Goal: Information Seeking & Learning: Learn about a topic

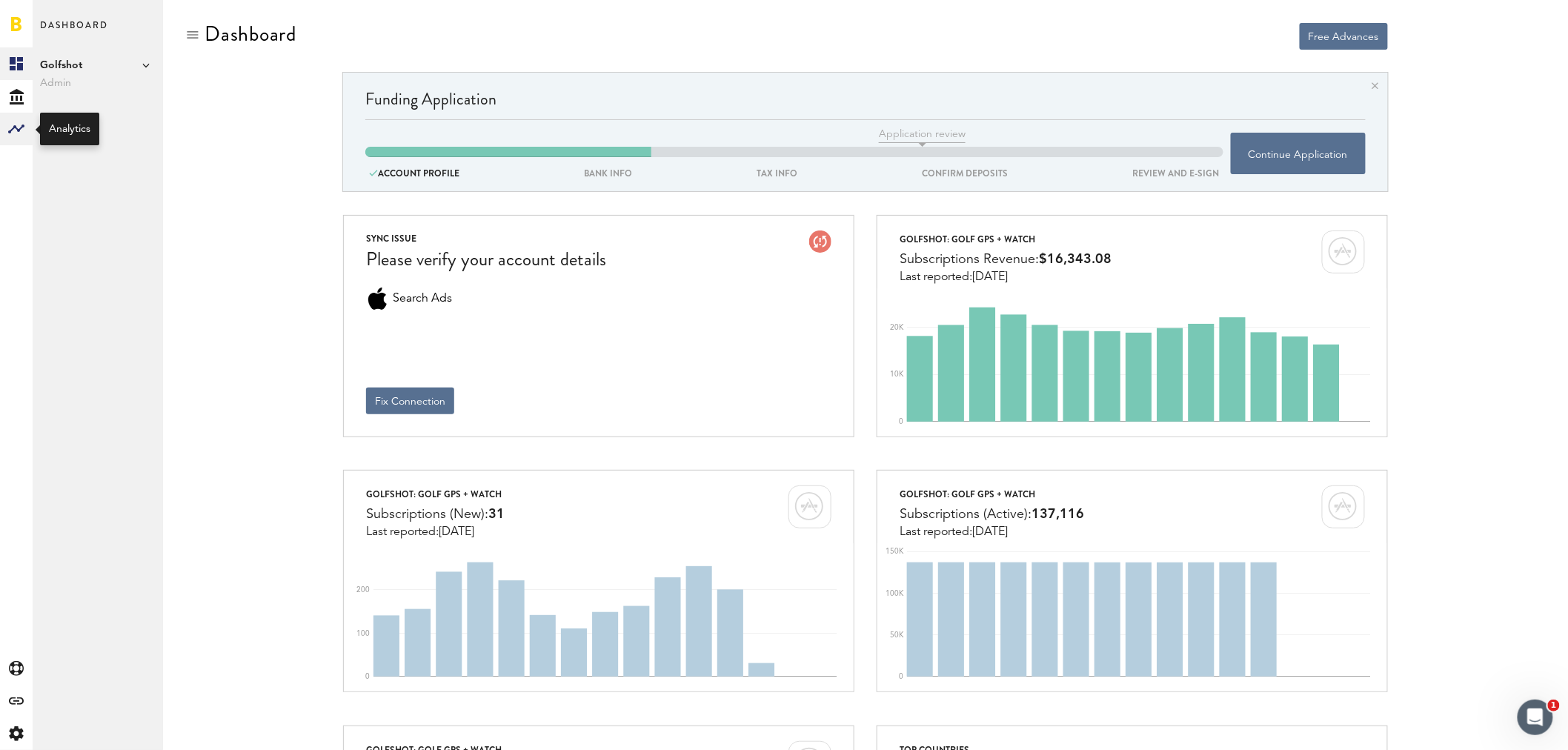
click at [26, 135] on div at bounding box center [16, 128] width 32 height 32
click at [78, 67] on link "Monetization" at bounding box center [97, 63] width 130 height 32
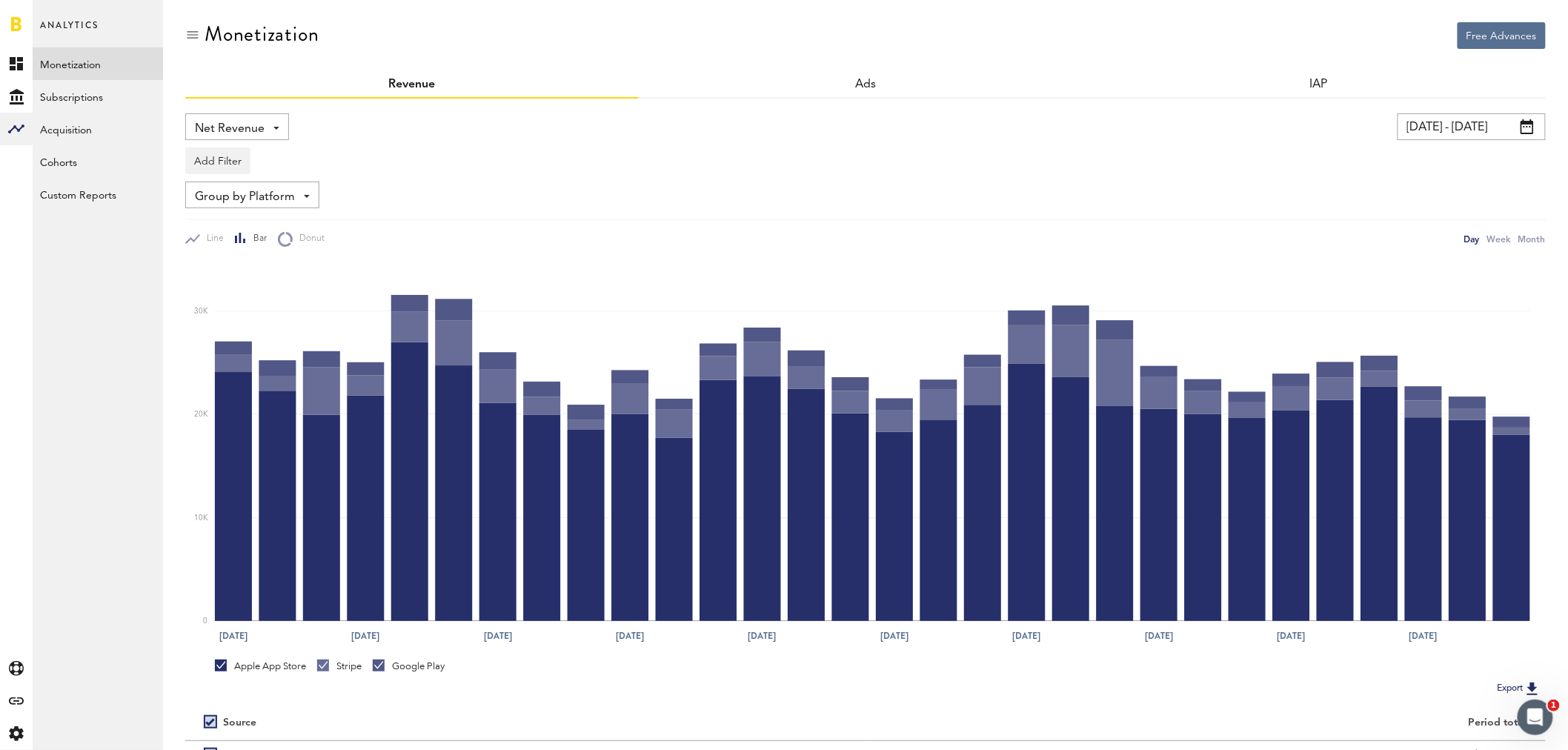
click at [280, 124] on div "Net Revenue Net Revenue Gross Revenue Profit" at bounding box center [237, 127] width 104 height 27
click at [261, 185] on span "Gross Revenue" at bounding box center [237, 188] width 74 height 25
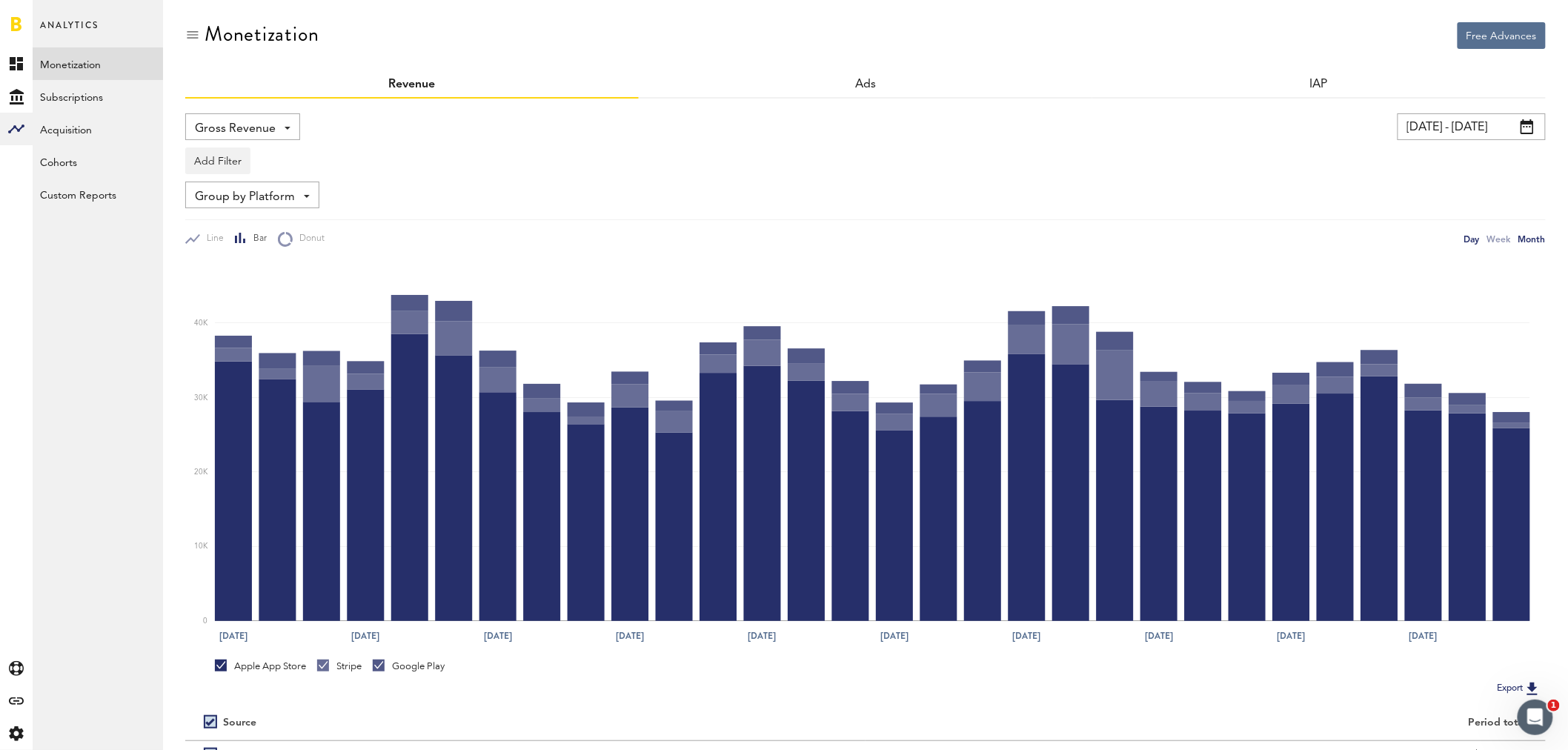
click at [1535, 241] on div "Month" at bounding box center [1532, 240] width 27 height 16
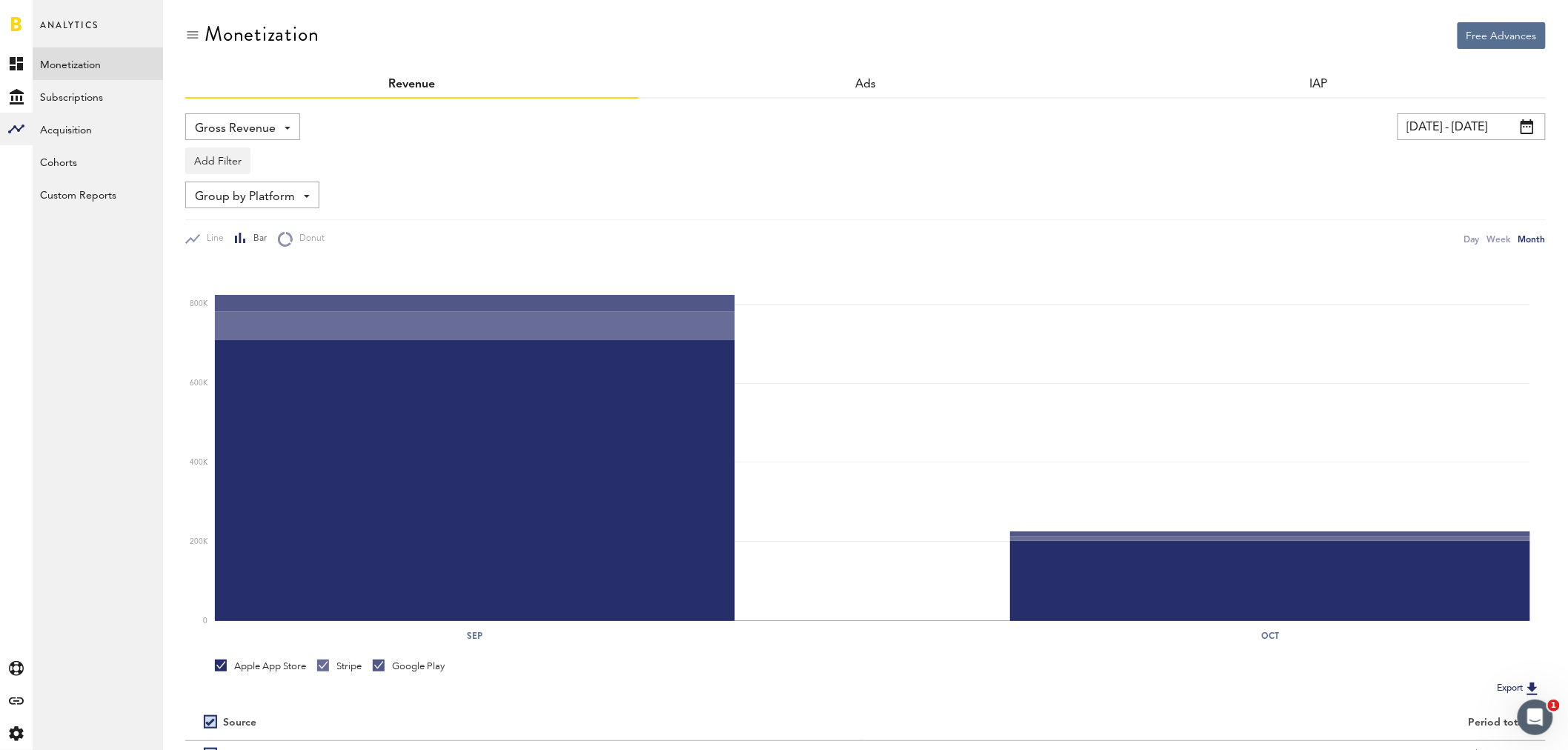
click at [1528, 126] on span at bounding box center [1527, 127] width 13 height 15
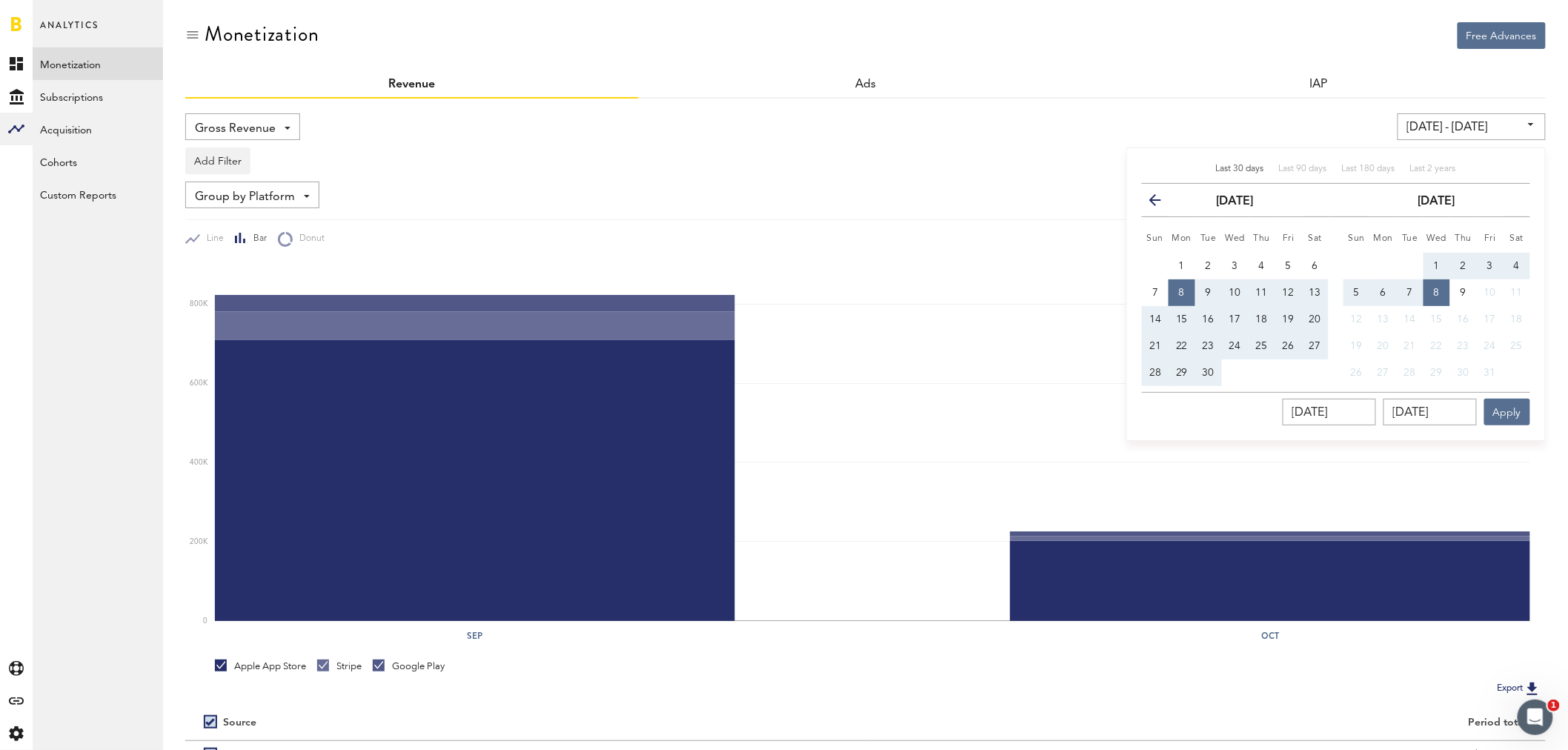
click at [1162, 203] on icon "button" at bounding box center [1162, 203] width 0 height 0
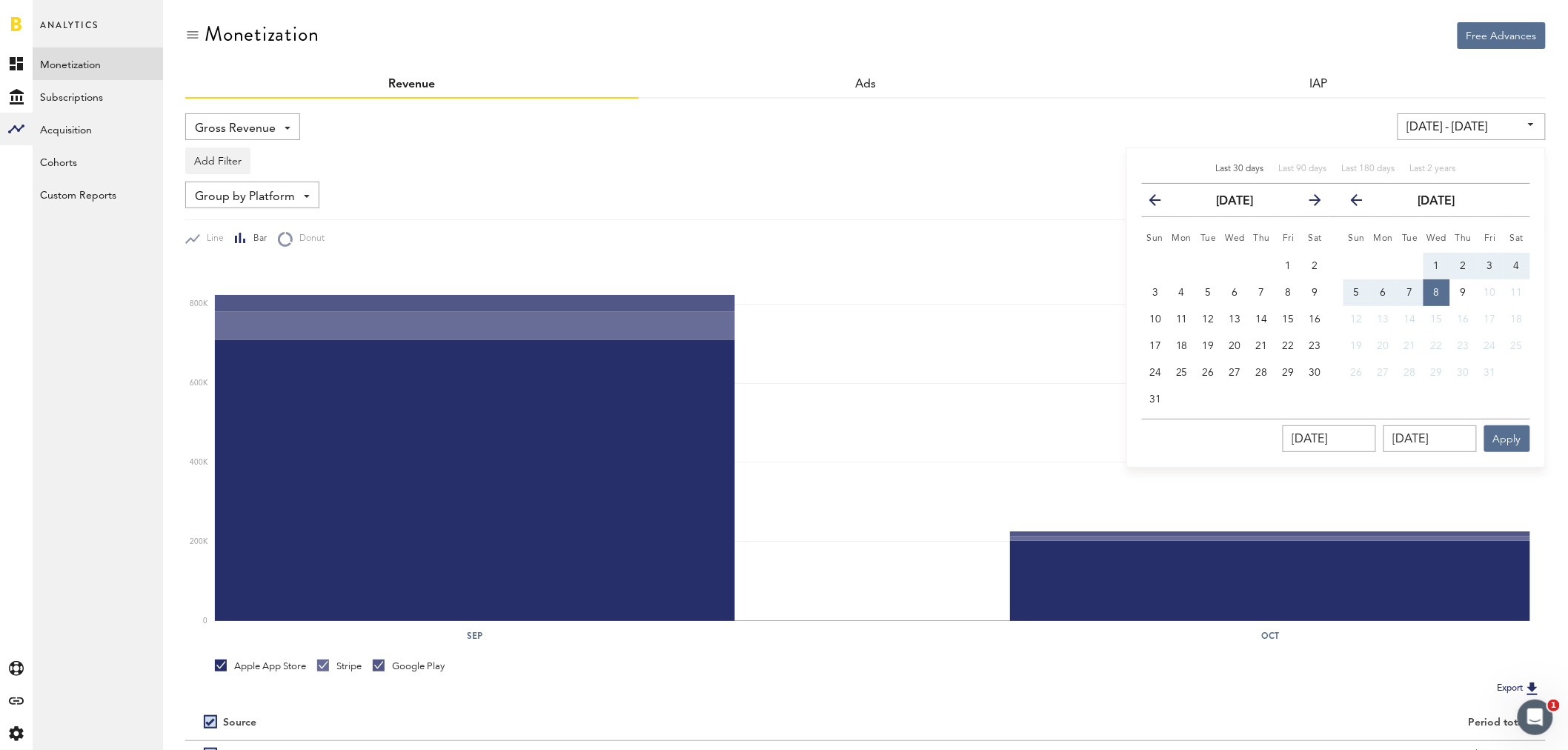
click at [1162, 203] on icon "button" at bounding box center [1162, 203] width 0 height 0
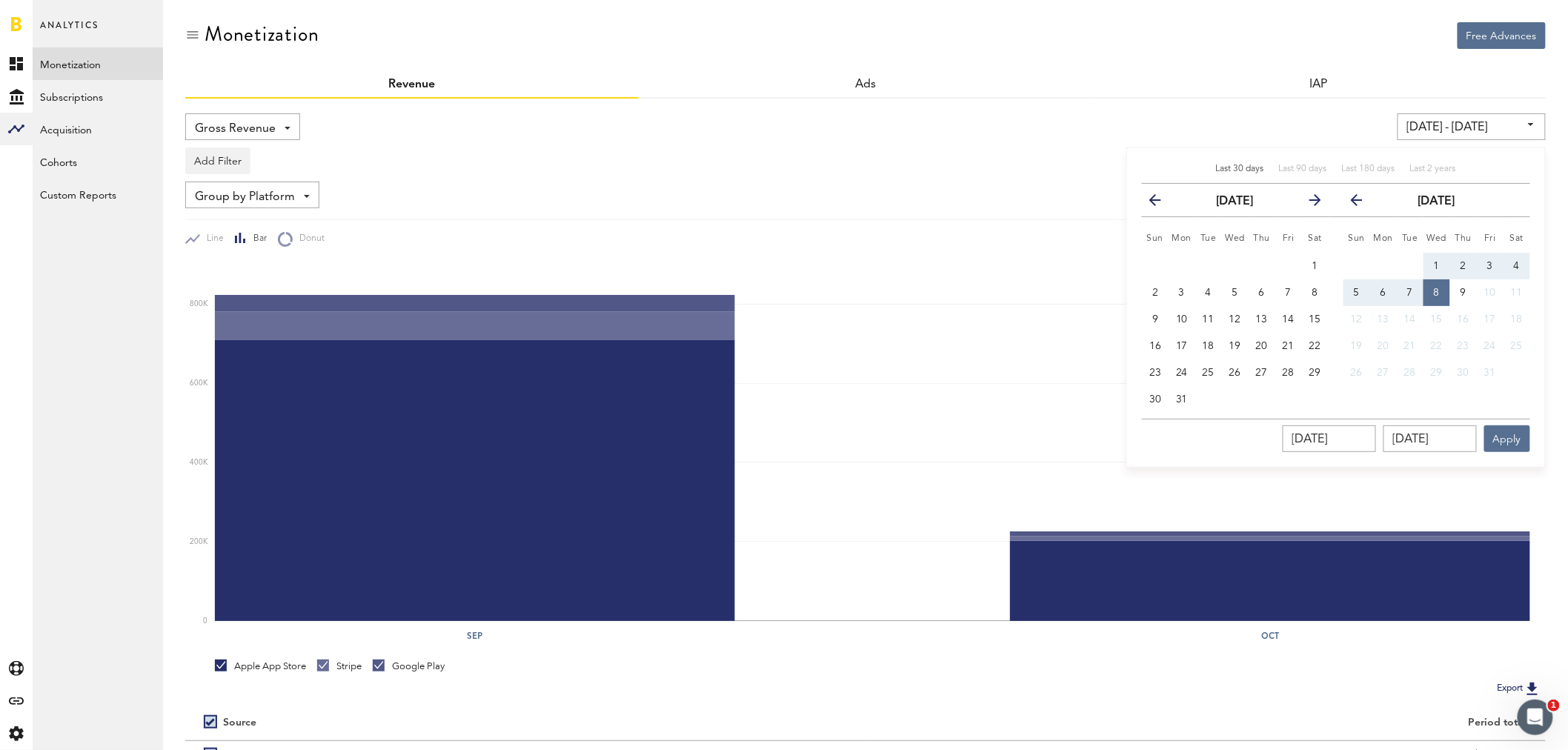
click at [1162, 203] on icon "button" at bounding box center [1162, 203] width 0 height 0
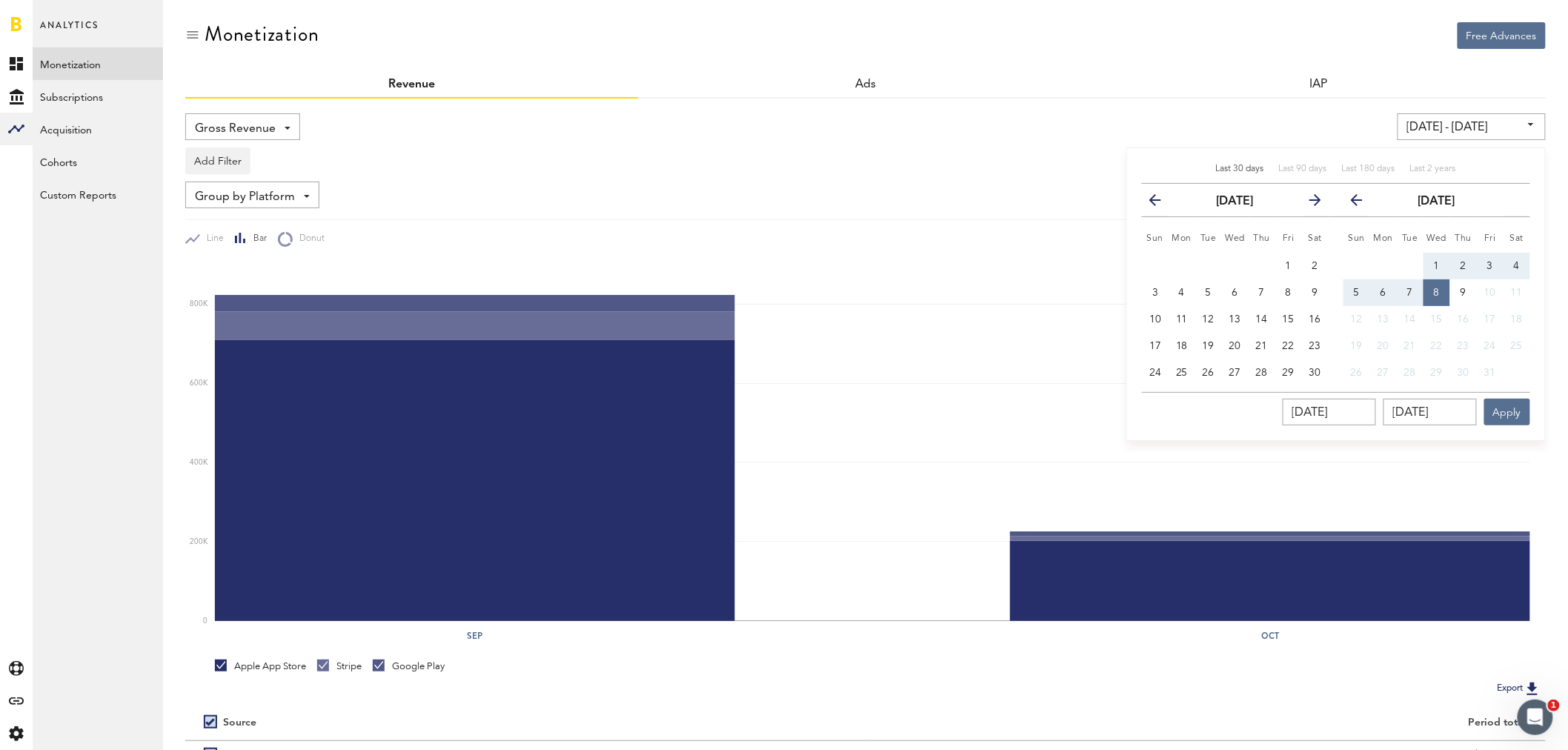
click at [1162, 203] on icon "button" at bounding box center [1162, 203] width 0 height 0
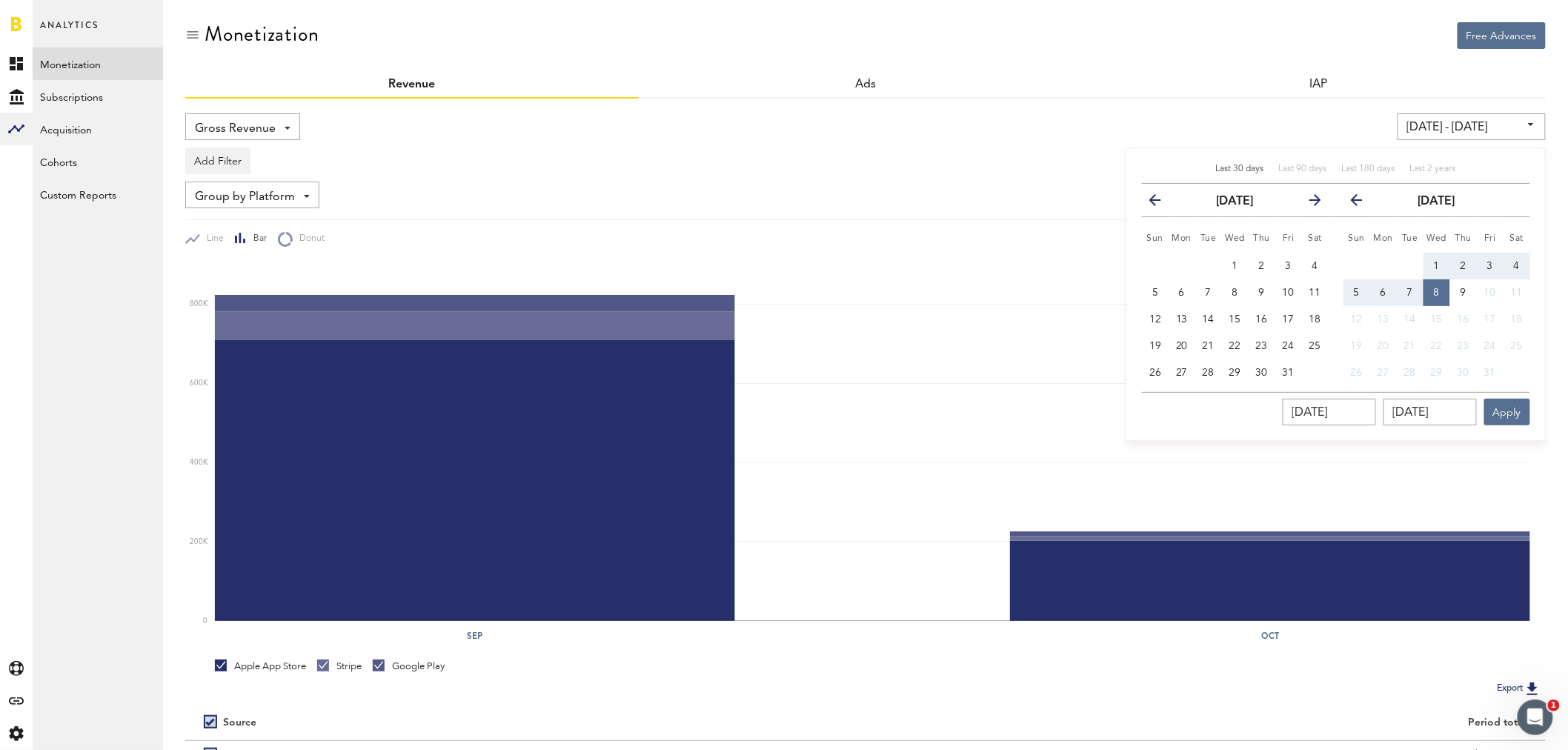
click at [1162, 203] on icon "button" at bounding box center [1162, 203] width 0 height 0
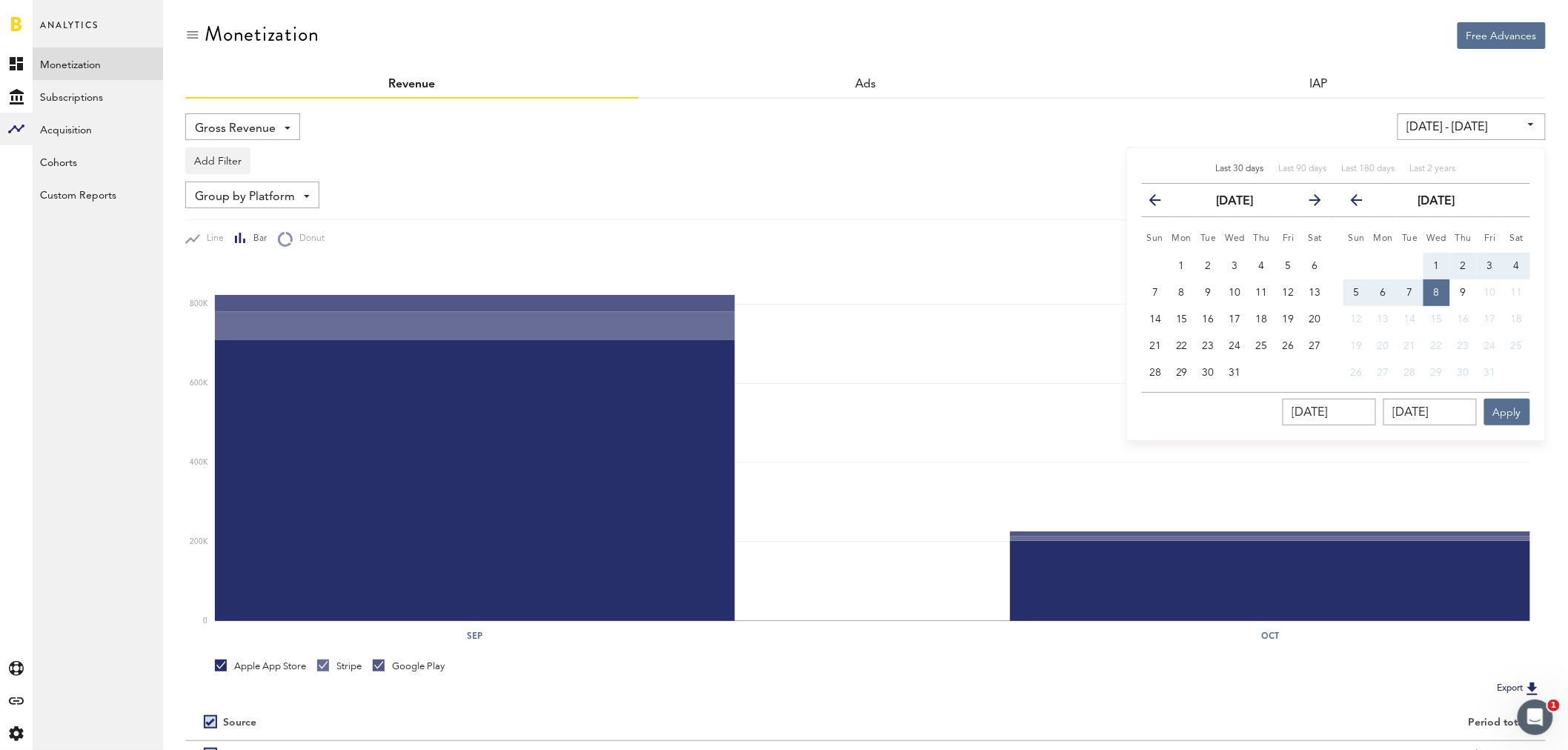
click at [1162, 203] on icon "button" at bounding box center [1162, 203] width 0 height 0
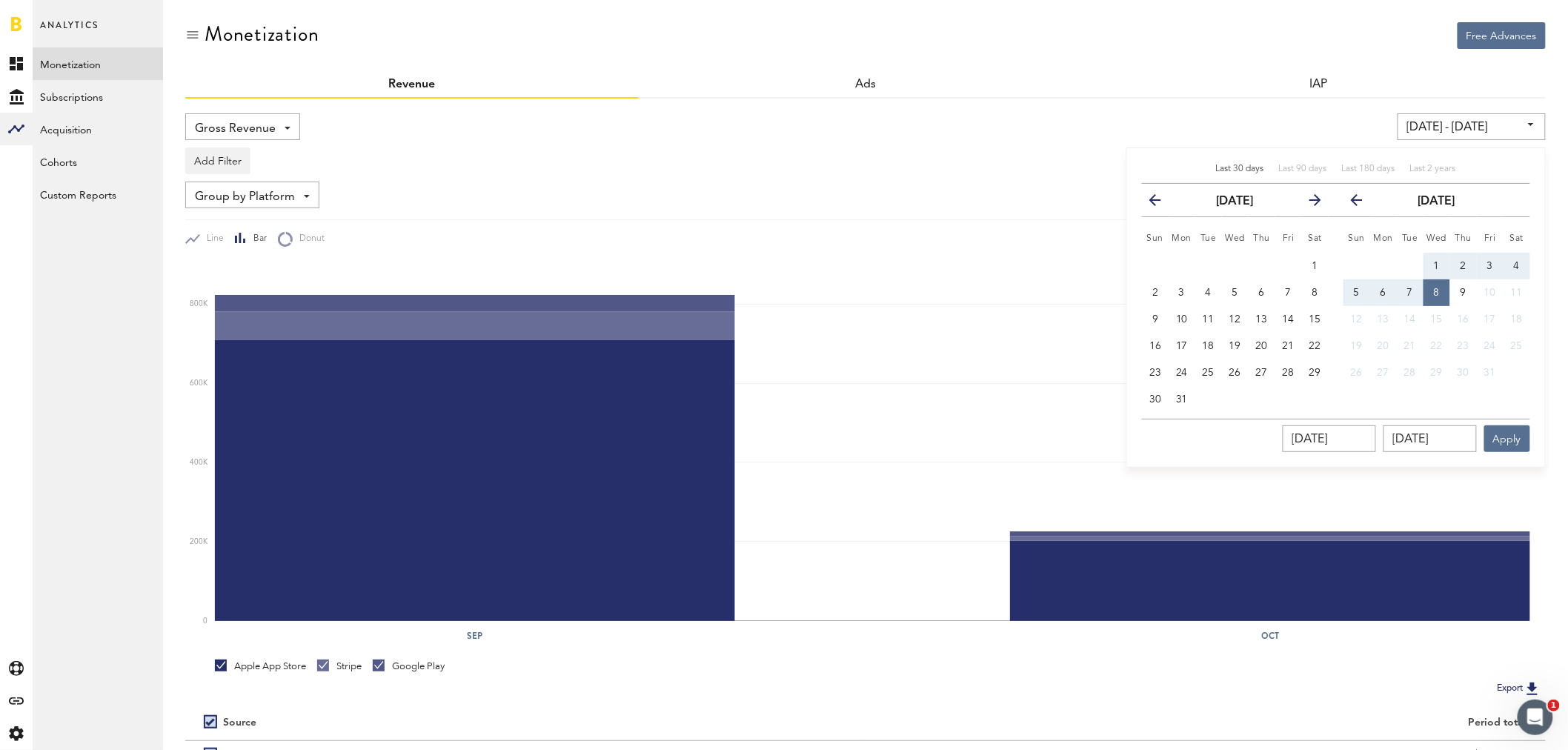
click at [1162, 203] on icon "button" at bounding box center [1162, 203] width 0 height 0
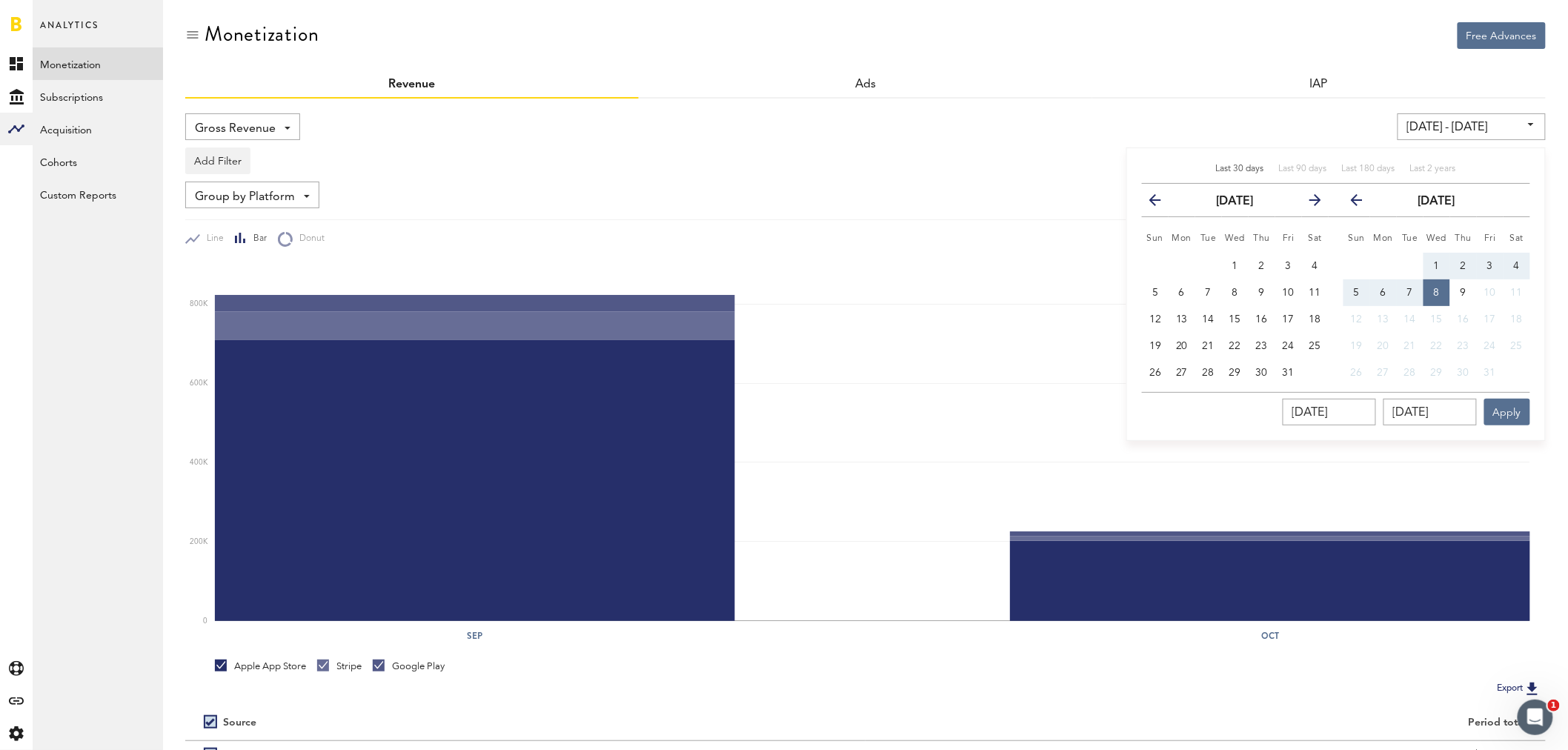
click at [1162, 203] on icon "button" at bounding box center [1162, 203] width 0 height 0
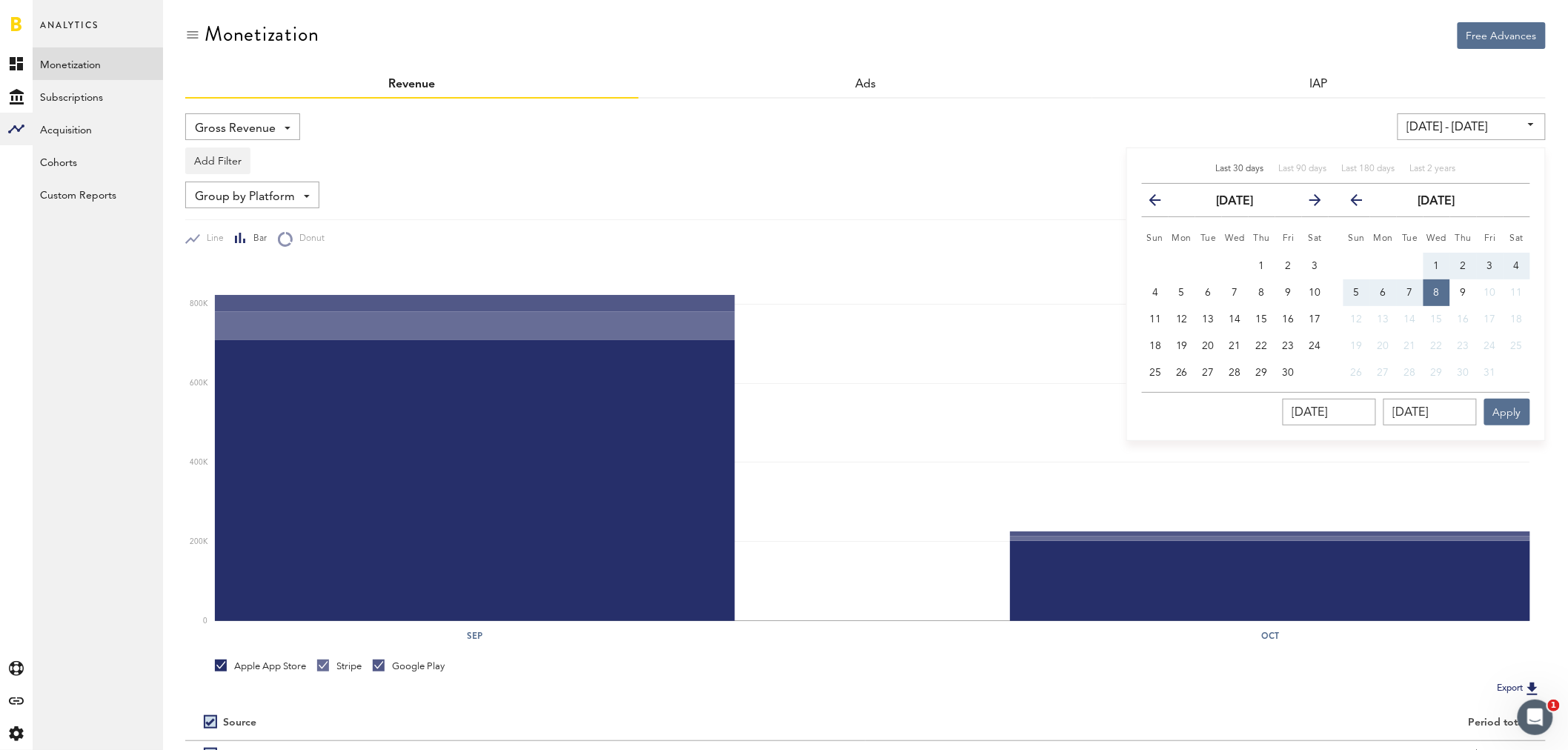
click at [1162, 203] on icon "button" at bounding box center [1162, 203] width 0 height 0
click at [1310, 203] on icon "button" at bounding box center [1310, 203] width 0 height 0
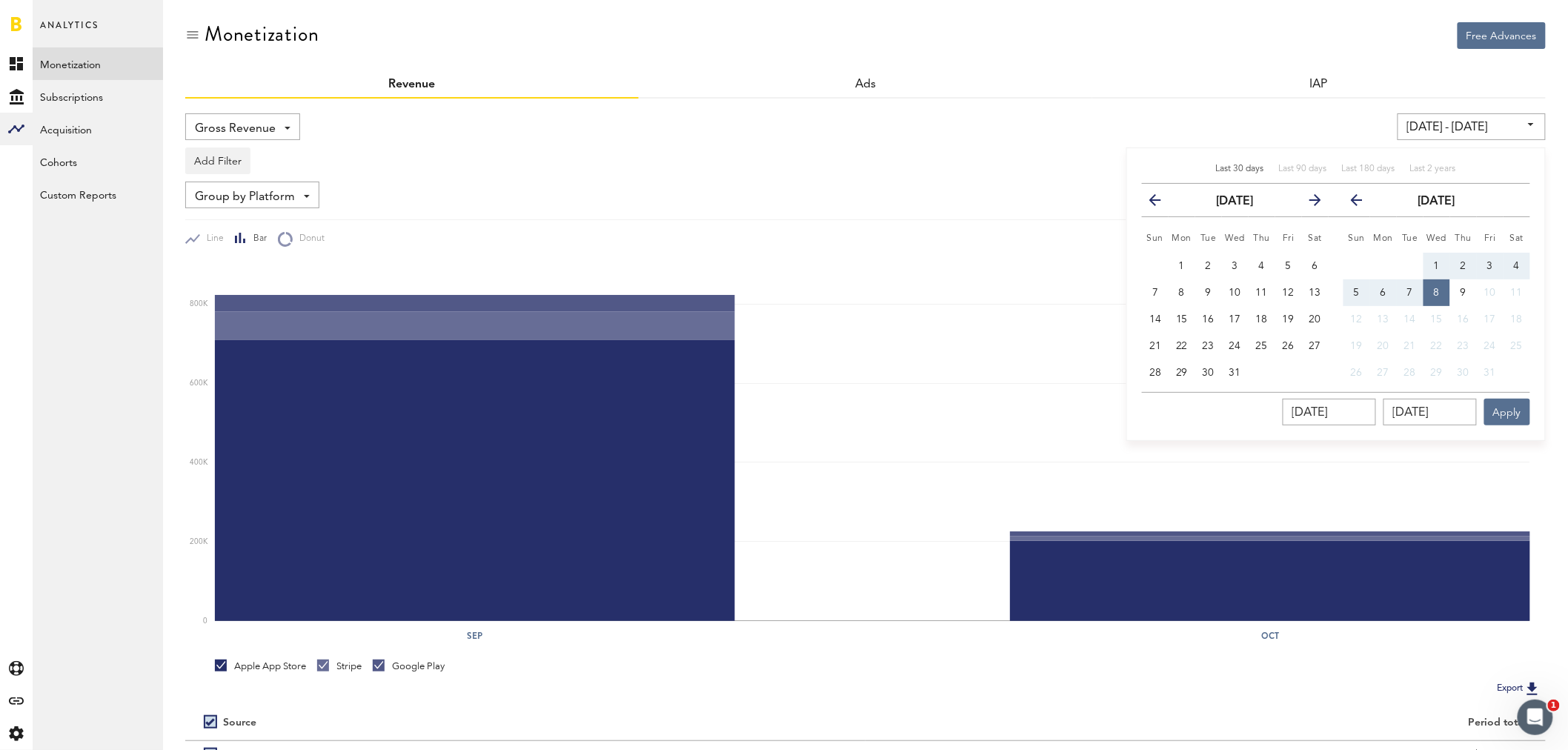
click at [1310, 203] on icon "button" at bounding box center [1310, 203] width 0 height 0
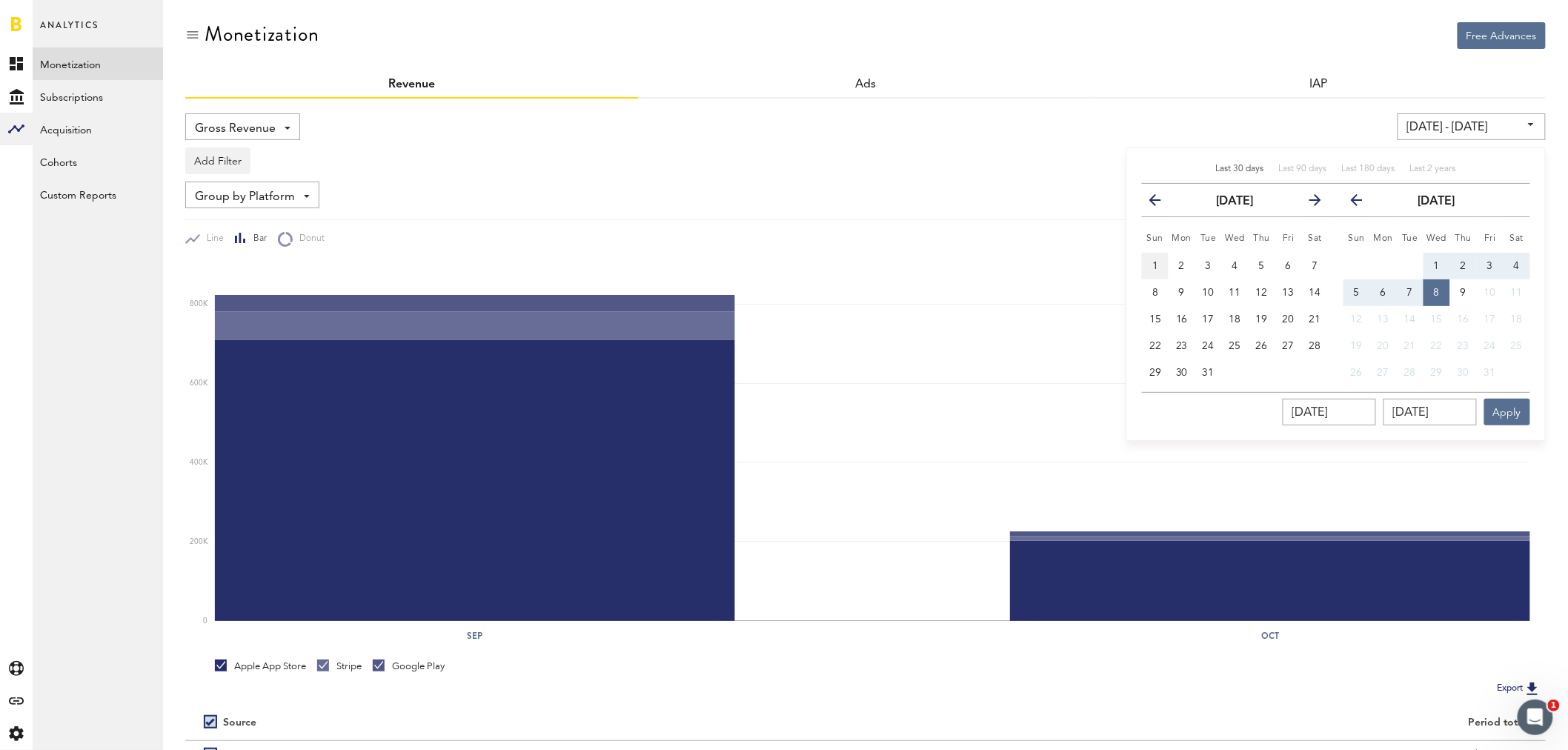
click at [1151, 266] on button "1" at bounding box center [1155, 266] width 27 height 27
type input "01/01/23 - 01/01/23"
type input "[DATE]"
drag, startPoint x: 1464, startPoint y: 410, endPoint x: 1379, endPoint y: 402, distance: 85.4
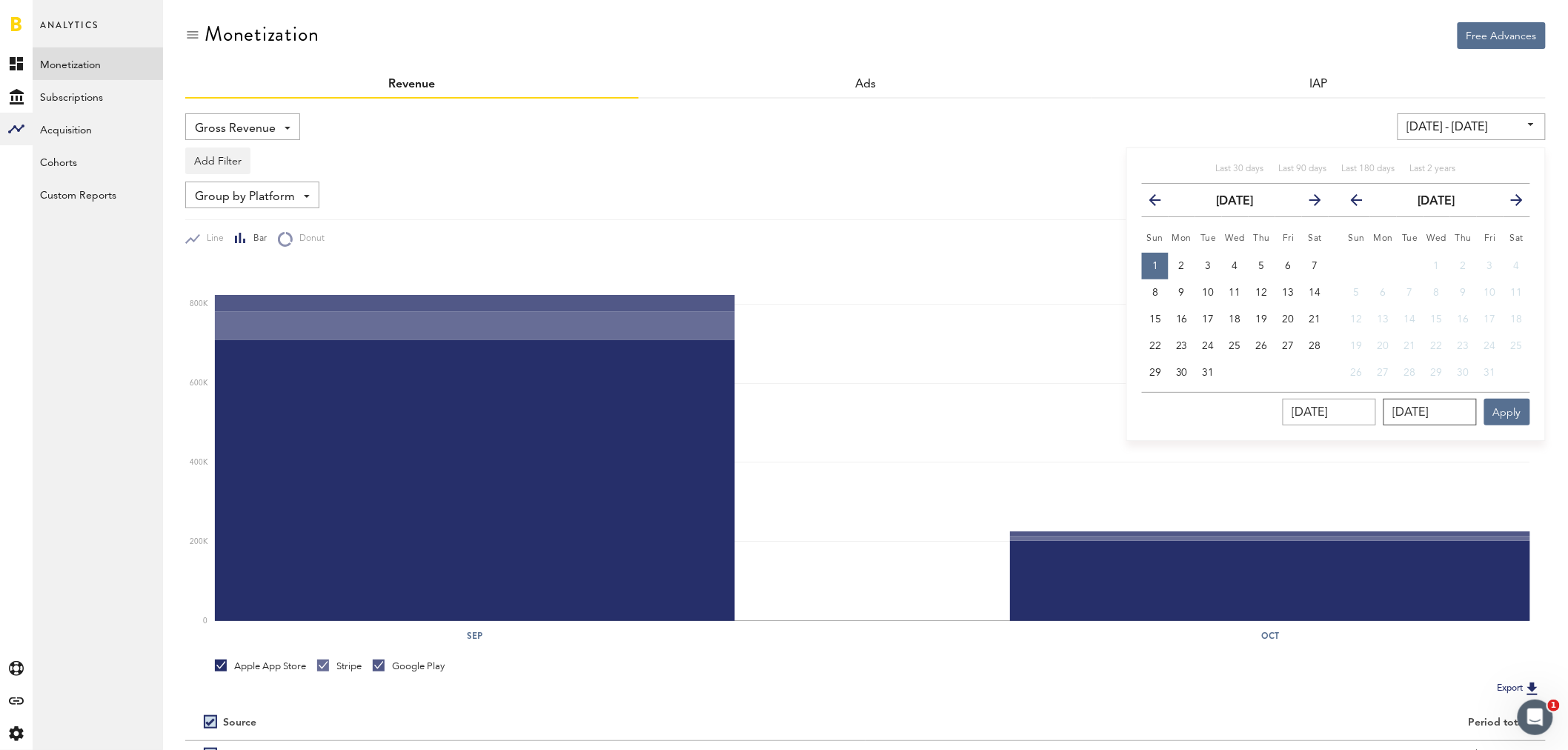
click at [1379, 402] on div "01/01/2023 01/01/2023 Apply" at bounding box center [1336, 409] width 388 height 33
click at [1310, 203] on icon "button" at bounding box center [1310, 203] width 0 height 0
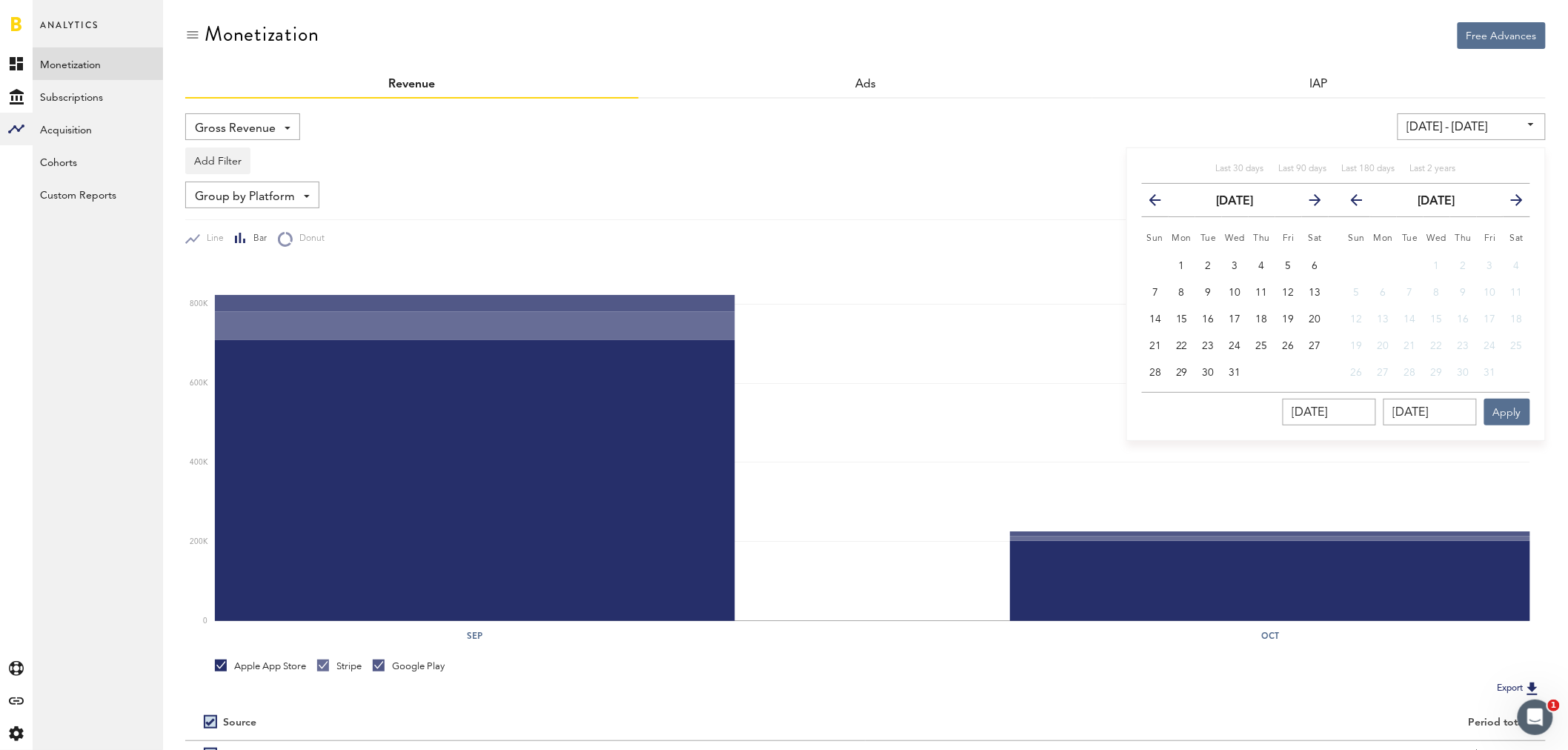
click at [1310, 203] on icon "button" at bounding box center [1310, 203] width 0 height 0
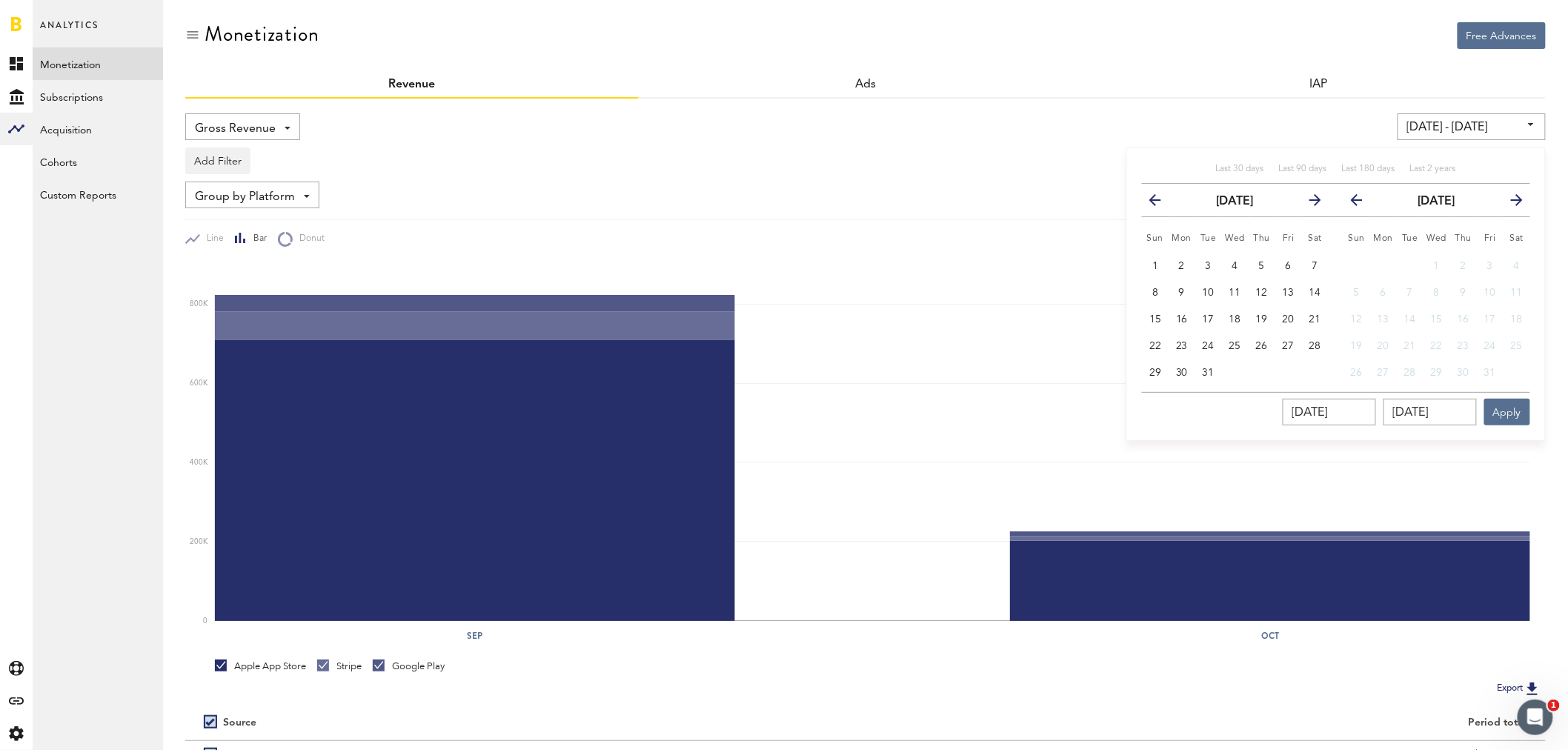
click at [1310, 203] on icon "button" at bounding box center [1310, 203] width 0 height 0
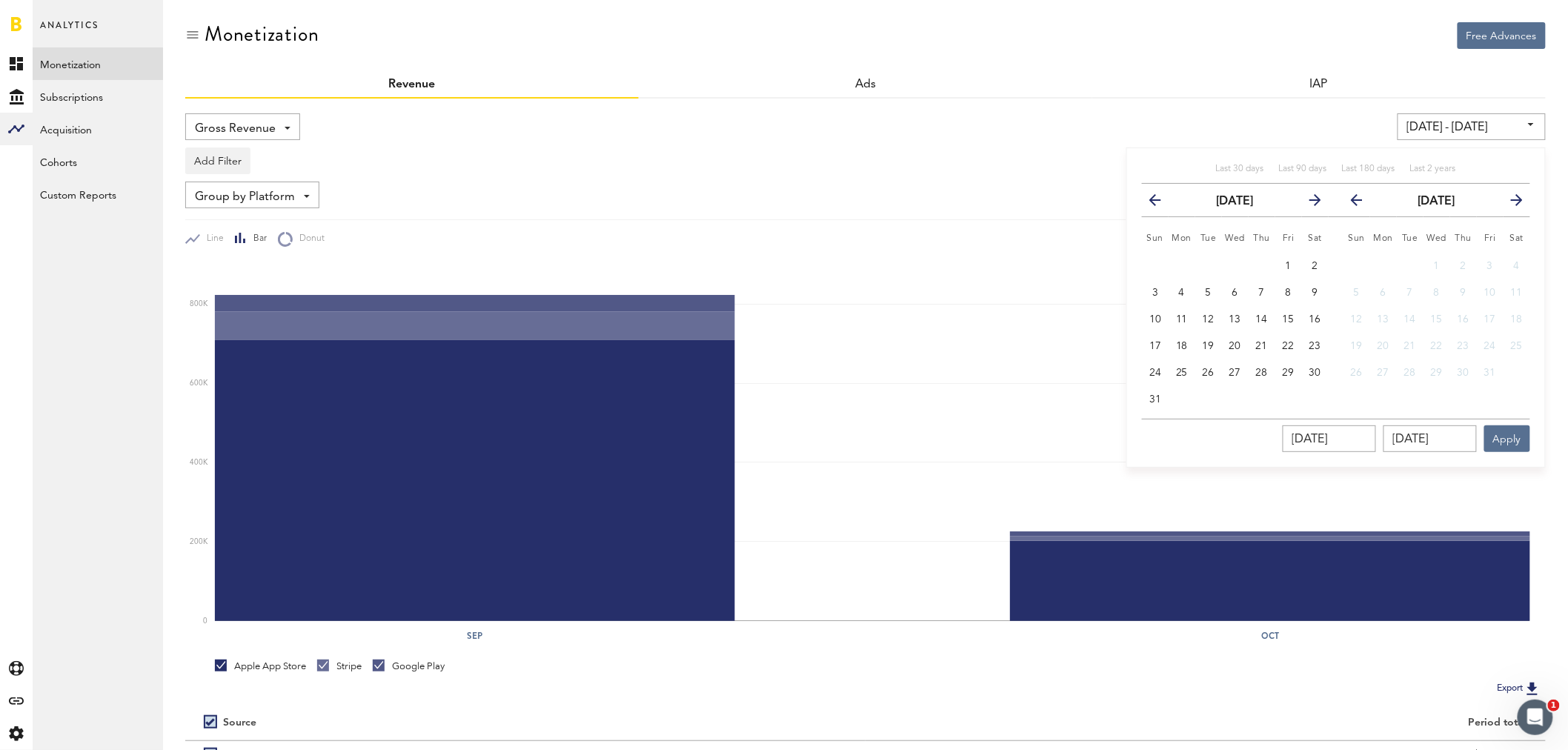
click at [1310, 203] on icon "button" at bounding box center [1310, 203] width 0 height 0
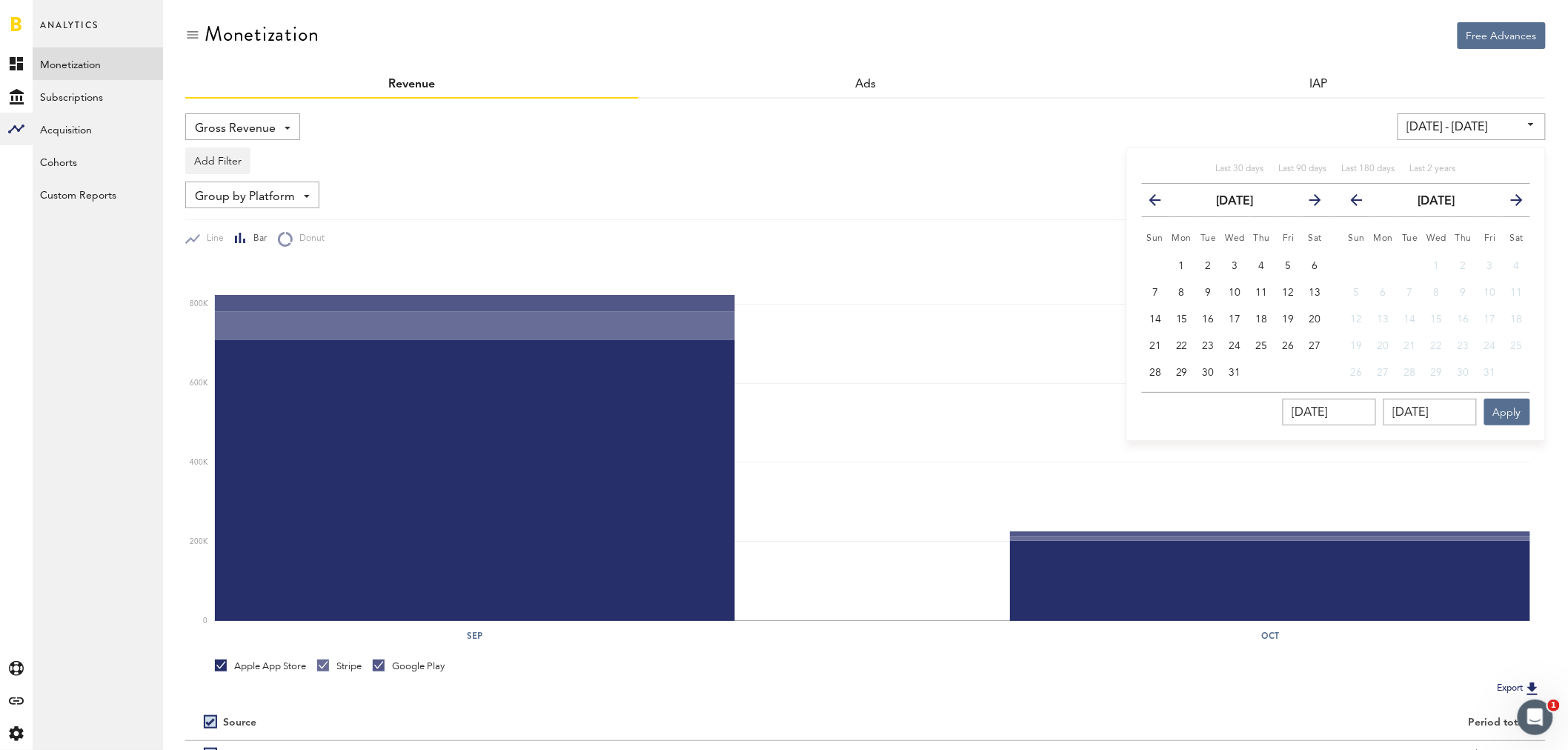
click at [1310, 203] on icon "button" at bounding box center [1310, 203] width 0 height 0
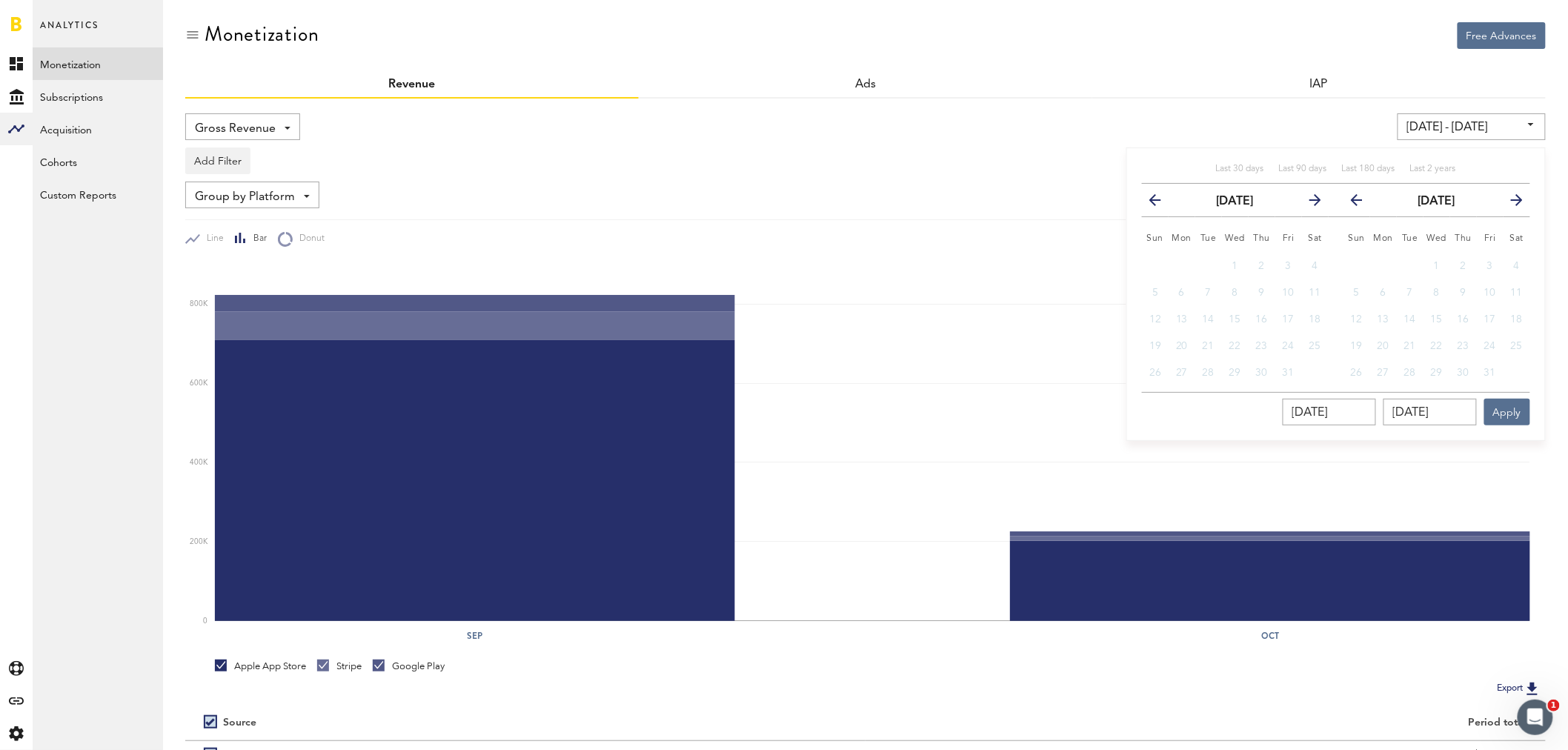
click at [1310, 203] on icon "button" at bounding box center [1310, 203] width 0 height 0
click at [1162, 203] on icon "button" at bounding box center [1162, 203] width 0 height 0
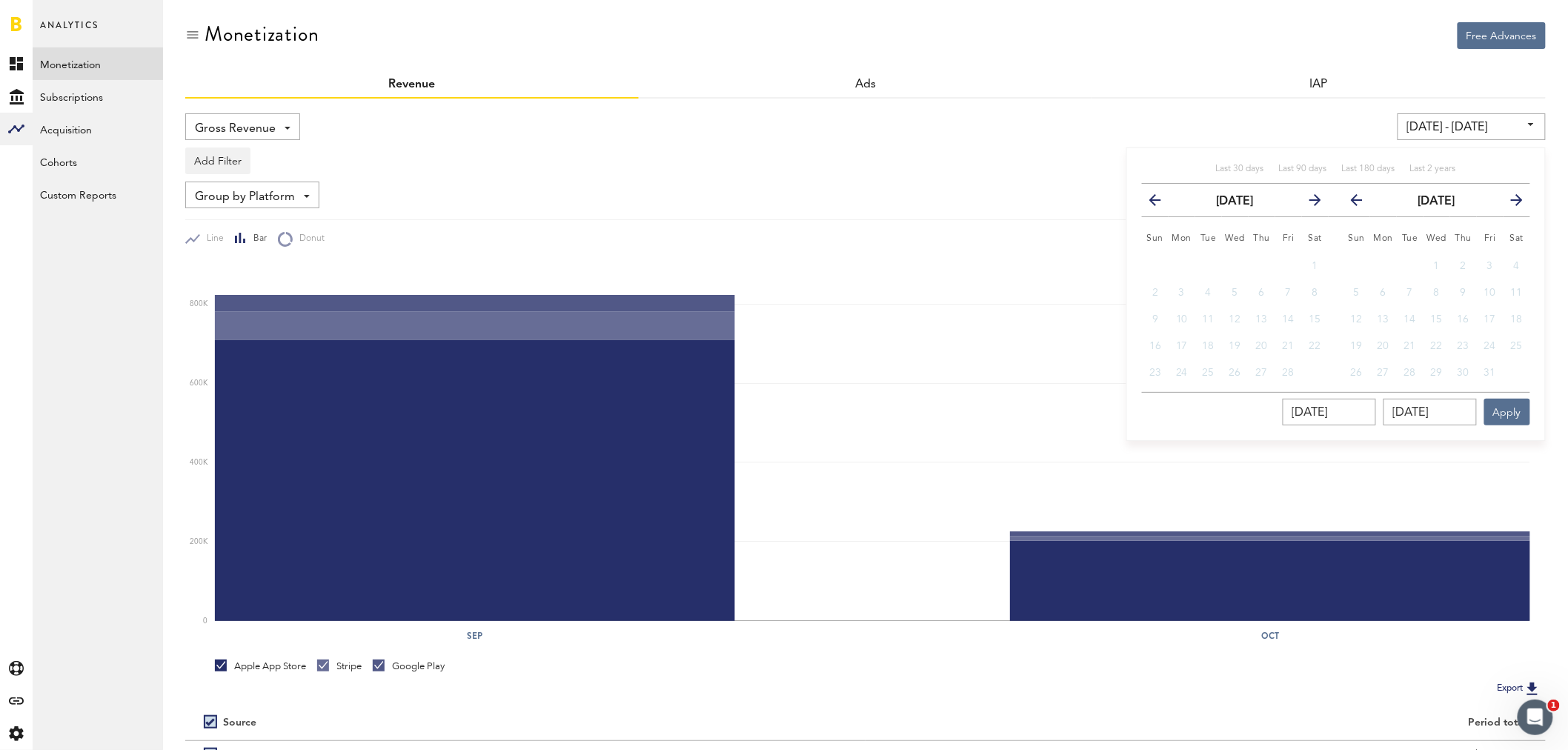
click at [1162, 203] on icon "button" at bounding box center [1162, 203] width 0 height 0
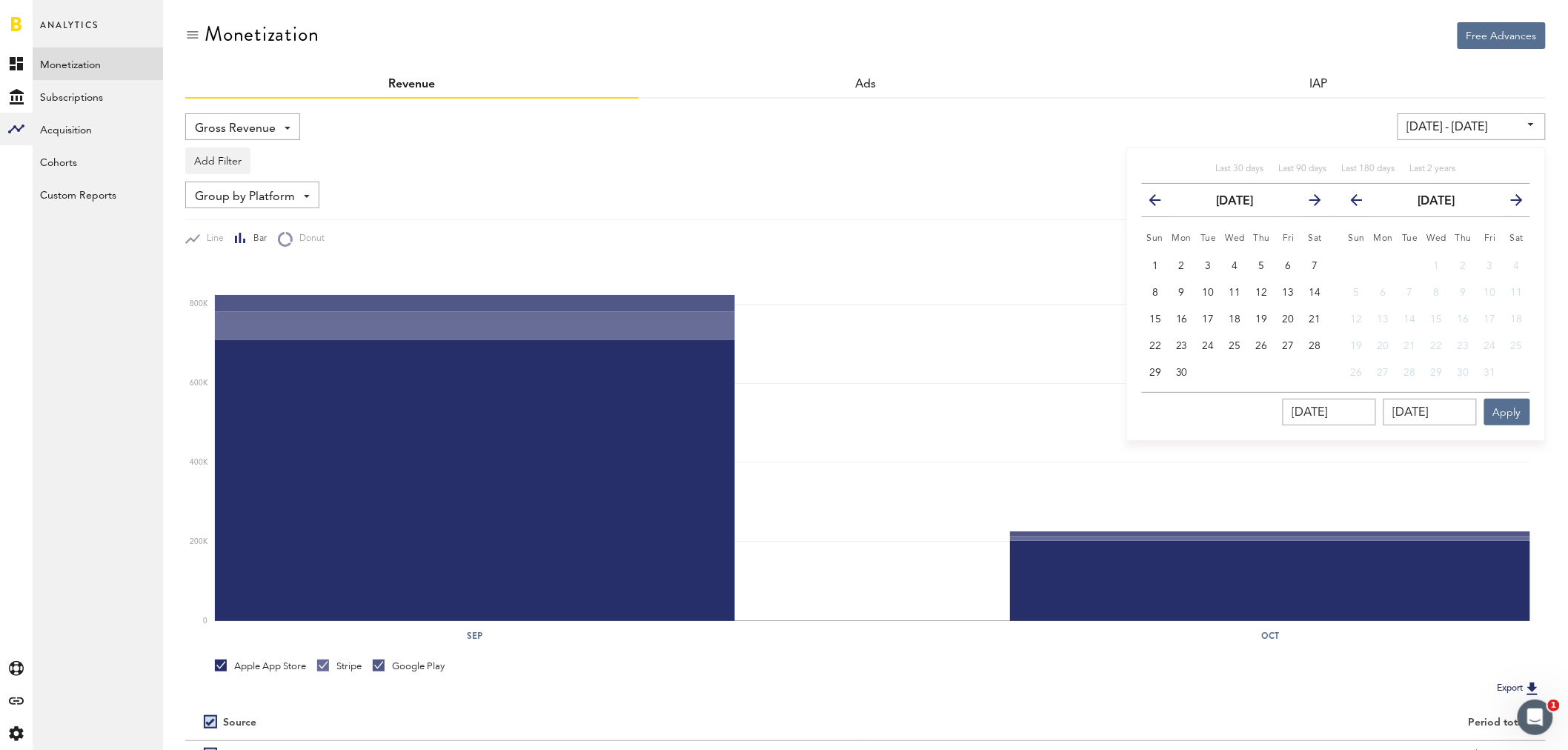
click at [1162, 203] on icon "button" at bounding box center [1162, 203] width 0 height 0
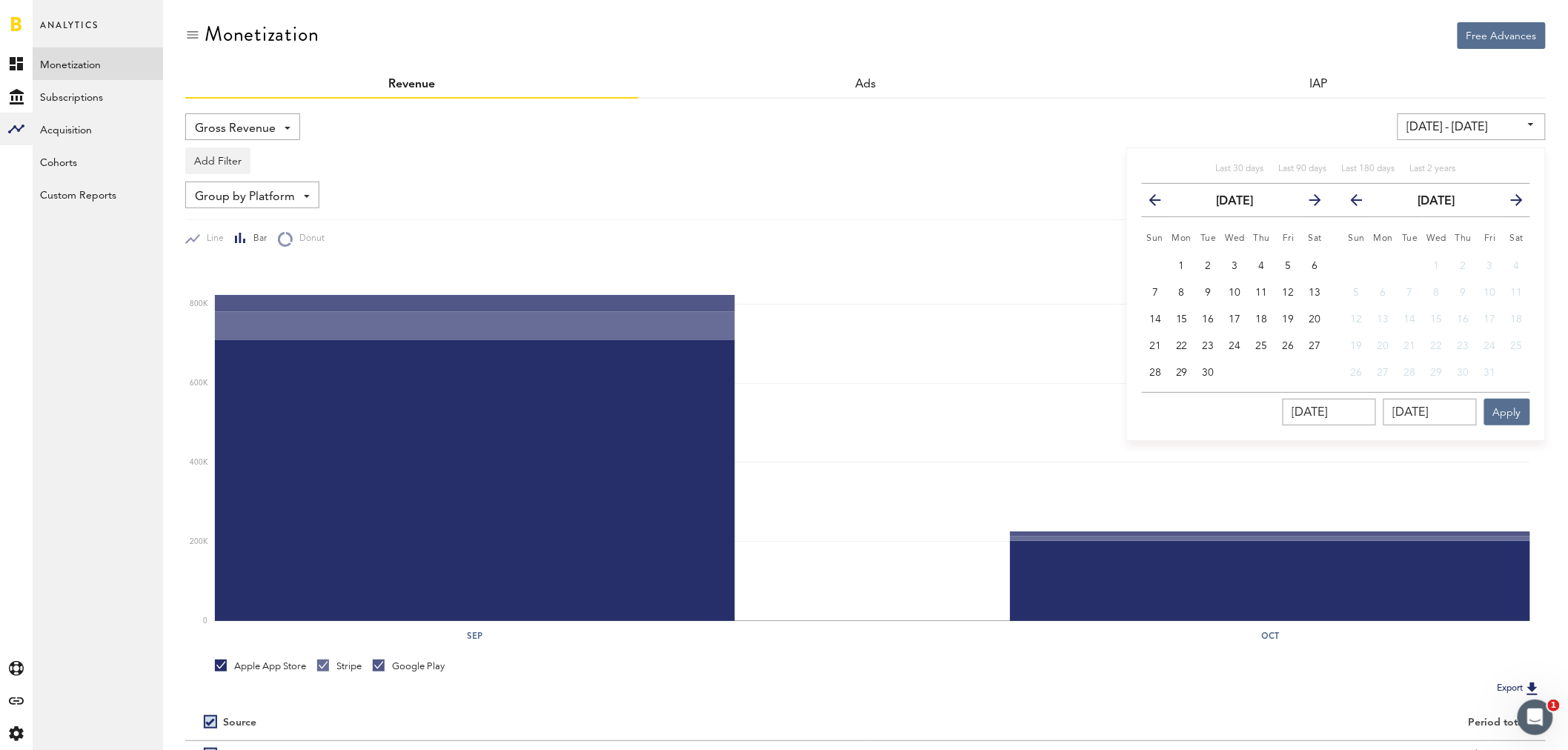
click at [1162, 203] on icon "button" at bounding box center [1162, 203] width 0 height 0
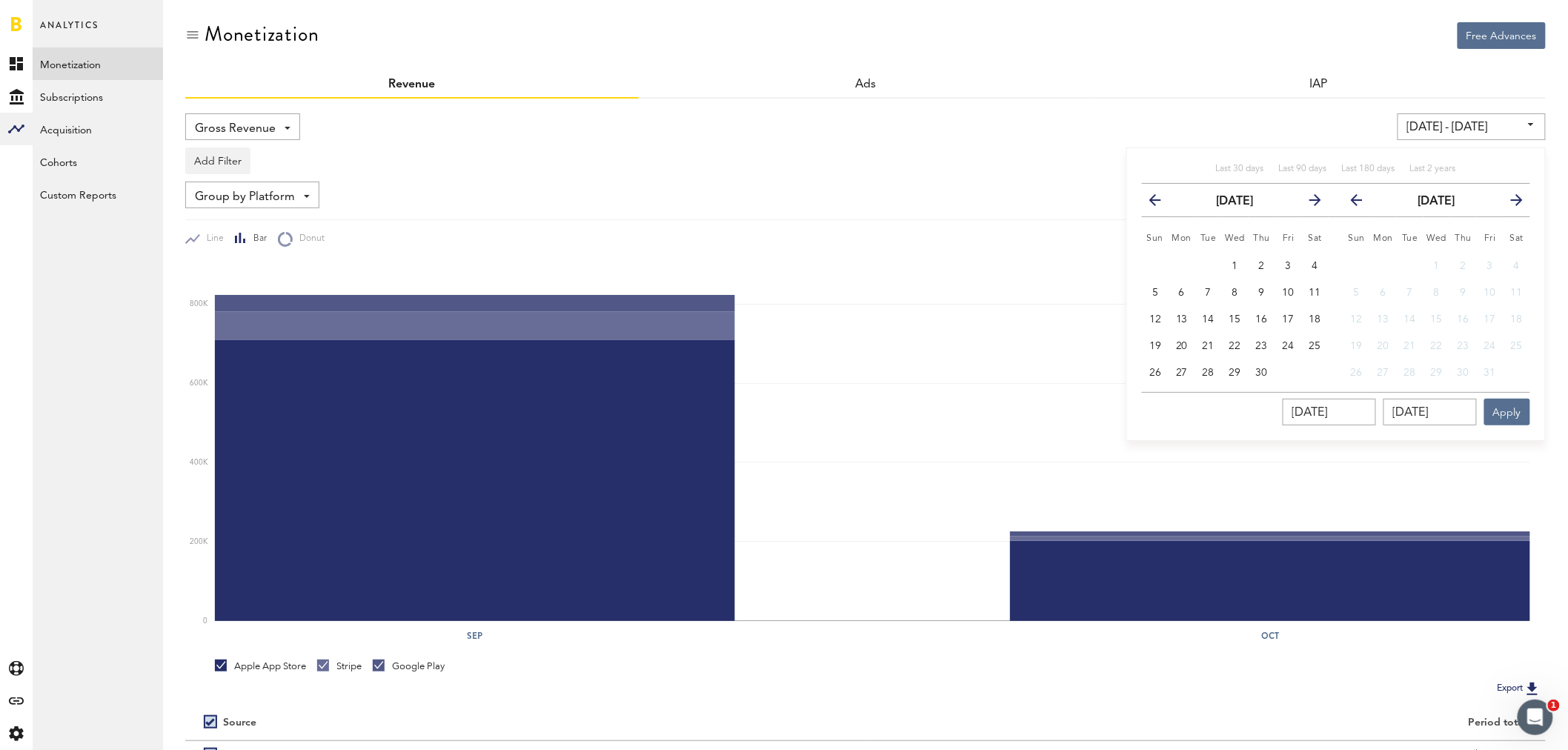
click at [1162, 203] on icon "button" at bounding box center [1162, 203] width 0 height 0
click at [1305, 200] on button "next" at bounding box center [1309, 200] width 27 height 21
click at [1305, 198] on button "next" at bounding box center [1309, 200] width 27 height 21
click at [1156, 397] on span "31" at bounding box center [1155, 399] width 12 height 10
type input "[DATE] - [DATE]"
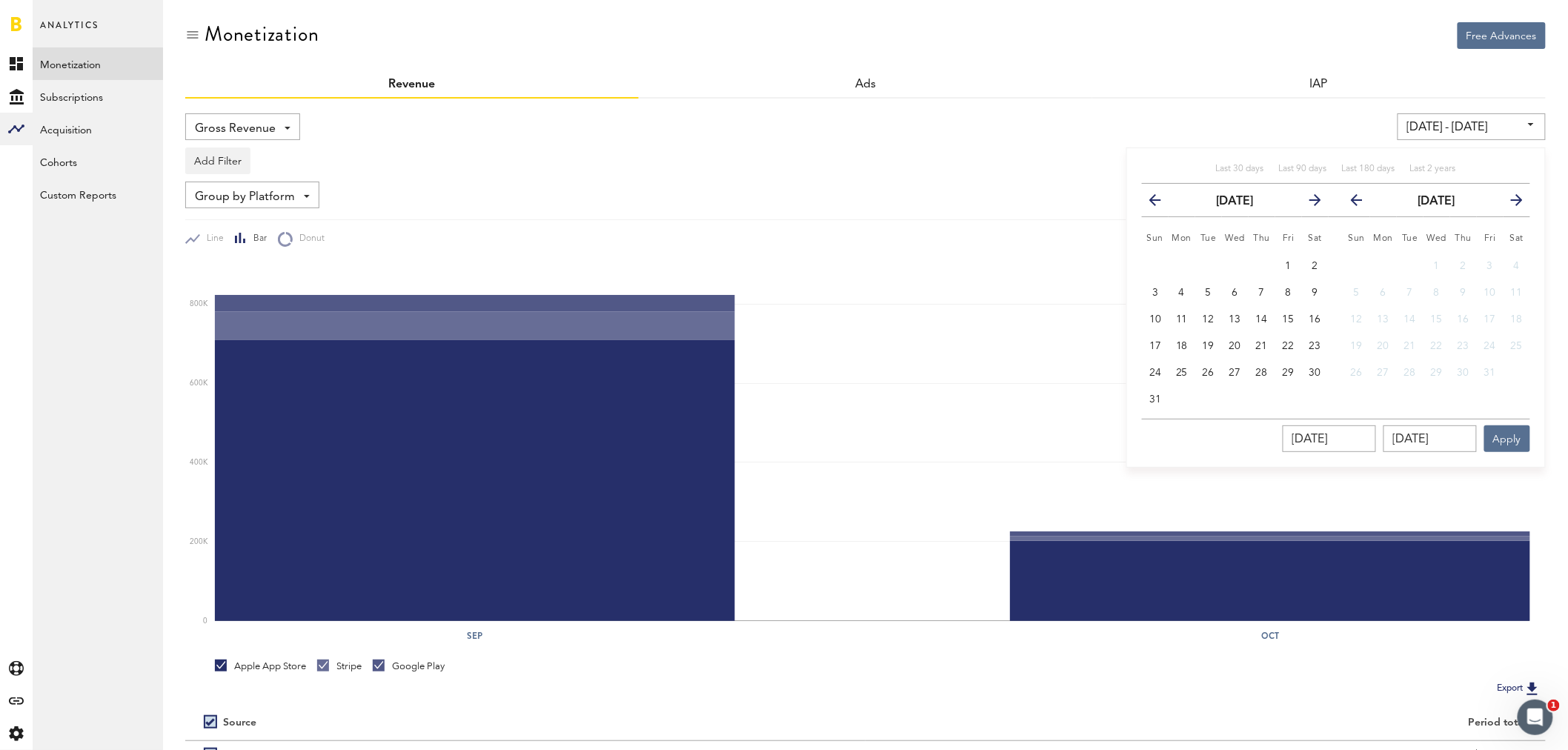
type input "[DATE]"
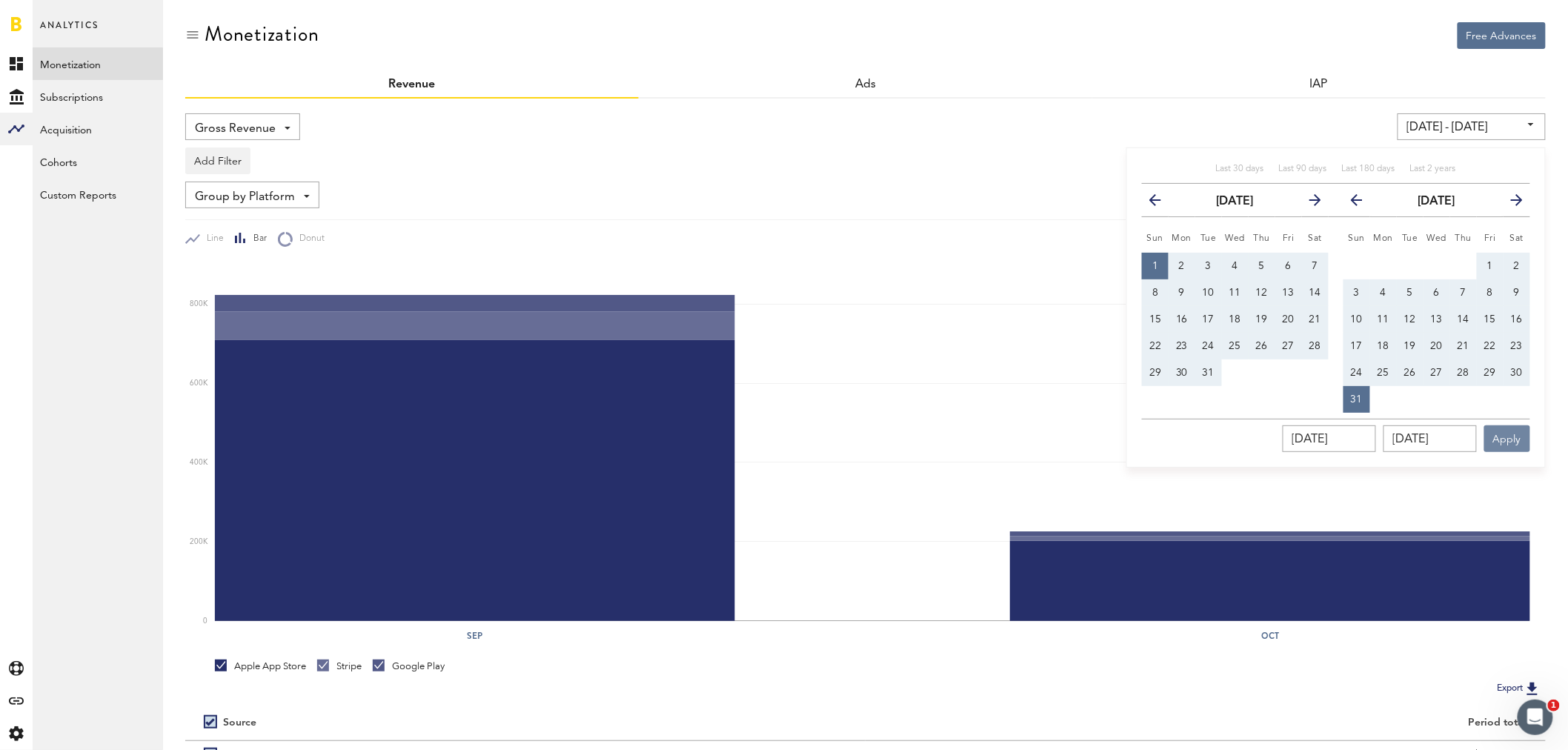
click at [1510, 439] on button "Apply" at bounding box center [1508, 439] width 46 height 27
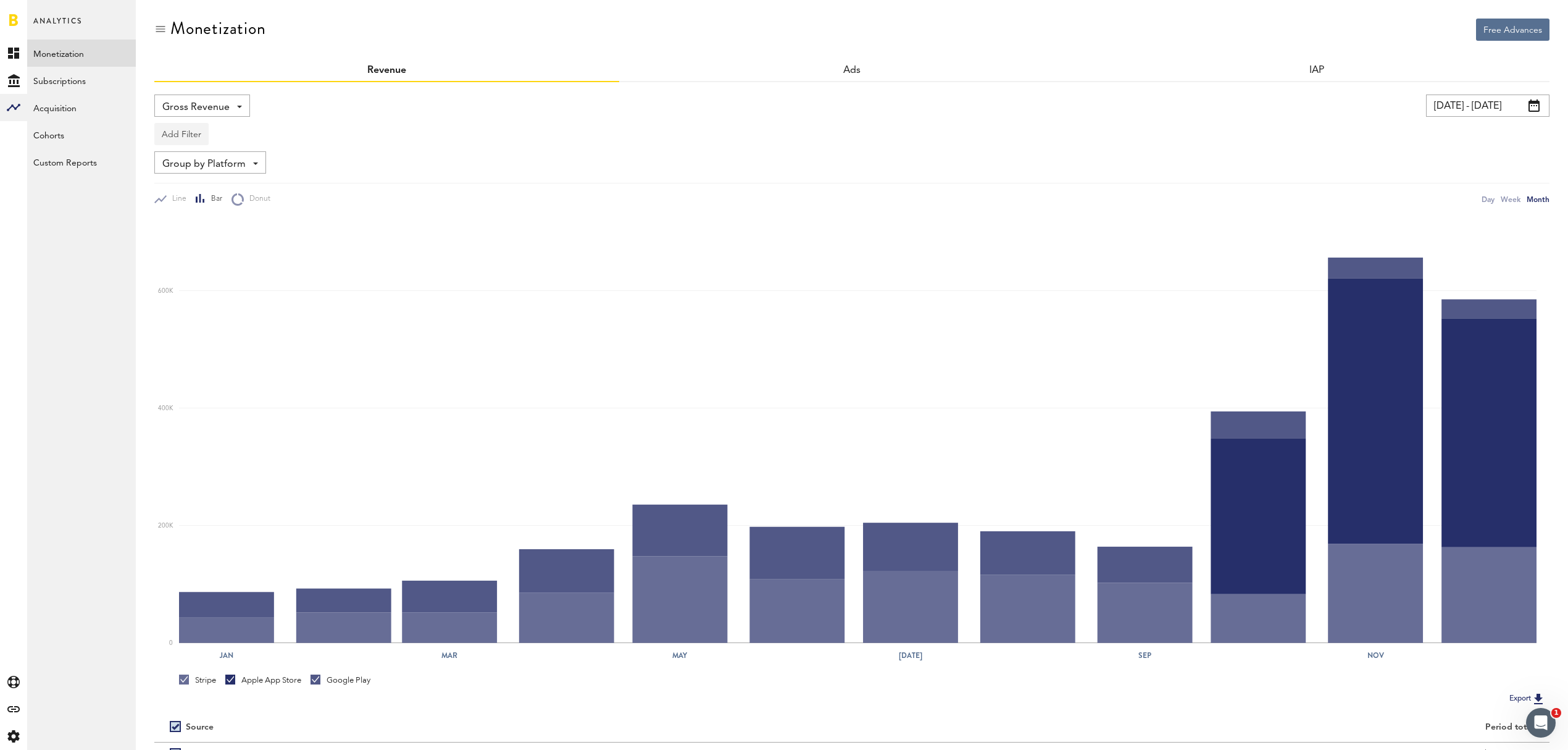
click at [178, 135] on button "Add Filter" at bounding box center [181, 134] width 55 height 23
click at [189, 192] on li "Apps" at bounding box center [200, 188] width 79 height 23
click at [242, 139] on div "Apps - All Active Inactive CoachNow: Skill Coaching App CoachNow: Sports Coachi…" at bounding box center [205, 135] width 99 height 23
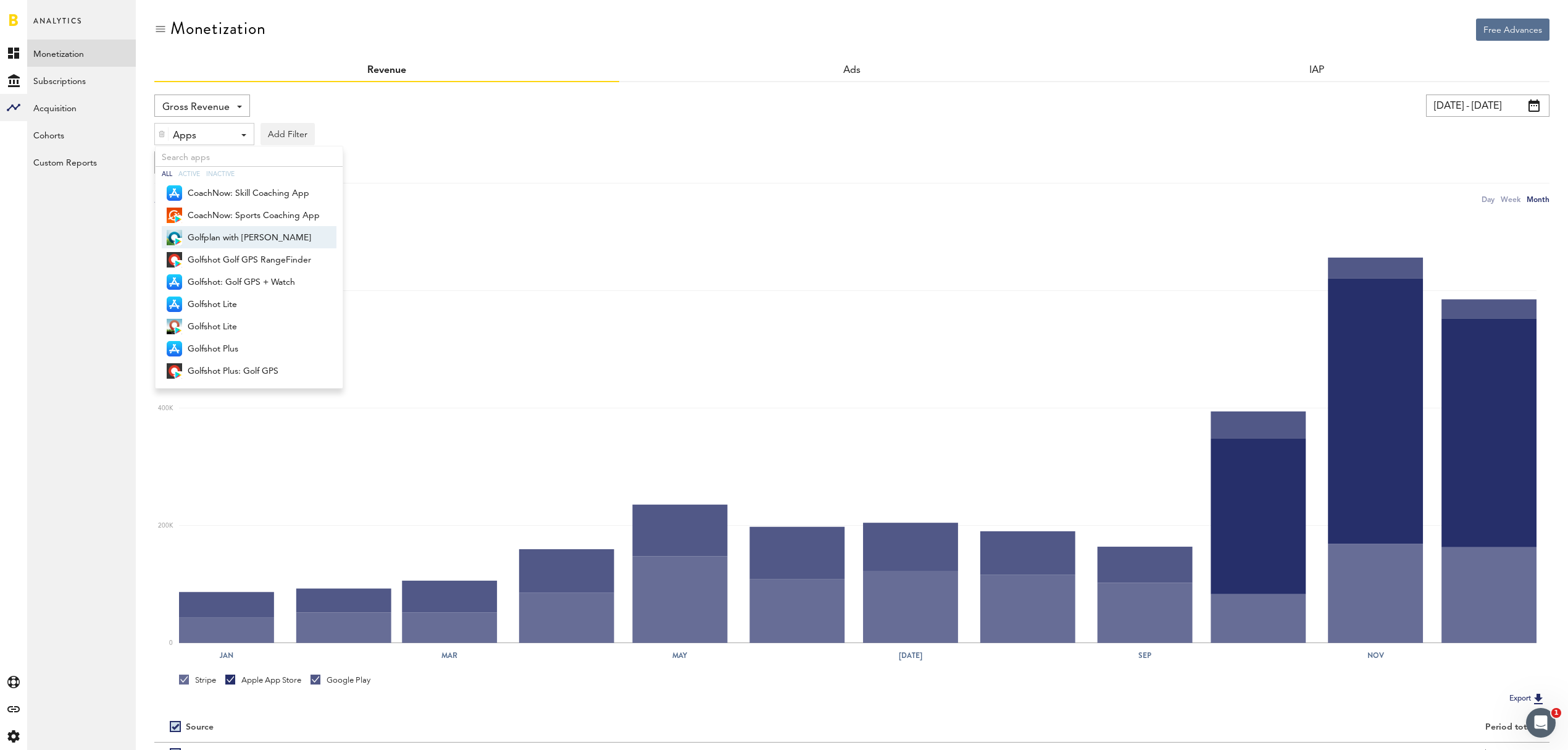
click at [272, 241] on span "Golfplan with [PERSON_NAME]" at bounding box center [253, 237] width 132 height 21
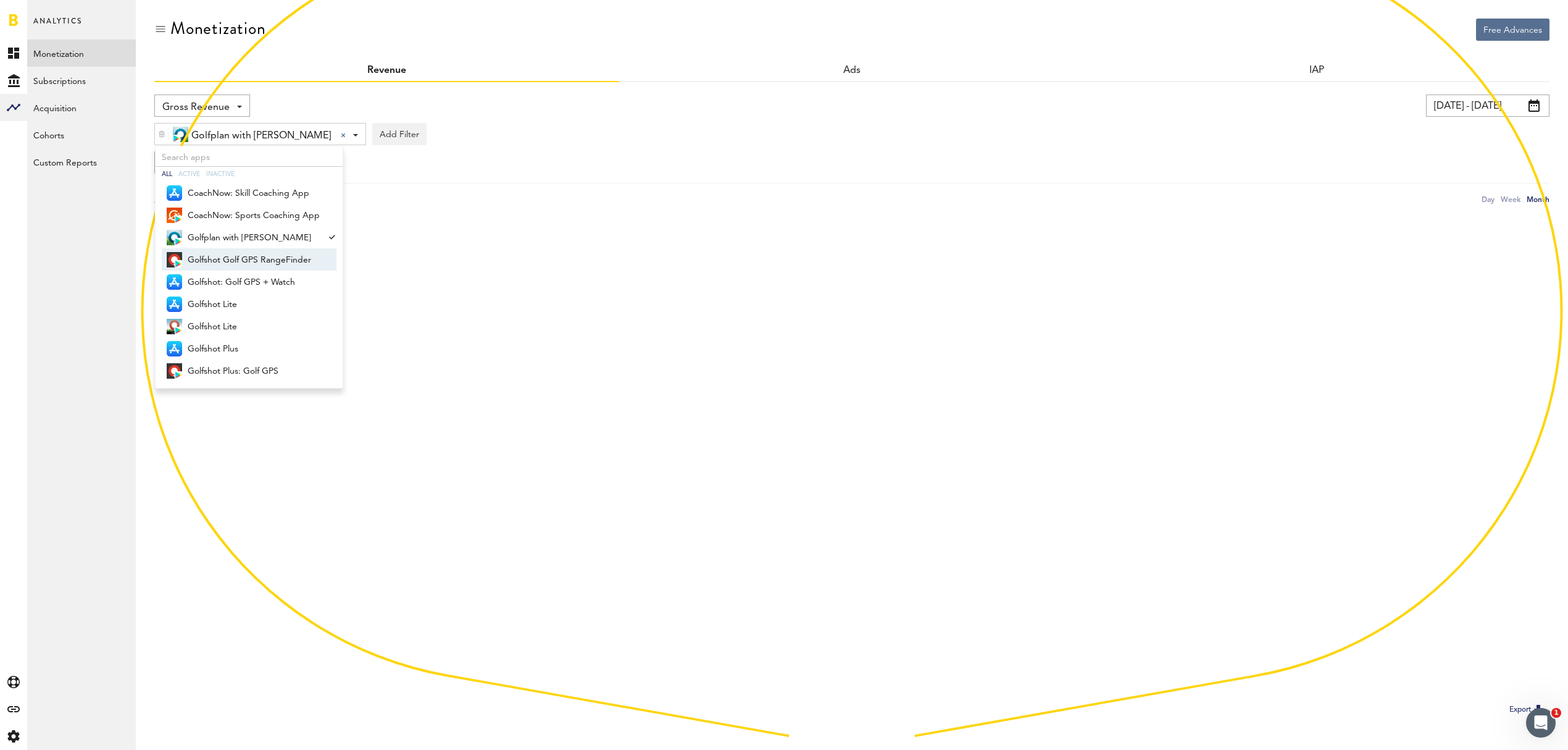
click at [268, 255] on span "Golfshot Golf GPS RangeFinder" at bounding box center [253, 260] width 132 height 21
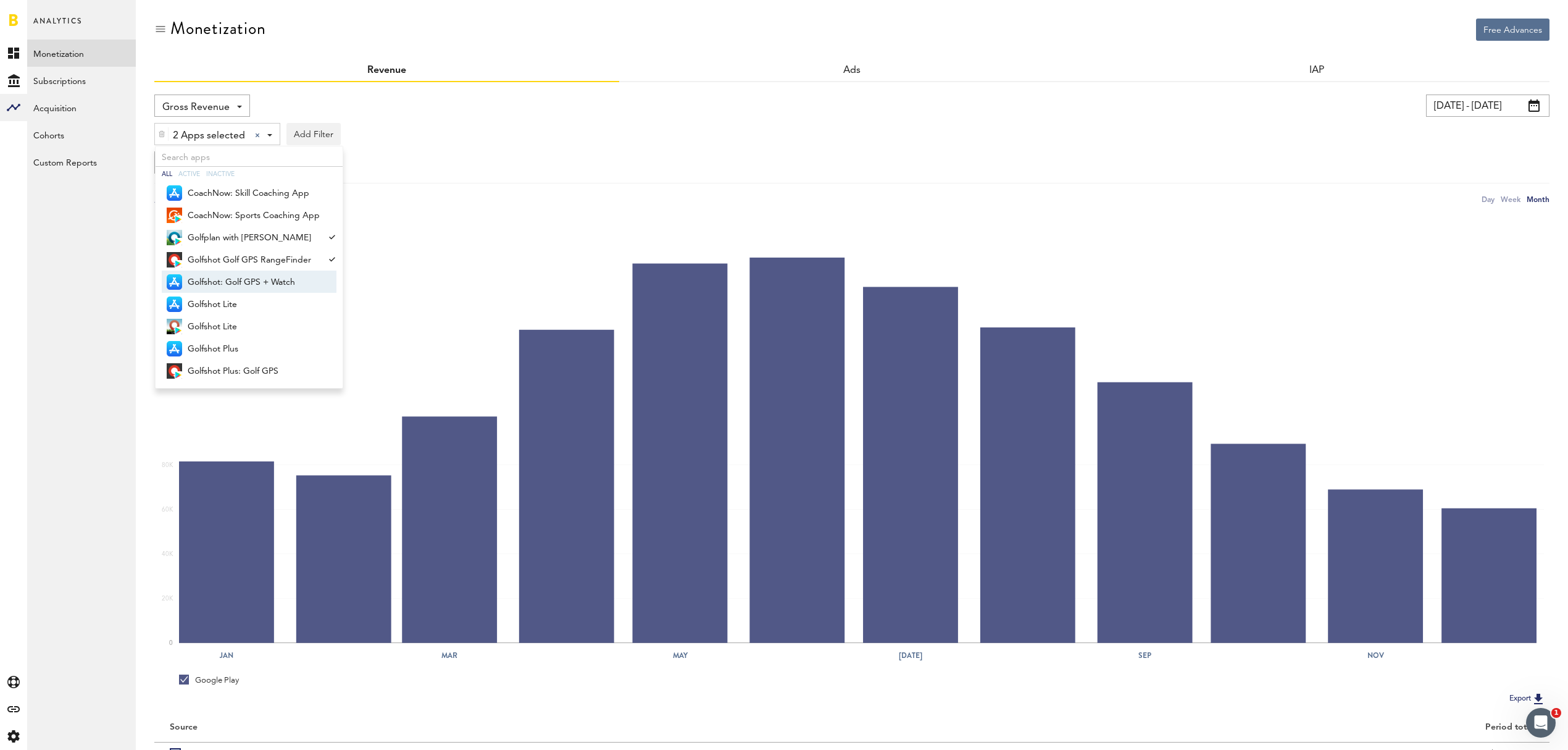
click at [263, 280] on span "Golfshot: Golf GPS + Watch" at bounding box center [253, 282] width 132 height 21
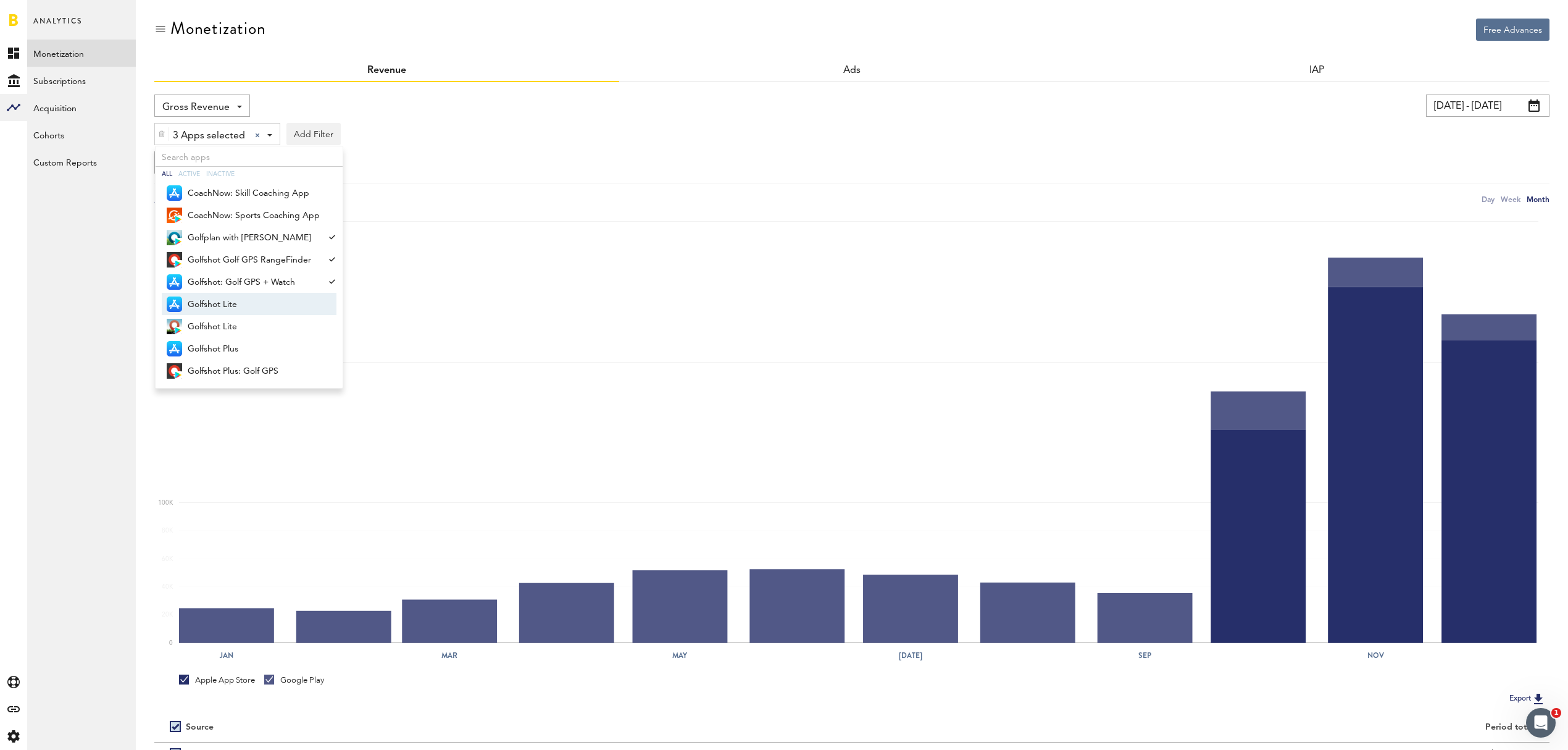
click at [253, 303] on span "Golfshot Lite" at bounding box center [253, 304] width 132 height 21
click at [242, 327] on span "Golfshot Lite" at bounding box center [253, 326] width 132 height 21
click at [237, 348] on span "Golfshot Plus" at bounding box center [253, 349] width 132 height 21
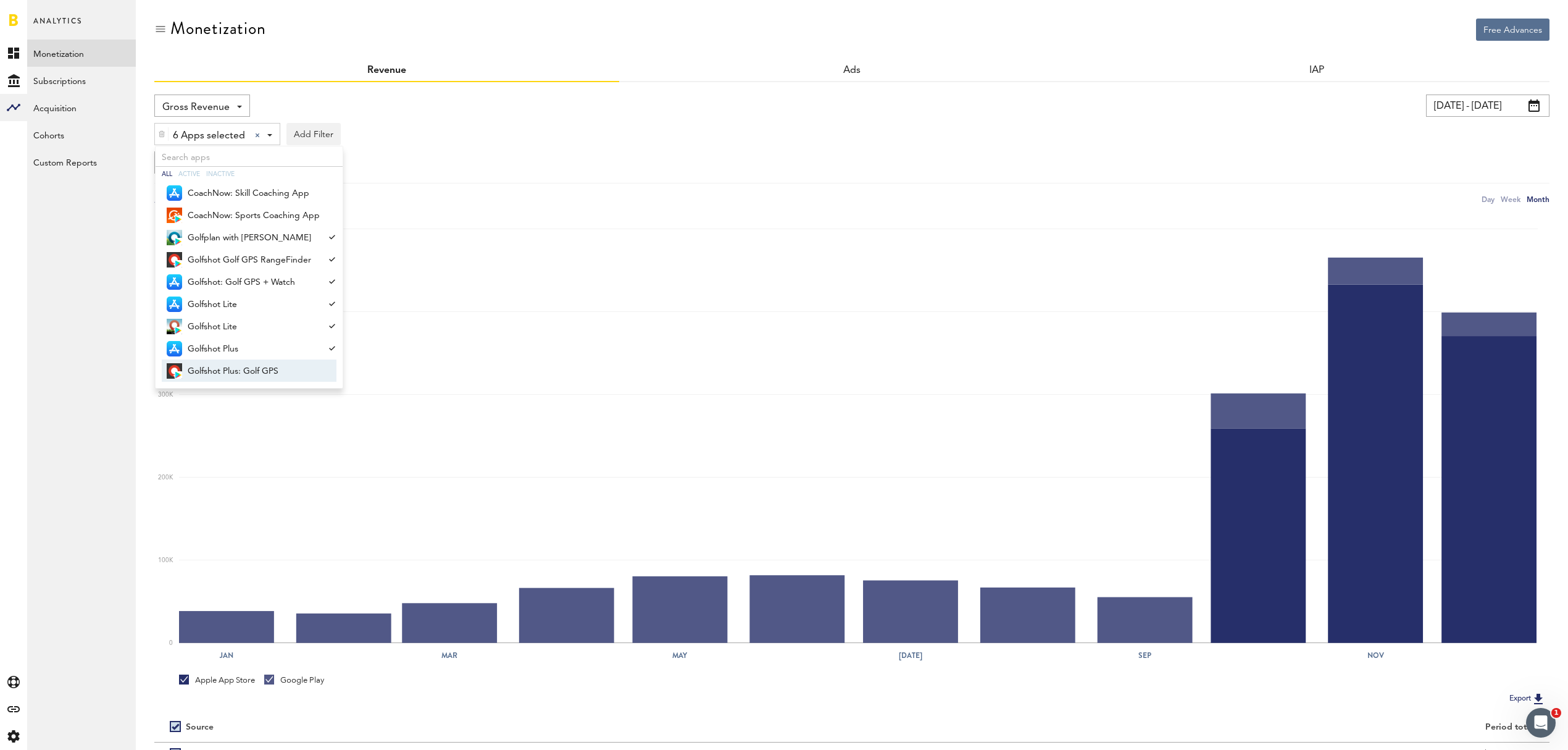
click at [234, 369] on span "Golfshot Plus: Golf GPS" at bounding box center [253, 371] width 132 height 21
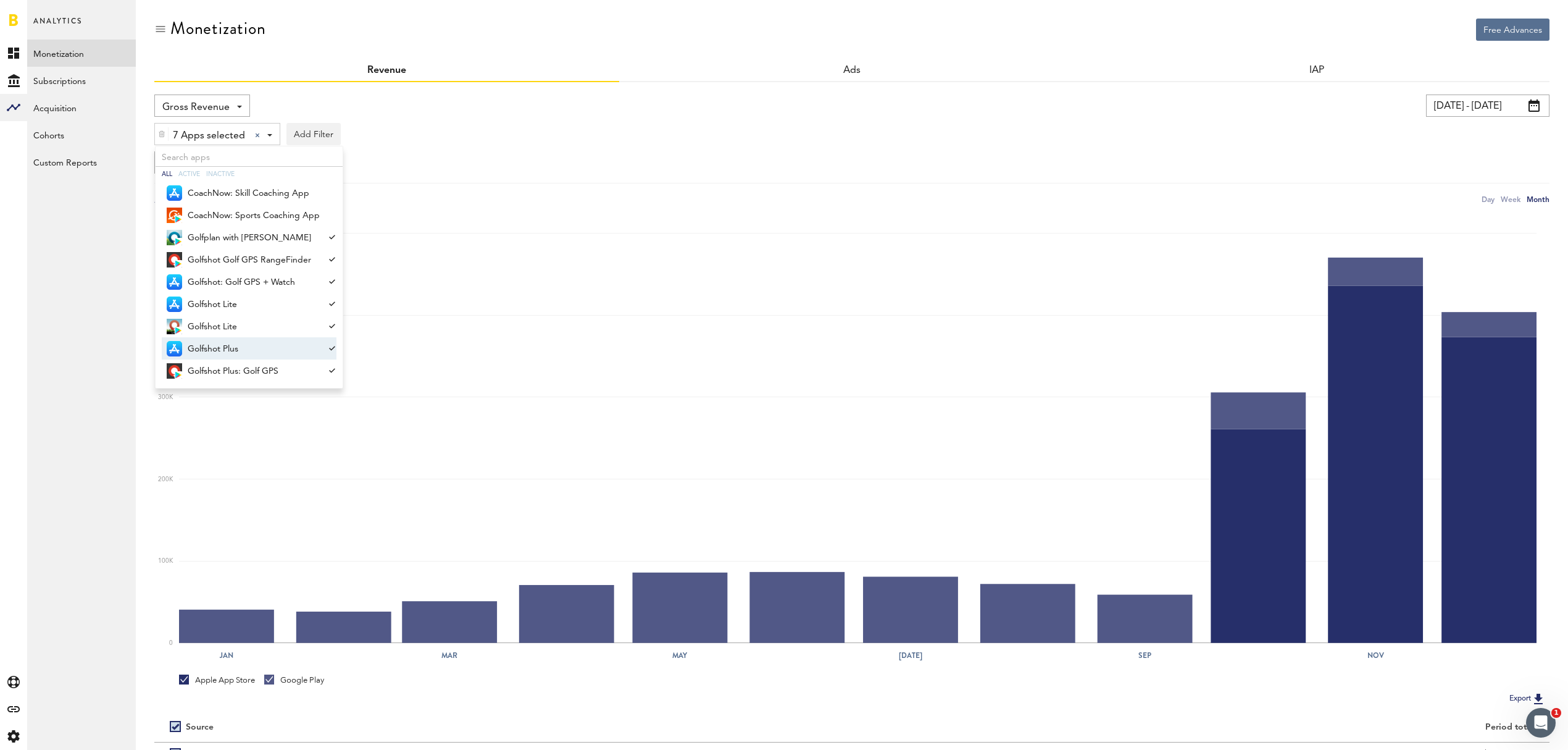
click at [527, 165] on div "Group by Platform Group by Platform Group by Revenue Type Group by App" at bounding box center [852, 162] width 1395 height 23
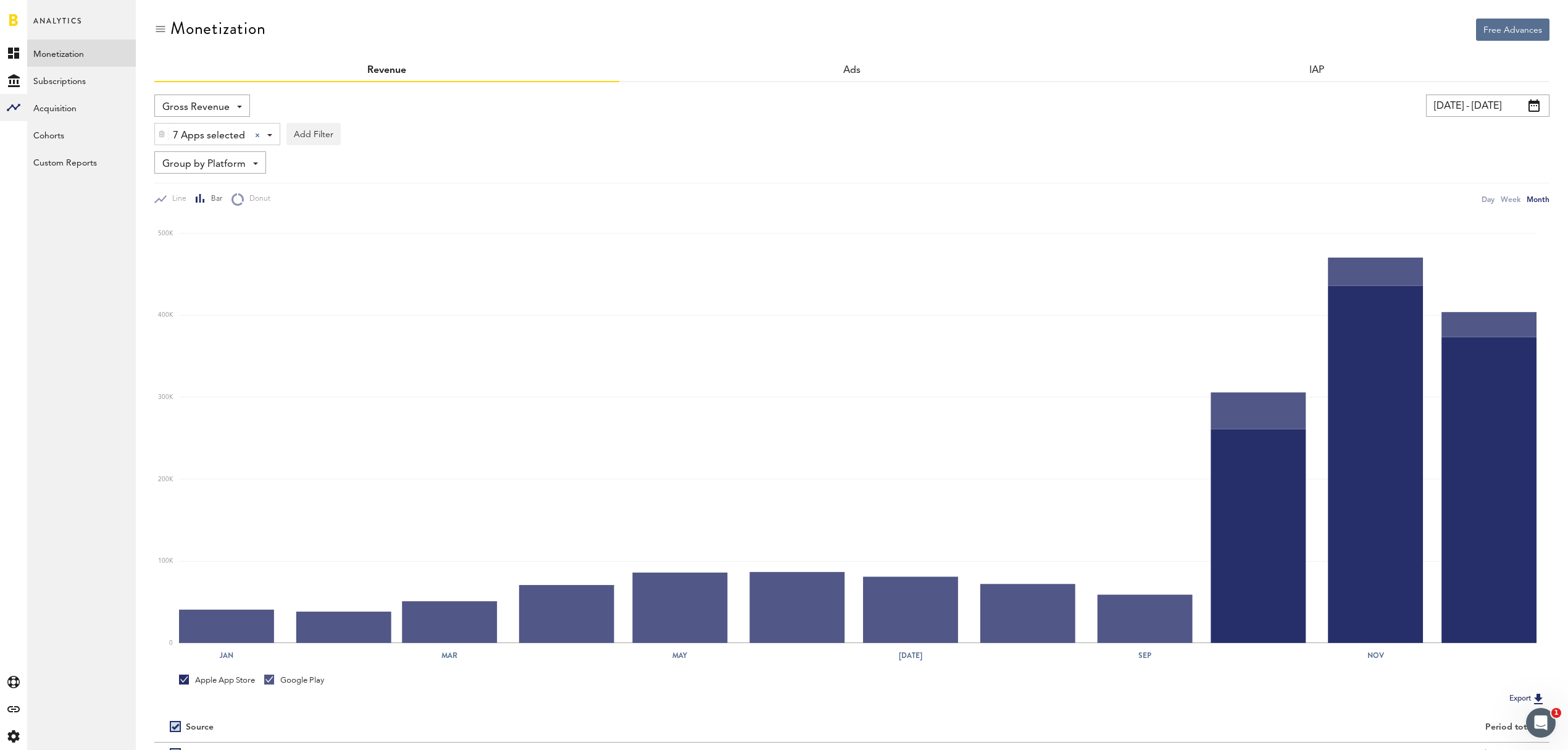
click at [58, 47] on link "Monetization" at bounding box center [81, 52] width 108 height 27
click at [14, 21] on link at bounding box center [14, 20] width 9 height 12
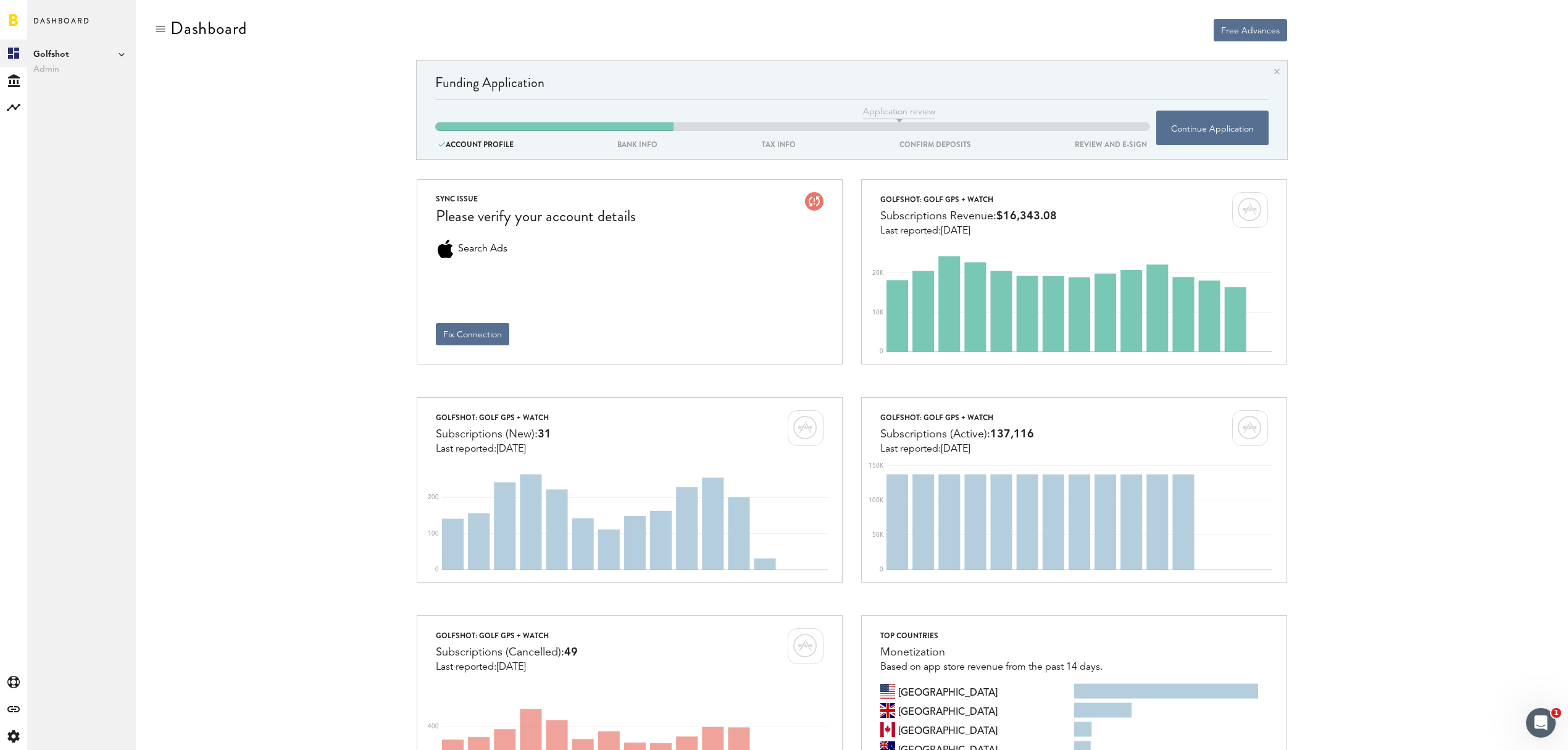
click at [124, 55] on icon at bounding box center [122, 54] width 6 height 6
click at [173, 92] on link "Shotzoom Software" at bounding box center [191, 90] width 96 height 23
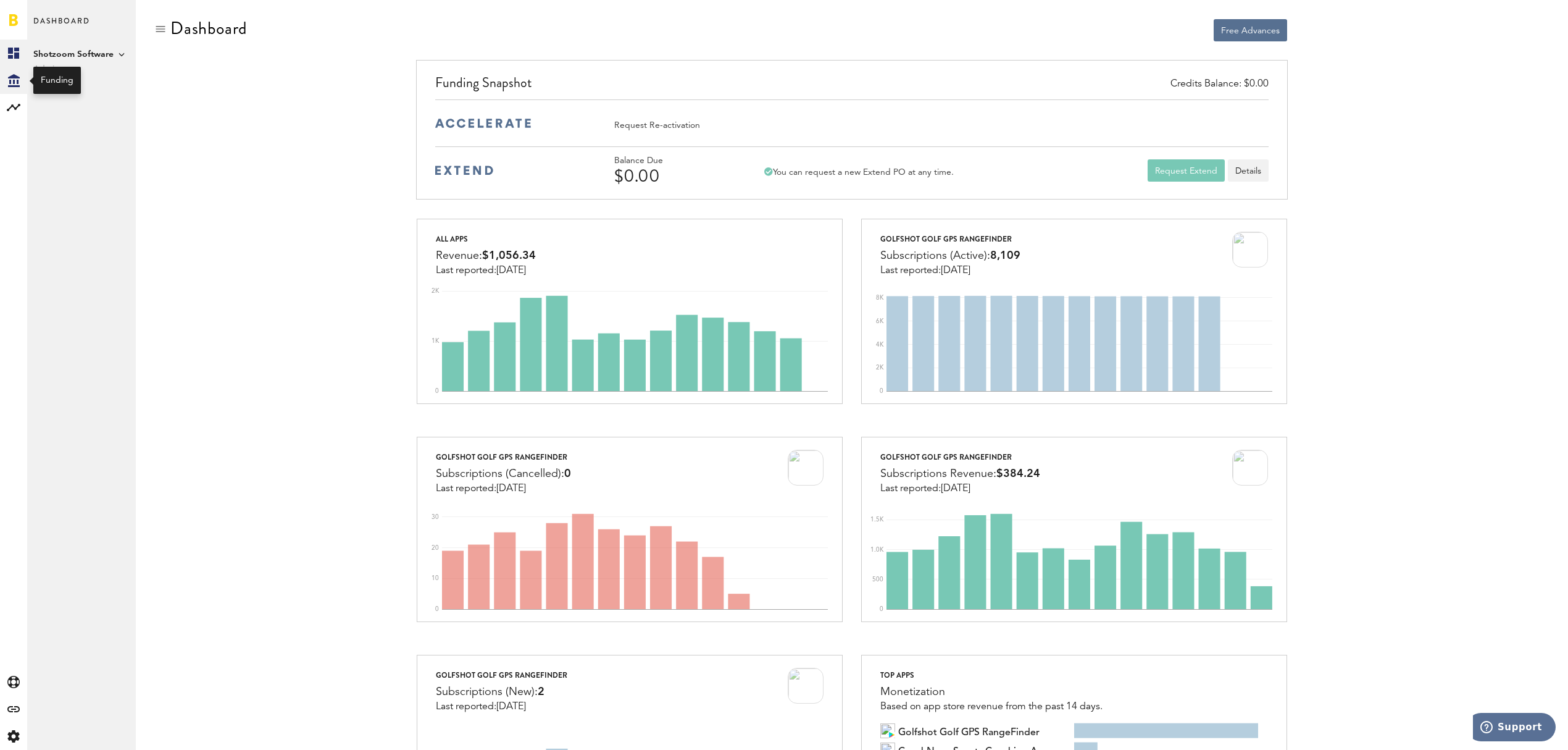
click at [10, 77] on icon at bounding box center [14, 81] width 12 height 13
click at [10, 109] on rect at bounding box center [13, 107] width 15 height 15
click at [59, 79] on link "Subscriptions" at bounding box center [81, 80] width 108 height 27
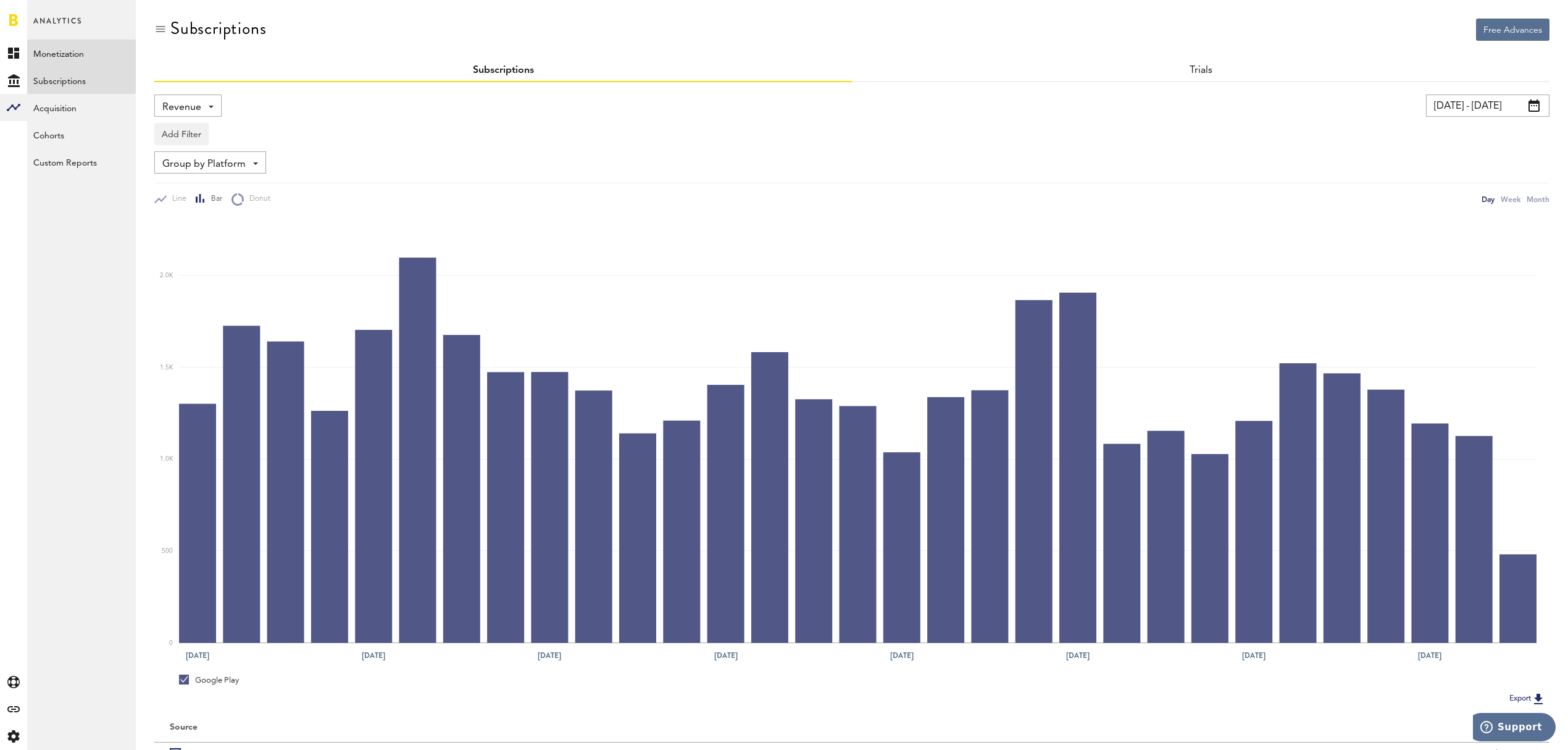
click at [71, 55] on link "Monetization" at bounding box center [81, 52] width 108 height 27
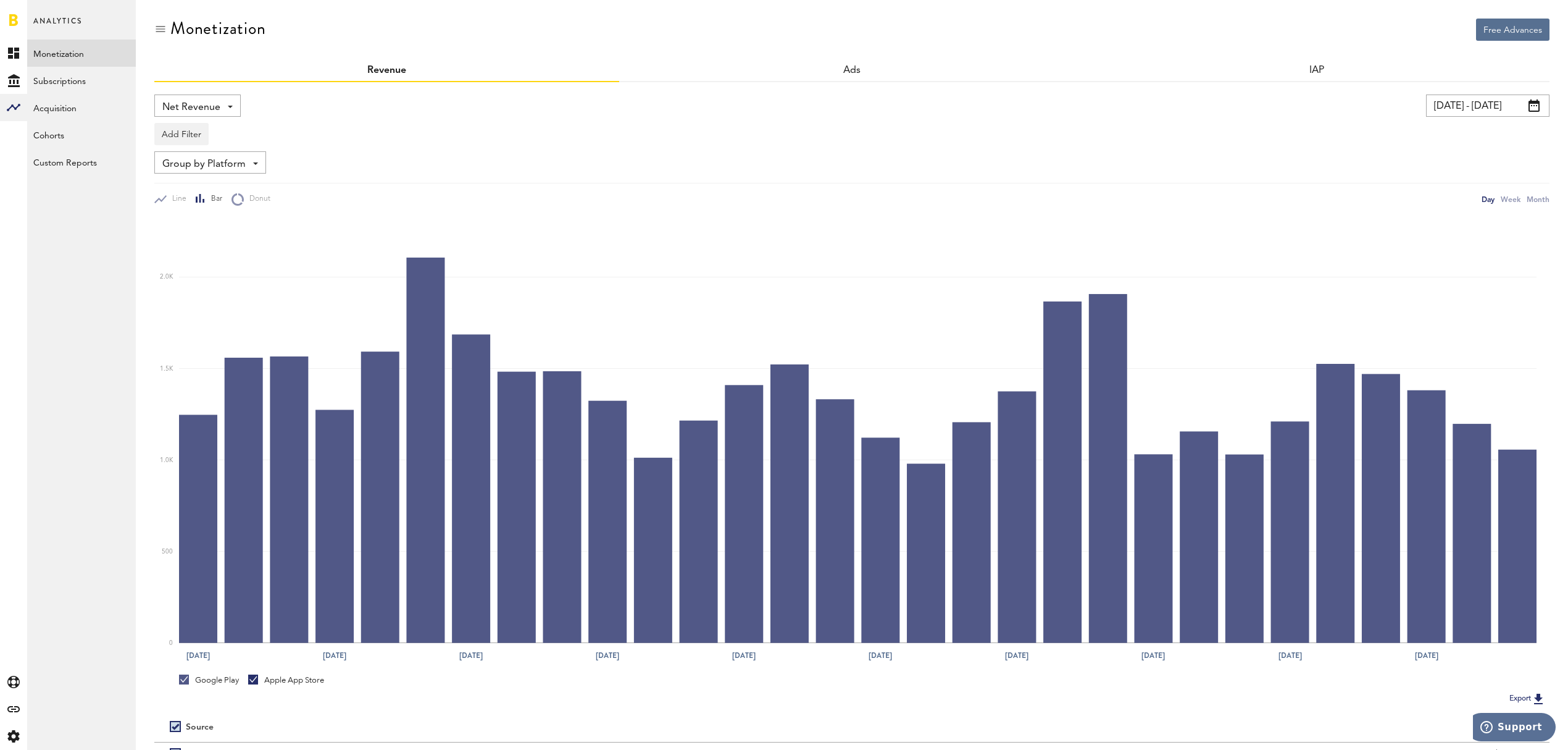
click at [234, 107] on div "Net Revenue Net Revenue Gross Revenue Profit" at bounding box center [197, 106] width 87 height 23
click at [222, 159] on span "Gross Revenue" at bounding box center [197, 157] width 62 height 21
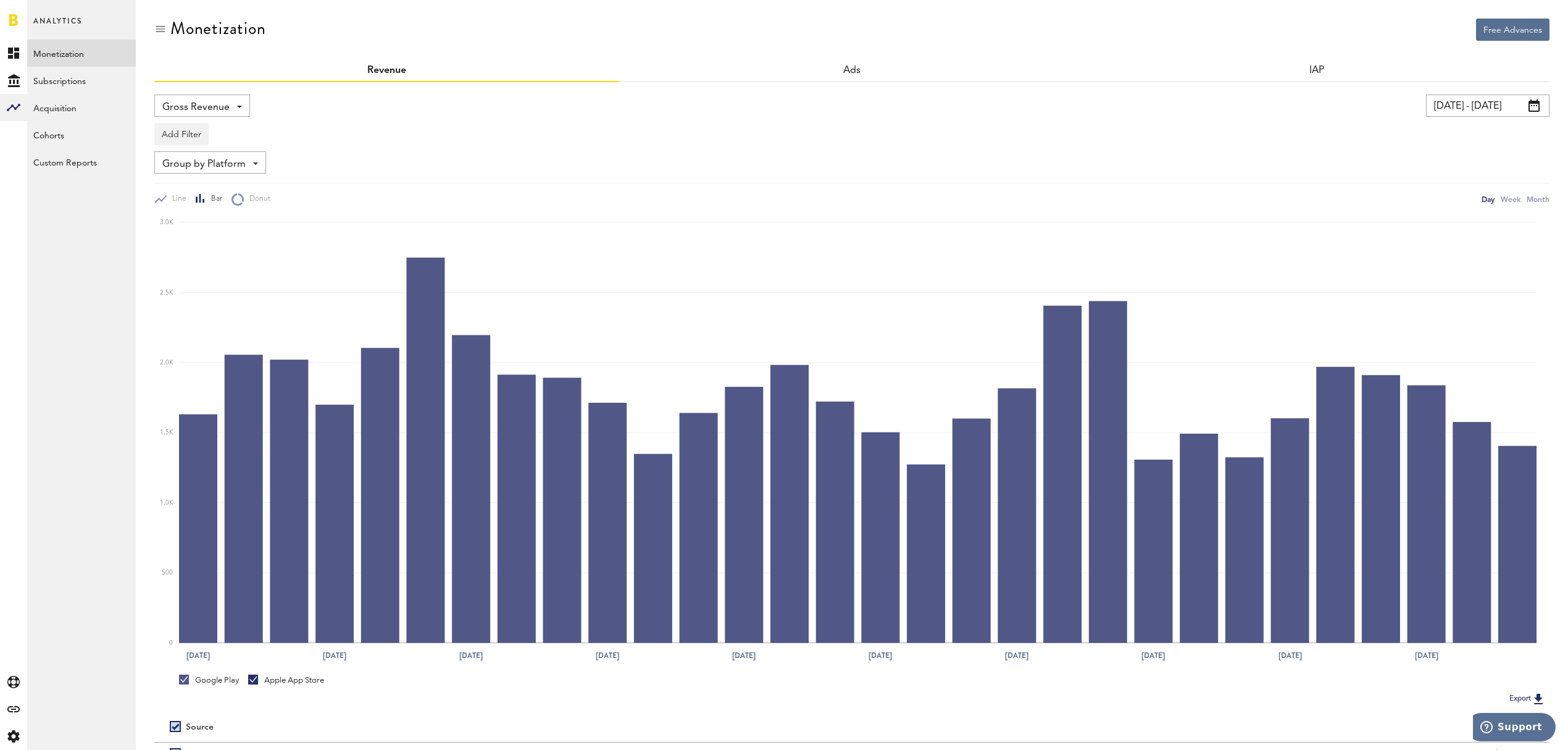
click at [1538, 106] on span at bounding box center [1534, 106] width 11 height 12
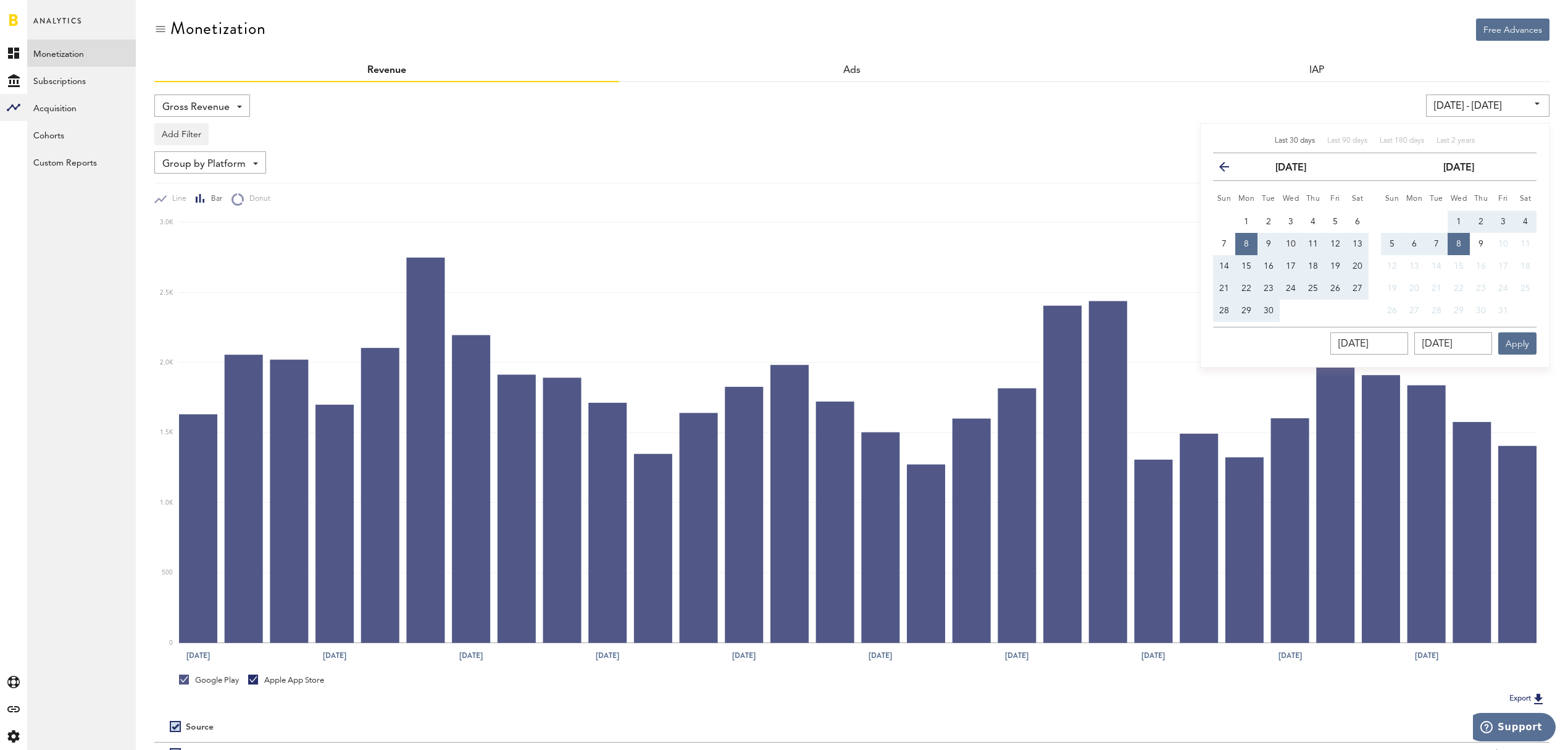
click at [1229, 169] on icon "button" at bounding box center [1229, 169] width 0 height 0
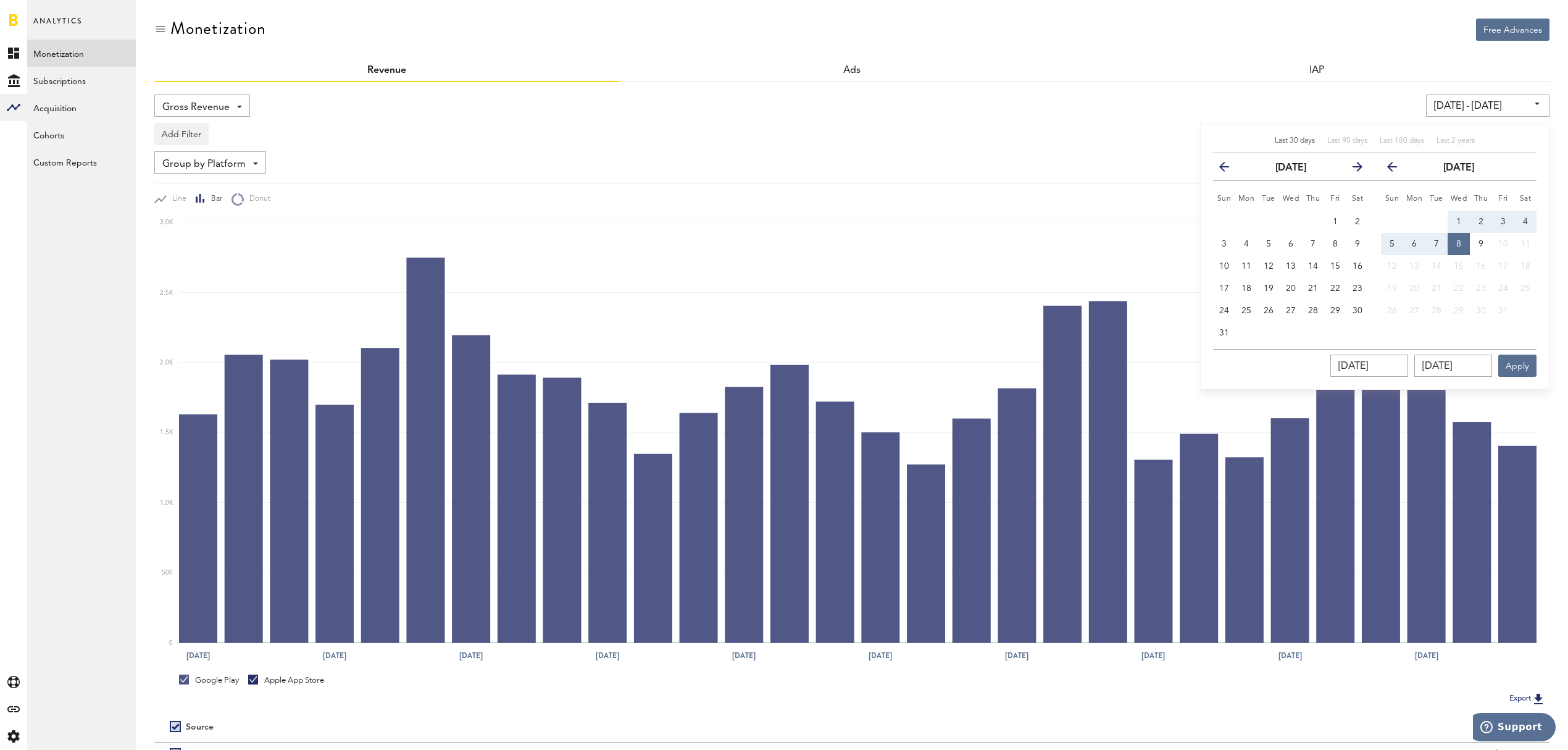
click at [1229, 169] on icon "button" at bounding box center [1229, 169] width 0 height 0
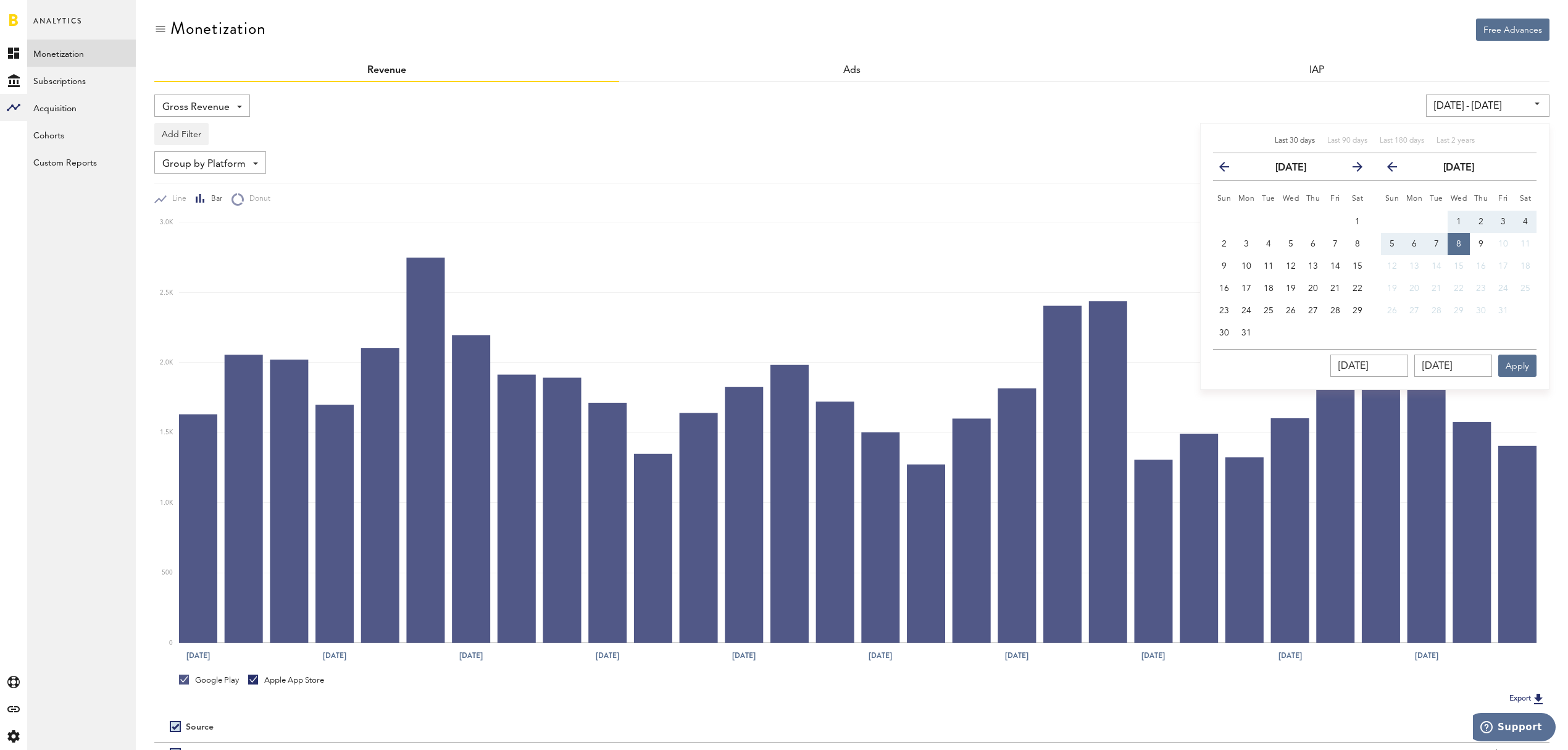
click at [1229, 169] on icon "button" at bounding box center [1229, 169] width 0 height 0
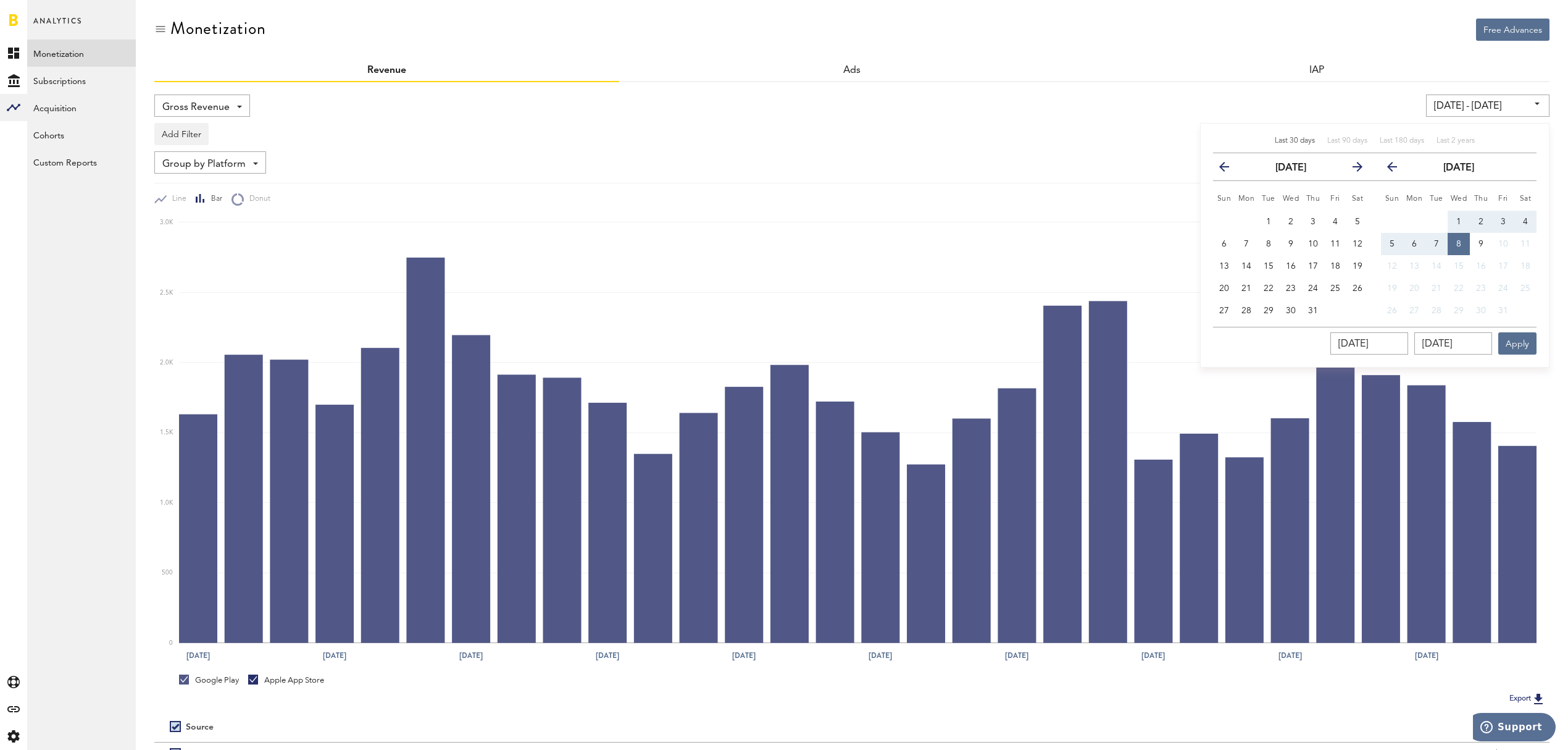
click at [1229, 169] on icon "button" at bounding box center [1229, 169] width 0 height 0
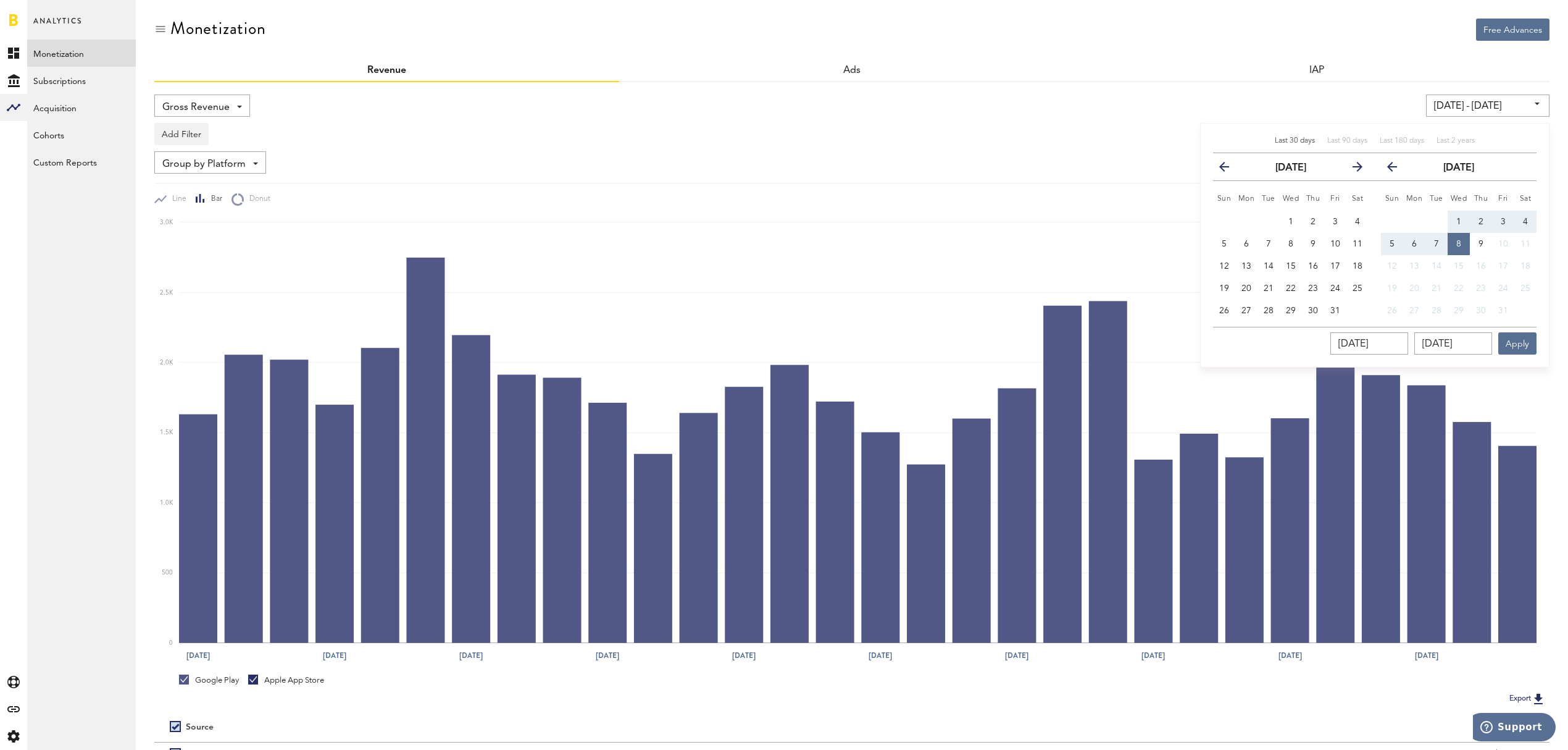
click at [1229, 169] on icon "button" at bounding box center [1229, 169] width 0 height 0
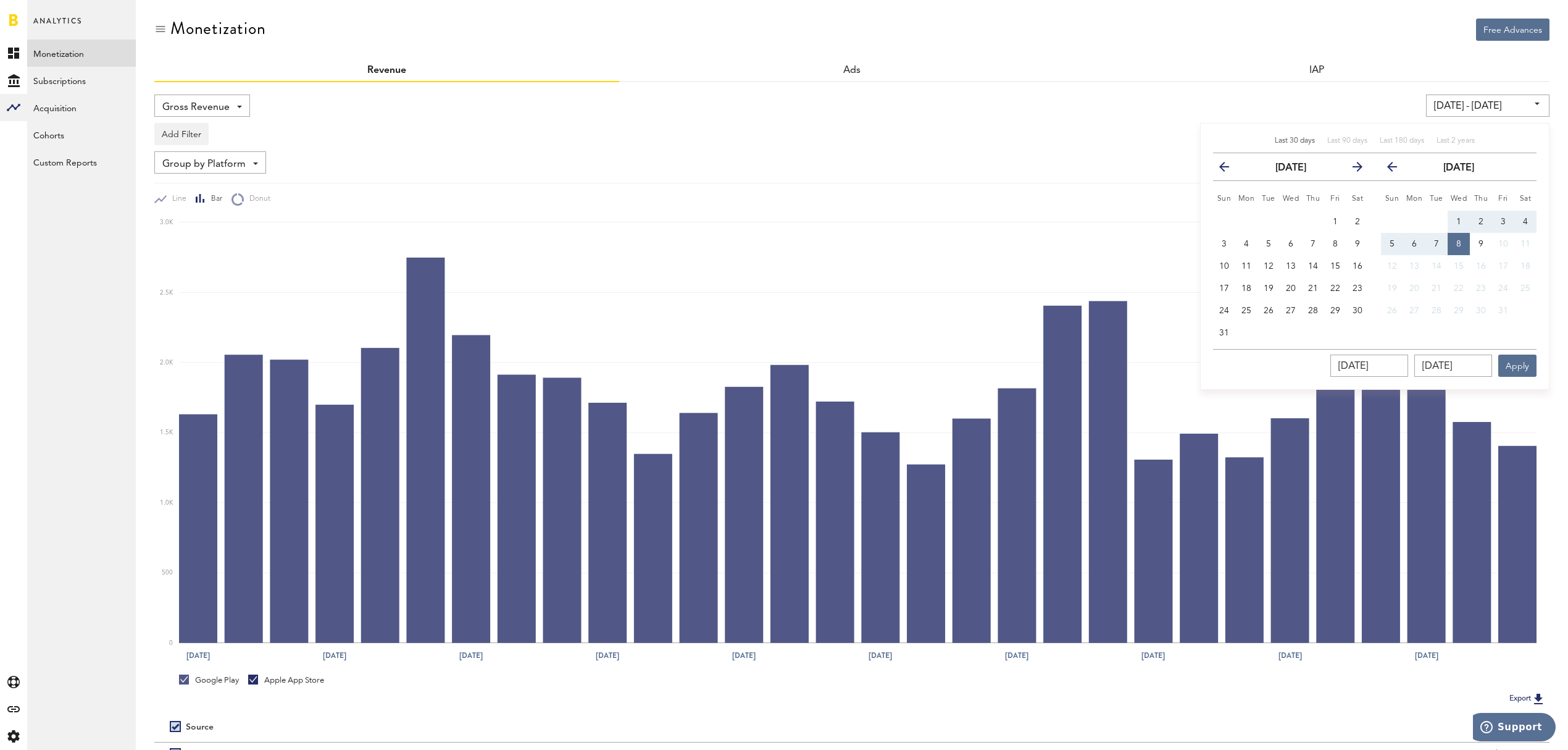
click at [1229, 169] on icon "button" at bounding box center [1229, 169] width 0 height 0
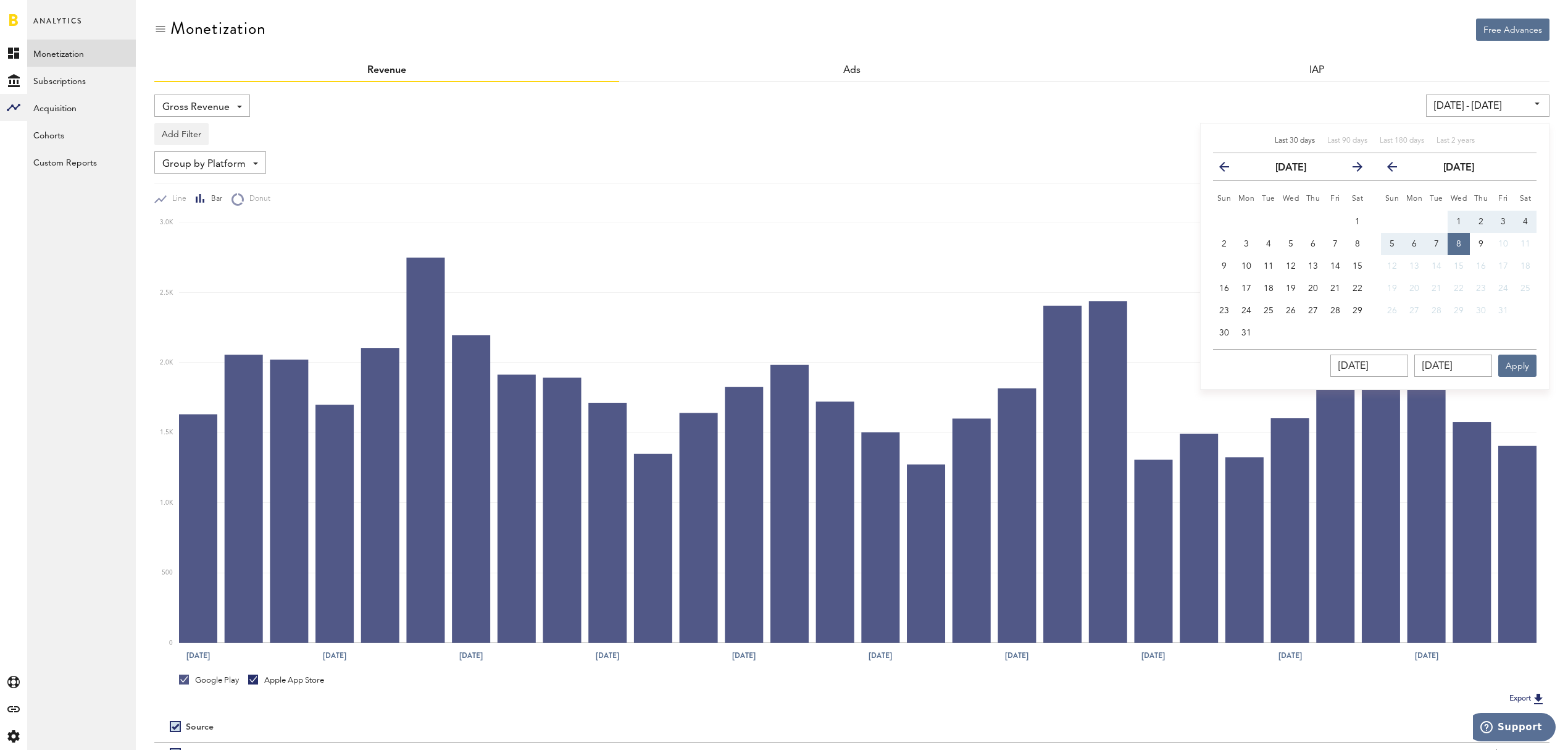
click at [1229, 169] on icon "button" at bounding box center [1229, 169] width 0 height 0
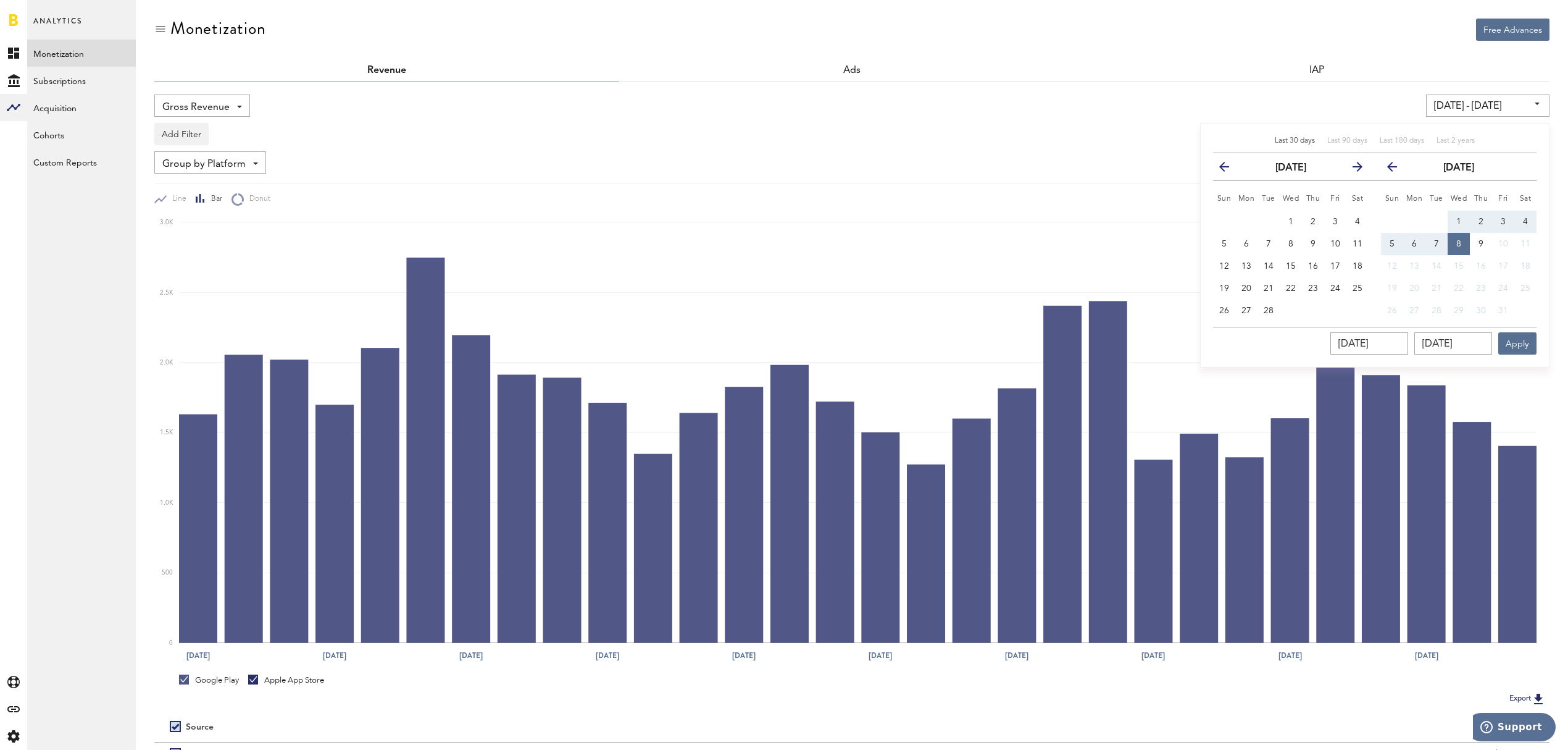
click at [1229, 169] on icon "button" at bounding box center [1229, 169] width 0 height 0
click at [1353, 169] on icon "button" at bounding box center [1353, 169] width 0 height 0
click at [1225, 223] on span "1" at bounding box center [1224, 222] width 5 height 9
type input "01/01/23 - 01/01/23"
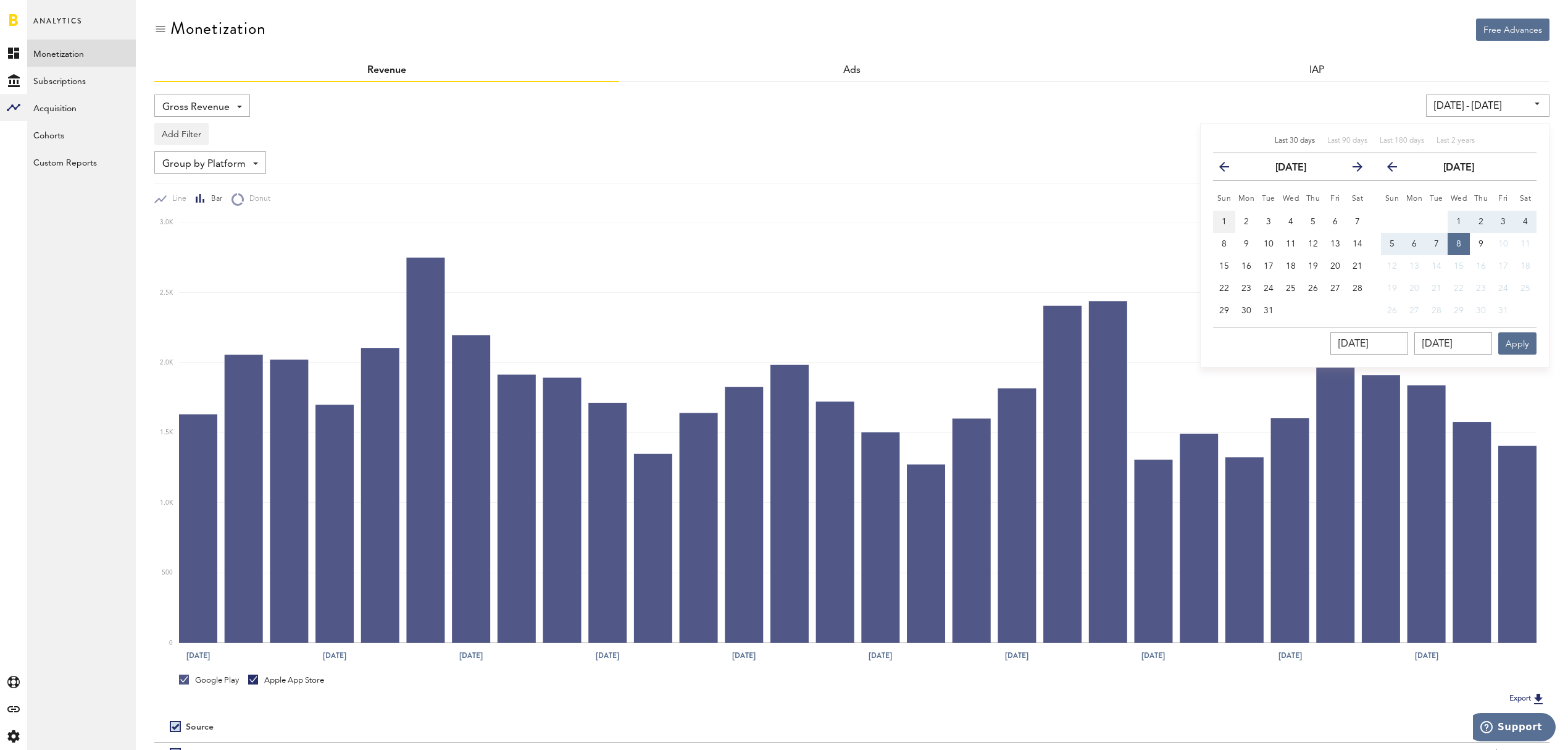
type input "[DATE]"
drag, startPoint x: 1481, startPoint y: 346, endPoint x: 1422, endPoint y: 341, distance: 59.2
click at [1422, 341] on input "[DATE]" at bounding box center [1453, 343] width 78 height 23
click at [1353, 169] on icon "button" at bounding box center [1353, 169] width 0 height 0
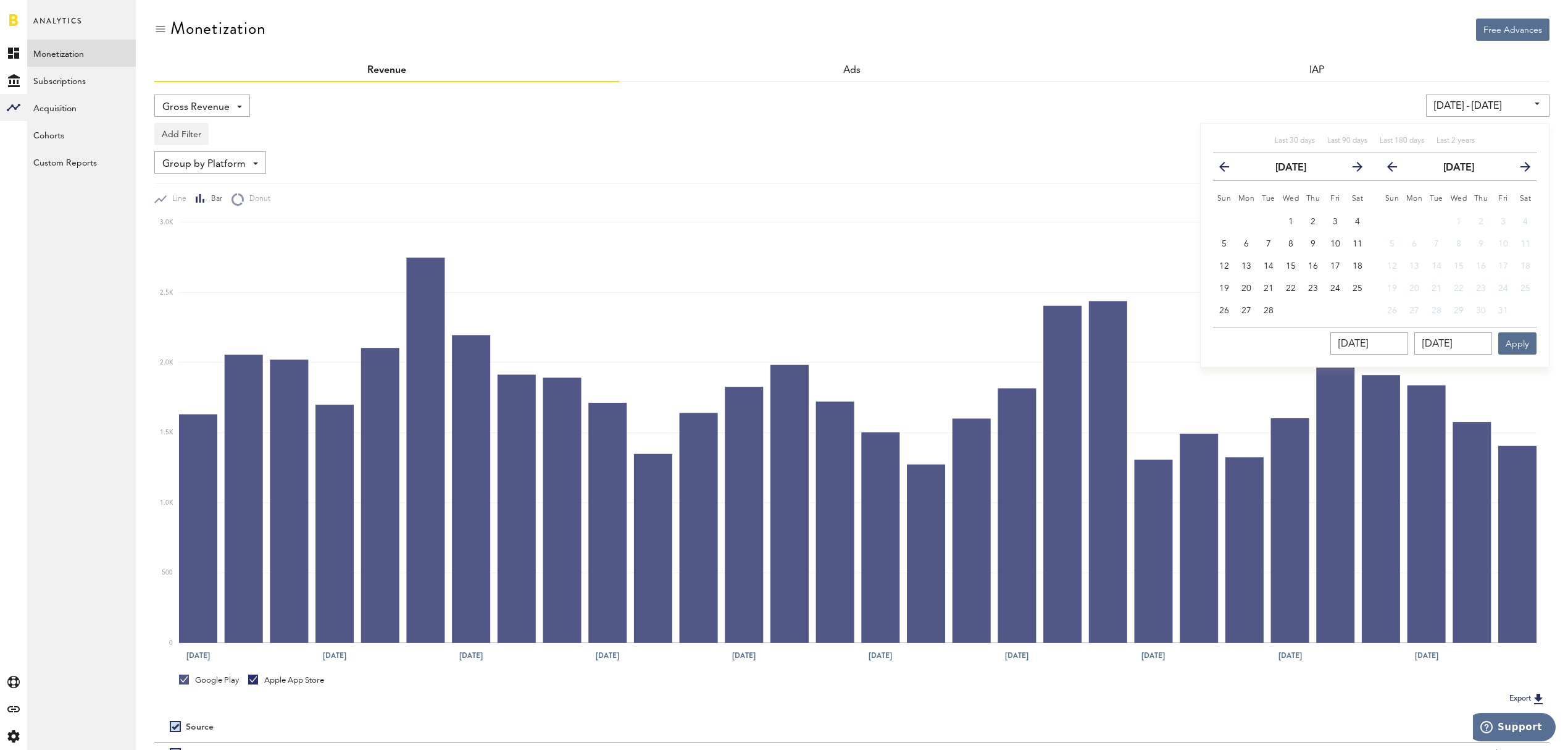
click at [1353, 169] on icon "button" at bounding box center [1353, 169] width 0 height 0
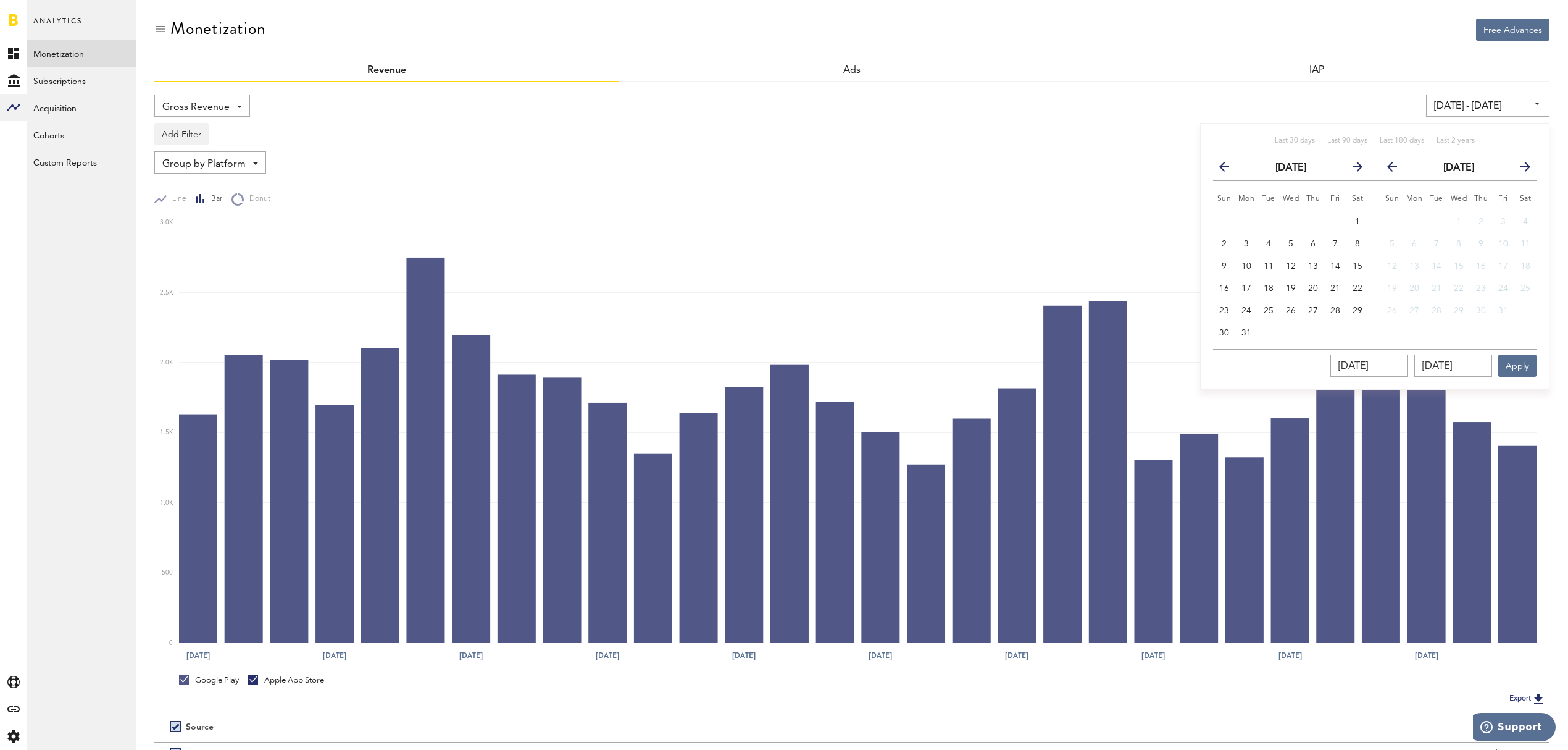
click at [1353, 169] on icon "button" at bounding box center [1353, 169] width 0 height 0
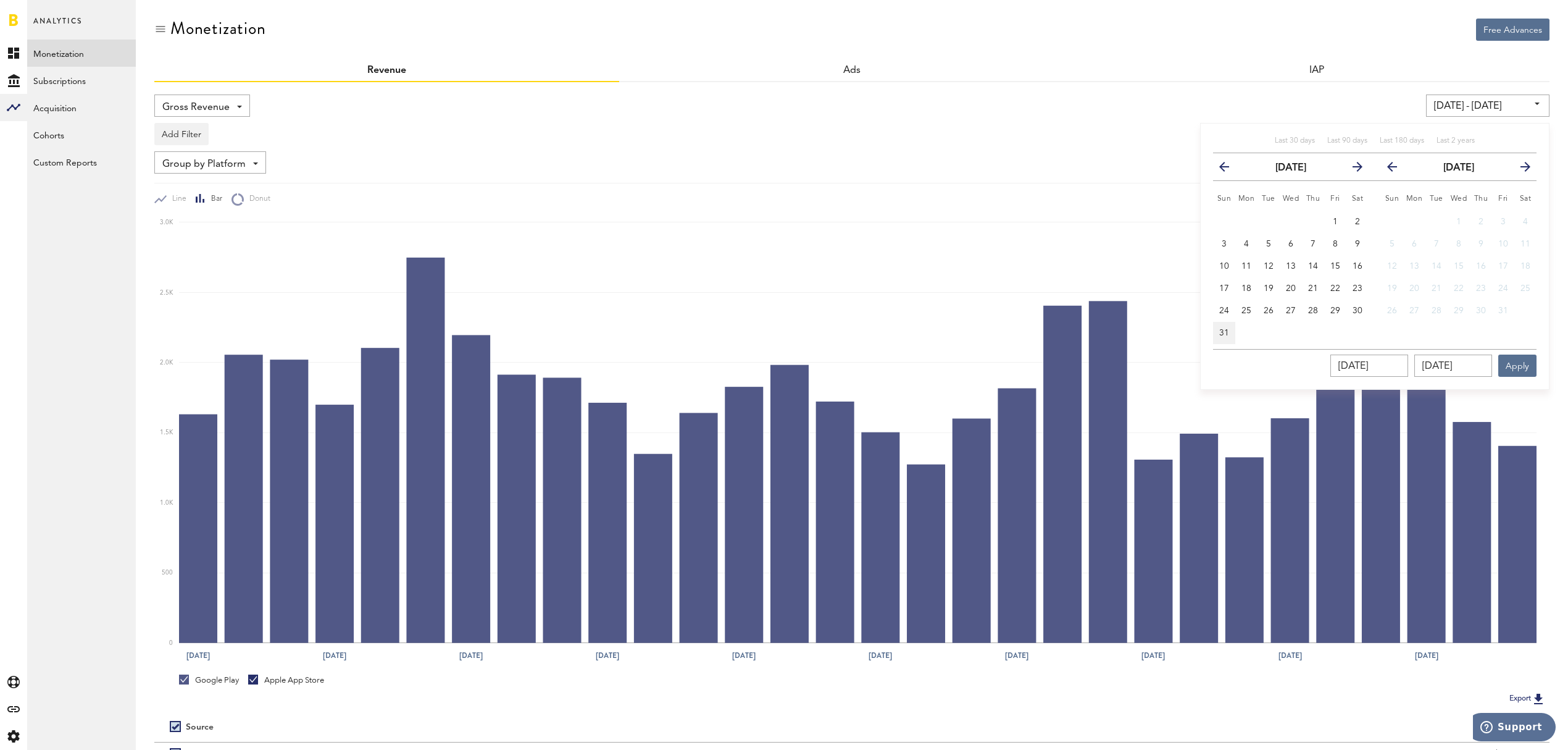
click at [1226, 334] on span "31" at bounding box center [1224, 333] width 10 height 9
type input "[DATE] - [DATE]"
type input "[DATE]"
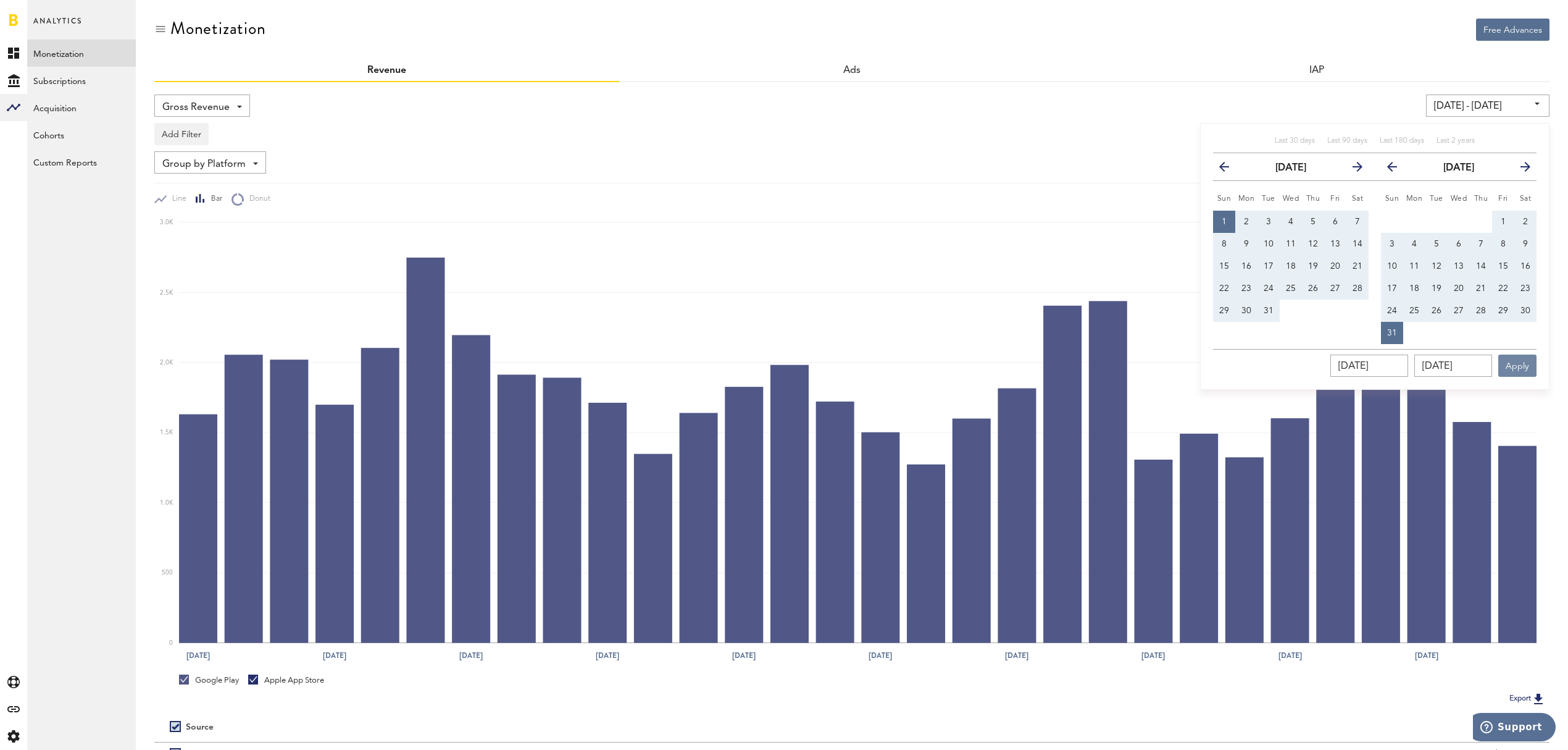
click at [1524, 366] on button "Apply" at bounding box center [1517, 366] width 39 height 23
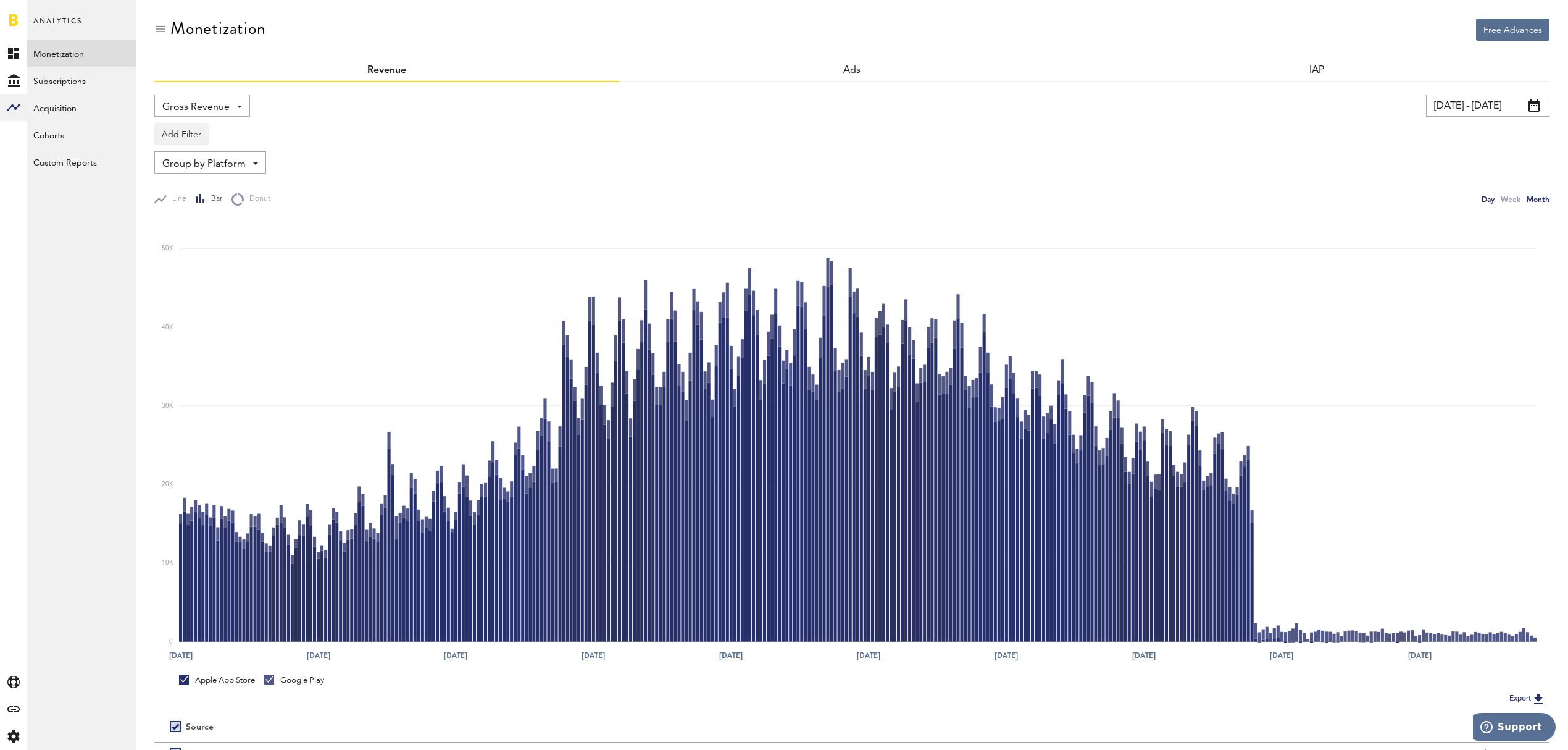
click at [1539, 201] on div "Month" at bounding box center [1537, 200] width 23 height 13
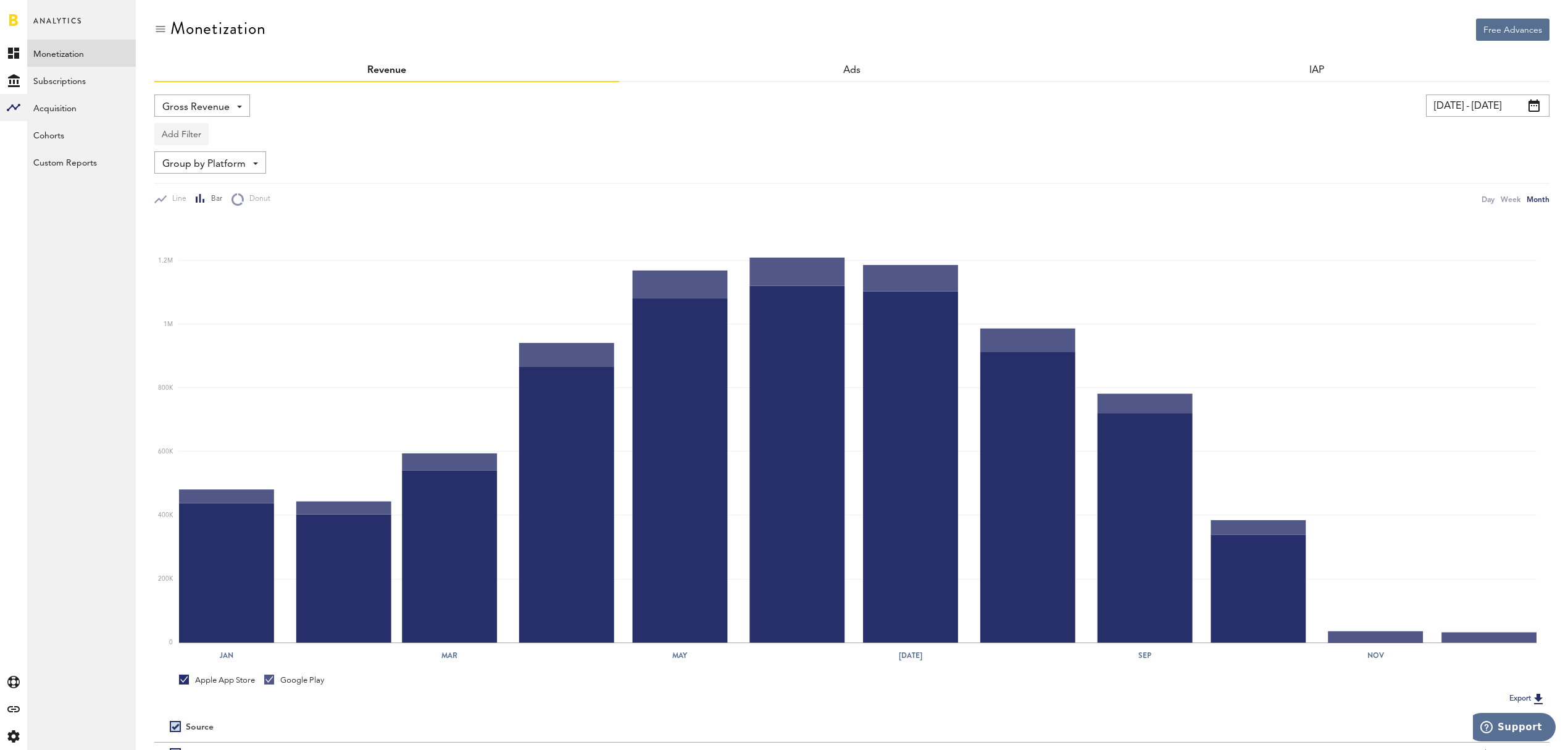
click at [177, 133] on button "Add Filter" at bounding box center [181, 134] width 55 height 23
click at [186, 189] on li "Apps" at bounding box center [200, 188] width 79 height 23
click at [247, 141] on div "Apps - All Active Inactive Baseball Gameplan with Jason Giambi Bethpage Black :…" at bounding box center [205, 135] width 99 height 23
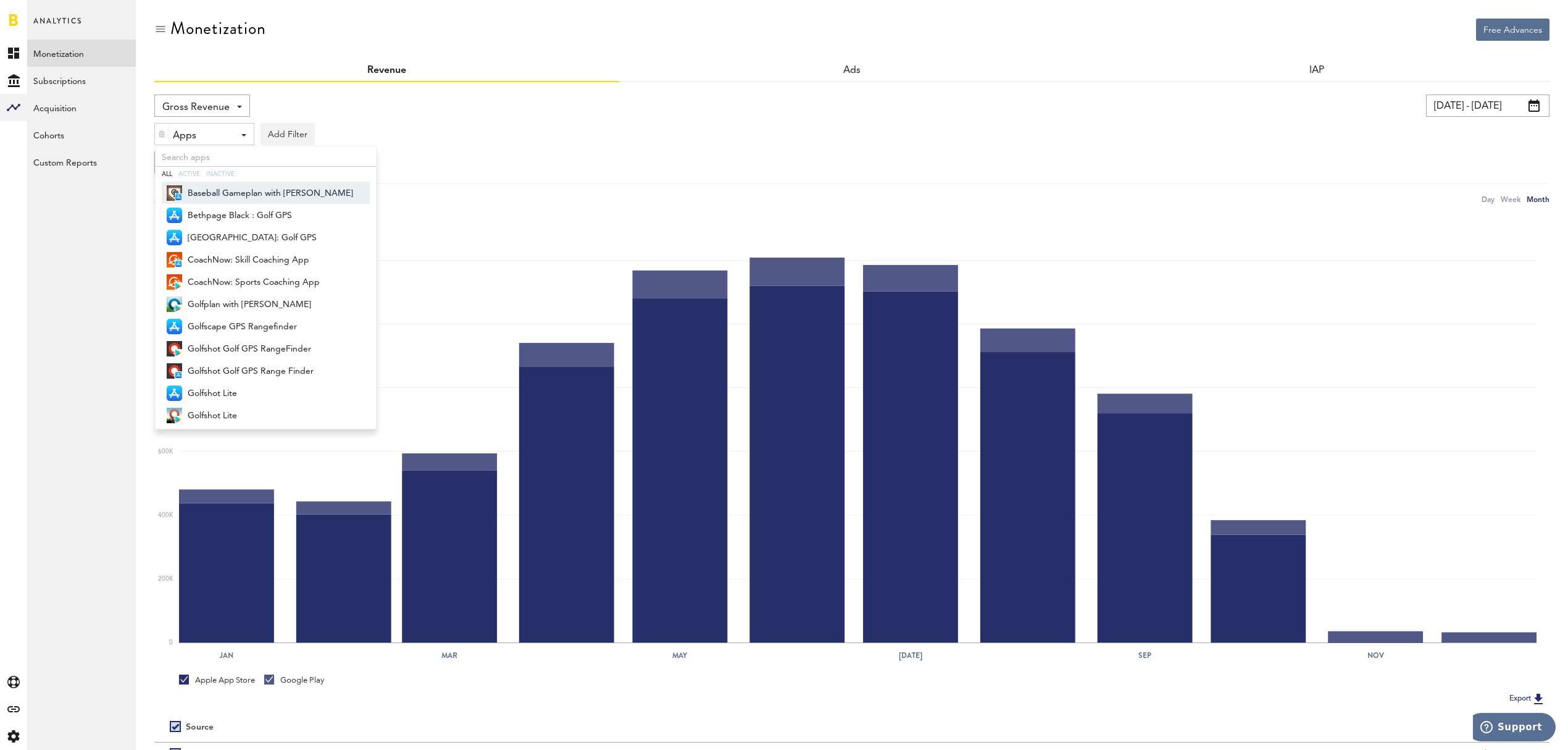
click at [284, 192] on span "Baseball Gameplan with Jason Giambi" at bounding box center [270, 193] width 165 height 21
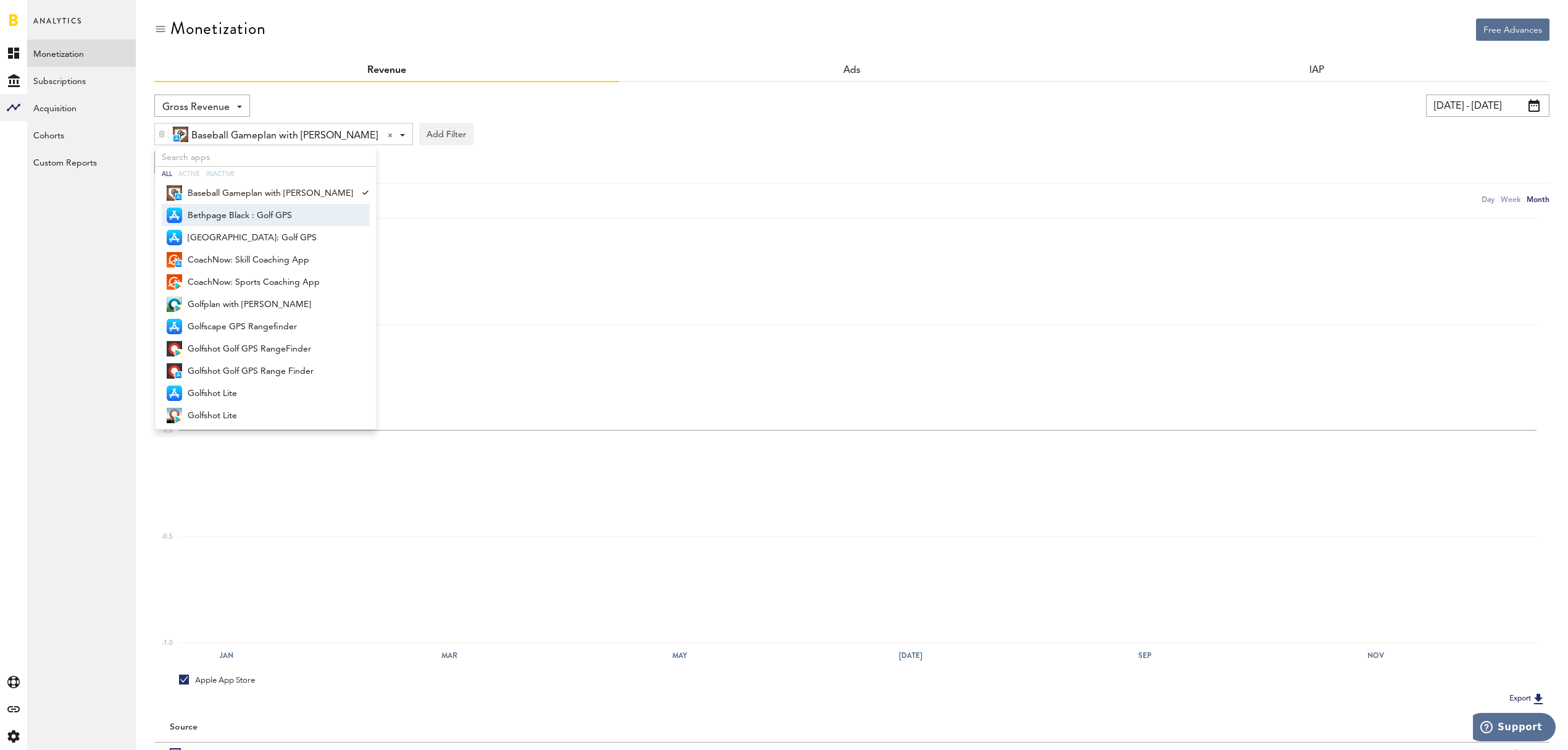
click at [277, 211] on span "Bethpage Black : Golf GPS" at bounding box center [270, 216] width 165 height 21
click at [269, 235] on span "Brown Deer Park: Golf GPS" at bounding box center [270, 237] width 165 height 21
click at [262, 307] on span "Golfplan with [PERSON_NAME]" at bounding box center [270, 304] width 165 height 21
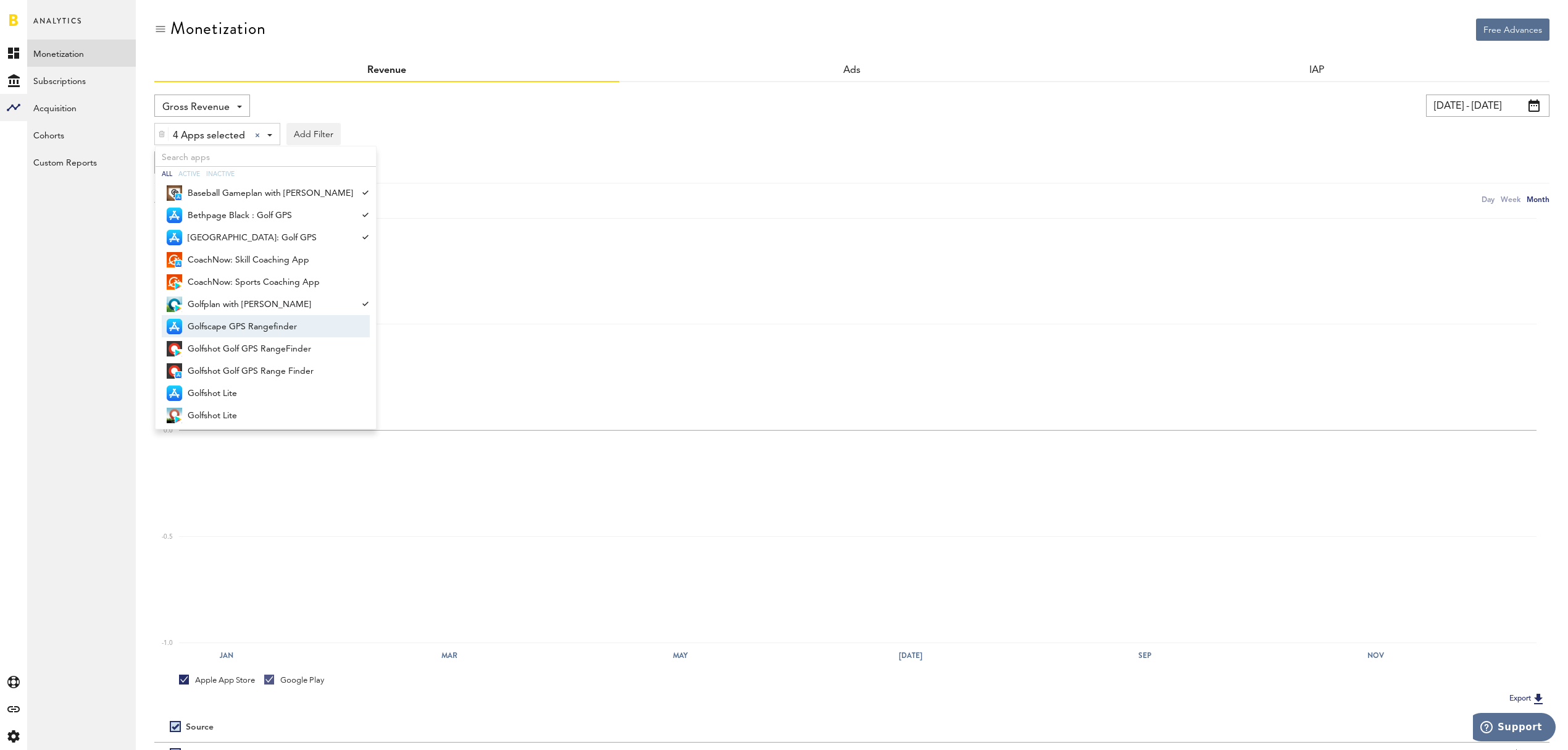
click at [258, 327] on span "Golfscape GPS Rangefinder" at bounding box center [270, 326] width 165 height 21
click at [254, 346] on span "Golfshot Golf GPS RangeFinder" at bounding box center [270, 349] width 165 height 21
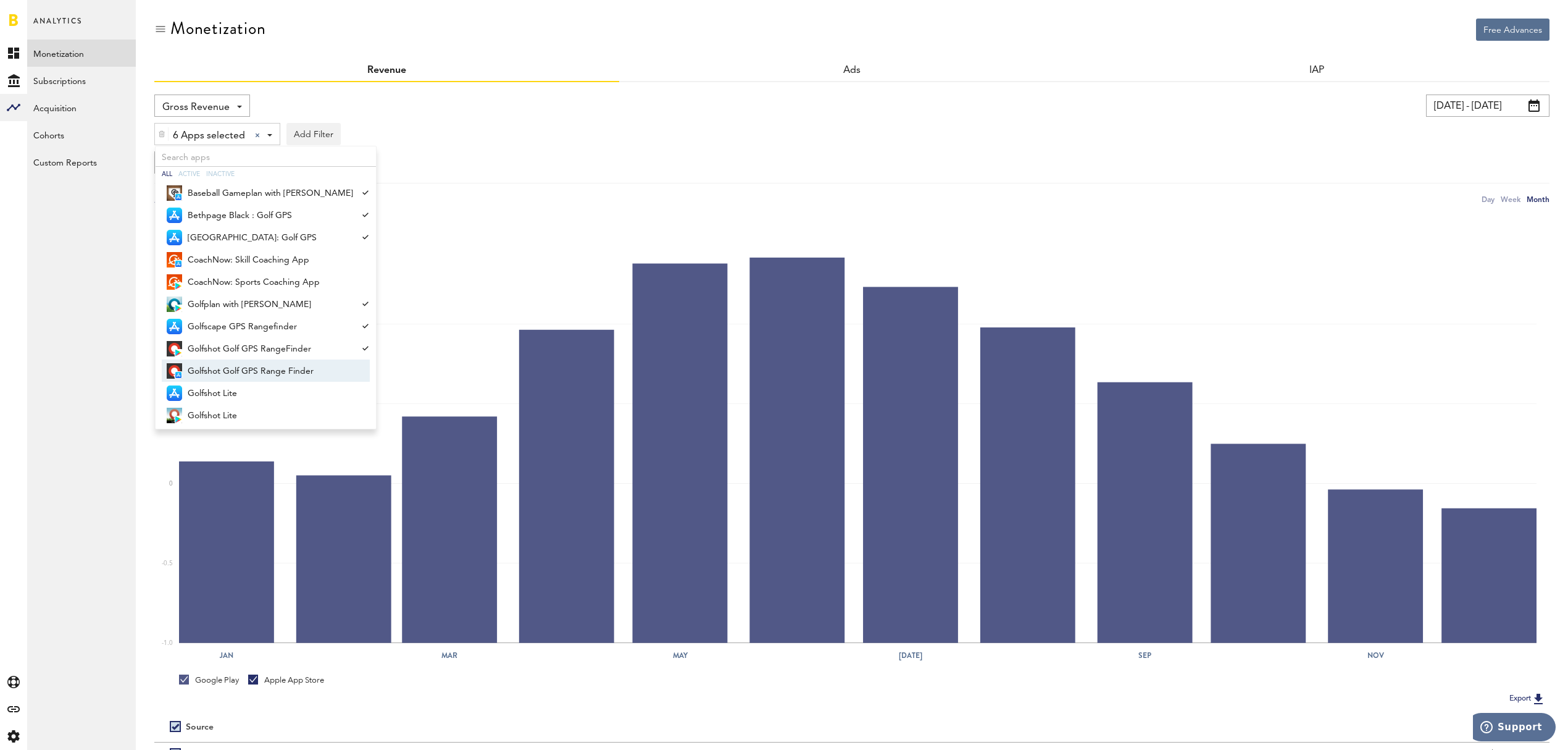
click at [250, 364] on span "Golfshot Golf GPS Range Finder" at bounding box center [270, 371] width 165 height 21
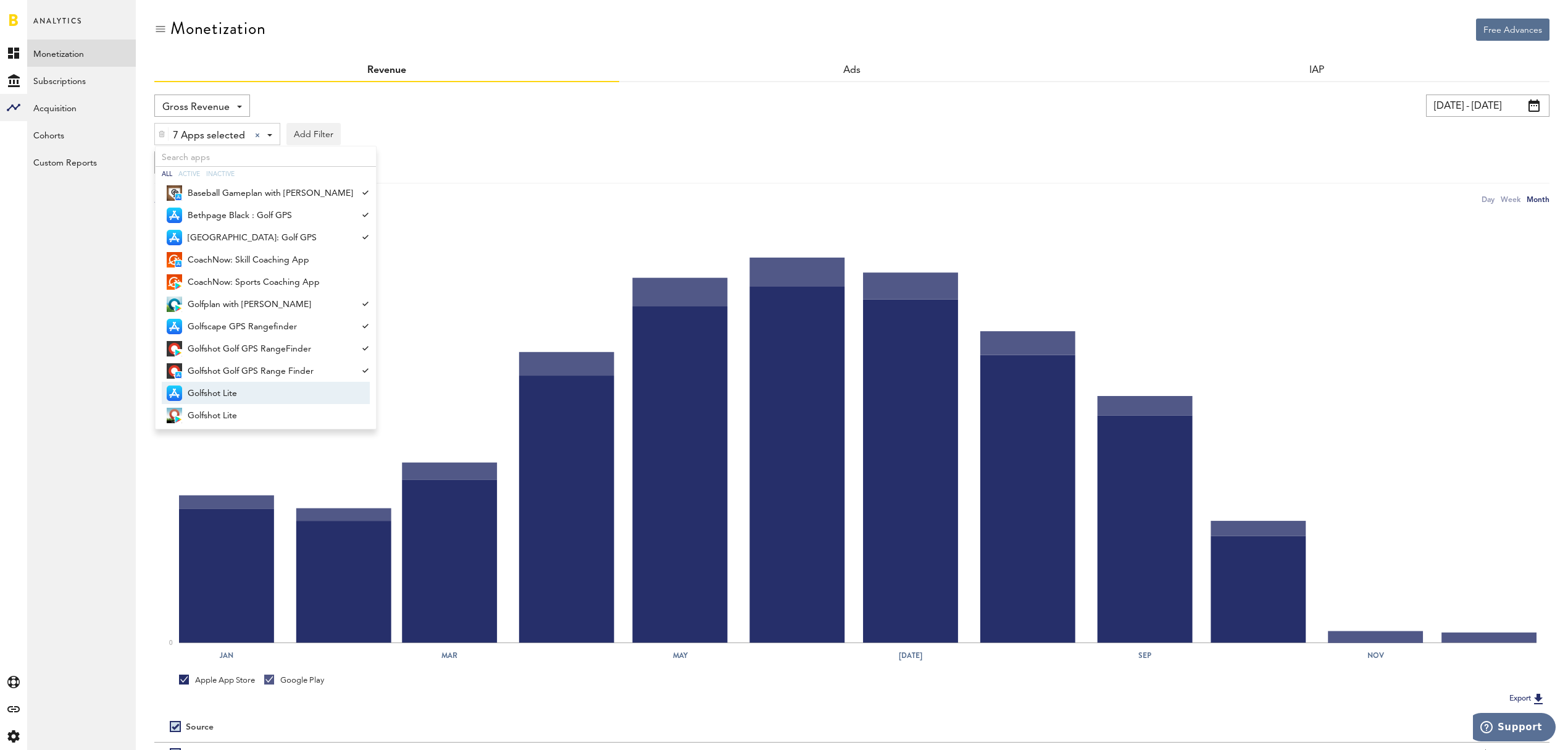
click at [242, 392] on span "Golfshot Lite" at bounding box center [270, 393] width 165 height 21
click at [243, 416] on span "Golfshot Lite" at bounding box center [270, 415] width 165 height 21
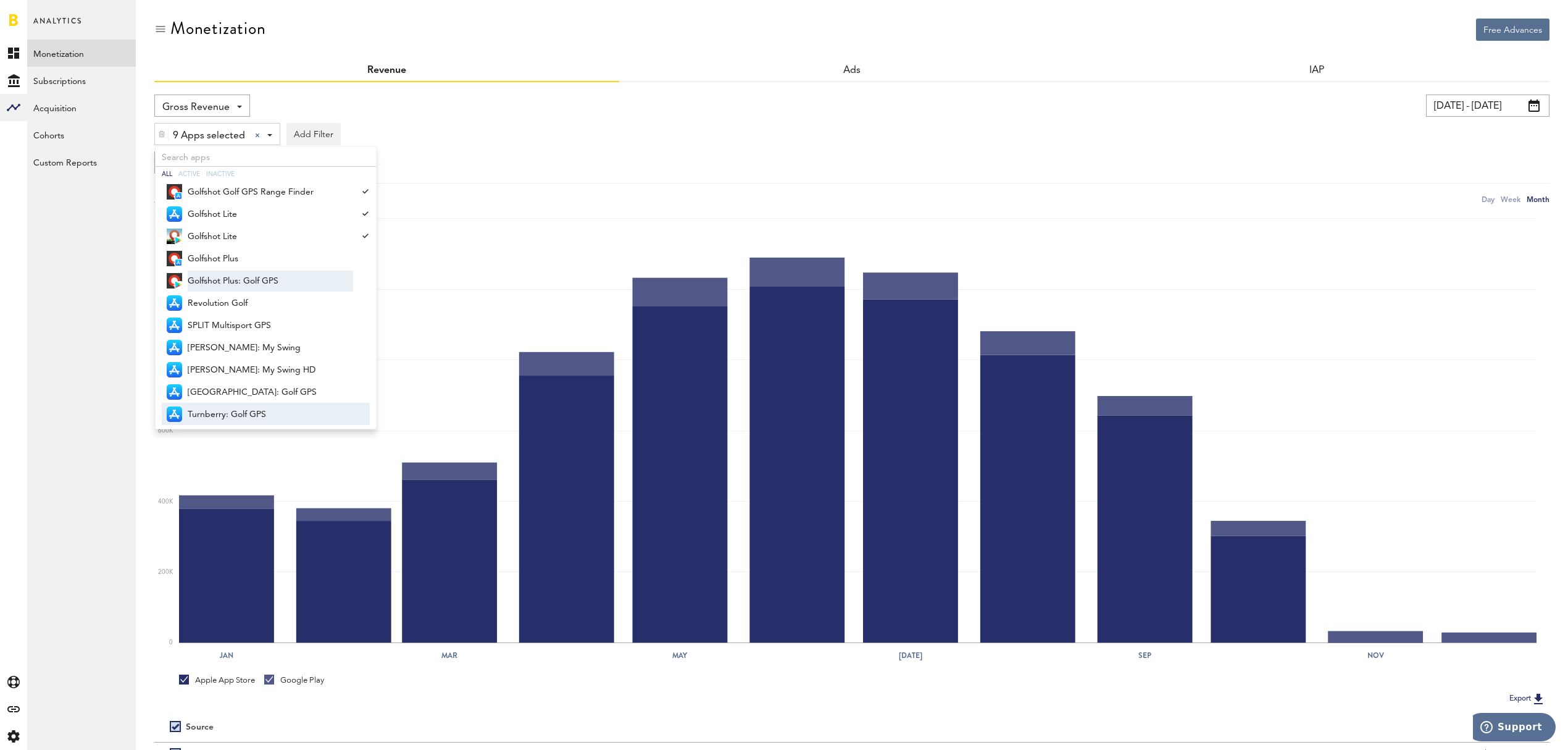
scroll to position [181, 0]
click at [253, 259] on span "Golfshot Plus" at bounding box center [270, 256] width 165 height 21
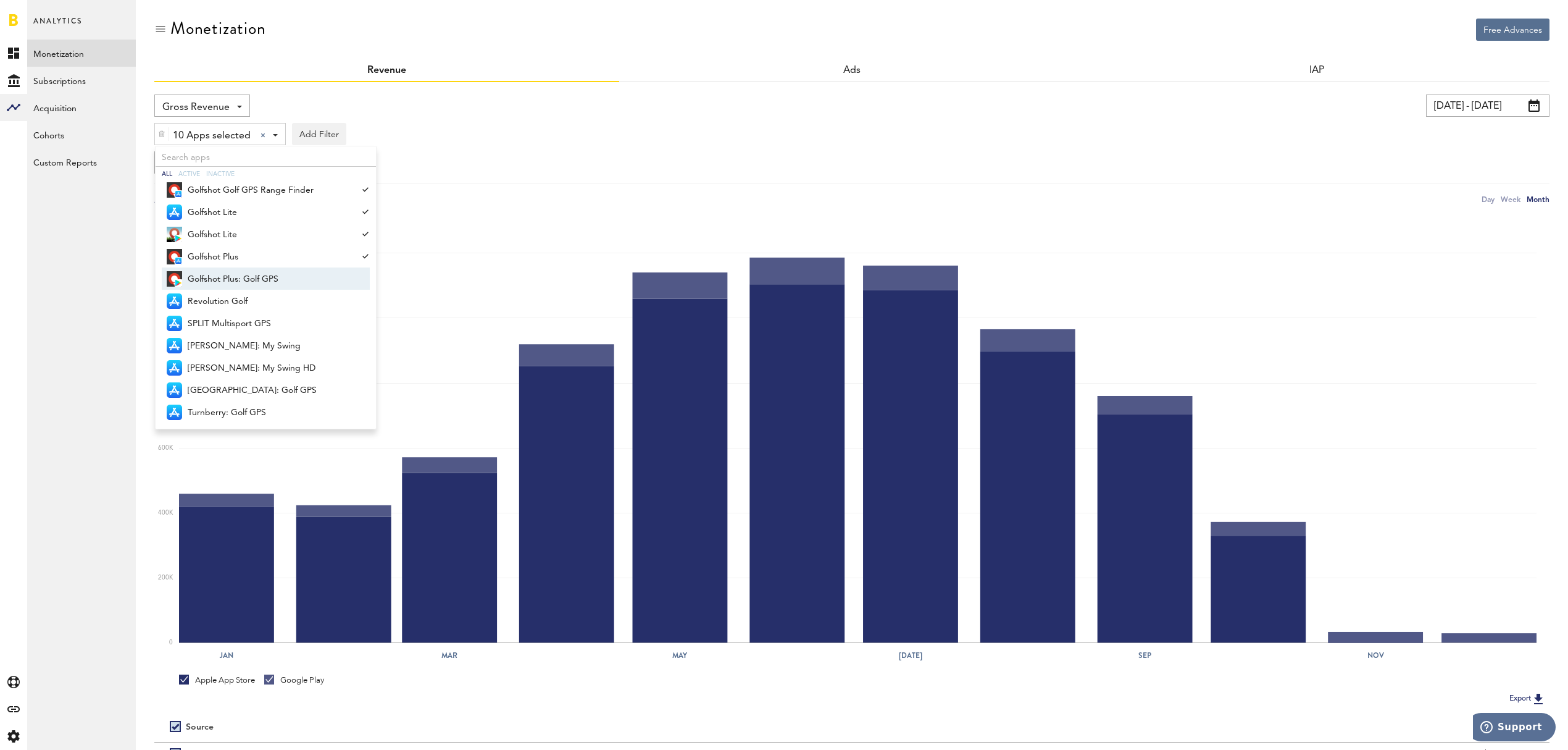
click at [248, 280] on span "Golfshot Plus: Golf GPS" at bounding box center [270, 279] width 165 height 21
click at [240, 304] on span "Revolution Golf" at bounding box center [270, 301] width 165 height 21
click at [236, 328] on span "SPLIT Multisport GPS" at bounding box center [270, 323] width 165 height 21
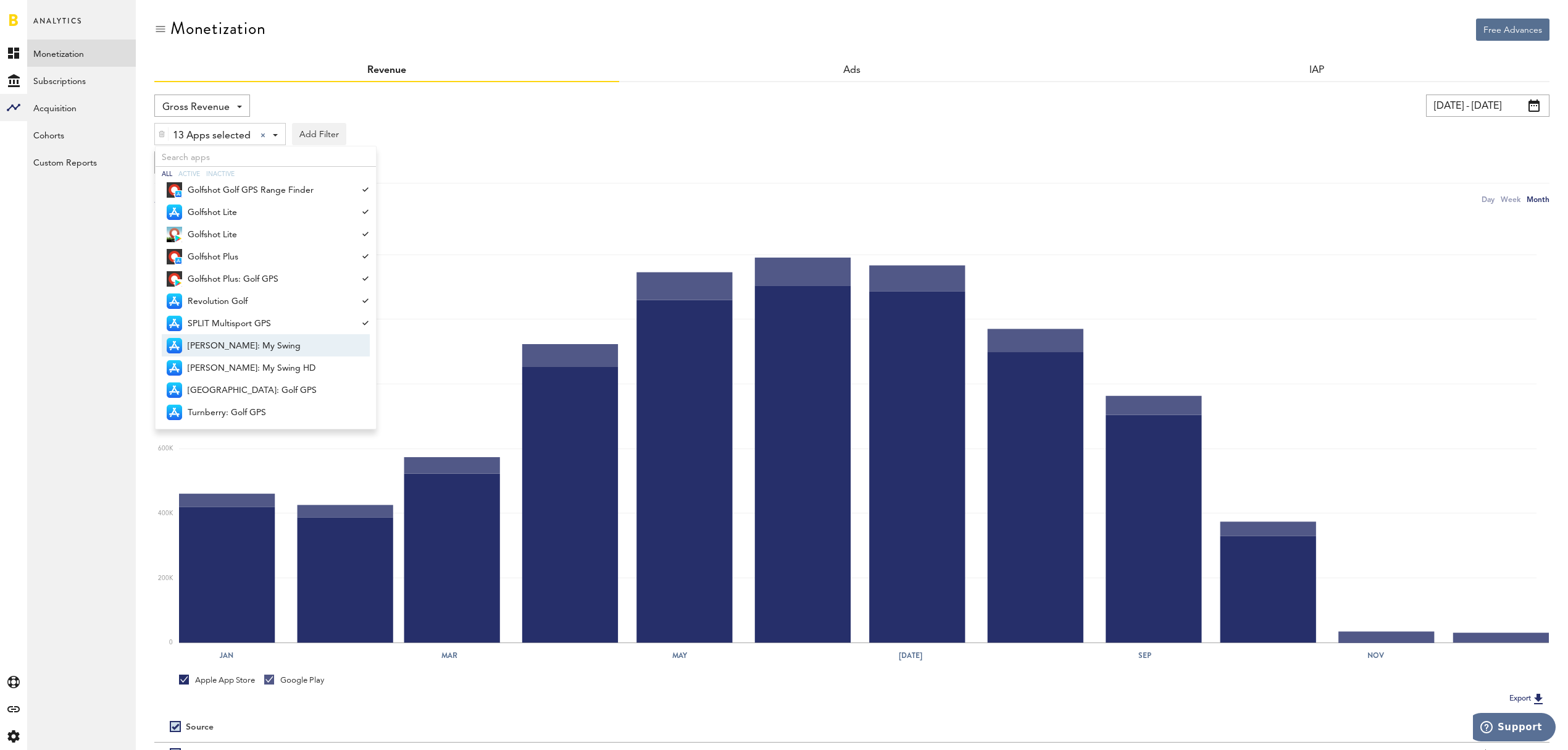
click at [233, 351] on span "Tiger Woods: My Swing" at bounding box center [270, 345] width 165 height 21
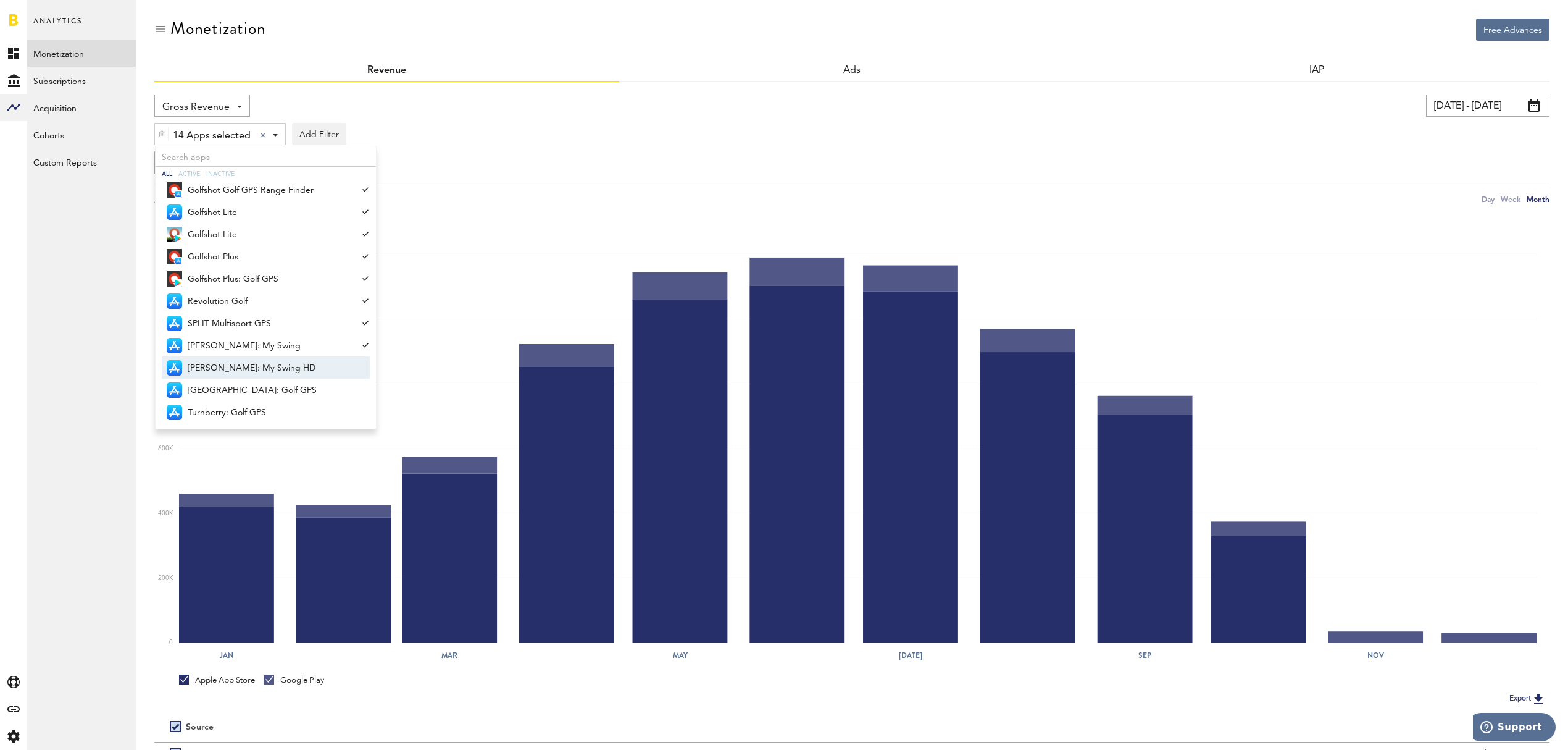
click at [229, 369] on span "Tiger Woods: My Swing HD" at bounding box center [270, 368] width 165 height 21
click at [226, 385] on span "TPC River Highlands: Golf GPS" at bounding box center [270, 390] width 165 height 21
click at [221, 408] on span "Turnberry: Golf GPS" at bounding box center [270, 412] width 165 height 21
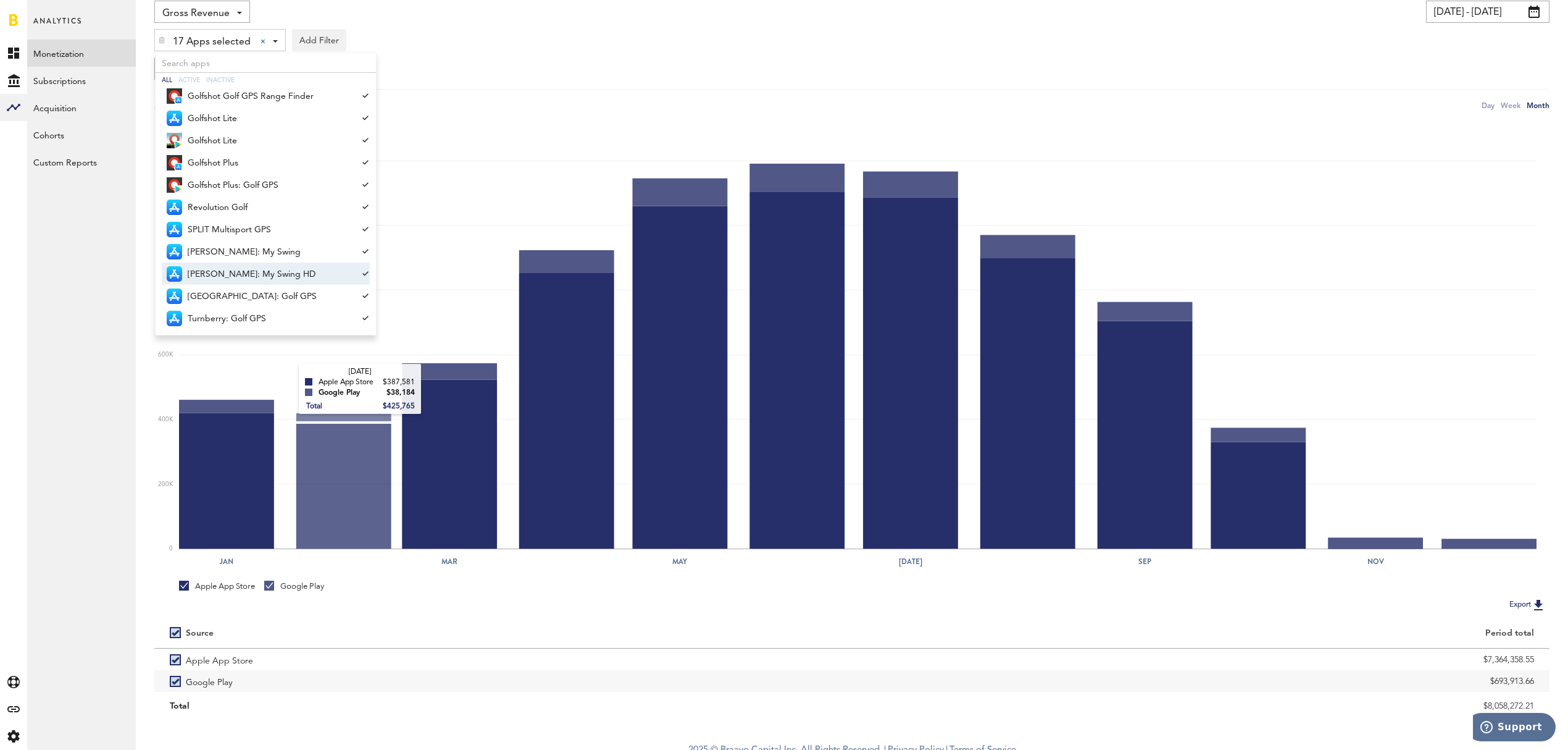
scroll to position [103, 0]
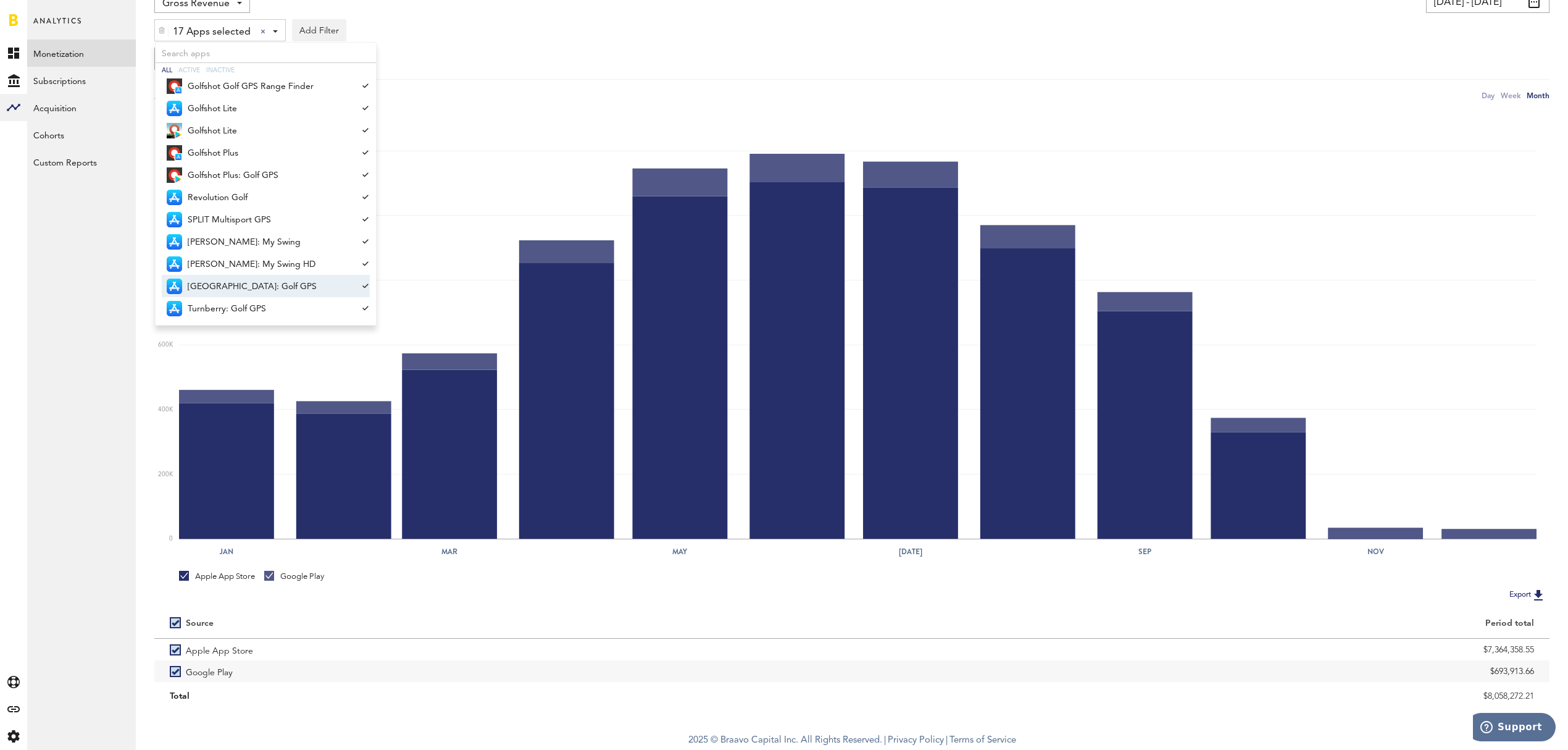
click at [1168, 90] on div "Day Week Month" at bounding box center [1212, 95] width 673 height 13
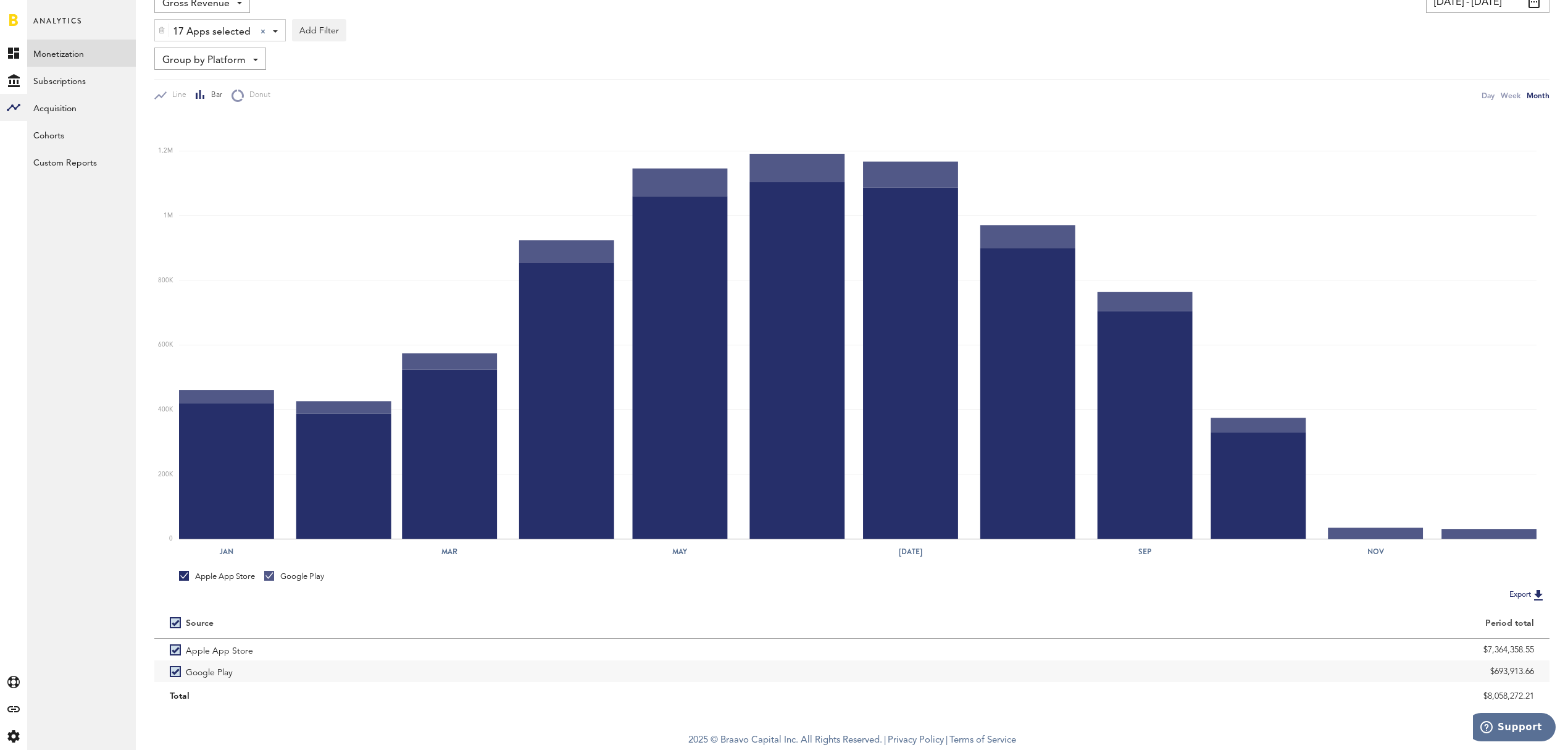
click at [273, 35] on div "17 Apps selected 17 Apps selected All Active Inactive Baseball Gameplan with Ja…" at bounding box center [220, 31] width 130 height 23
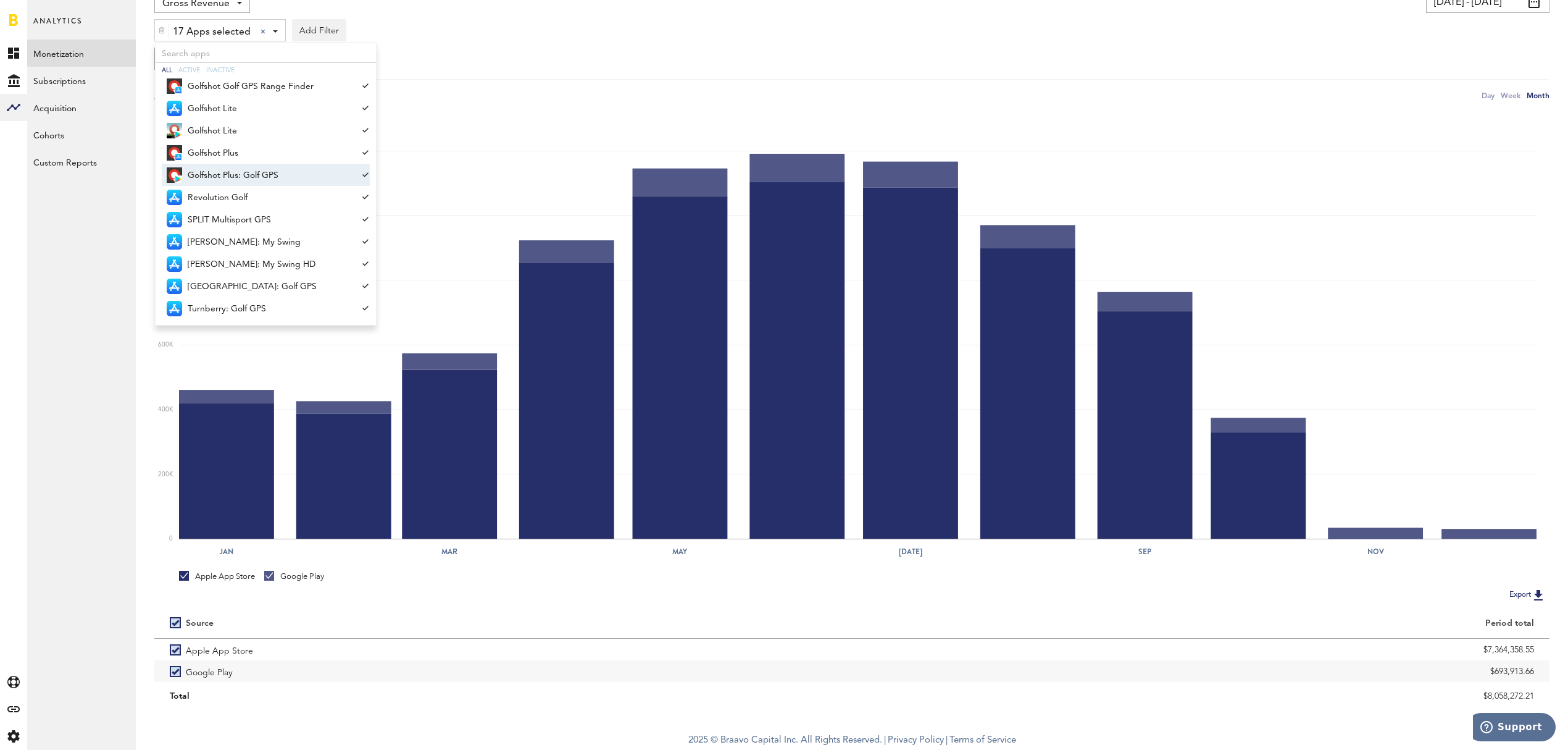
scroll to position [0, 0]
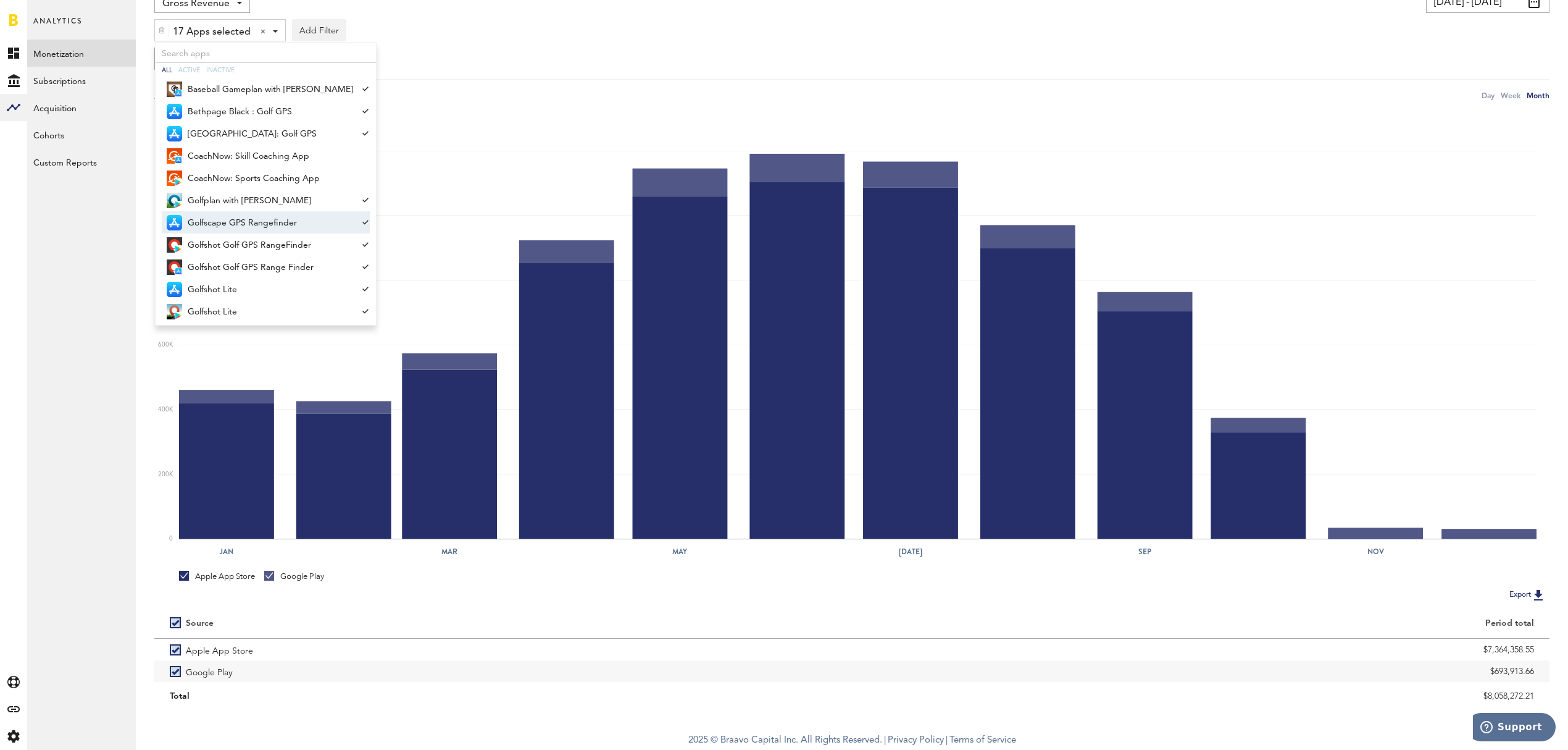
click at [1354, 111] on icon "Jan Mar May Jul Sep Nov 0 200K 400K 600K 800K 1M 1.2M" at bounding box center [852, 333] width 1395 height 462
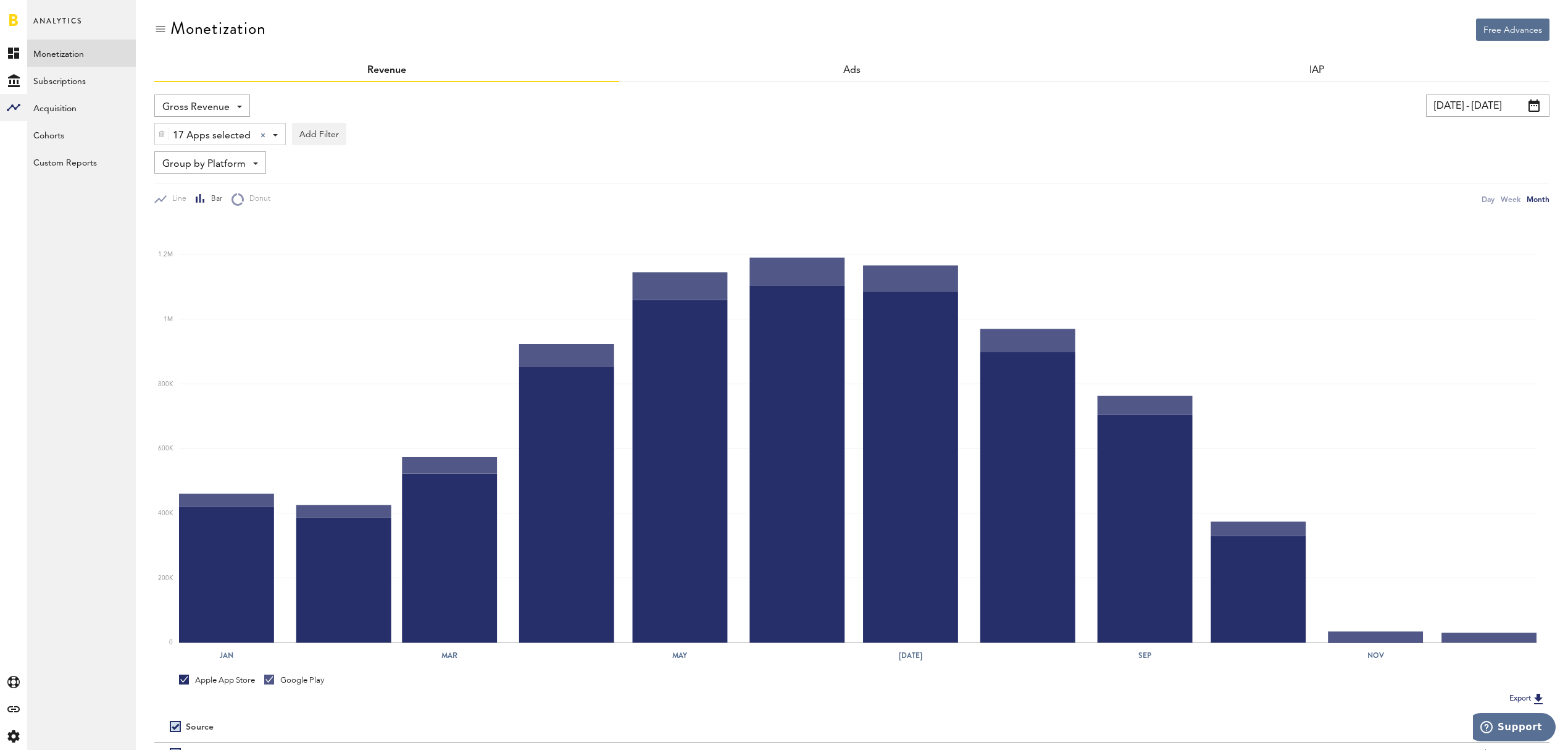
click at [1529, 104] on span at bounding box center [1534, 106] width 11 height 12
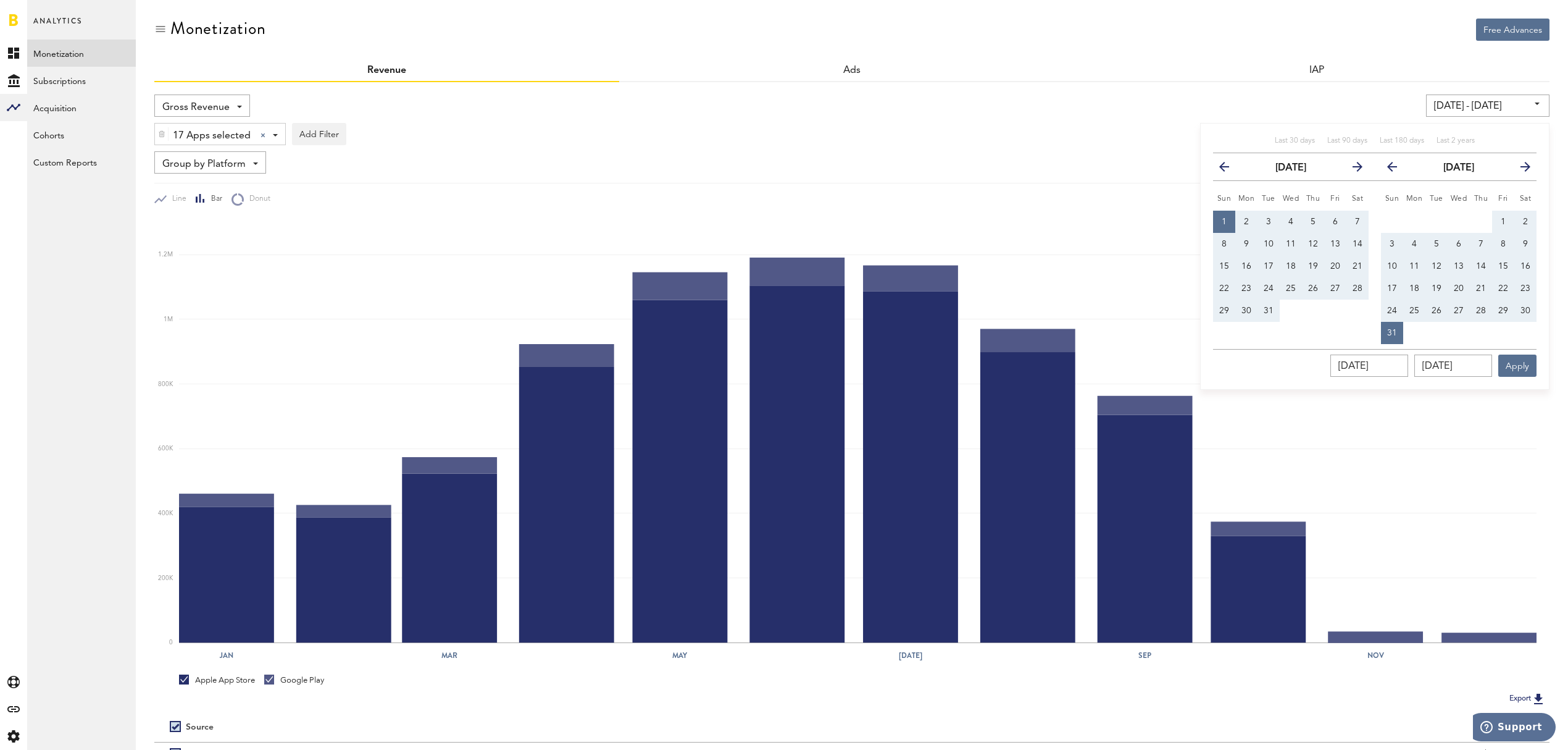
click at [1227, 221] on button "1" at bounding box center [1224, 221] width 23 height 23
click at [14, 21] on link at bounding box center [14, 20] width 9 height 12
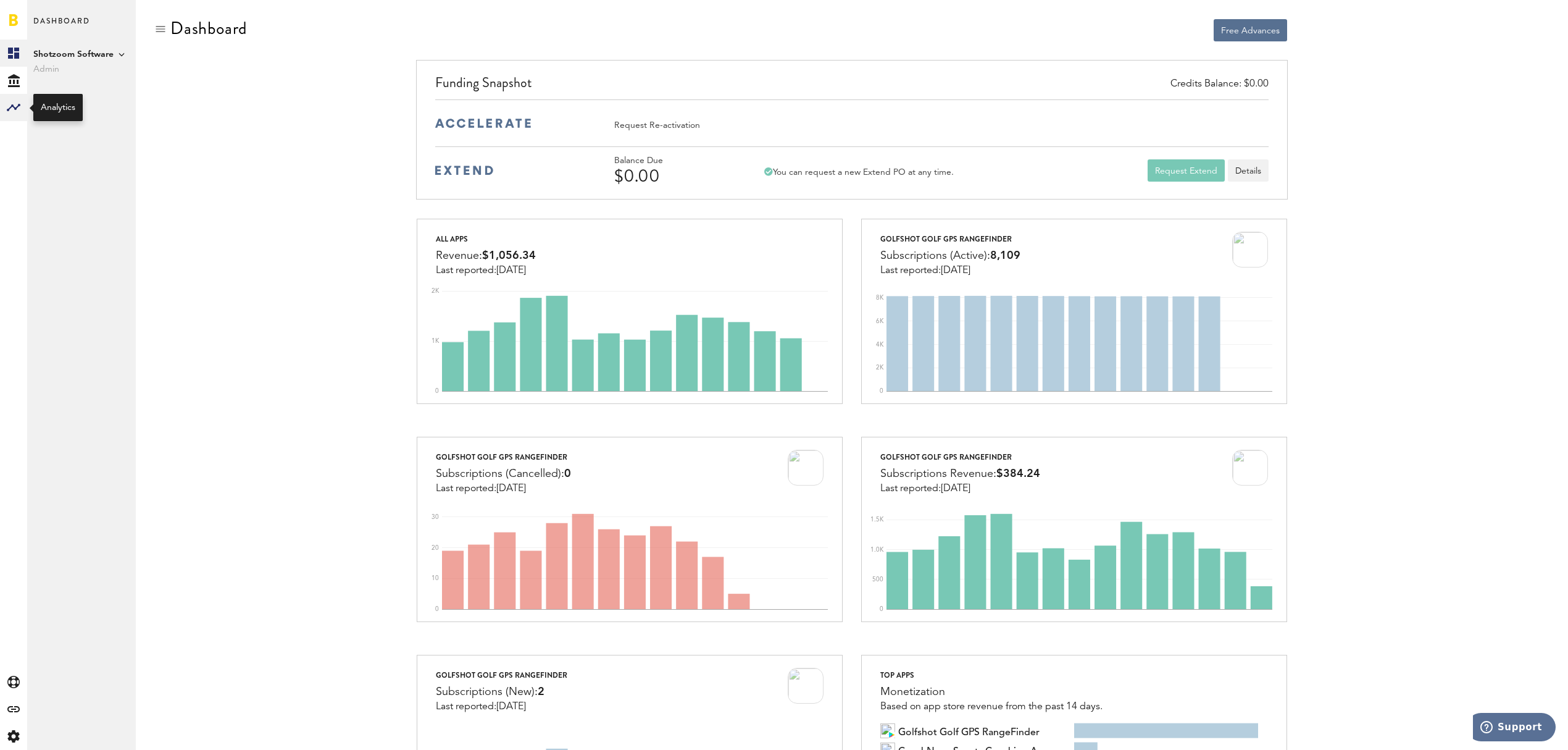
click at [10, 104] on rect at bounding box center [13, 107] width 15 height 15
click at [83, 52] on link "Monetization" at bounding box center [81, 52] width 108 height 27
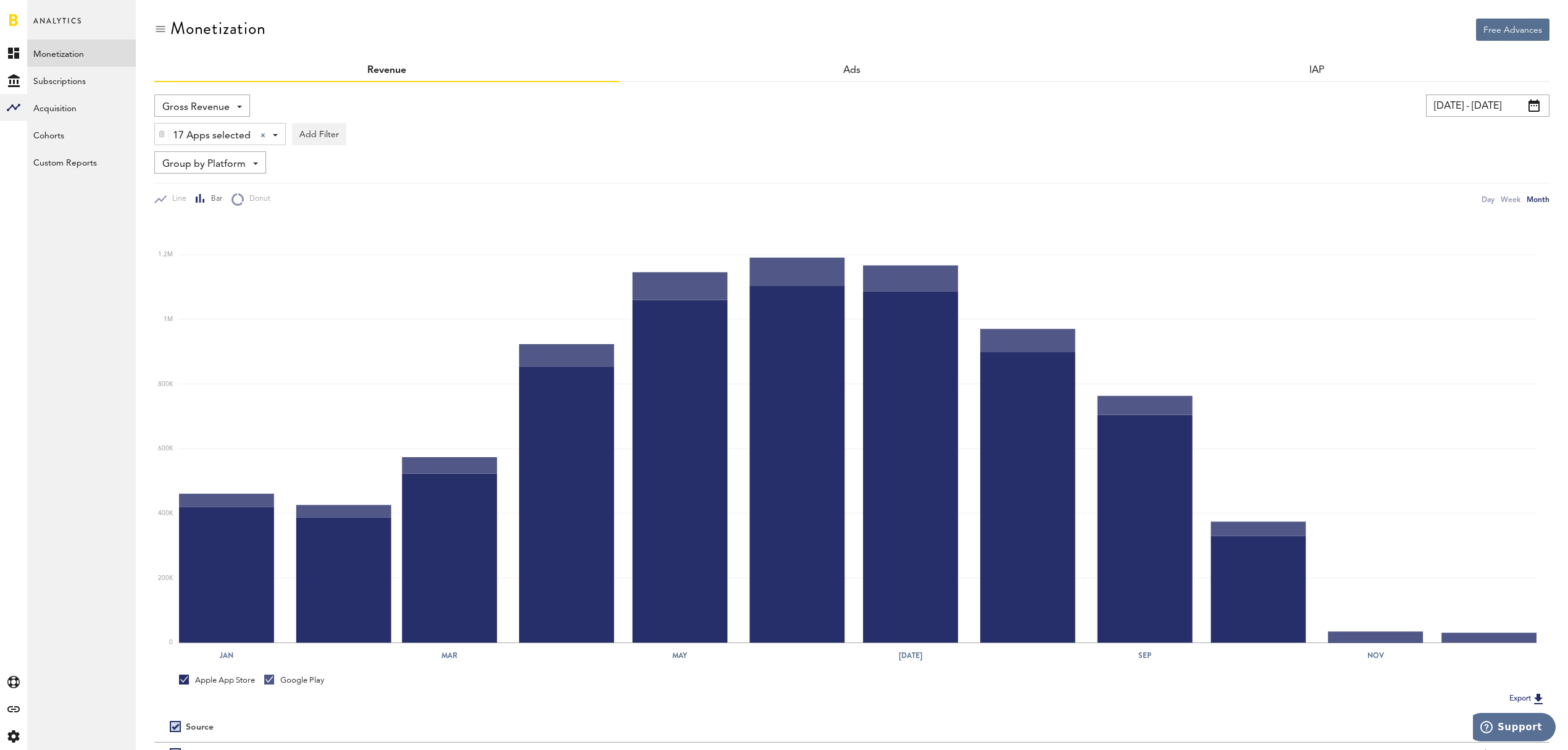
click at [274, 139] on div "17 Apps selected 17 Apps selected All Active Inactive Baseball Gameplan with Ja…" at bounding box center [220, 135] width 130 height 23
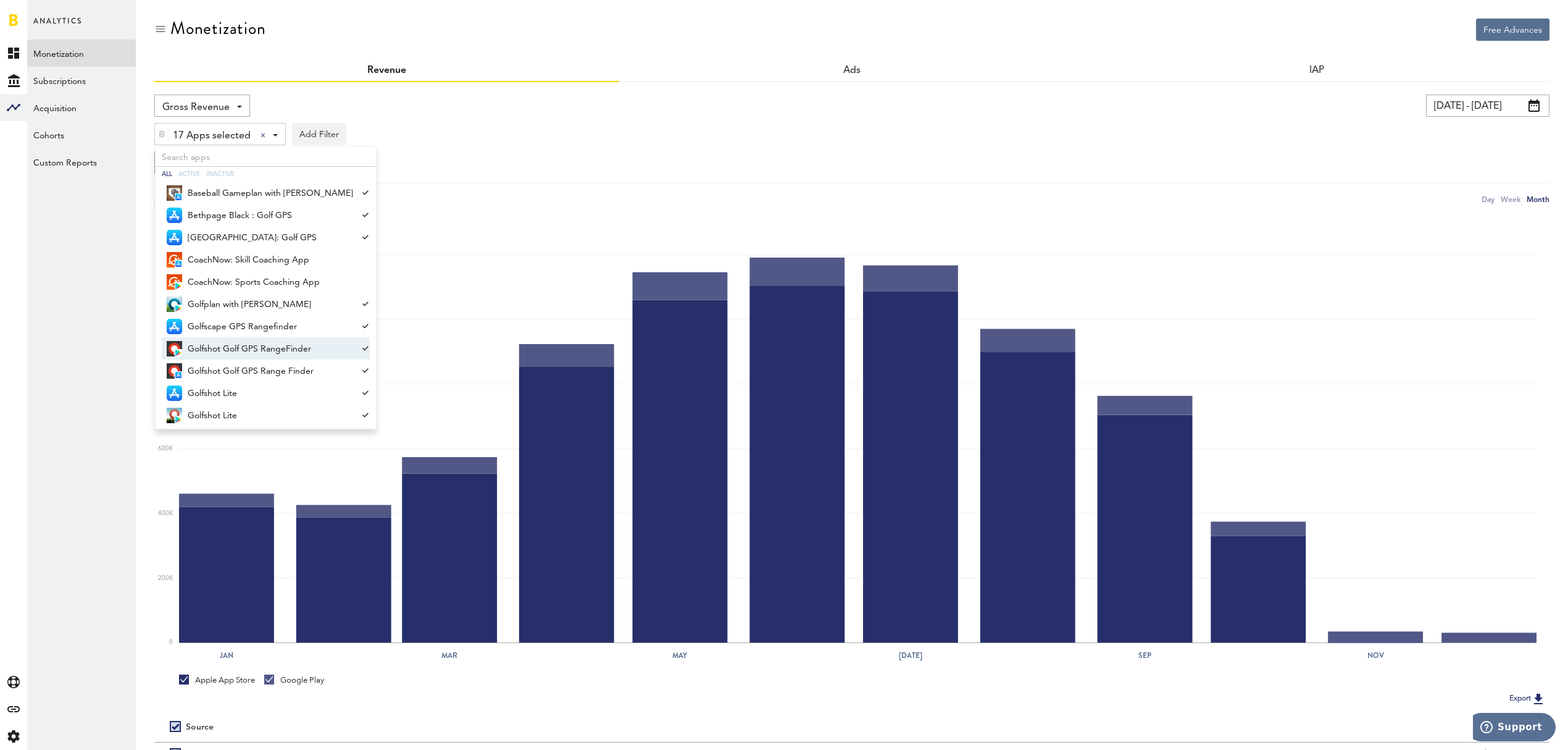
click at [1026, 189] on div "Line Bar Donut Day Week Month" at bounding box center [852, 194] width 1395 height 23
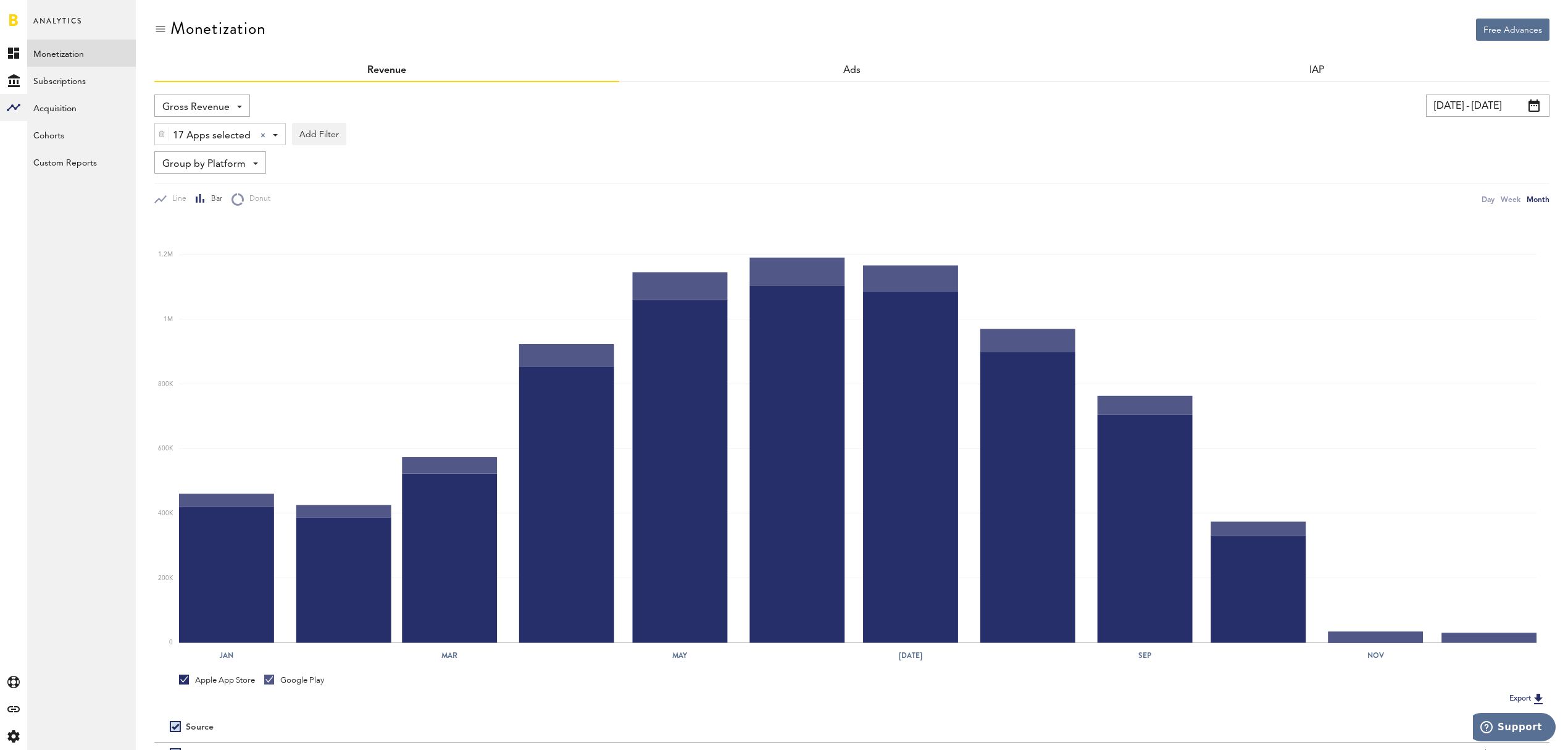
click at [1539, 105] on span at bounding box center [1534, 106] width 11 height 12
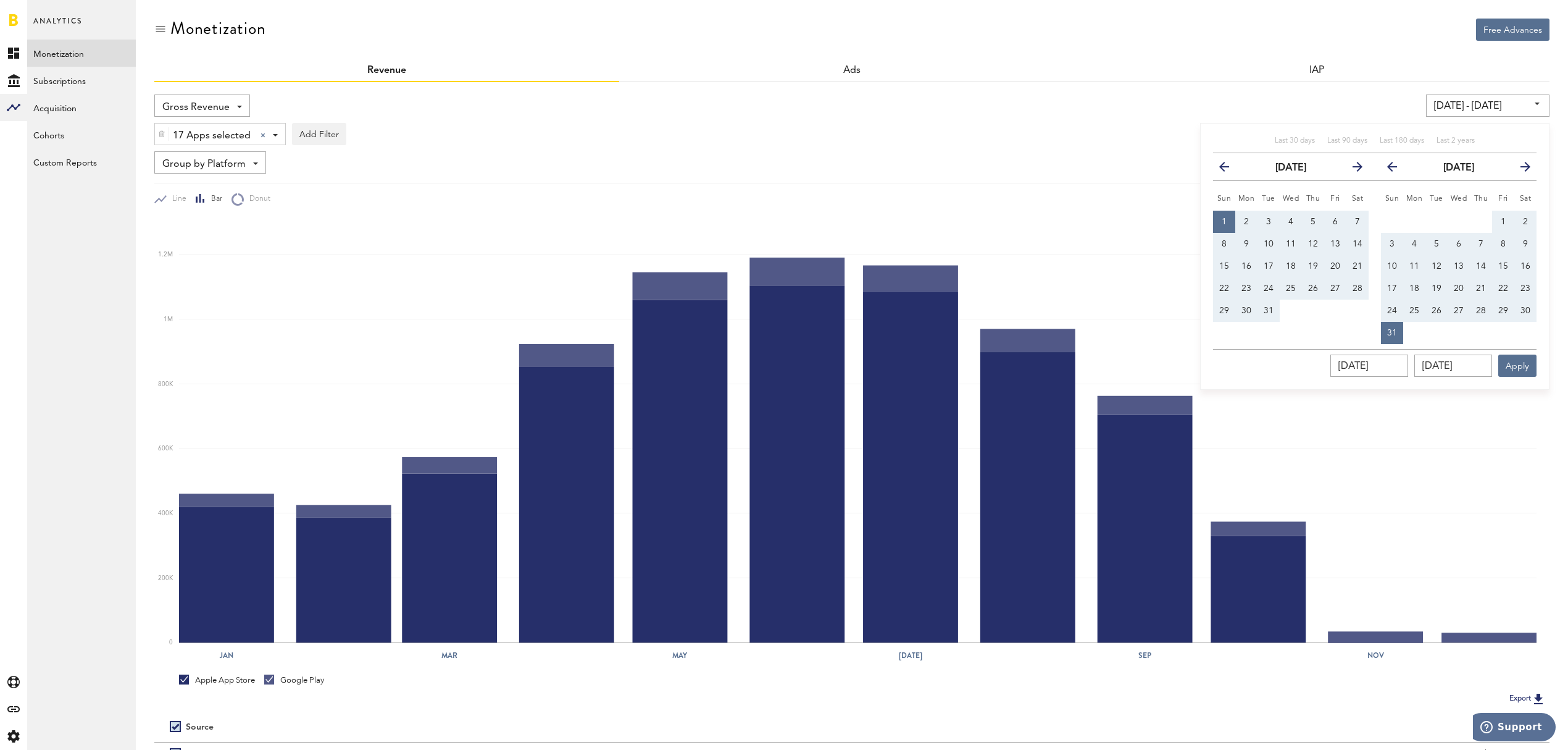
click at [1221, 220] on span "1" at bounding box center [1224, 222] width 5 height 9
type input "01/01/23 - 01/01/23"
type input "[DATE]"
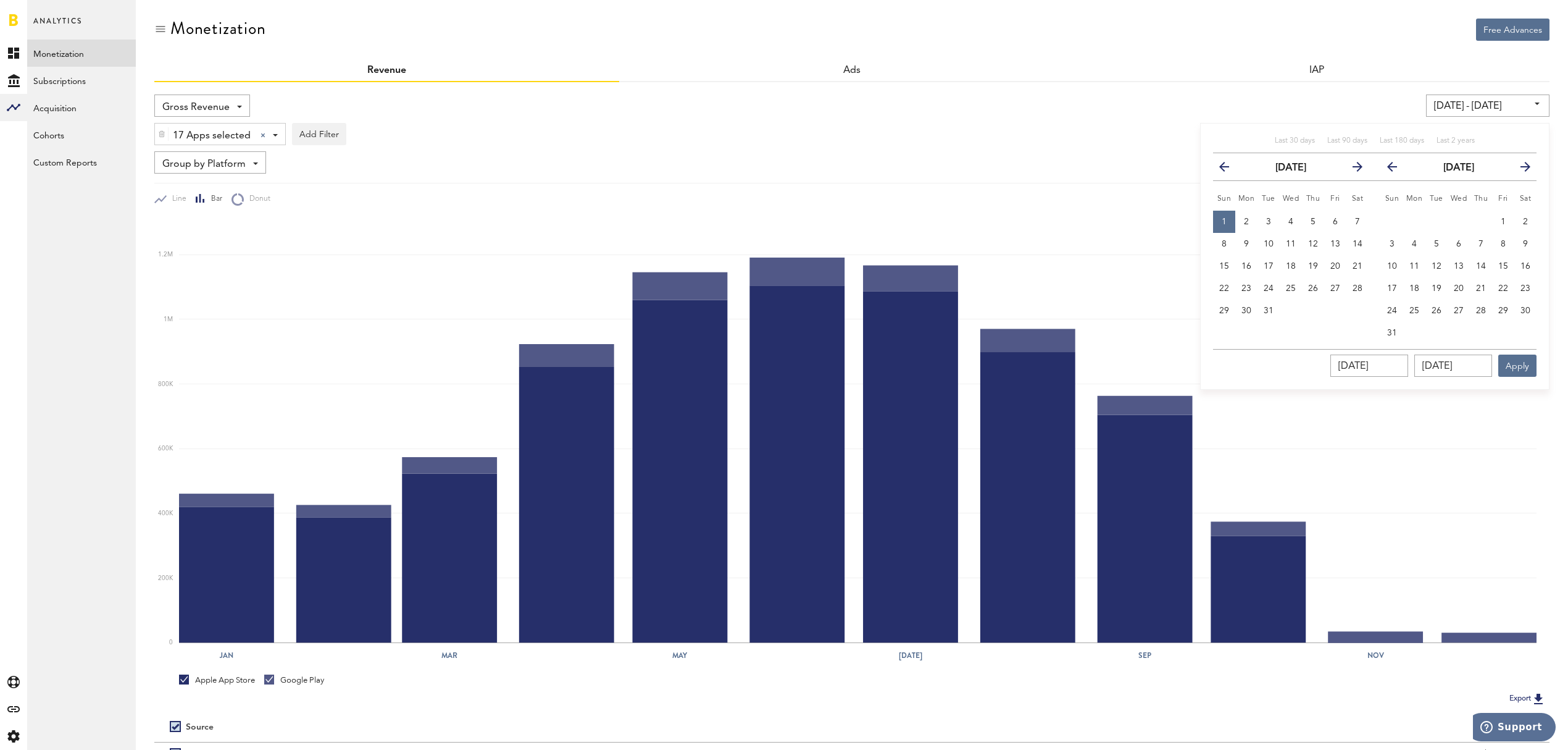
click at [1353, 169] on icon "button" at bounding box center [1353, 169] width 0 height 0
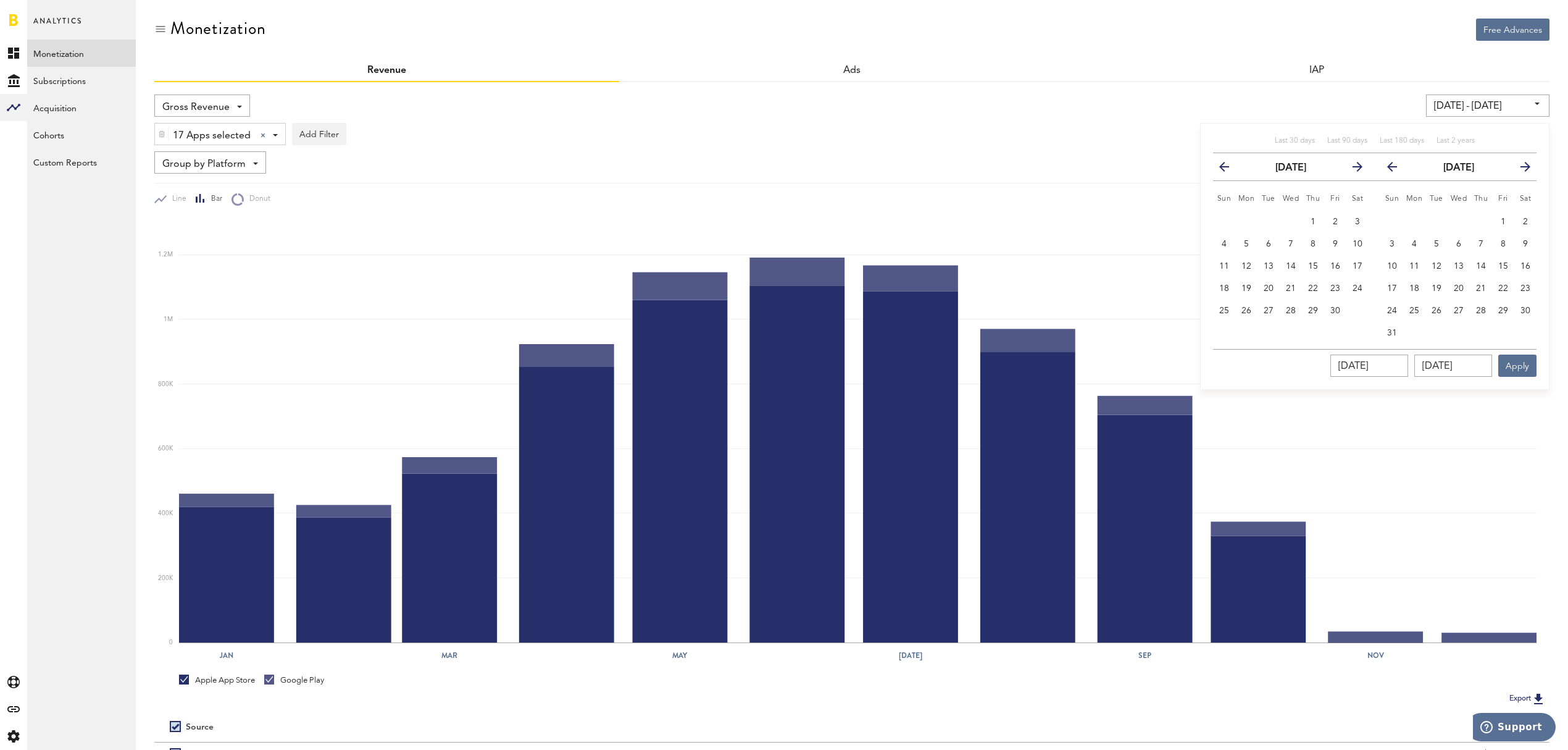
click at [1353, 169] on icon "button" at bounding box center [1353, 169] width 0 height 0
click at [1361, 312] on span "30" at bounding box center [1358, 311] width 10 height 9
type input "[DATE] - [DATE]"
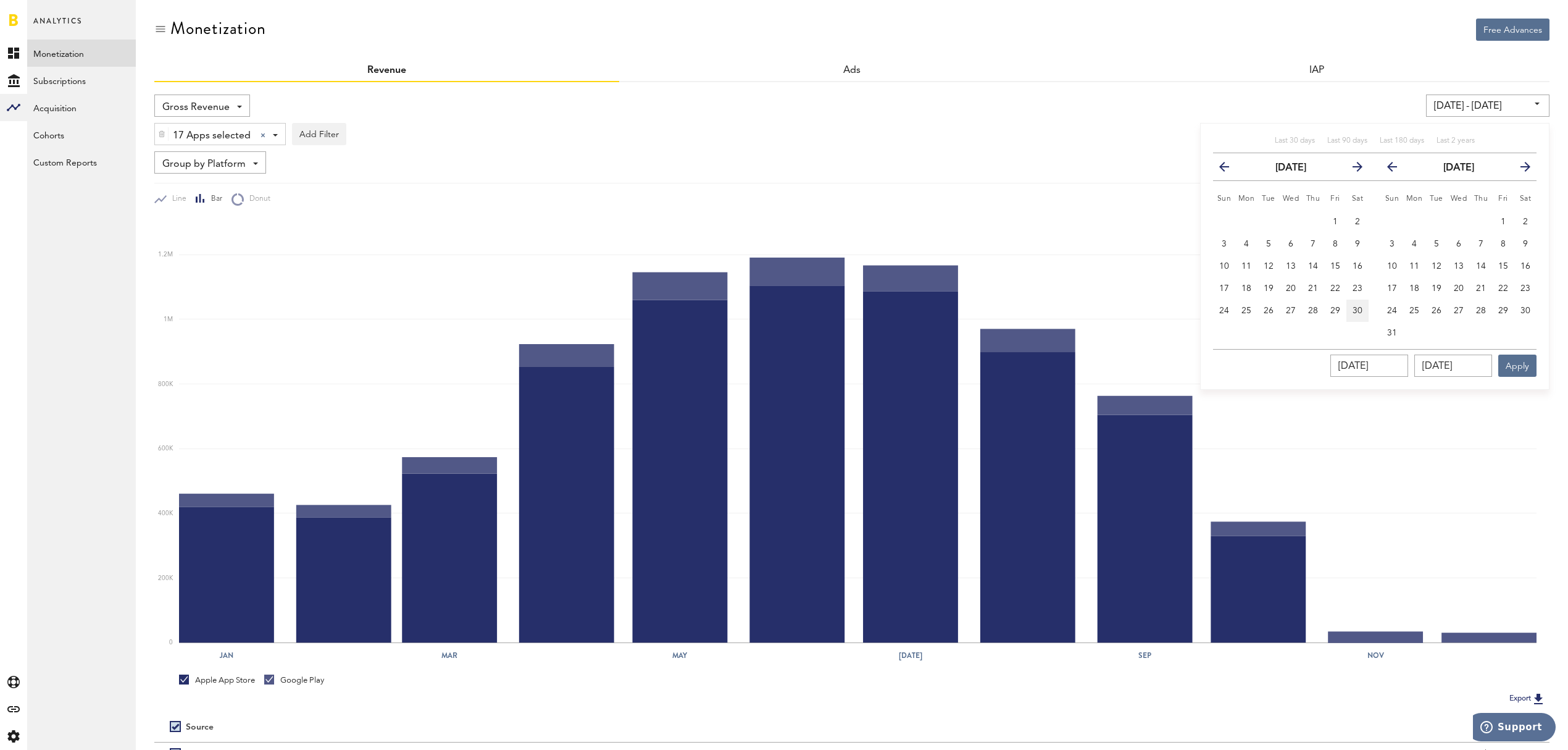
type input "[DATE]"
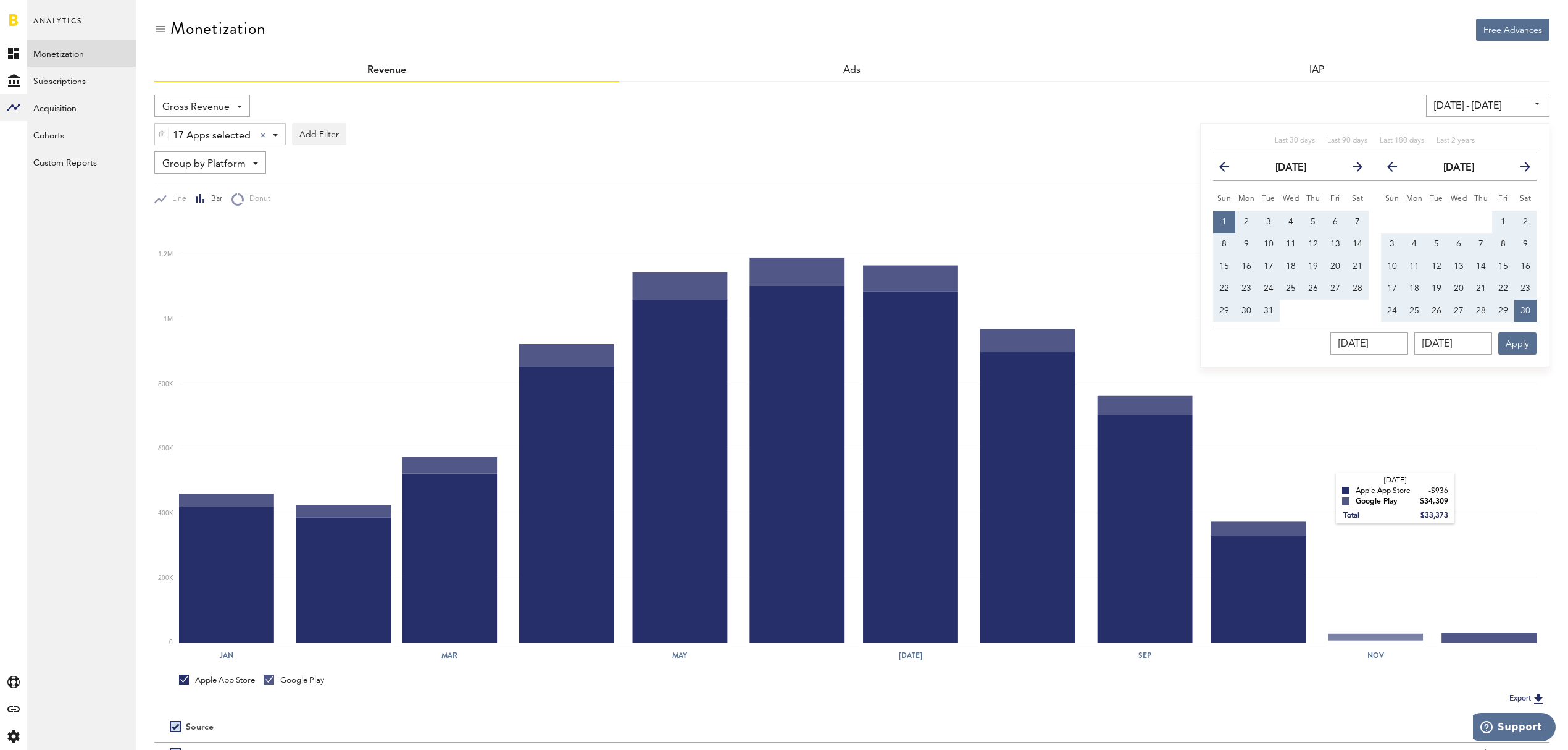
click at [1324, 483] on rect at bounding box center [858, 430] width 1358 height 425
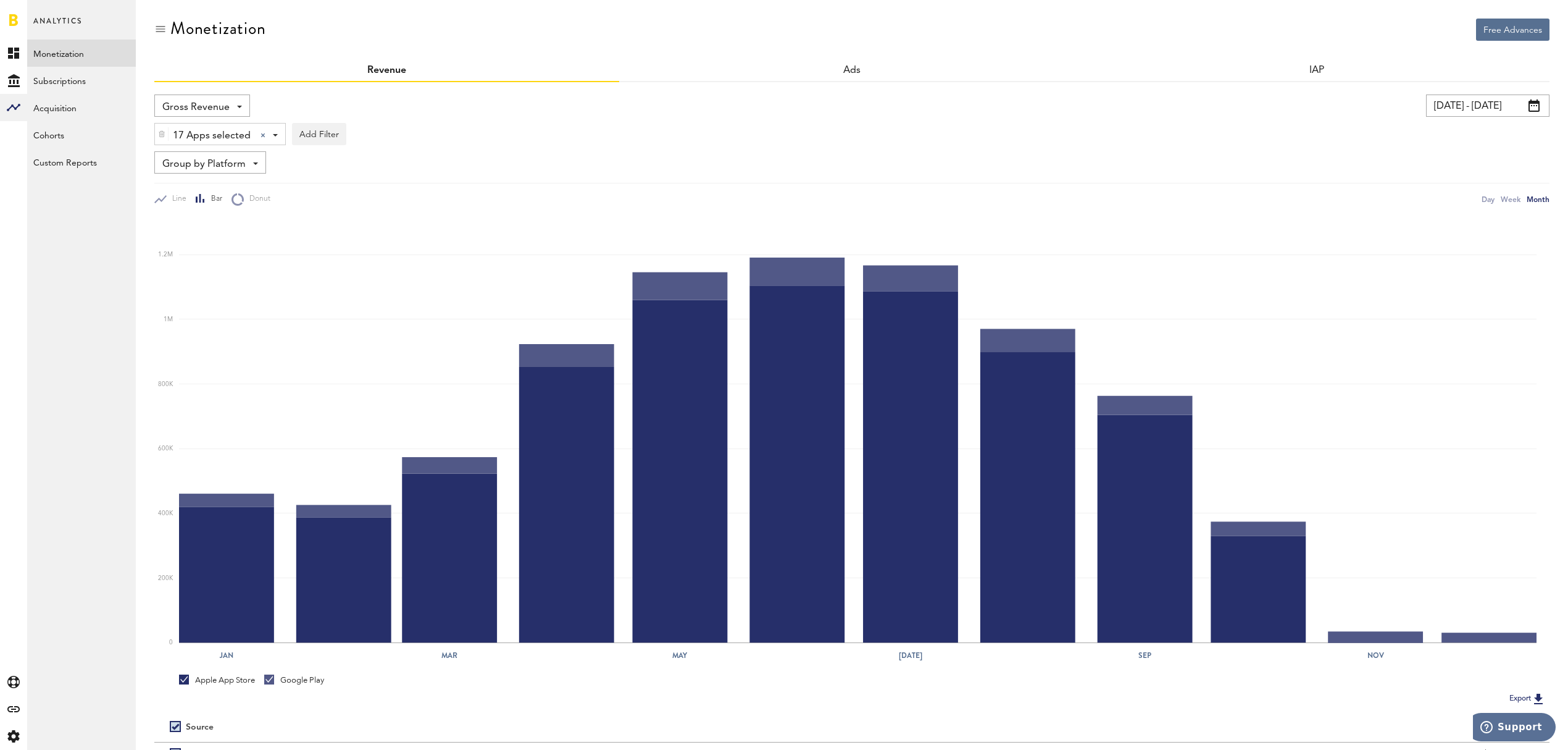
click at [1537, 100] on span at bounding box center [1534, 106] width 11 height 12
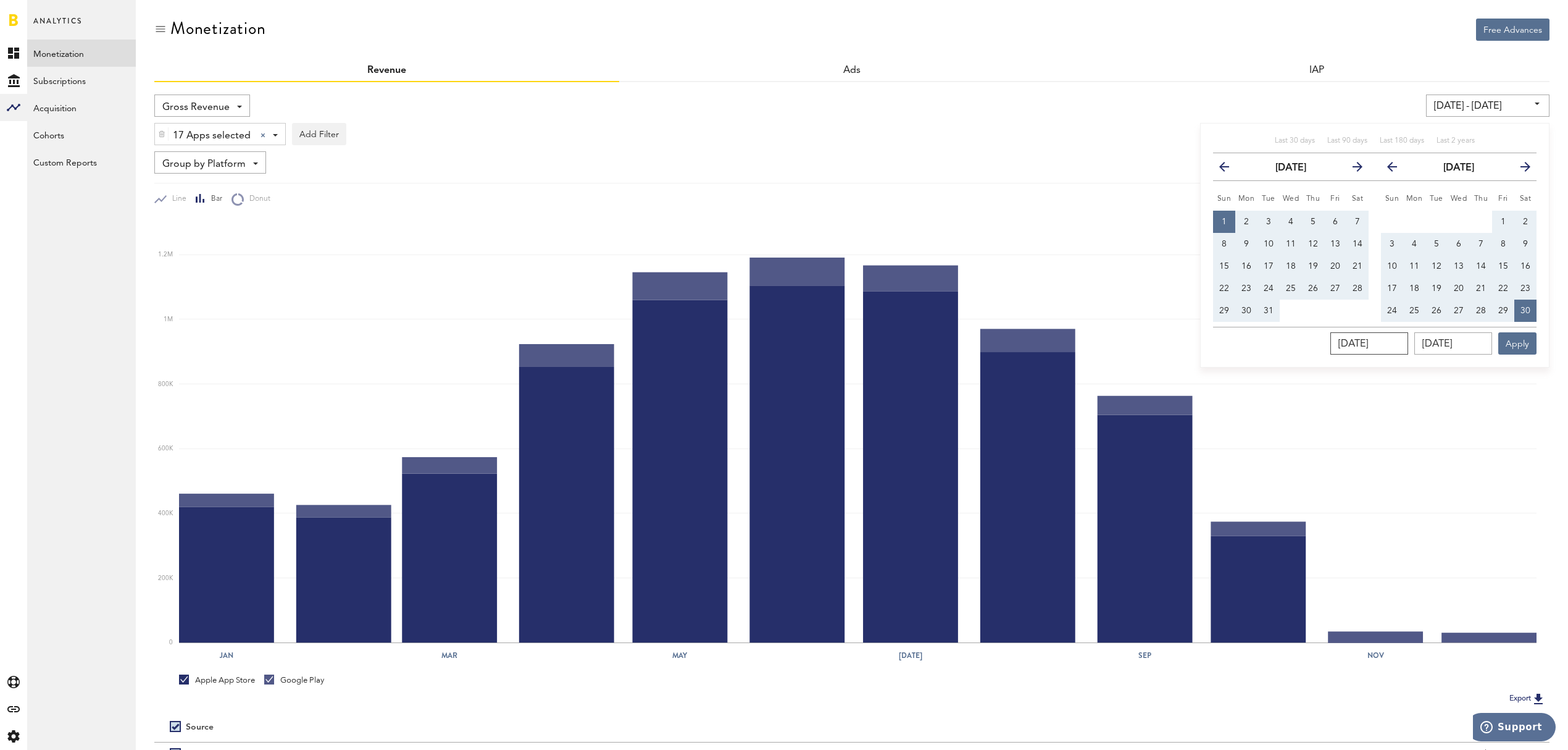
drag, startPoint x: 1324, startPoint y: 344, endPoint x: 1194, endPoint y: 335, distance: 130.3
click at [1194, 336] on div "Gross Revenue Net Revenue Gross Revenue Profit [DATE] - [DATE] Last 30 days Las…" at bounding box center [852, 452] width 1395 height 716
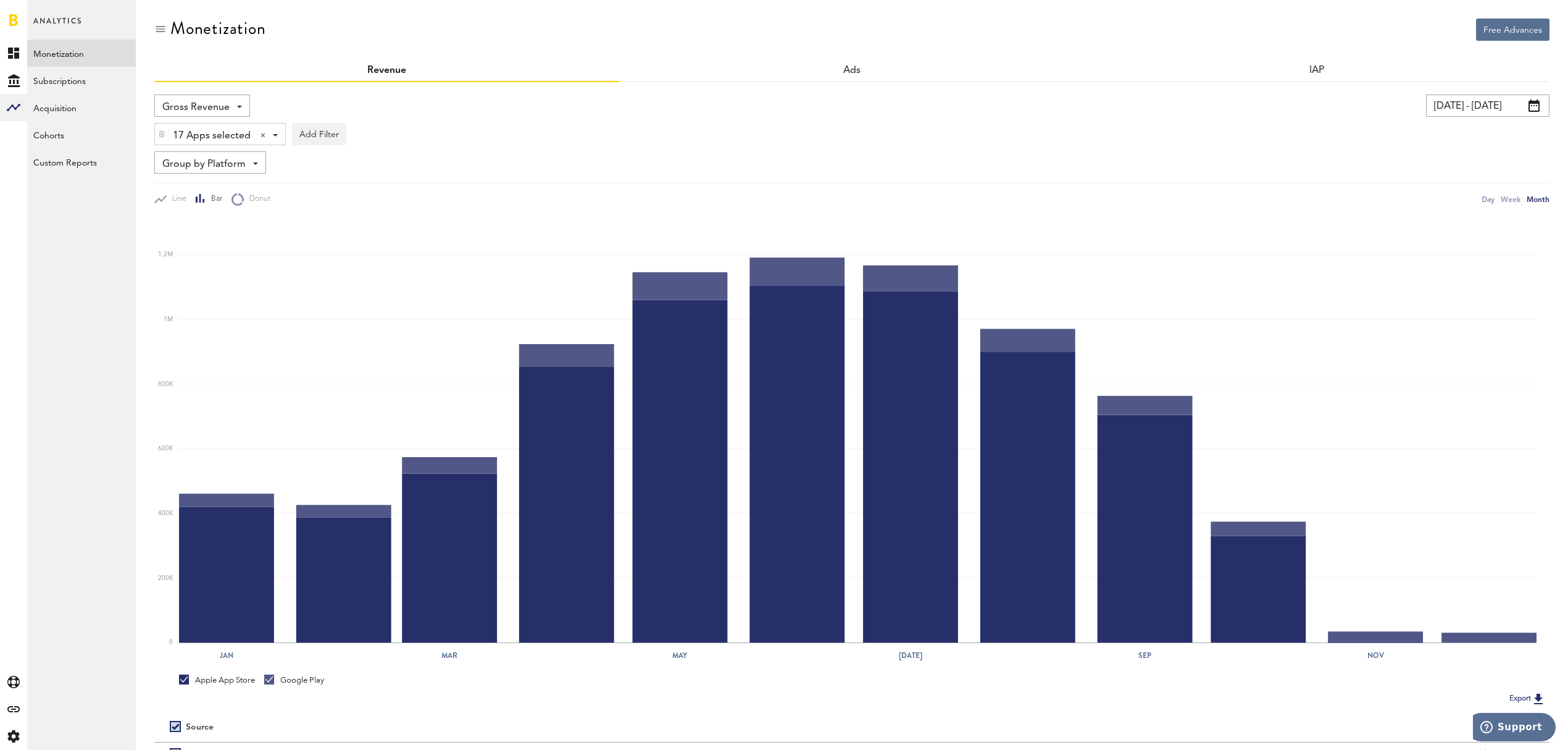
click at [1468, 97] on input "[DATE] - [DATE]" at bounding box center [1488, 106] width 124 height 23
type input "[DATE] - [DATE]"
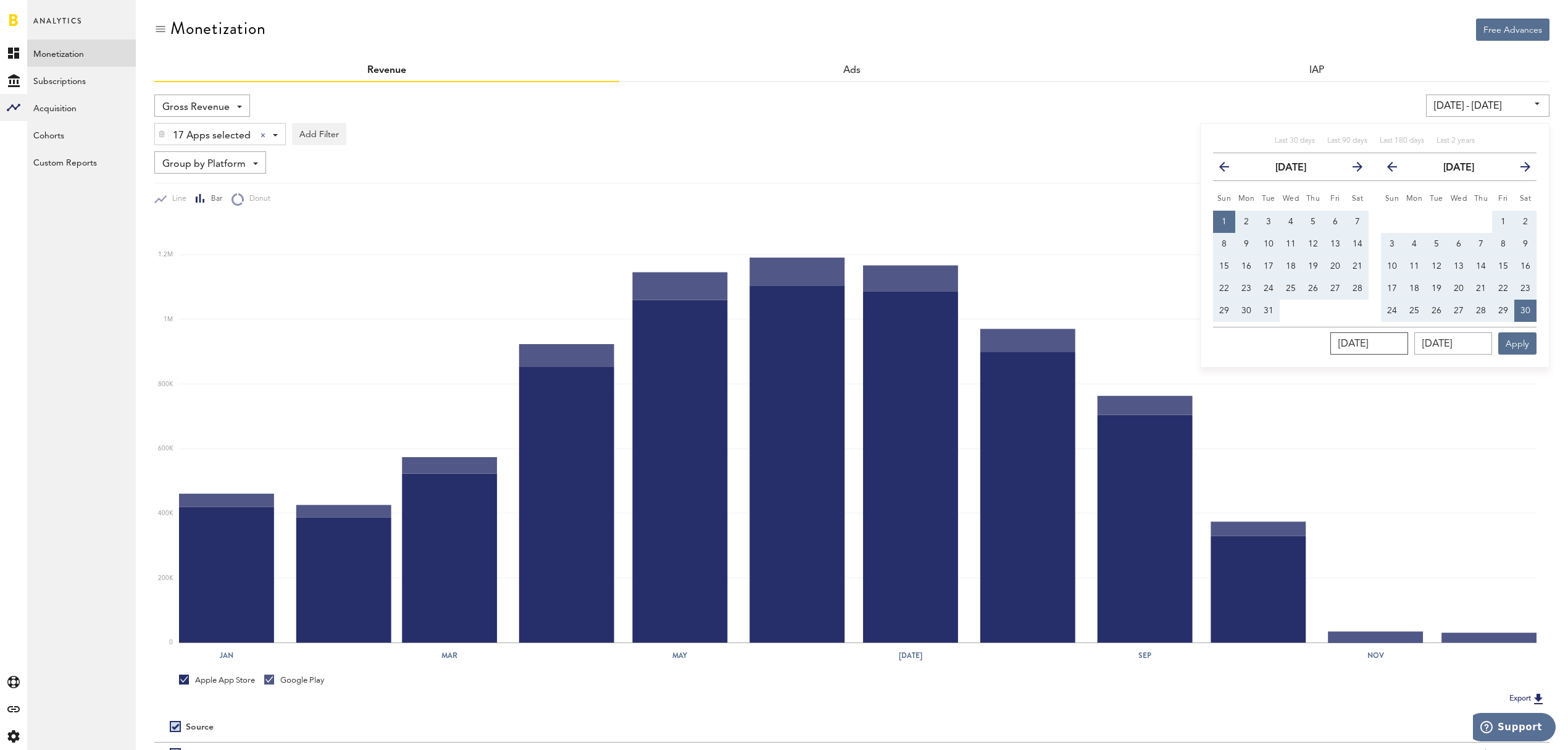
drag, startPoint x: 1411, startPoint y: 350, endPoint x: 1304, endPoint y: 333, distance: 108.3
click at [1304, 333] on div "[DATE] [DATE] Apply" at bounding box center [1374, 341] width 323 height 28
type input "10/01/202_"
type input "[DATE] - [DATE]"
type input "[DATE]"
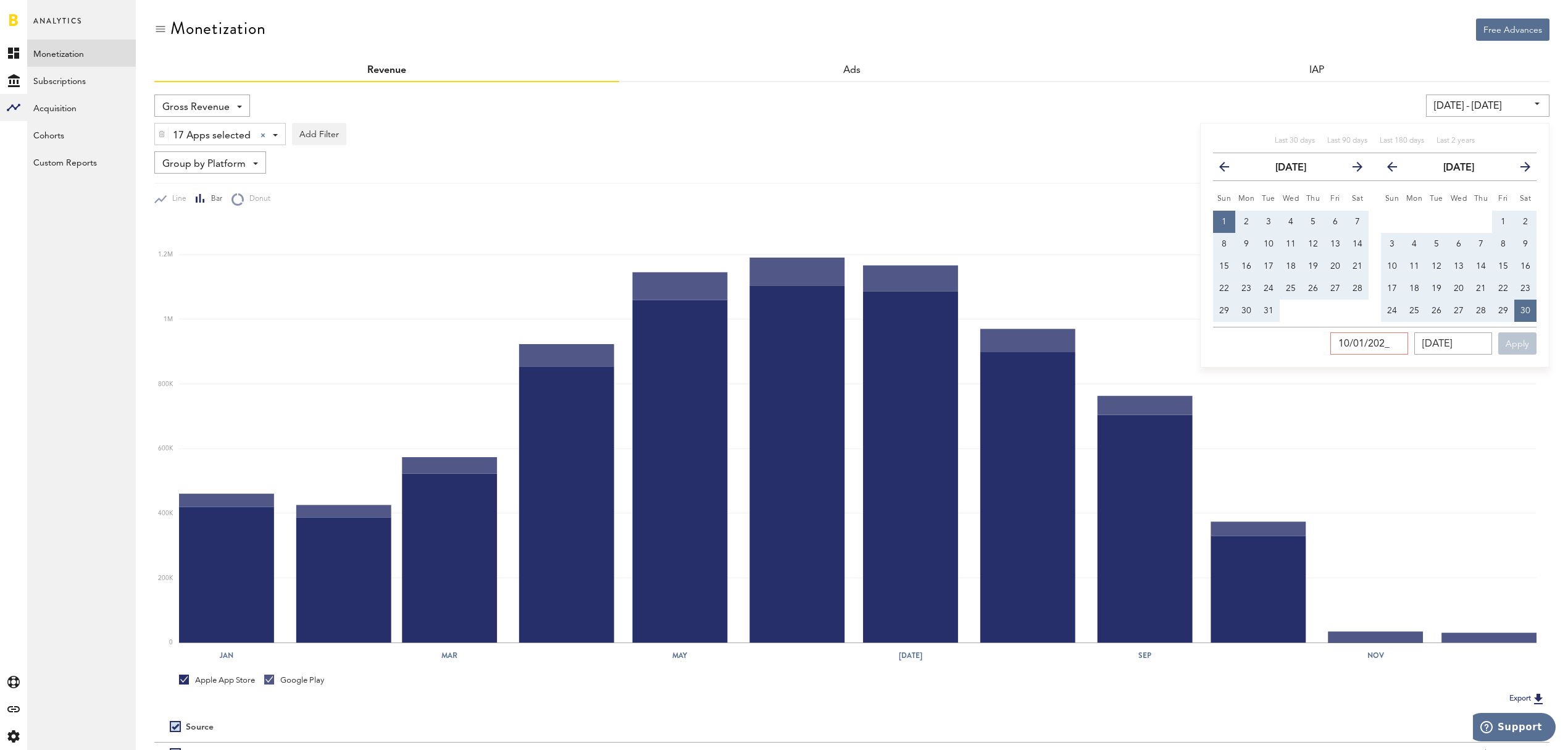
type input "[DATE]"
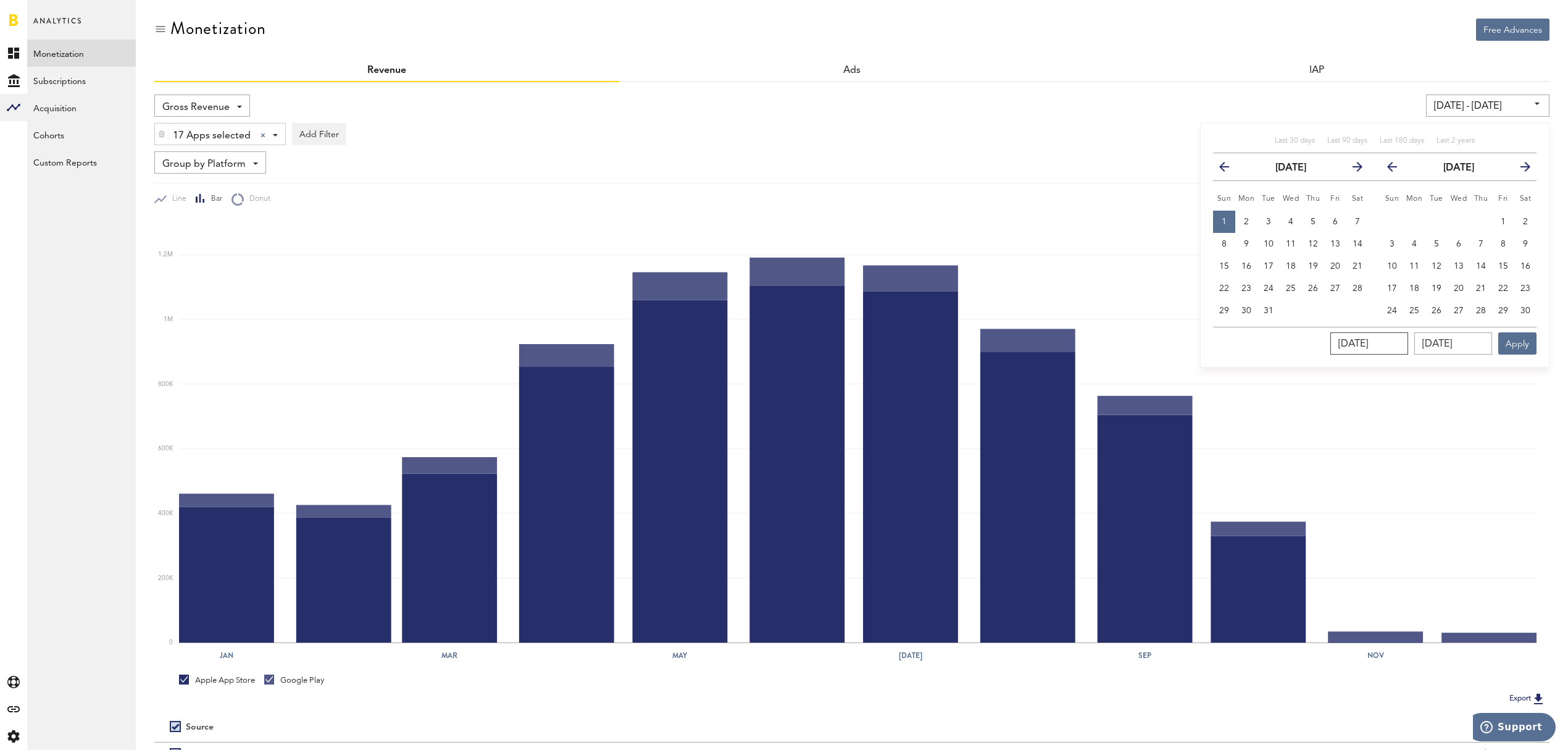
type input "[DATE]"
click at [1486, 342] on input "[DATE]" at bounding box center [1453, 343] width 78 height 23
drag, startPoint x: 1486, startPoint y: 347, endPoint x: 1401, endPoint y: 341, distance: 85.2
click at [1401, 341] on div "10/01/2023 10/01/2023 Apply" at bounding box center [1374, 341] width 323 height 28
type input "10/31/202_"
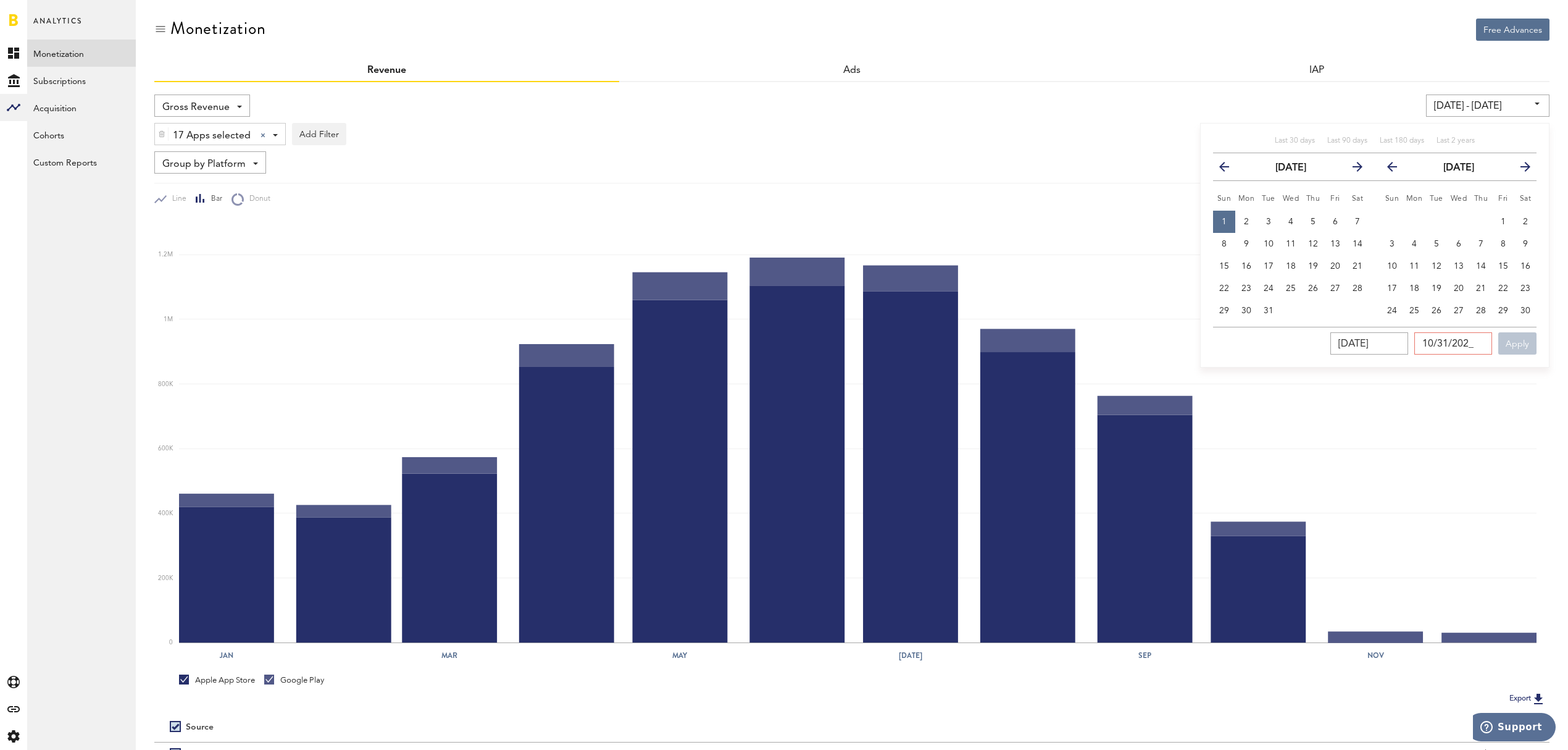
type input "[DATE] - [DATE]"
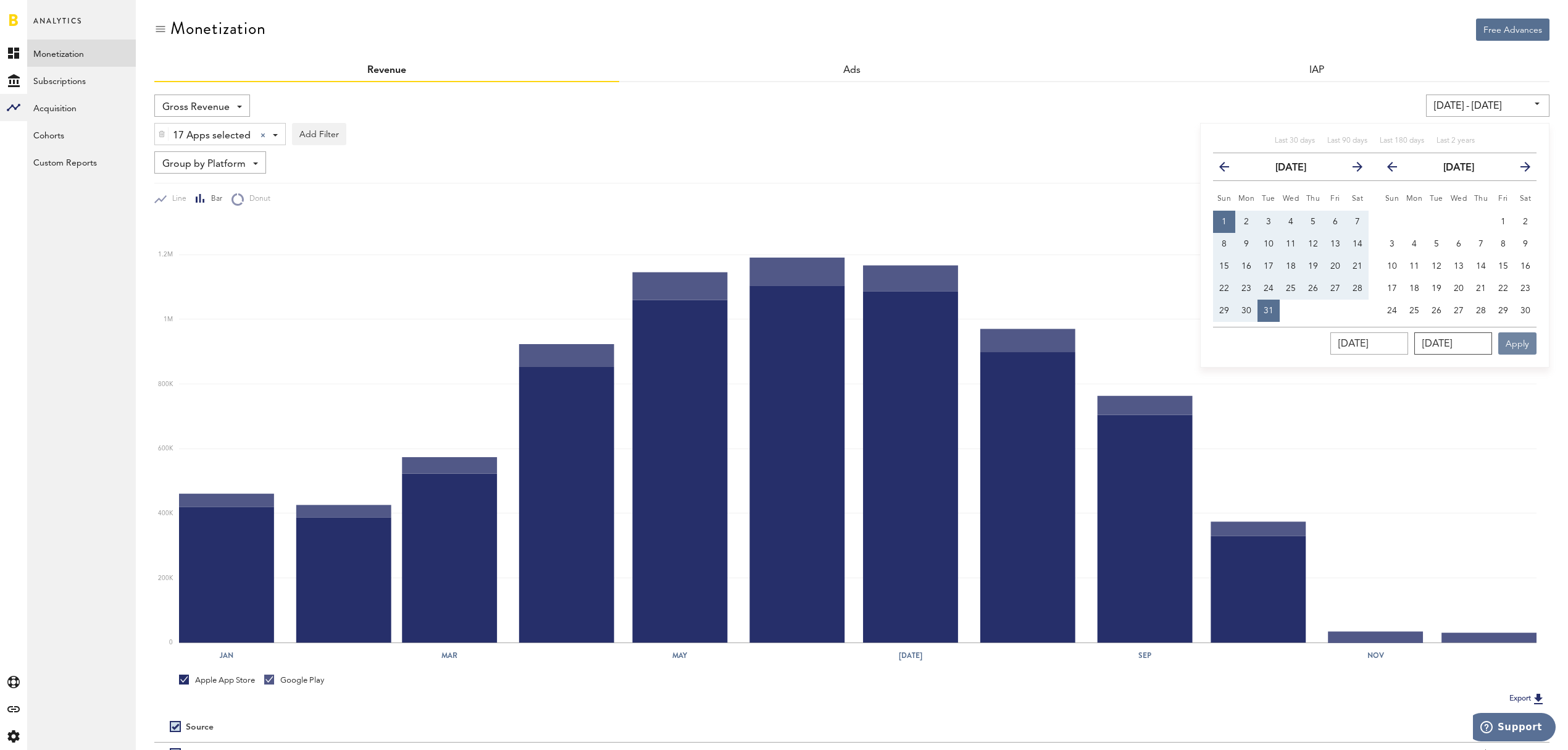
type input "[DATE]"
click at [1526, 337] on button "Apply" at bounding box center [1517, 343] width 39 height 23
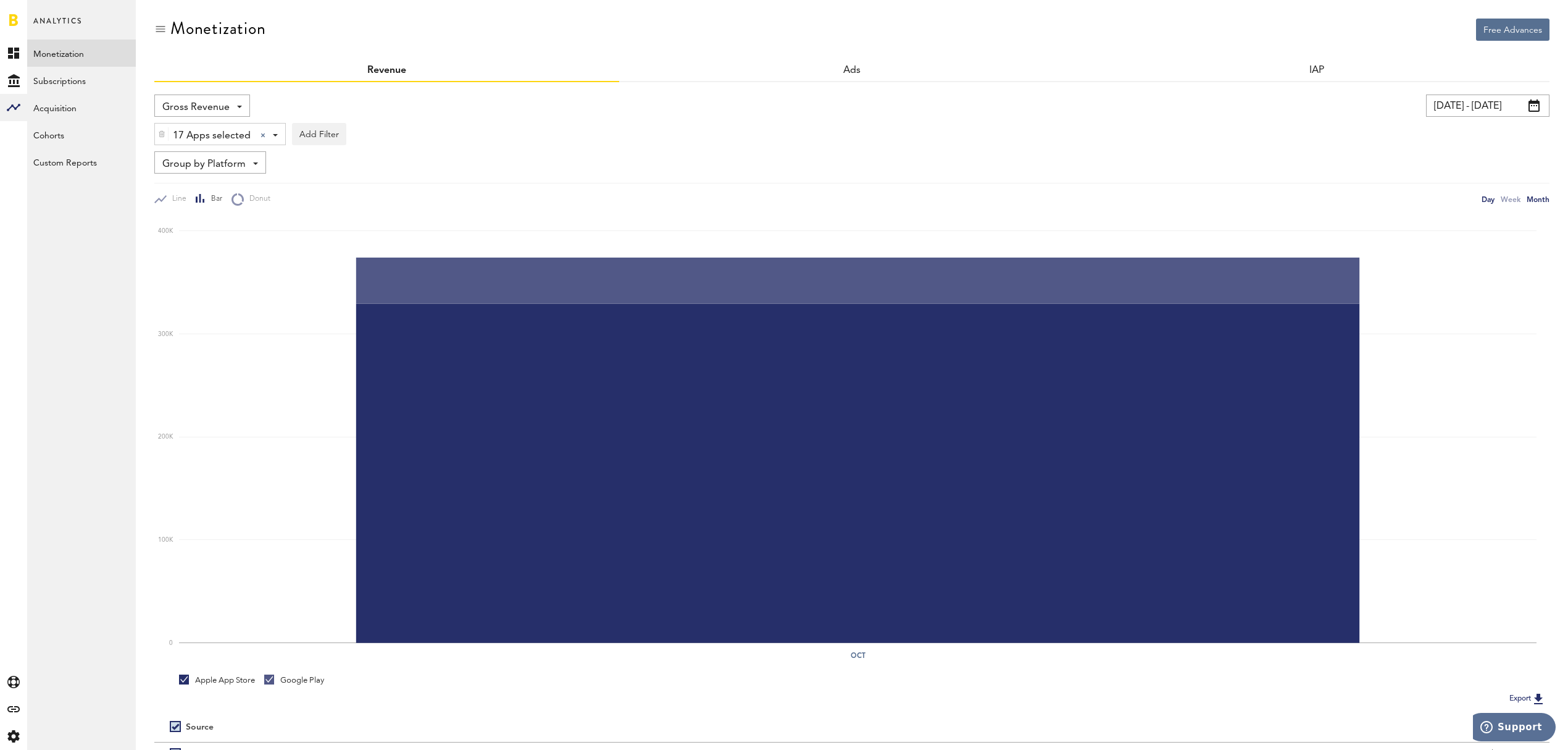
click at [1484, 203] on div "Day" at bounding box center [1488, 200] width 13 height 13
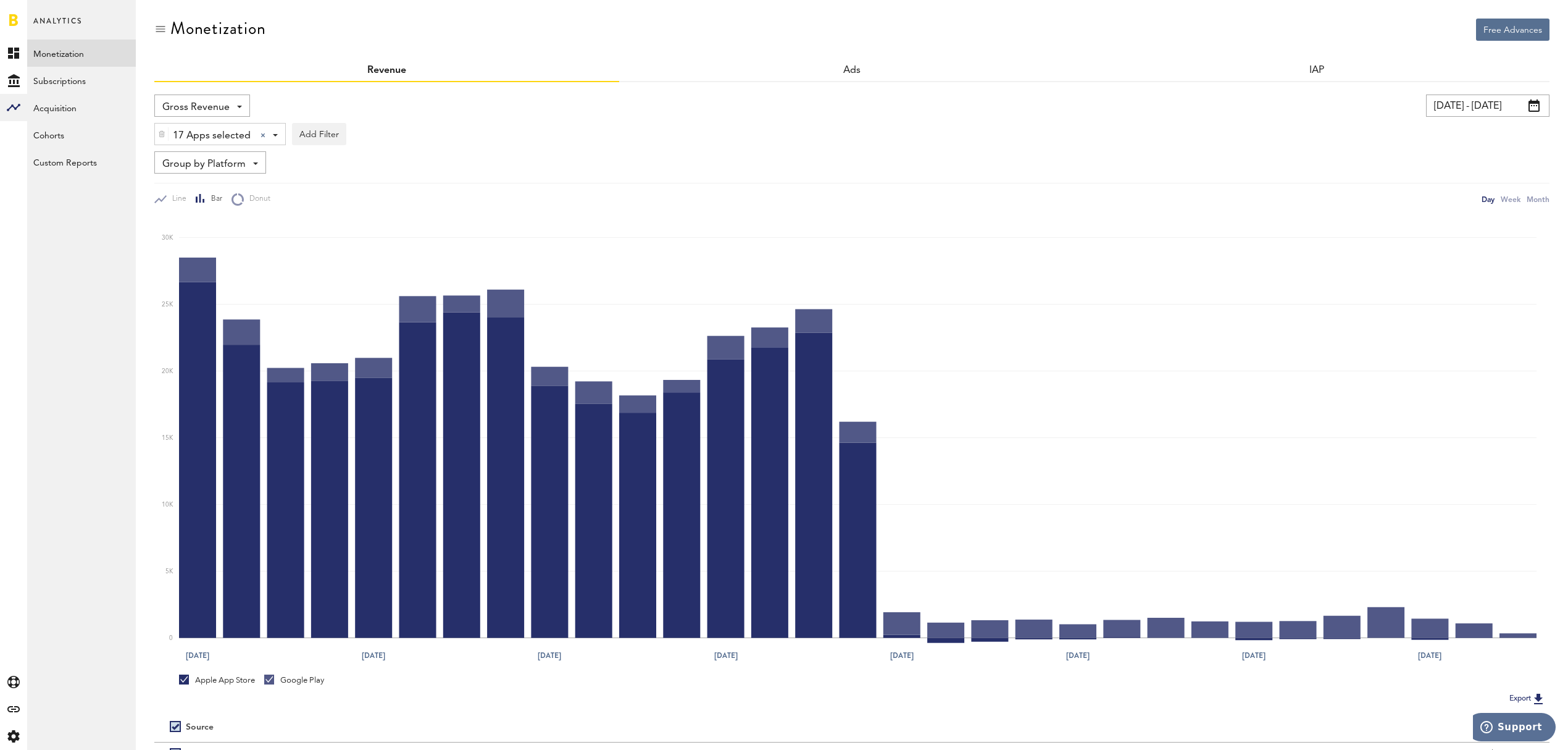
click at [273, 135] on span at bounding box center [275, 135] width 5 height 2
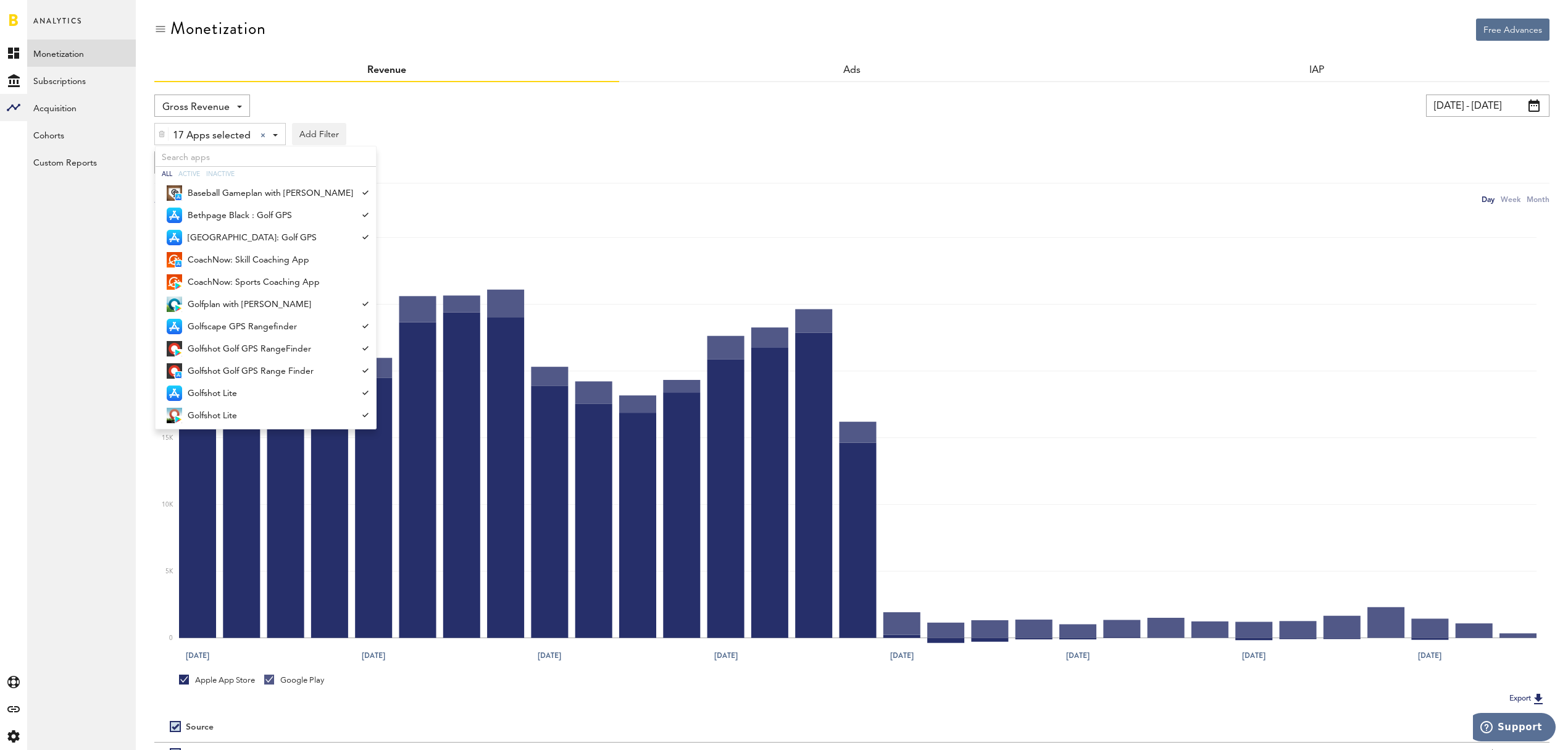
click at [504, 144] on div "17 Apps selected 17 Apps selected All Active Inactive Baseball Gameplan with Ja…" at bounding box center [852, 130] width 1395 height 28
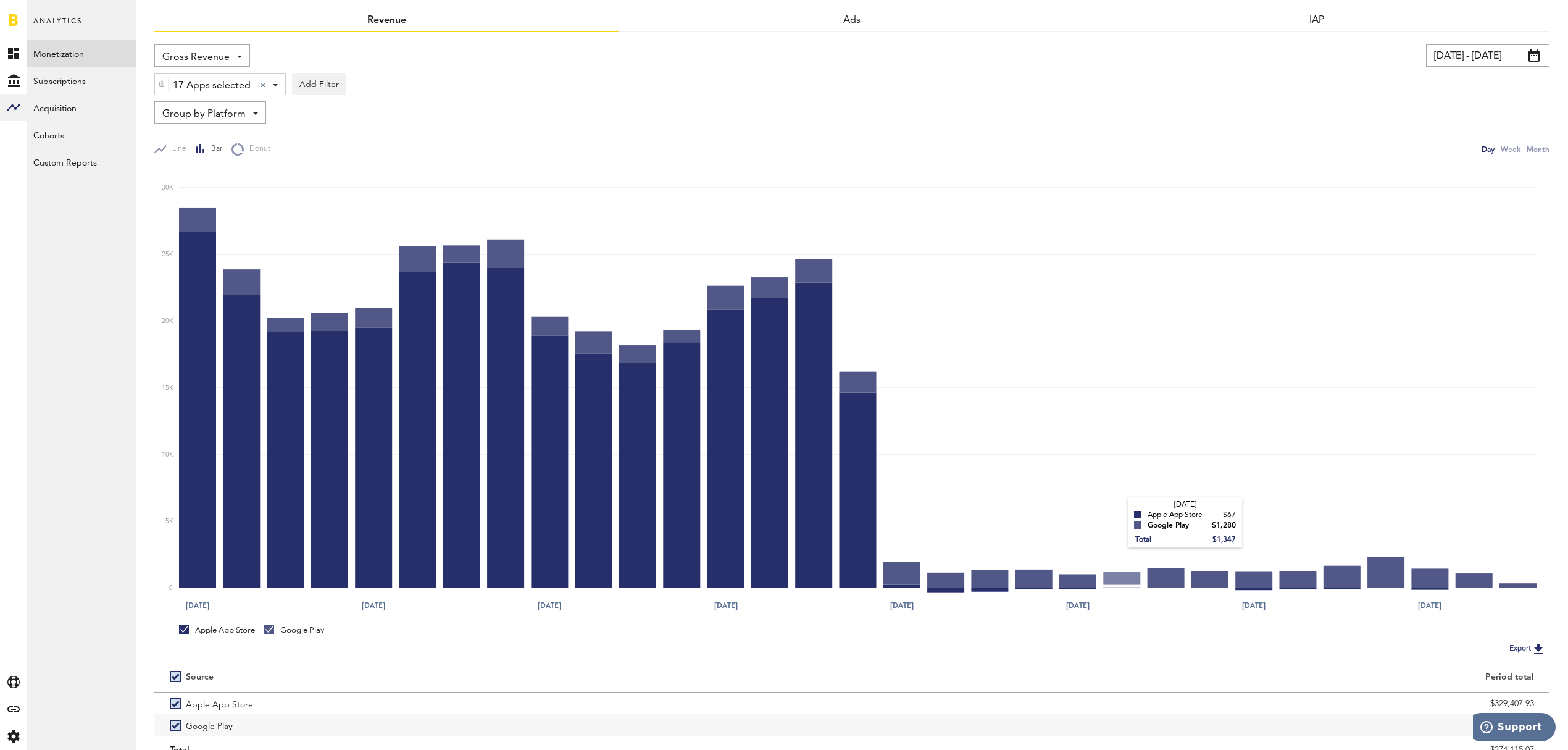
scroll to position [21, 0]
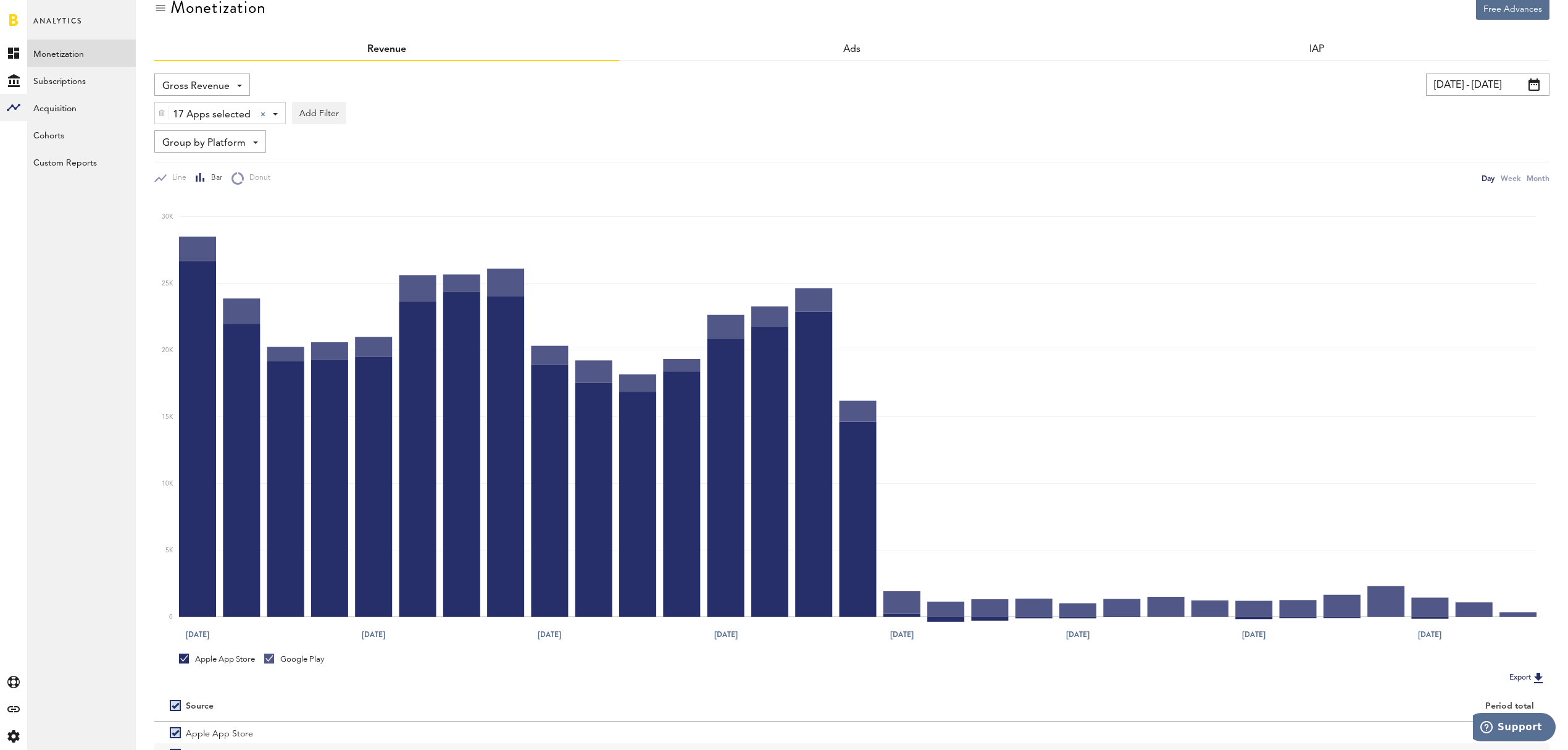
click at [1537, 85] on span at bounding box center [1534, 84] width 11 height 12
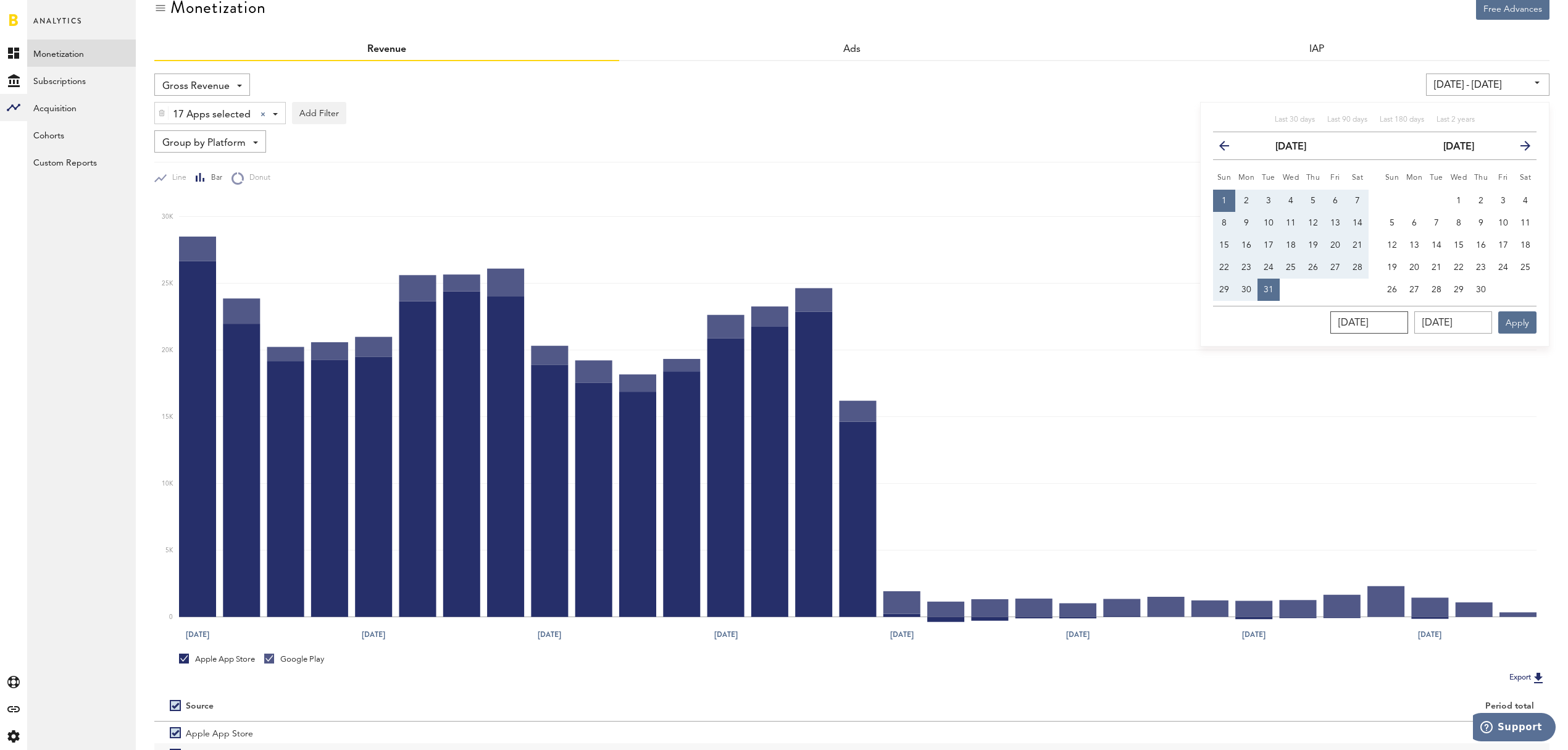
drag, startPoint x: 1409, startPoint y: 320, endPoint x: 1334, endPoint y: 310, distance: 75.7
click at [1334, 310] on div "[DATE] [DATE] Apply" at bounding box center [1374, 320] width 323 height 28
type input "[DATE]"
type input "01/01/23 - 10/31/23"
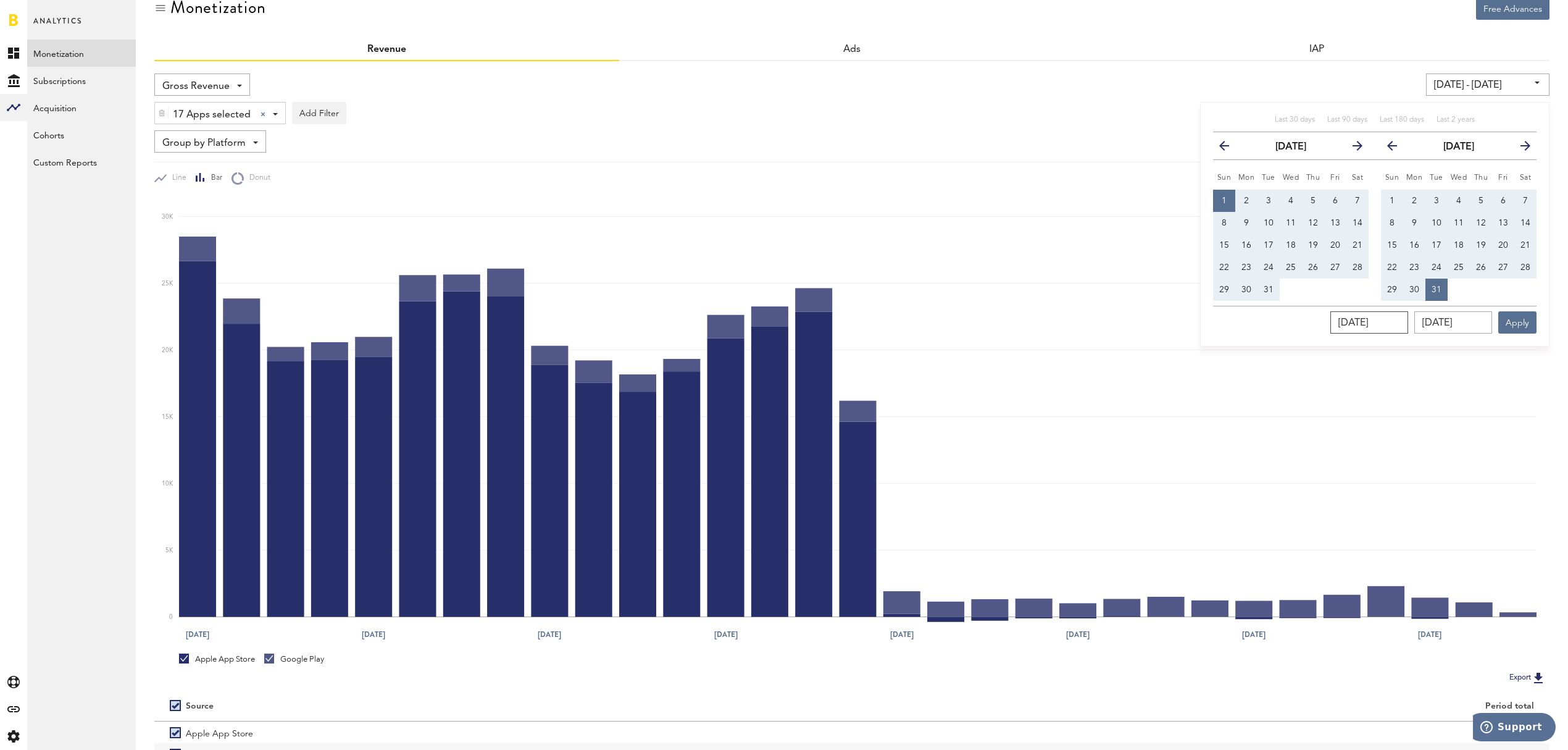
type input "[DATE]"
type input "09/30/202_"
type input "[DATE] - [DATE]"
type input "[DATE]"
click at [1511, 320] on button "Apply" at bounding box center [1517, 322] width 39 height 23
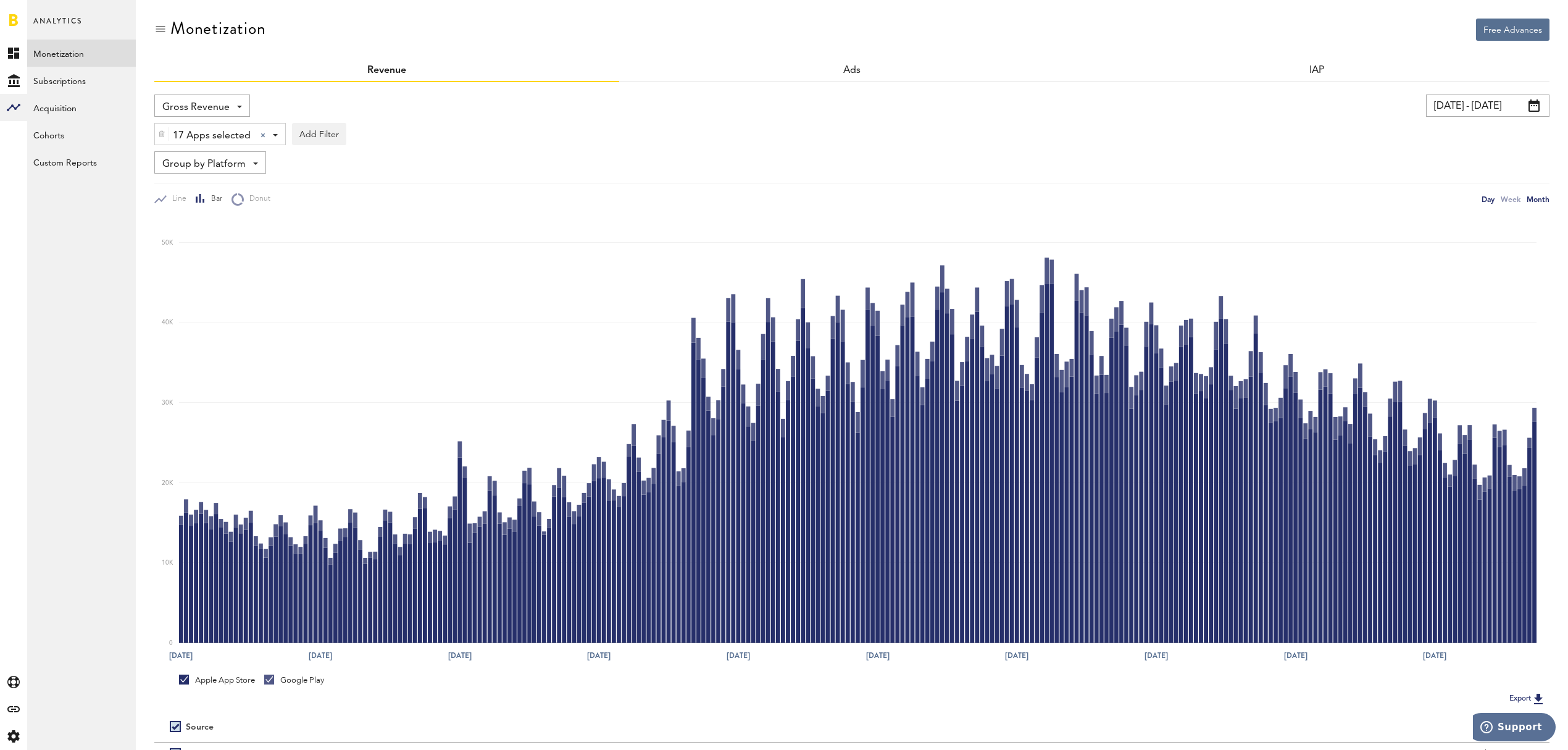
click at [1545, 200] on div "Month" at bounding box center [1537, 200] width 23 height 13
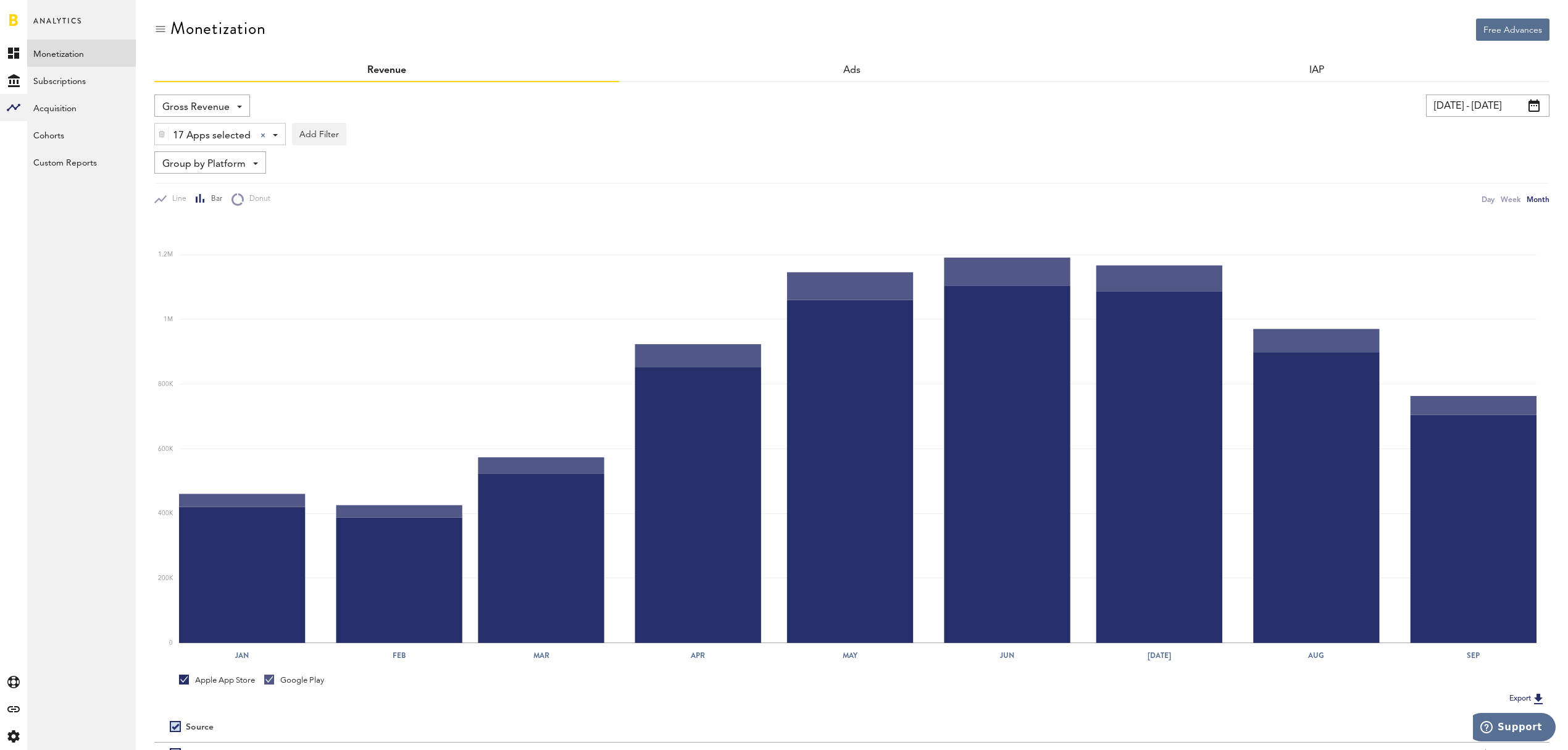
click at [159, 134] on img at bounding box center [162, 134] width 7 height 9
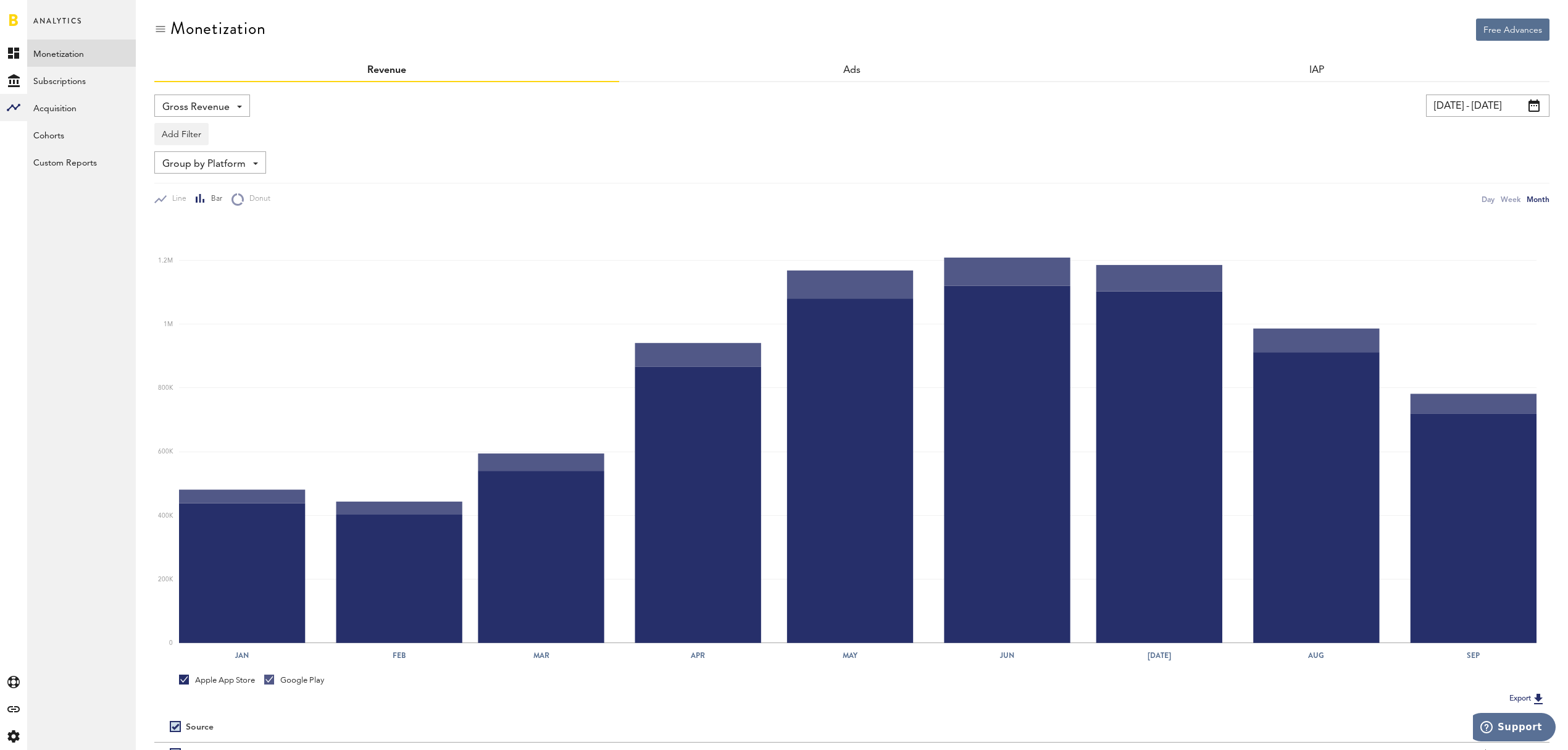
click at [260, 168] on div "Group by Platform Group by Platform Group by Revenue Type Group by App" at bounding box center [210, 162] width 111 height 23
click at [379, 162] on div "Group by Platform Group by Platform Group by Revenue Type Group by App" at bounding box center [852, 162] width 1395 height 23
click at [1535, 104] on span at bounding box center [1534, 106] width 11 height 12
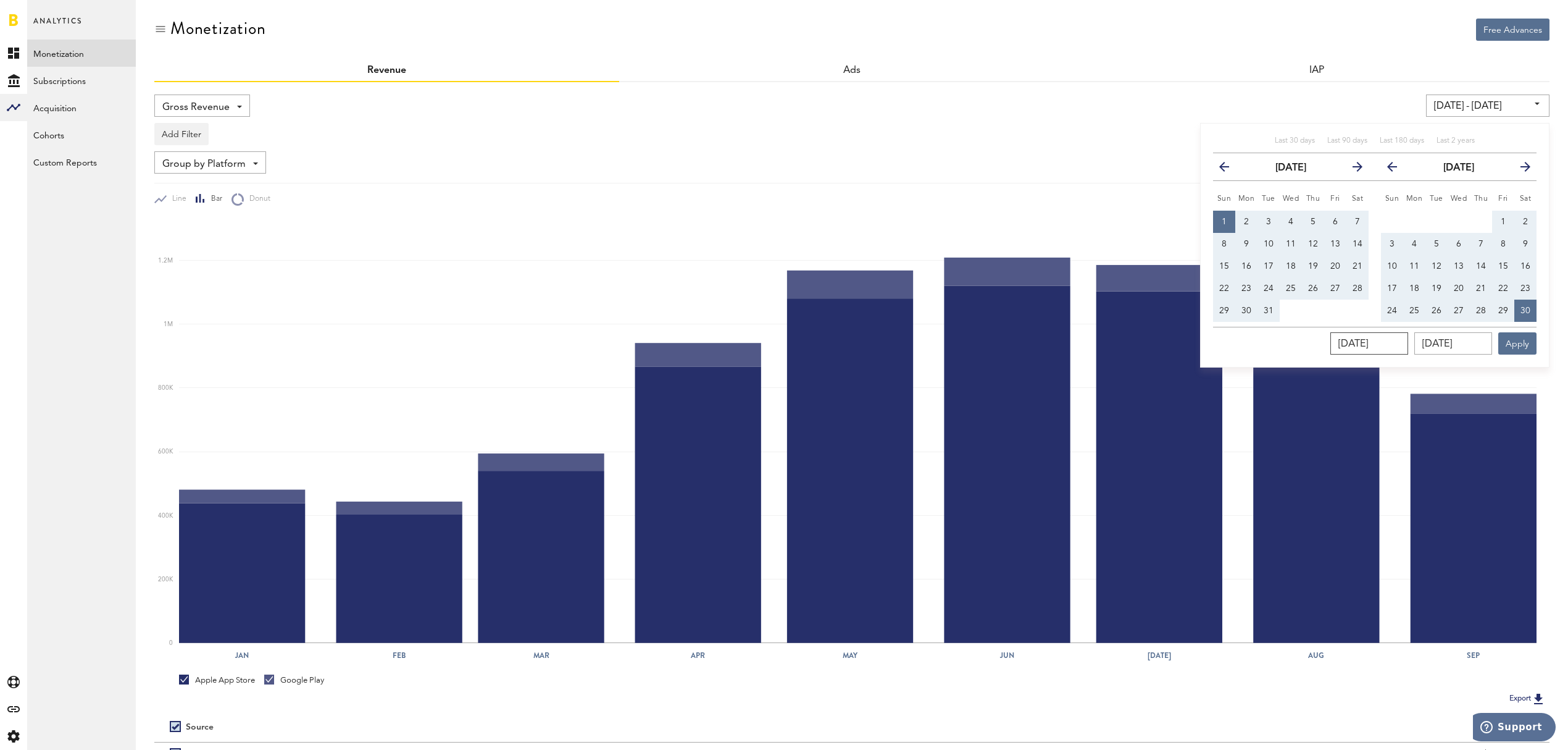
drag, startPoint x: 1403, startPoint y: 342, endPoint x: 1331, endPoint y: 332, distance: 72.7
click at [1331, 332] on div "[DATE] [DATE] Apply" at bounding box center [1374, 341] width 323 height 28
type input "10/01/202_"
type input "[DATE] - [DATE]"
type input "[DATE]"
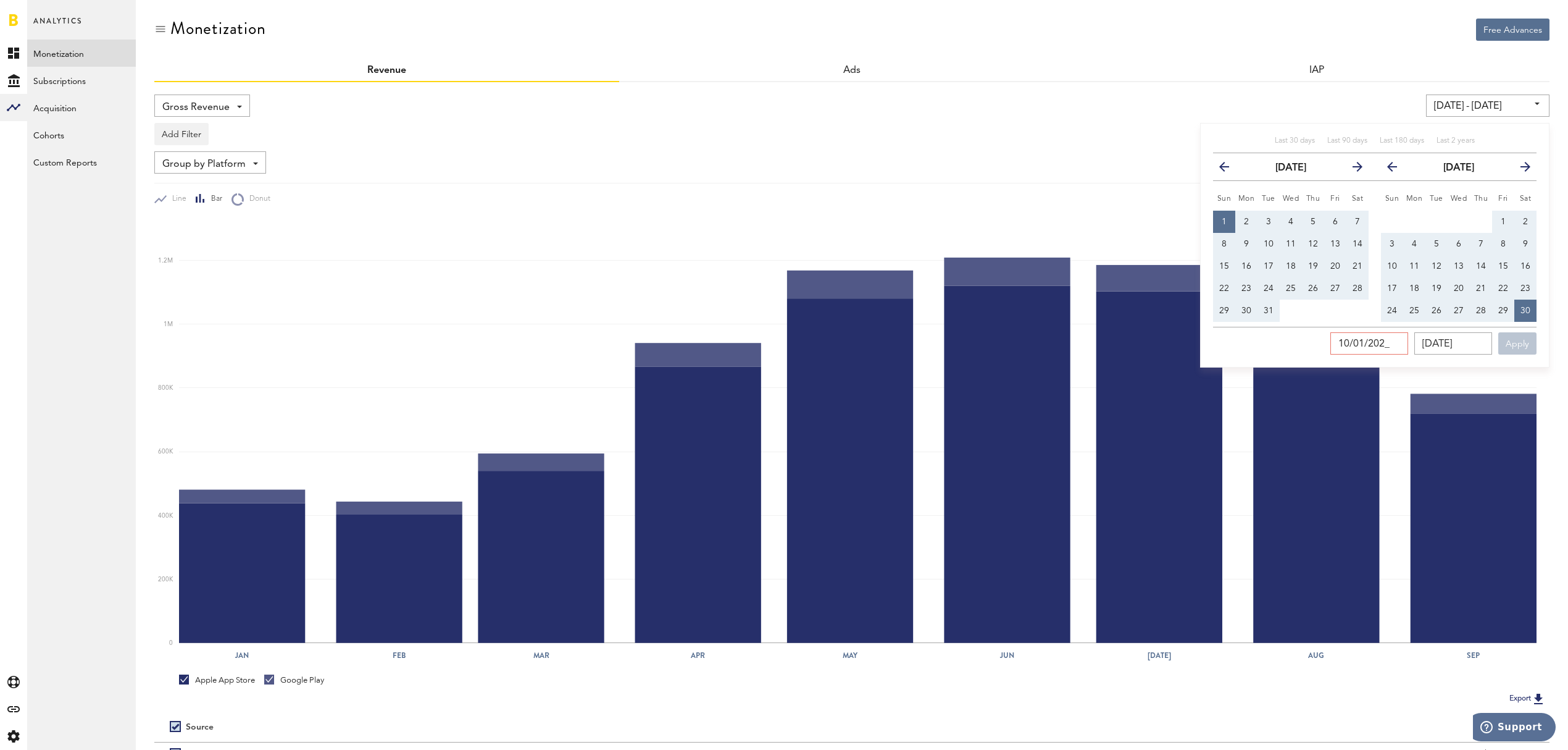
type input "[DATE]"
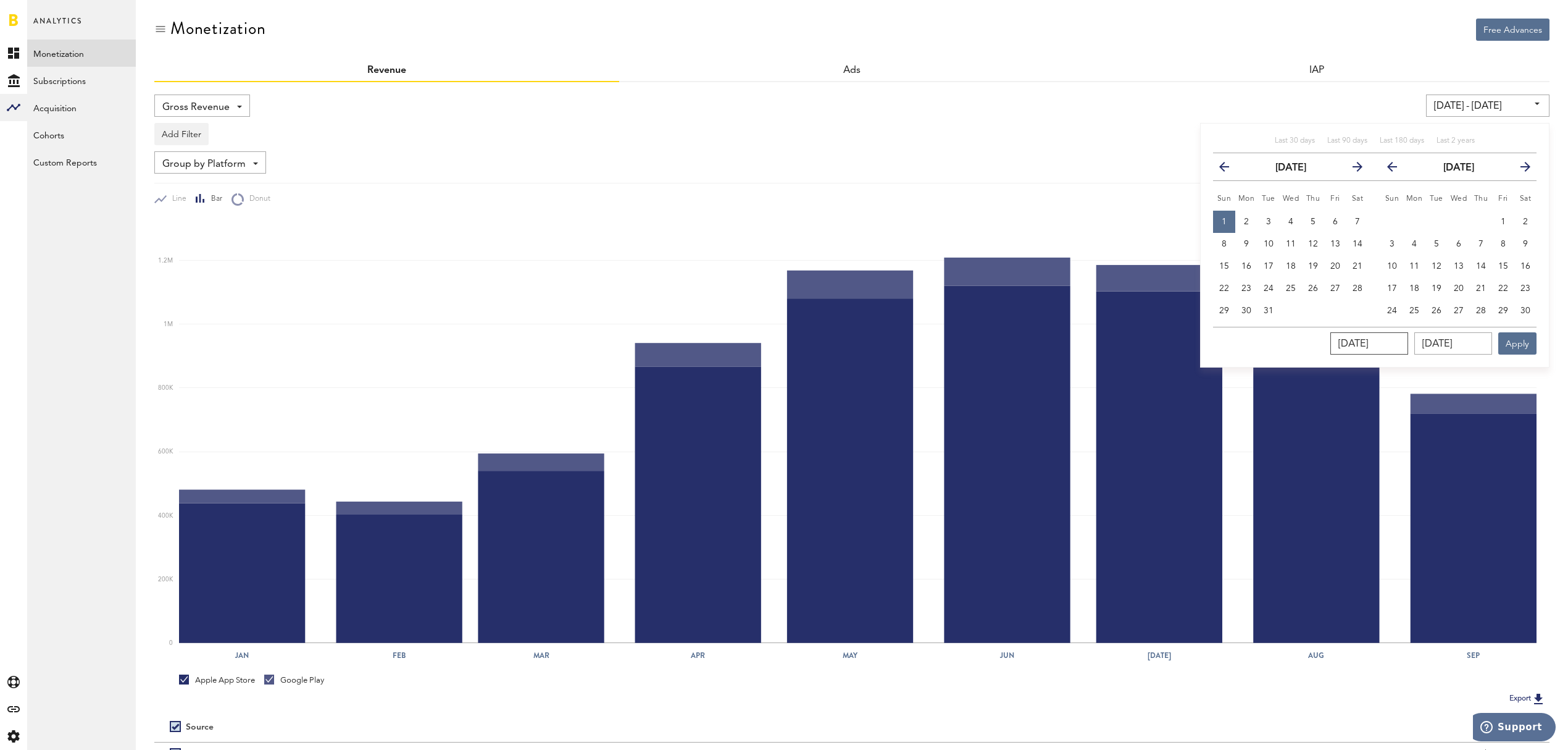
click at [1405, 347] on input "[DATE]" at bounding box center [1369, 343] width 78 height 23
drag, startPoint x: 1326, startPoint y: 332, endPoint x: 1319, endPoint y: 331, distance: 7.1
click at [1319, 331] on div "10/01/2023 10/01/2023 Apply" at bounding box center [1374, 341] width 323 height 28
type input "11/01/202_"
type input "[DATE] - [DATE]"
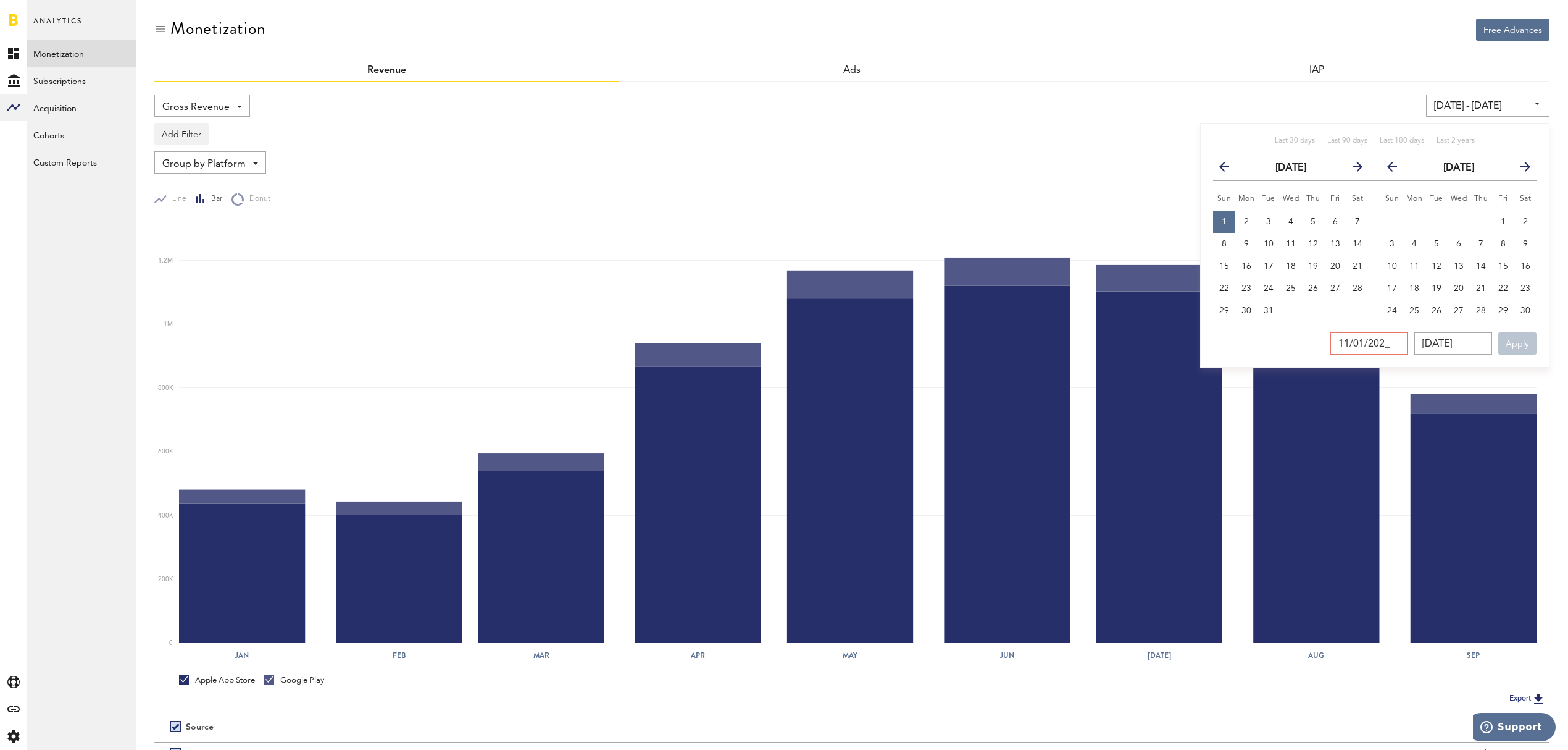
type input "[DATE]"
type input "12/31/202_"
type input "[DATE] - [DATE]"
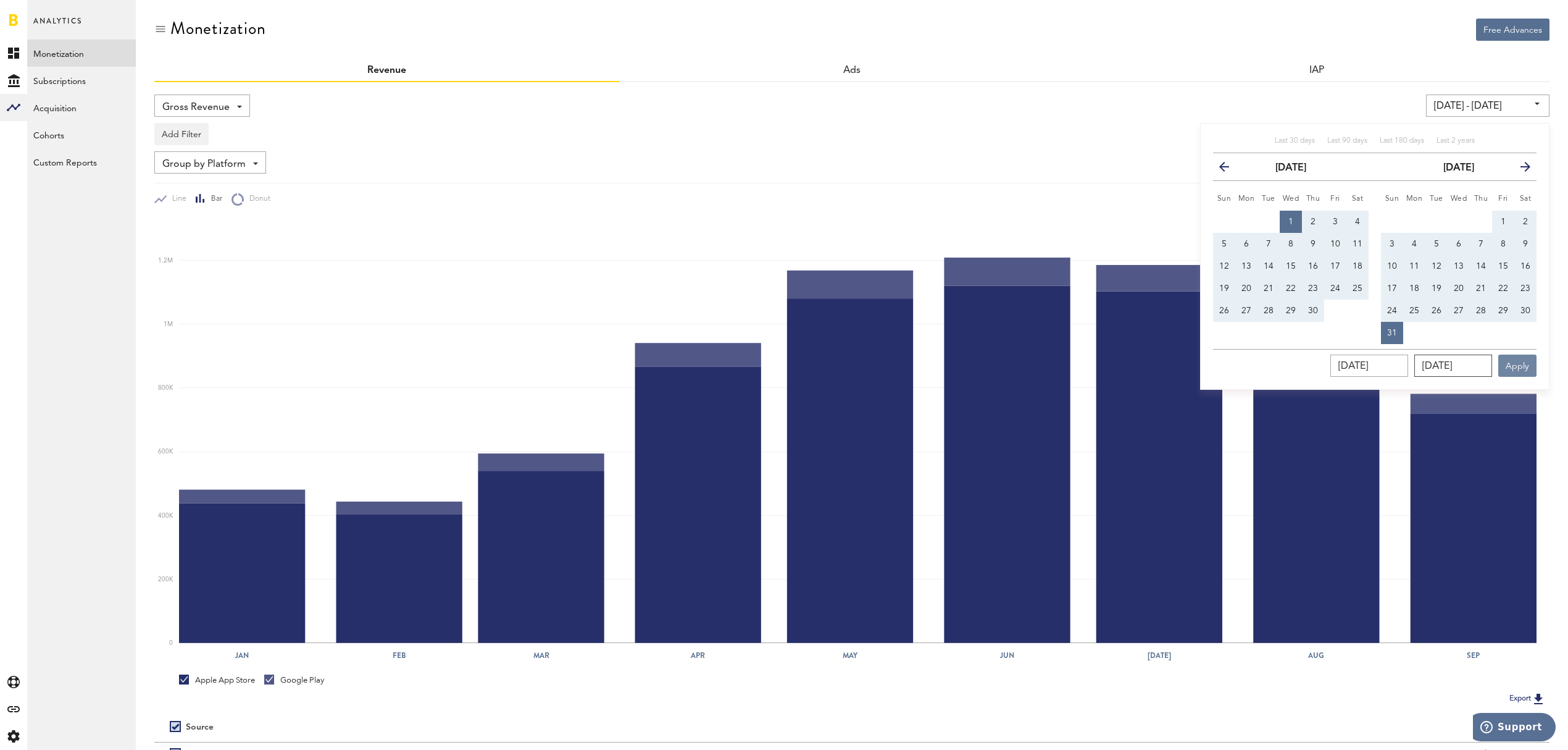
type input "[DATE]"
click at [1509, 357] on button "Apply" at bounding box center [1517, 366] width 39 height 23
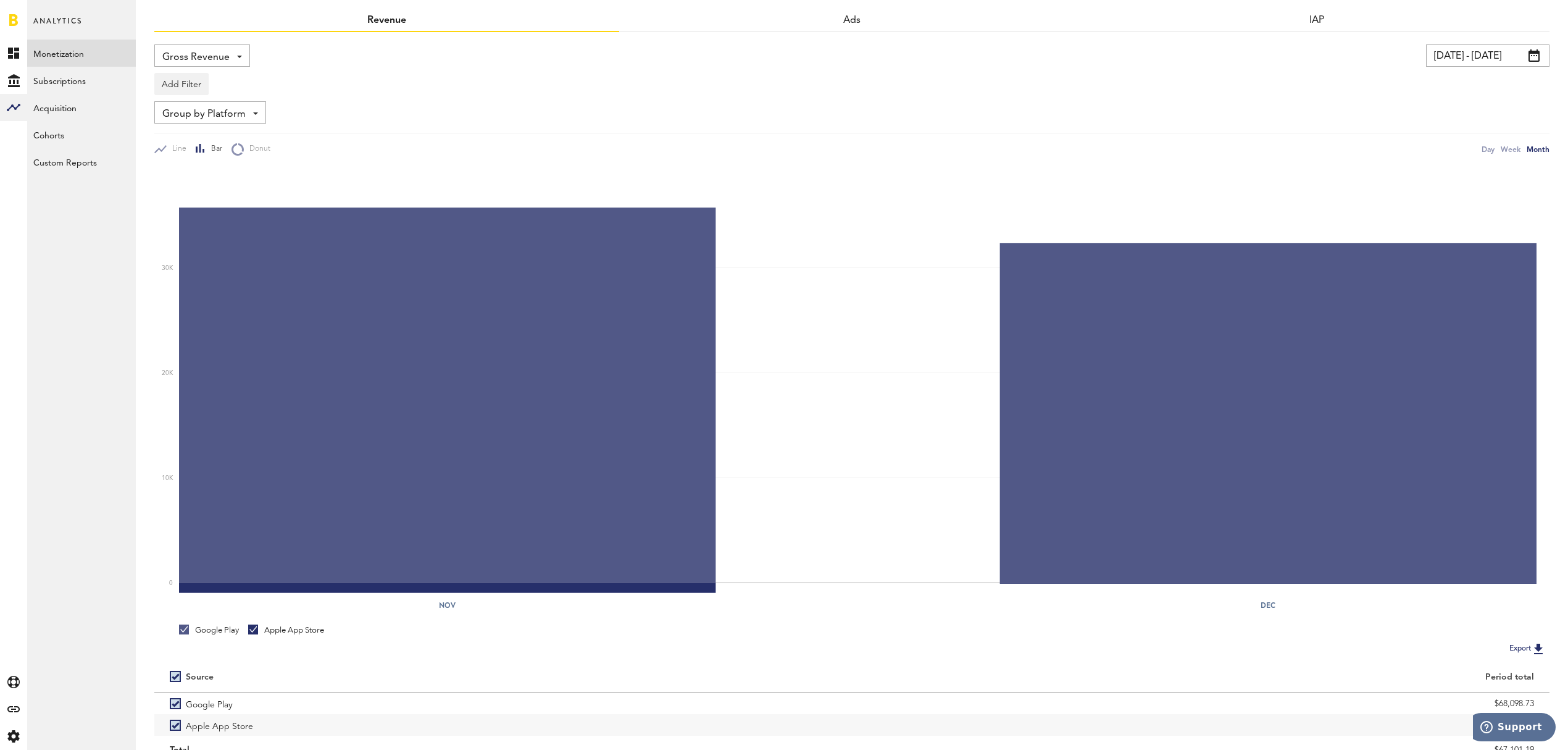
scroll to position [21, 0]
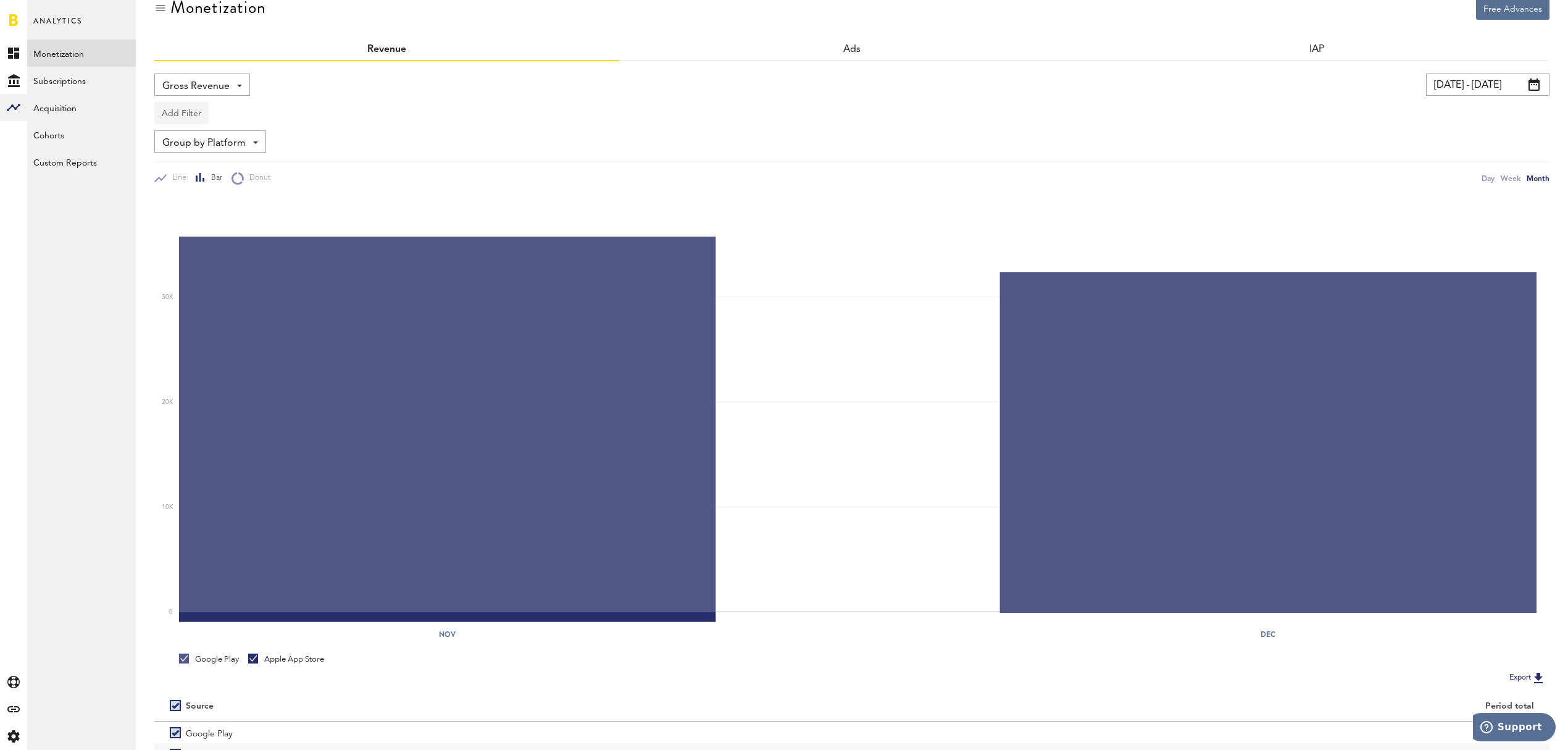
click at [173, 111] on button "Add Filter" at bounding box center [181, 113] width 55 height 23
click at [186, 140] on li "Platforms" at bounding box center [200, 145] width 79 height 23
click at [242, 116] on div "Platforms - Apple App Store Google Play" at bounding box center [205, 114] width 99 height 23
click at [362, 75] on div "Gross Revenue Net Revenue Gross Revenue Profit" at bounding box center [496, 84] width 684 height 23
click at [162, 111] on img at bounding box center [162, 113] width 7 height 9
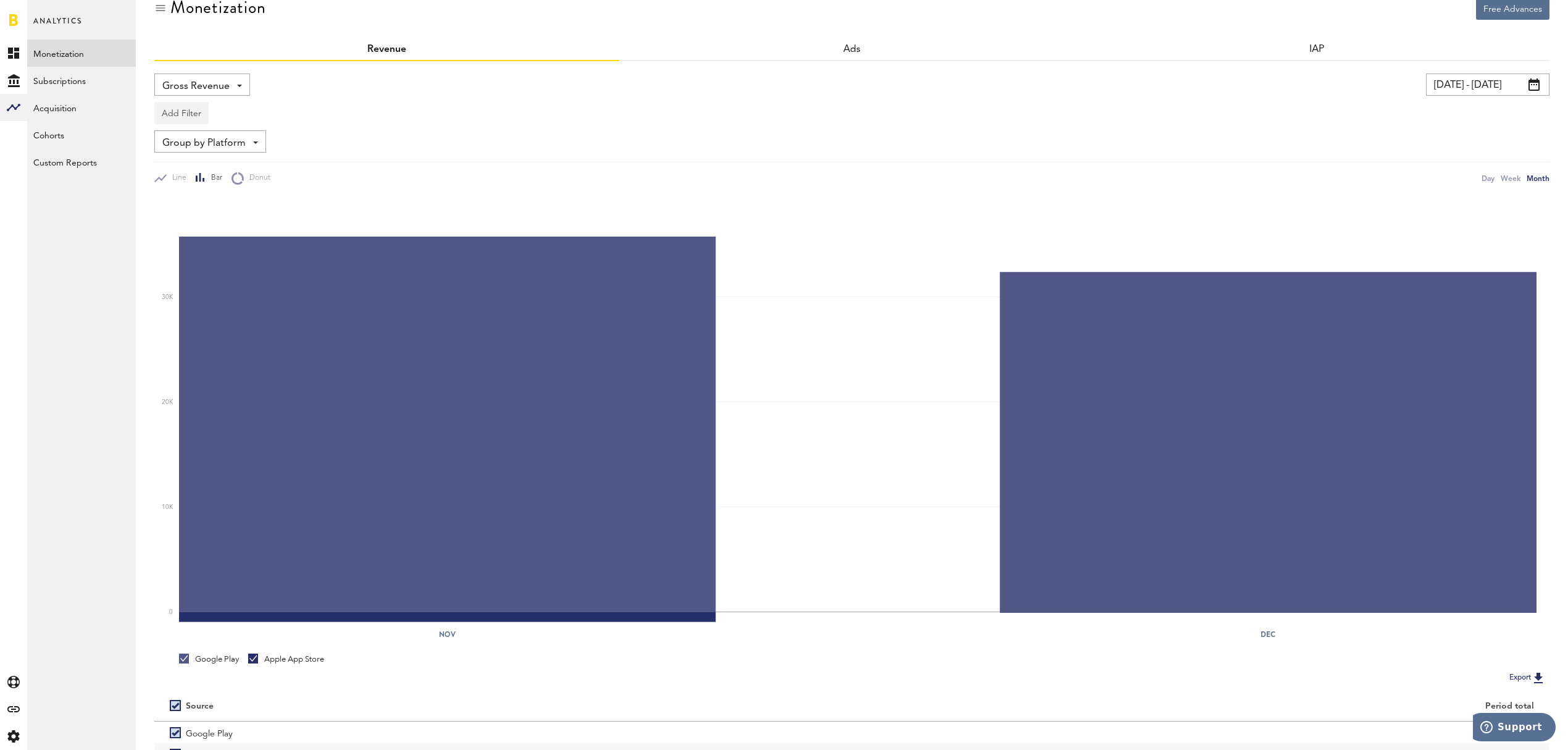
click at [195, 116] on button "Add Filter" at bounding box center [181, 113] width 55 height 23
click at [202, 169] on li "Apps" at bounding box center [200, 167] width 79 height 23
click at [242, 113] on span at bounding box center [244, 114] width 5 height 2
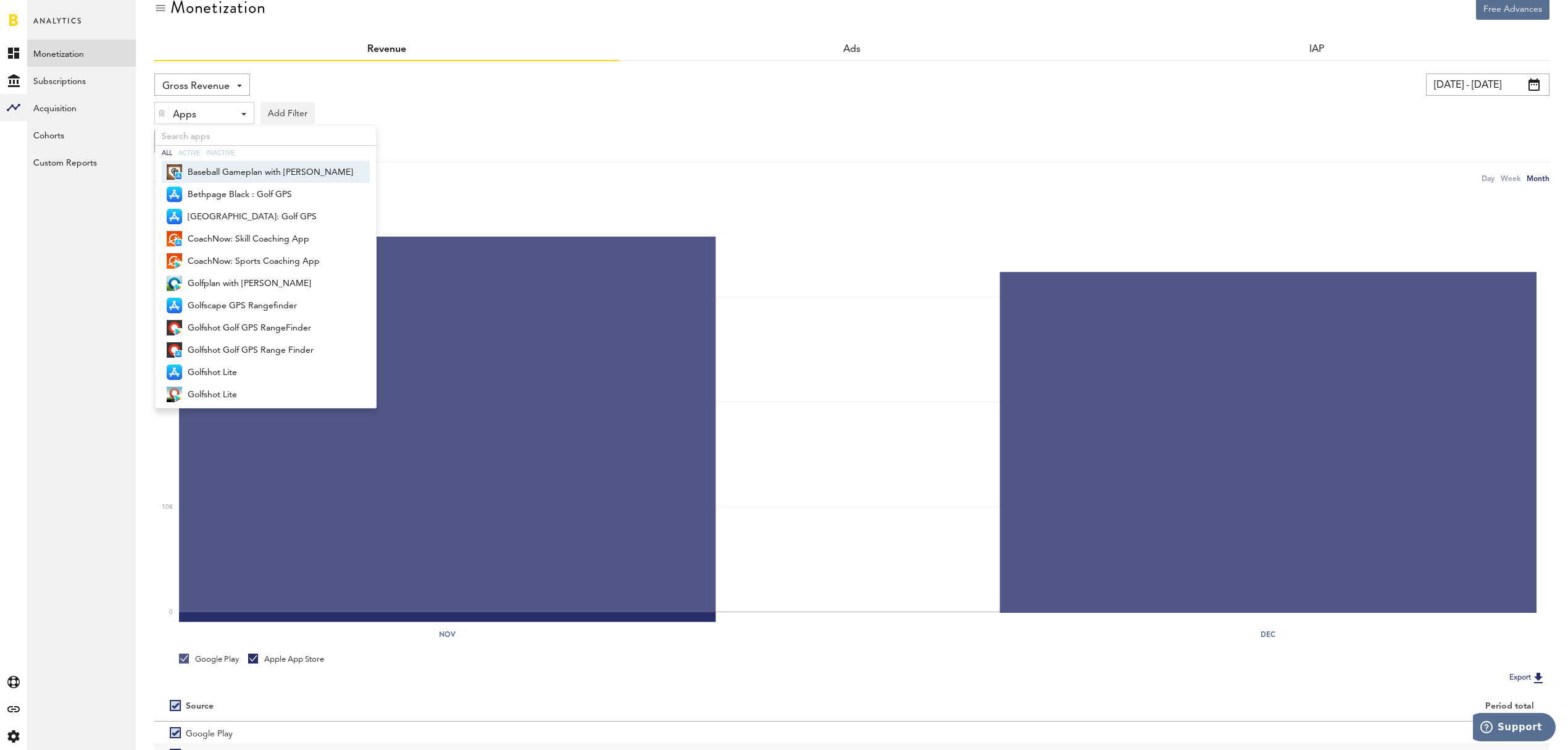
click at [258, 171] on span "Baseball Gameplan with Jason Giambi" at bounding box center [270, 172] width 165 height 21
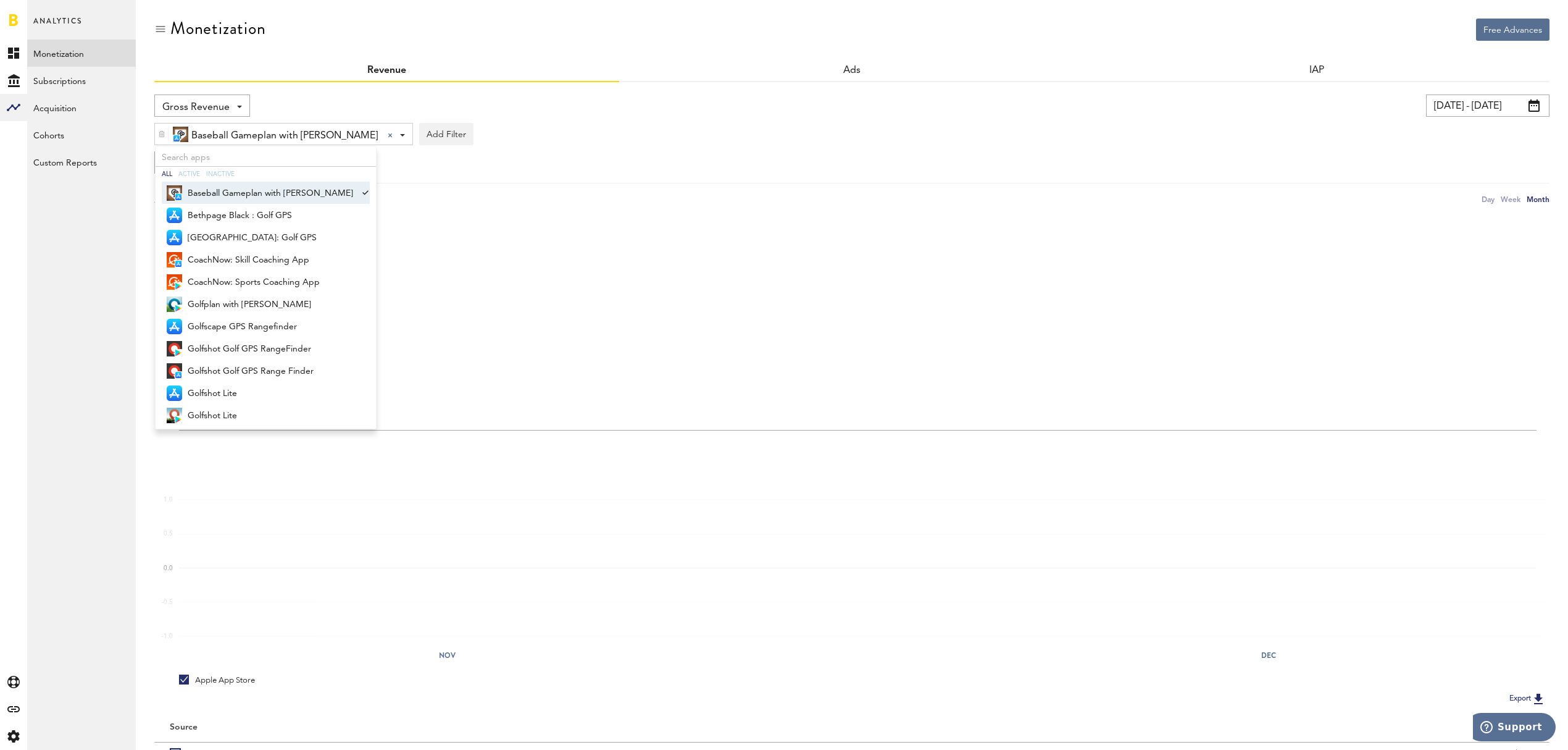
click at [258, 193] on span "Baseball Gameplan with Jason Giambi" at bounding box center [270, 193] width 165 height 21
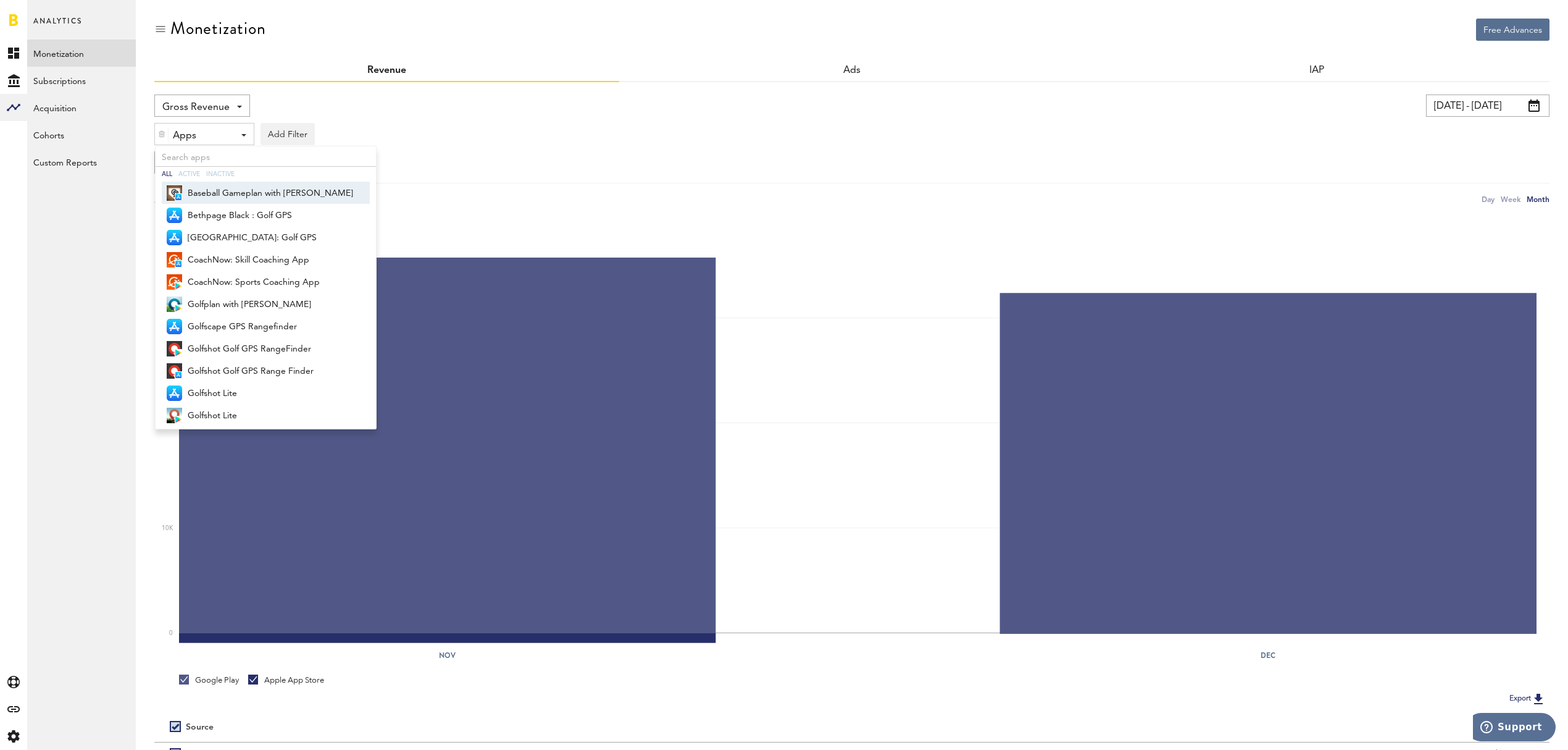
click at [258, 194] on span "Baseball Gameplan with Jason Giambi" at bounding box center [270, 193] width 165 height 21
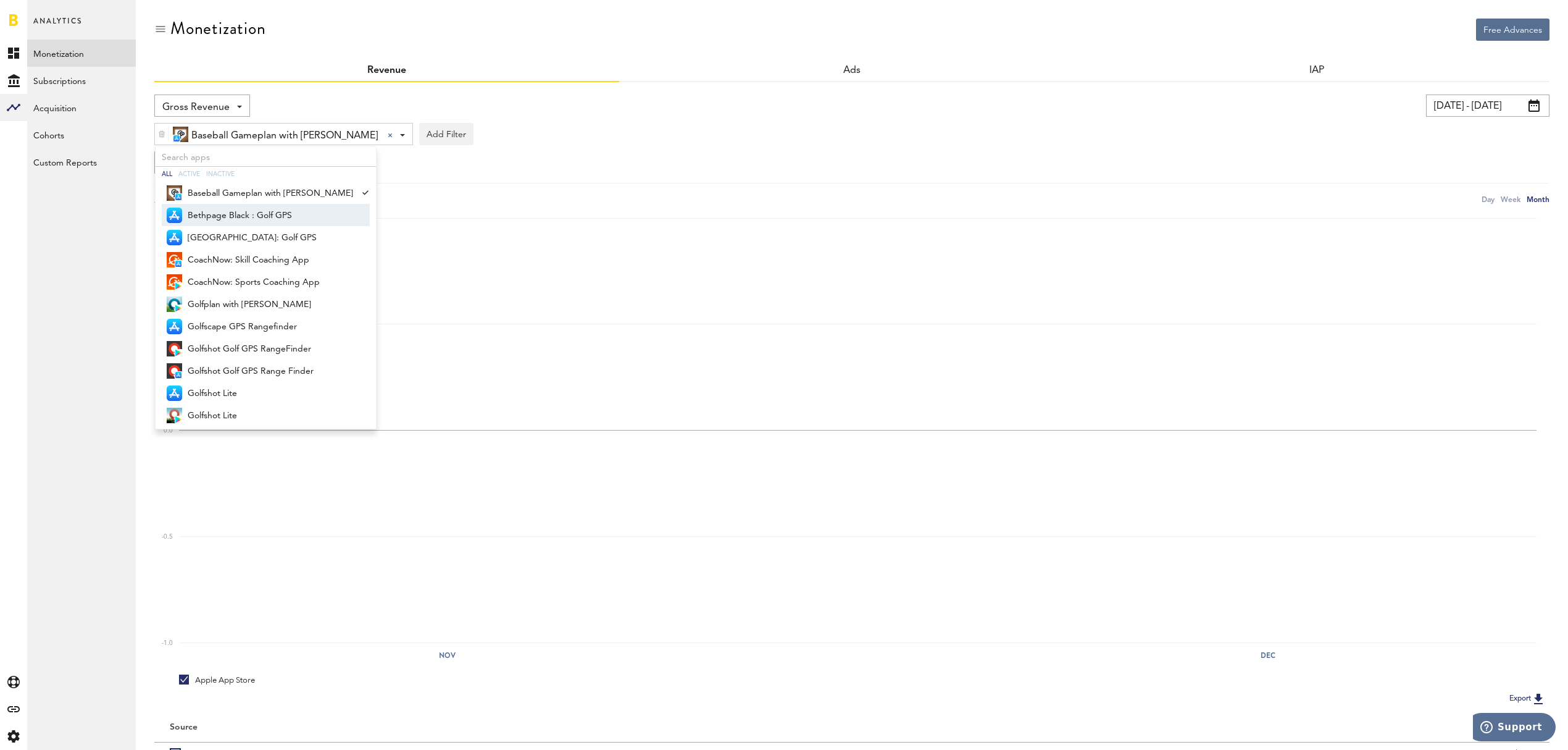
click at [257, 216] on span "Bethpage Black : Golf GPS" at bounding box center [270, 216] width 165 height 21
click at [255, 235] on span "Brown Deer Park: Golf GPS" at bounding box center [270, 237] width 165 height 21
click at [253, 305] on span "Golfplan with [PERSON_NAME]" at bounding box center [270, 304] width 165 height 21
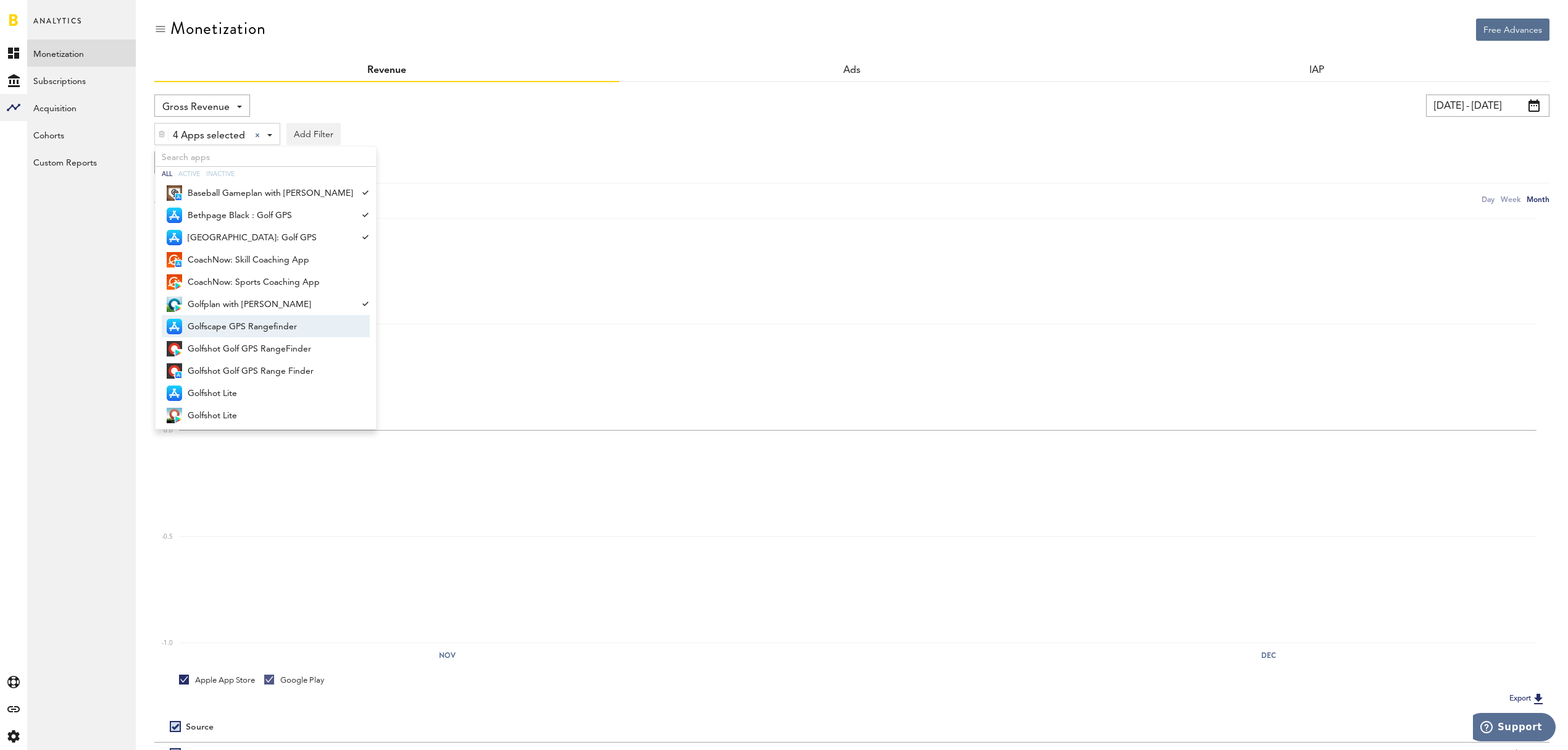
click at [253, 325] on span "Golfscape GPS Rangefinder" at bounding box center [270, 326] width 165 height 21
click at [254, 342] on span "Golfshot Golf GPS RangeFinder" at bounding box center [270, 349] width 165 height 21
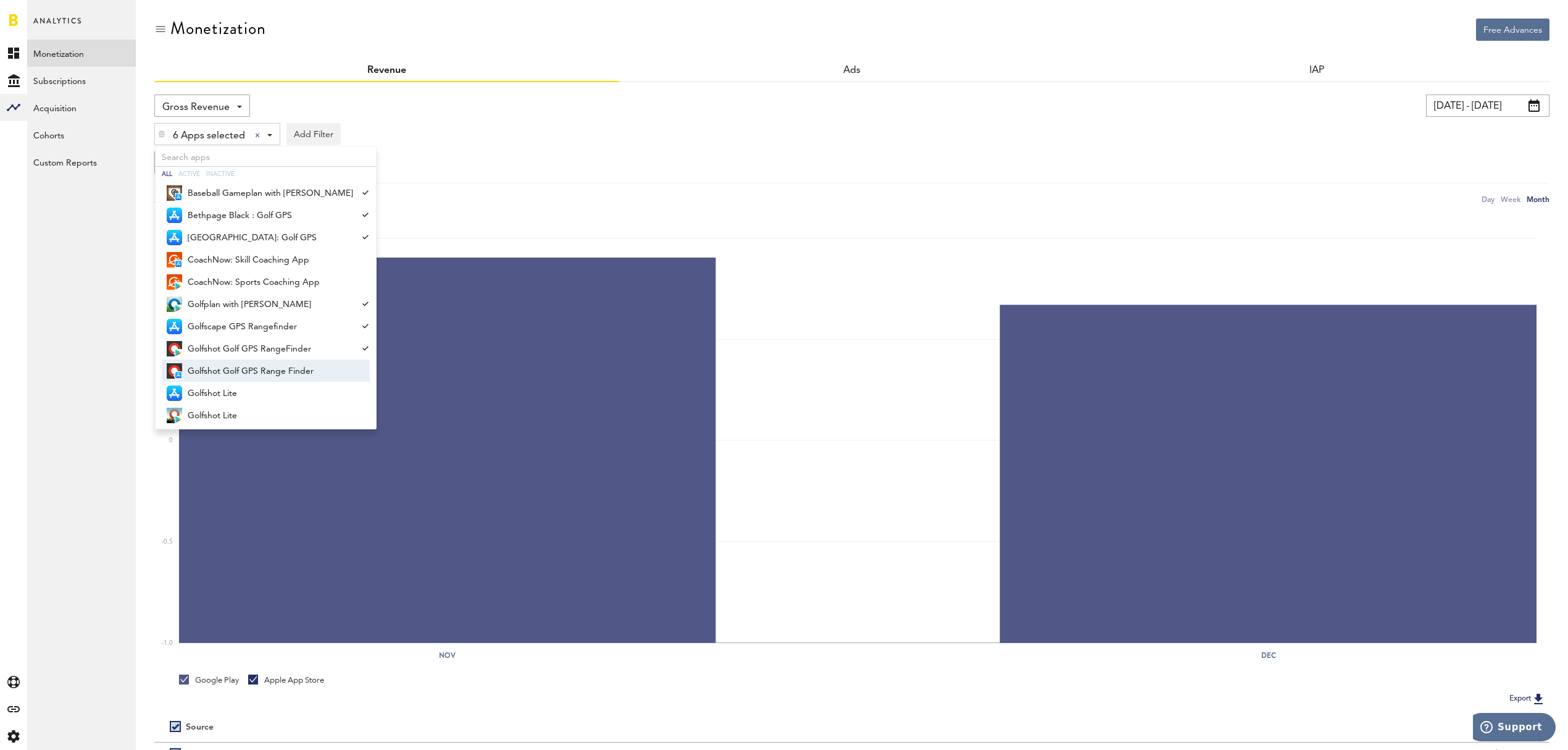
click at [255, 368] on span "Golfshot Golf GPS Range Finder" at bounding box center [270, 371] width 165 height 21
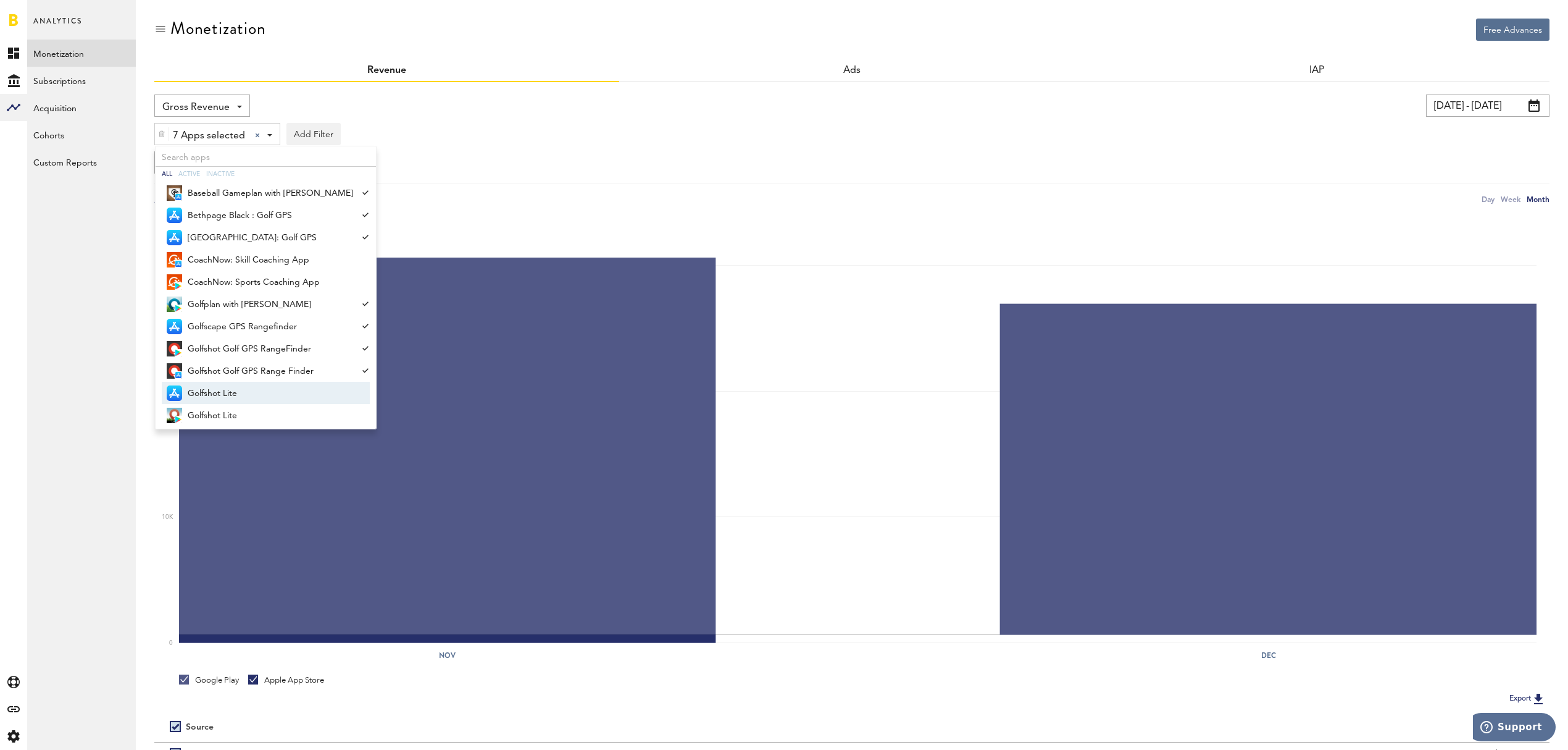
click at [247, 392] on span "Golfshot Lite" at bounding box center [270, 393] width 165 height 21
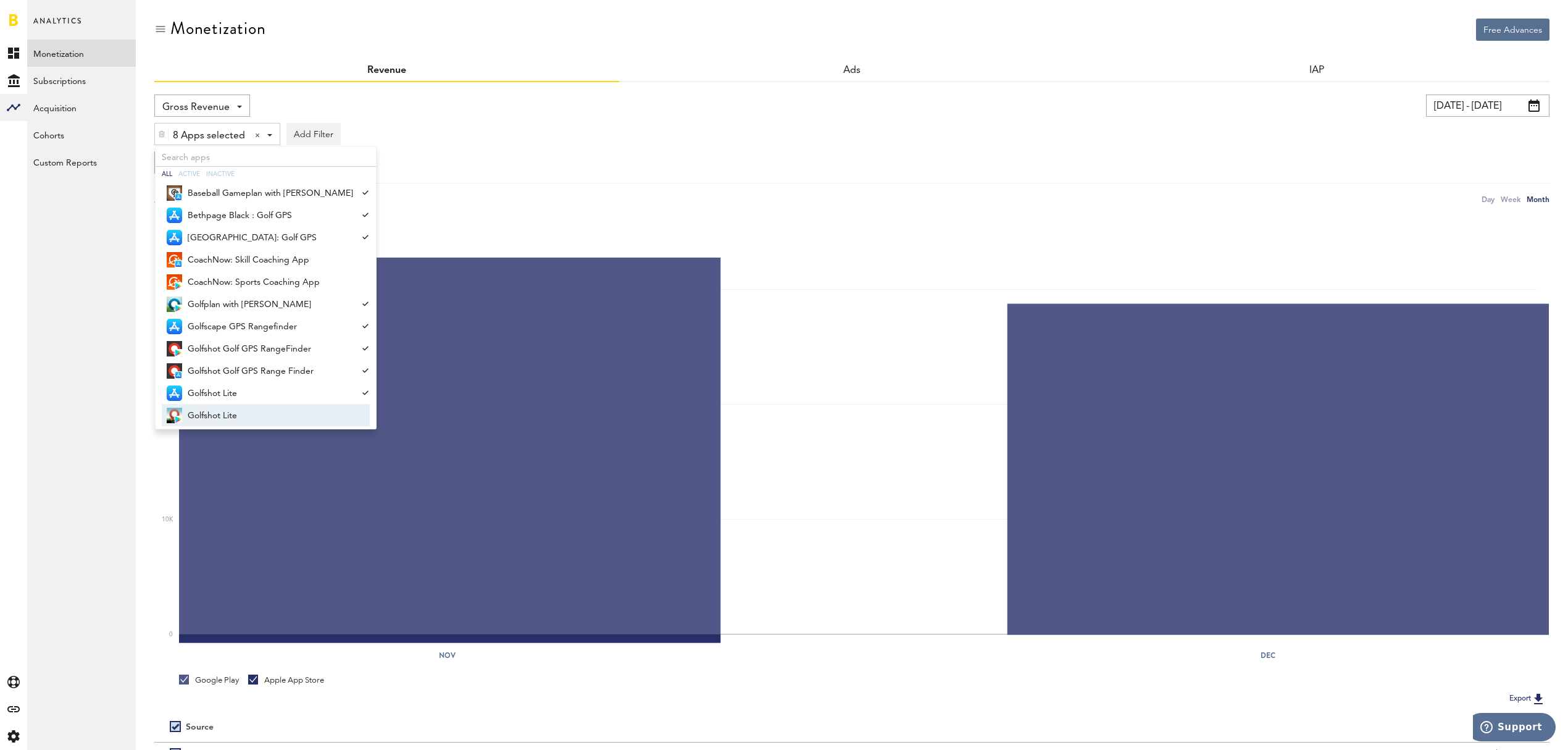
click at [242, 411] on span "Golfshot Lite" at bounding box center [270, 415] width 165 height 21
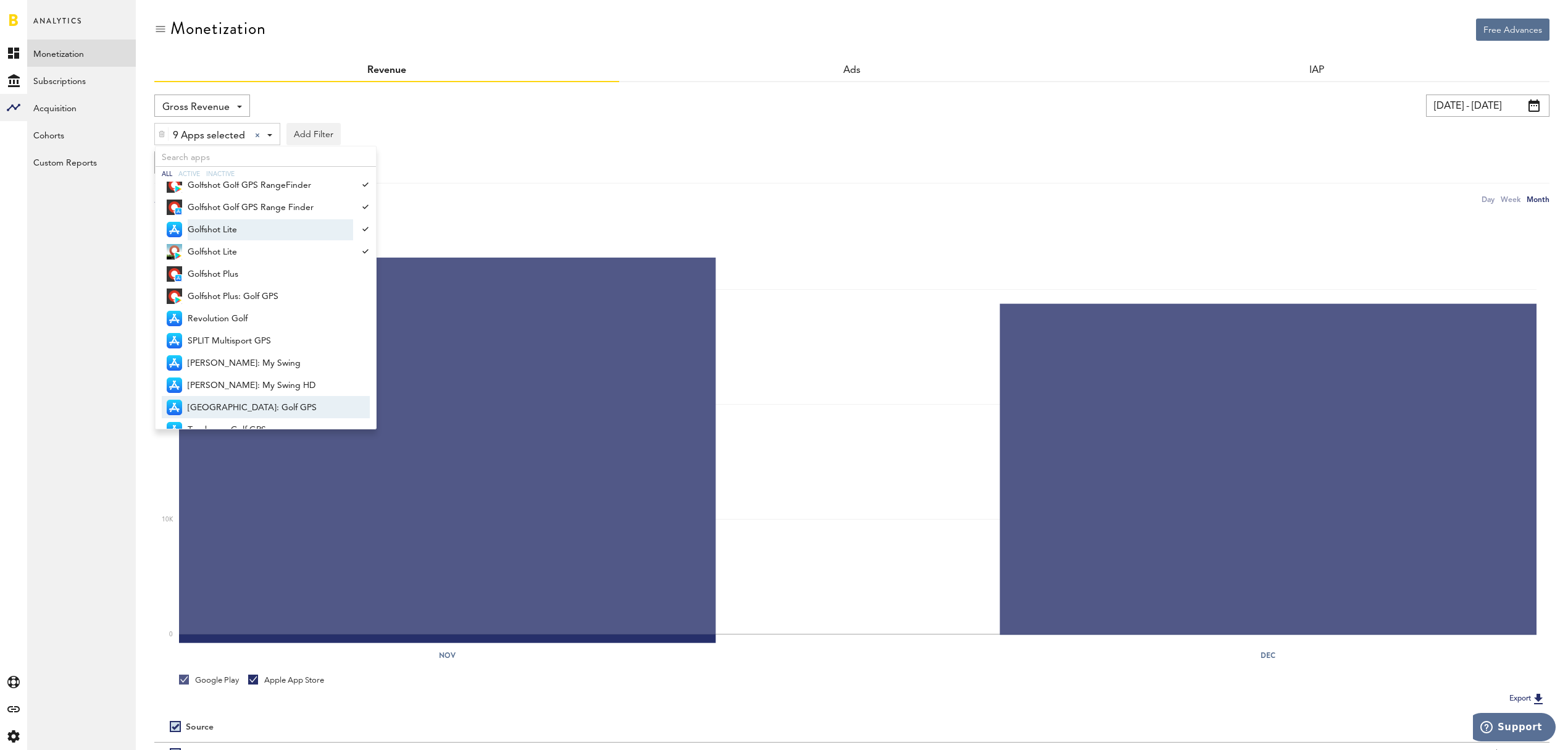
scroll to position [165, 0]
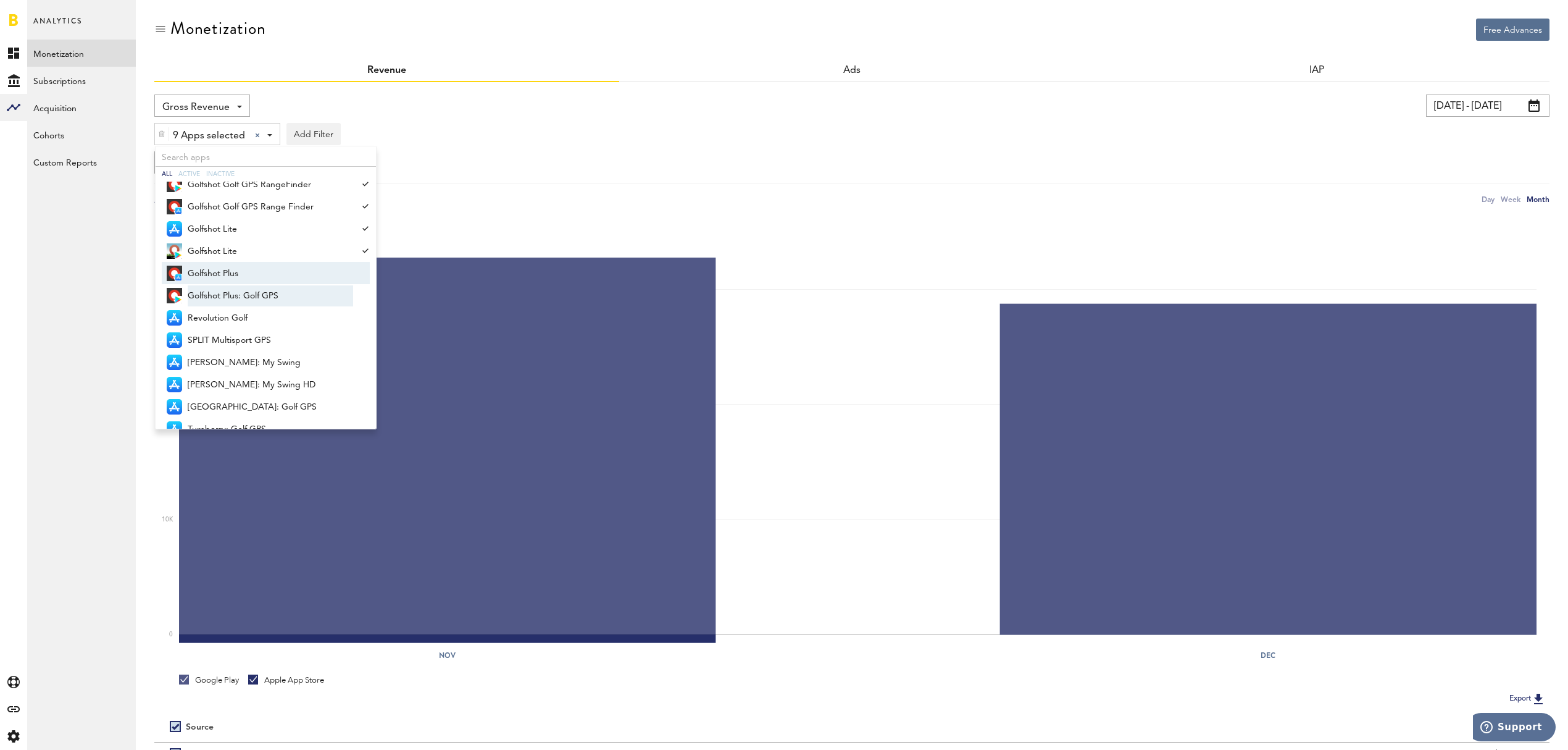
drag, startPoint x: 272, startPoint y: 275, endPoint x: 269, endPoint y: 288, distance: 13.3
click at [272, 275] on span "Golfshot Plus" at bounding box center [270, 273] width 165 height 21
drag, startPoint x: 267, startPoint y: 295, endPoint x: 262, endPoint y: 310, distance: 15.8
click at [267, 295] on span "Golfshot Plus: Golf GPS" at bounding box center [270, 296] width 165 height 21
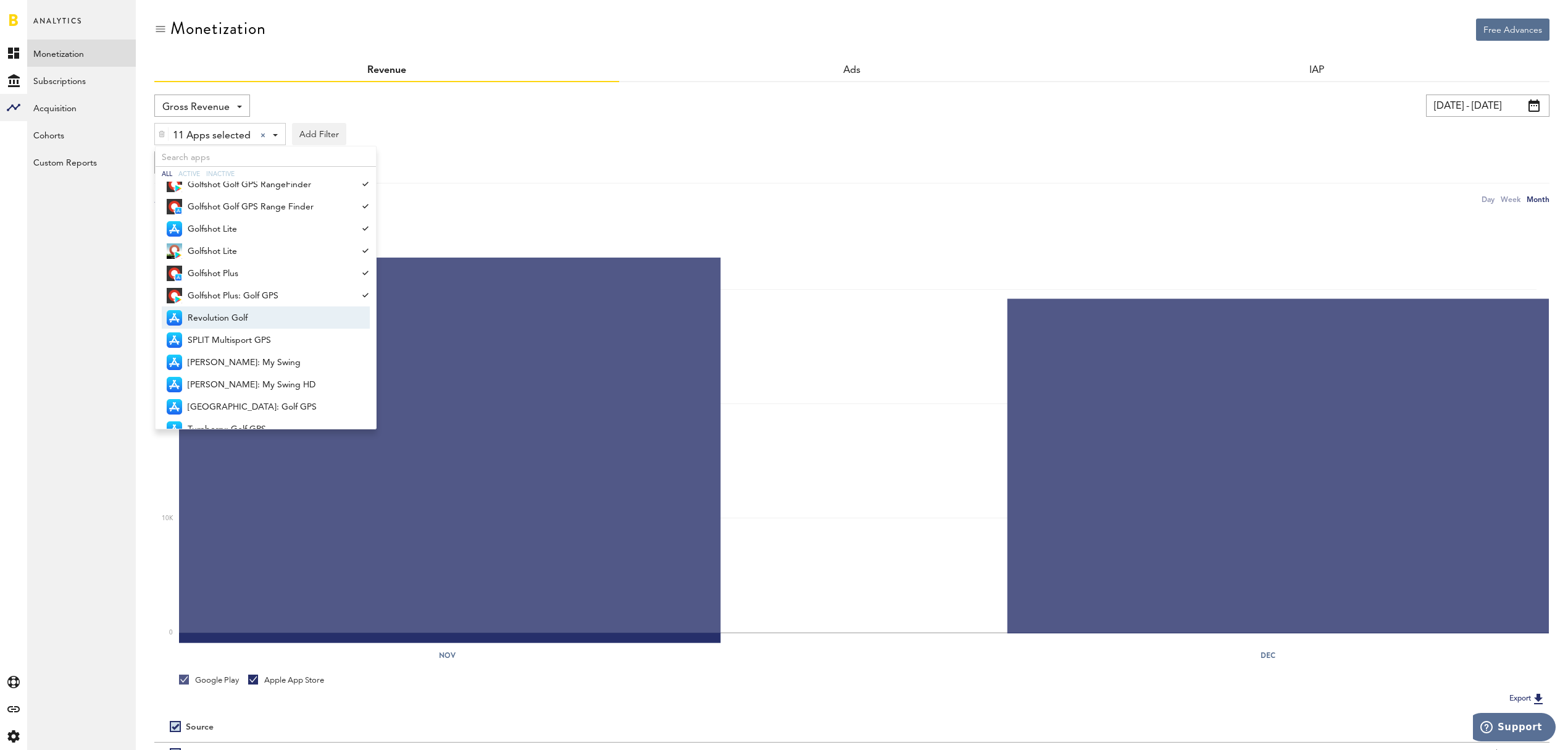
click at [259, 323] on span "Revolution Golf" at bounding box center [270, 317] width 165 height 21
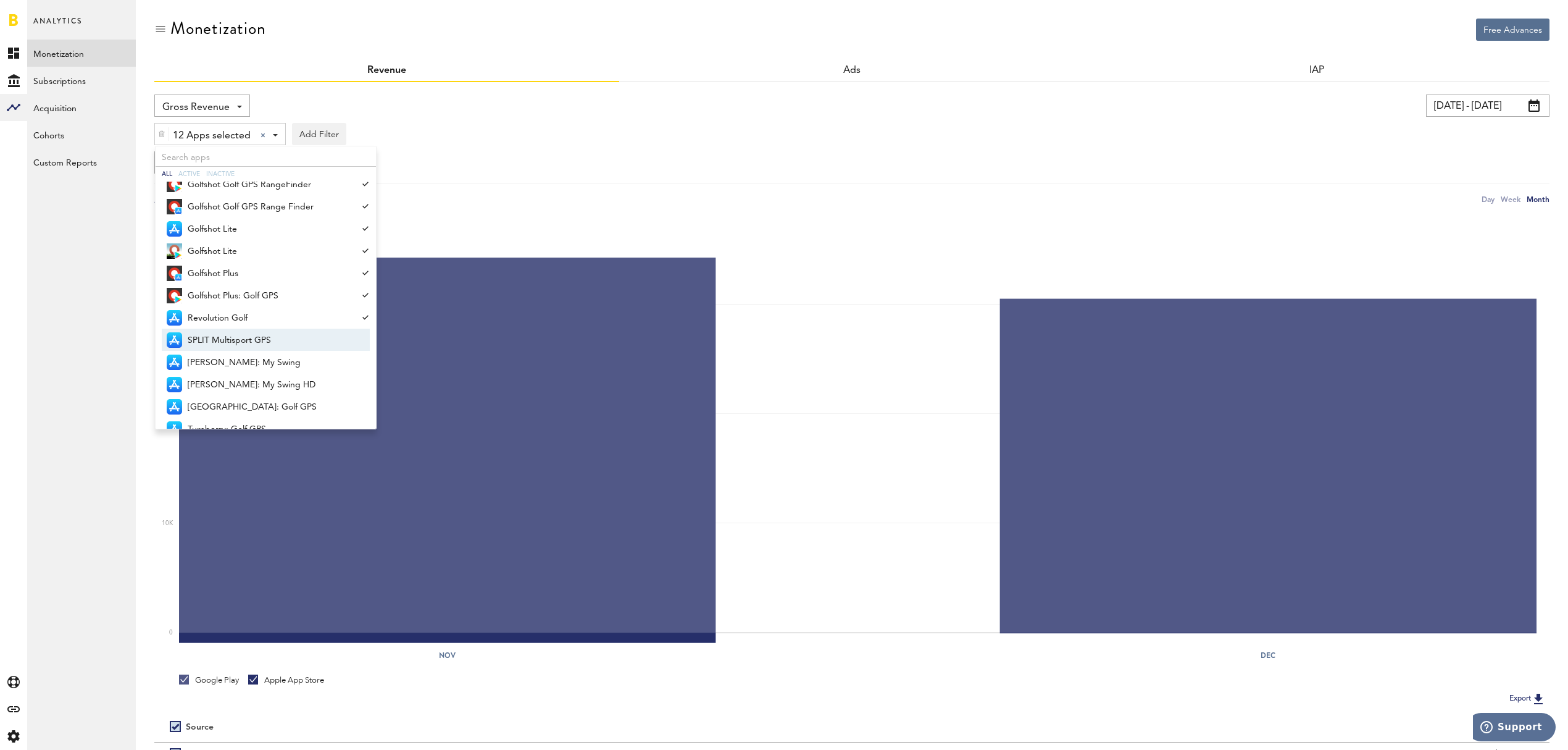
click at [258, 339] on span "SPLIT Multisport GPS" at bounding box center [270, 340] width 165 height 21
click at [258, 362] on span "Tiger Woods: My Swing" at bounding box center [270, 362] width 165 height 21
click at [258, 379] on span "Tiger Woods: My Swing HD" at bounding box center [270, 384] width 165 height 21
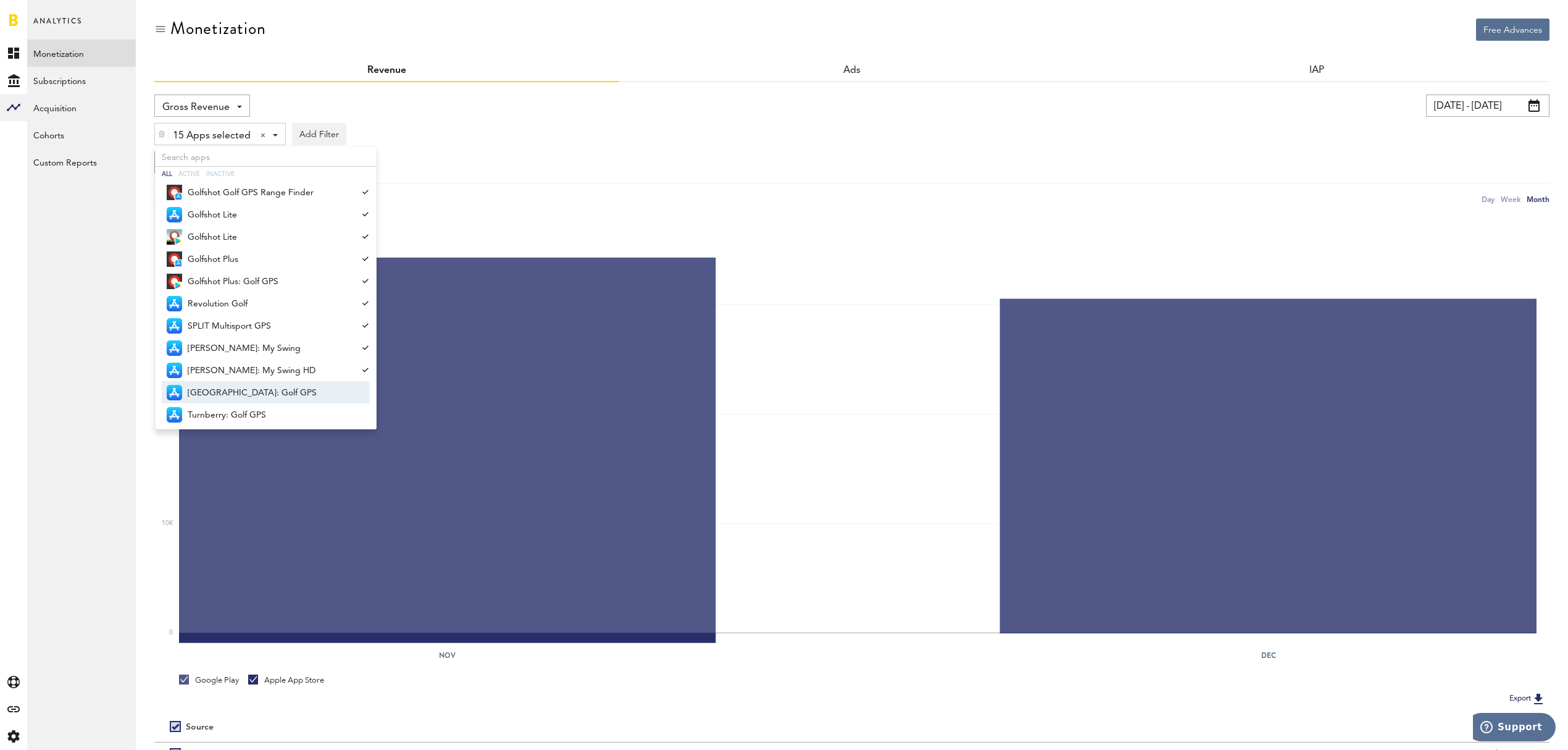
scroll to position [181, 0]
click at [284, 388] on span "TPC River Highlands: Golf GPS" at bounding box center [270, 390] width 165 height 21
click at [272, 410] on span "Turnberry: Golf GPS" at bounding box center [270, 412] width 165 height 21
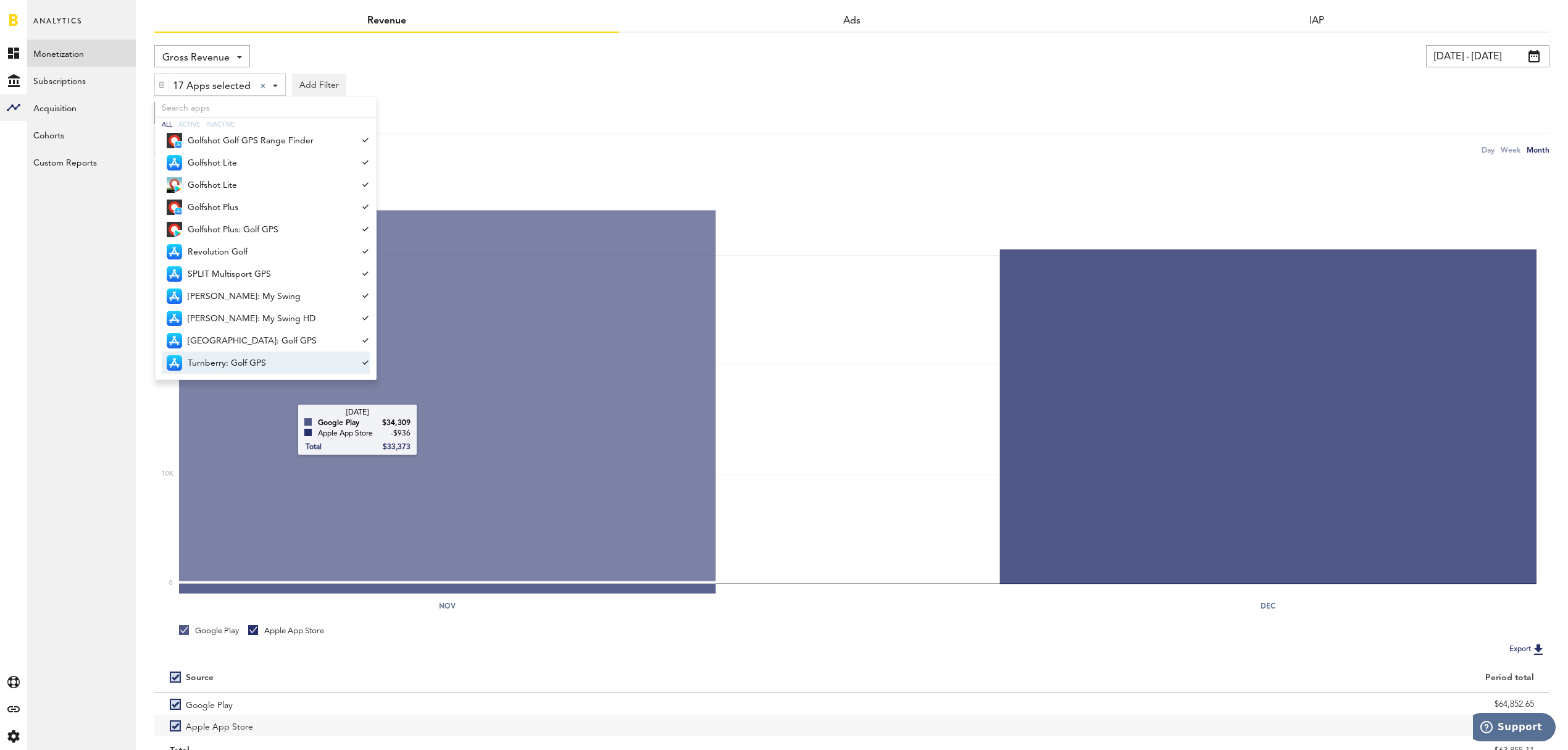
scroll to position [103, 0]
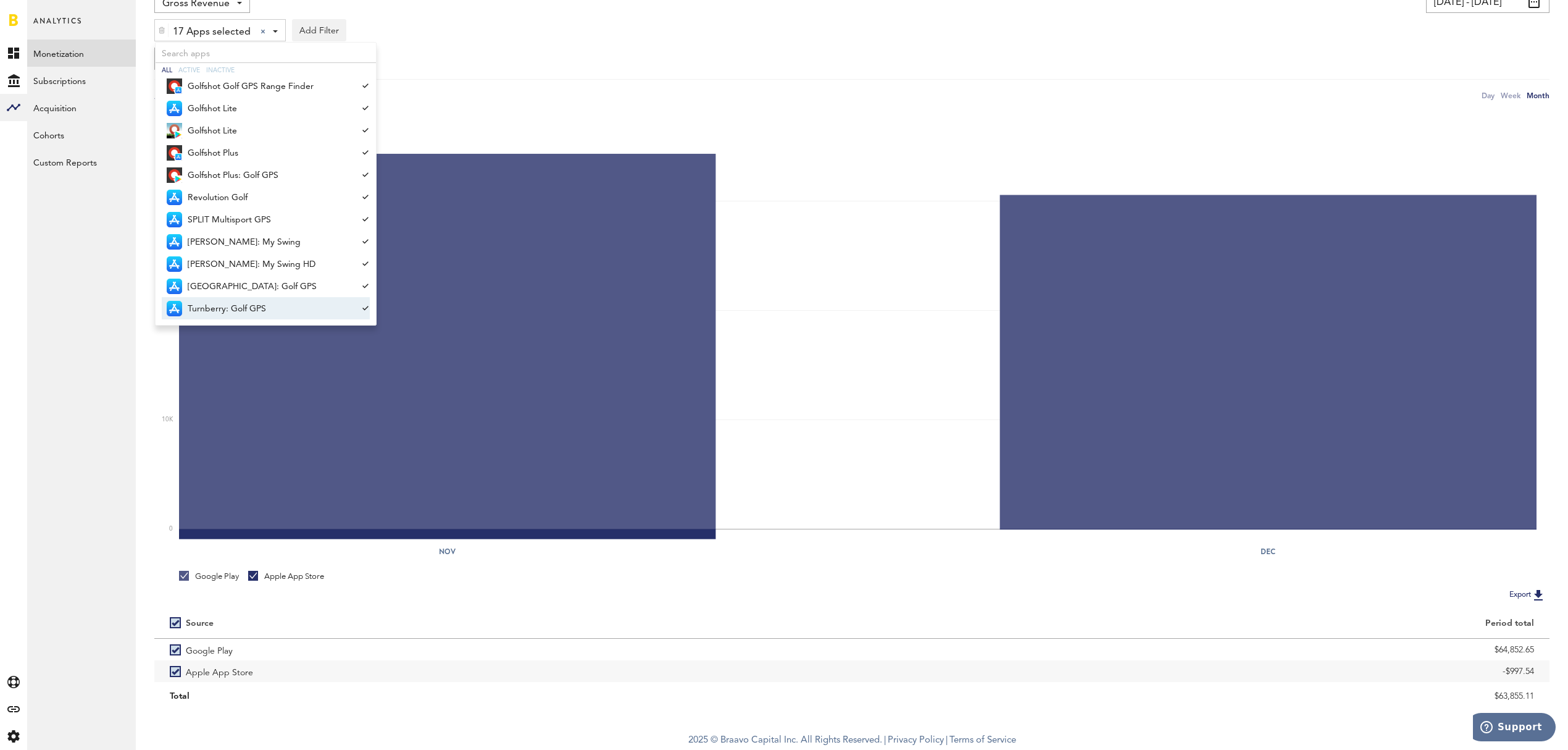
click at [821, 45] on div "Gross Revenue Net Revenue Gross Revenue Profit 11/01/23 - 12/31/23 Last 30 days…" at bounding box center [852, 46] width 1395 height 111
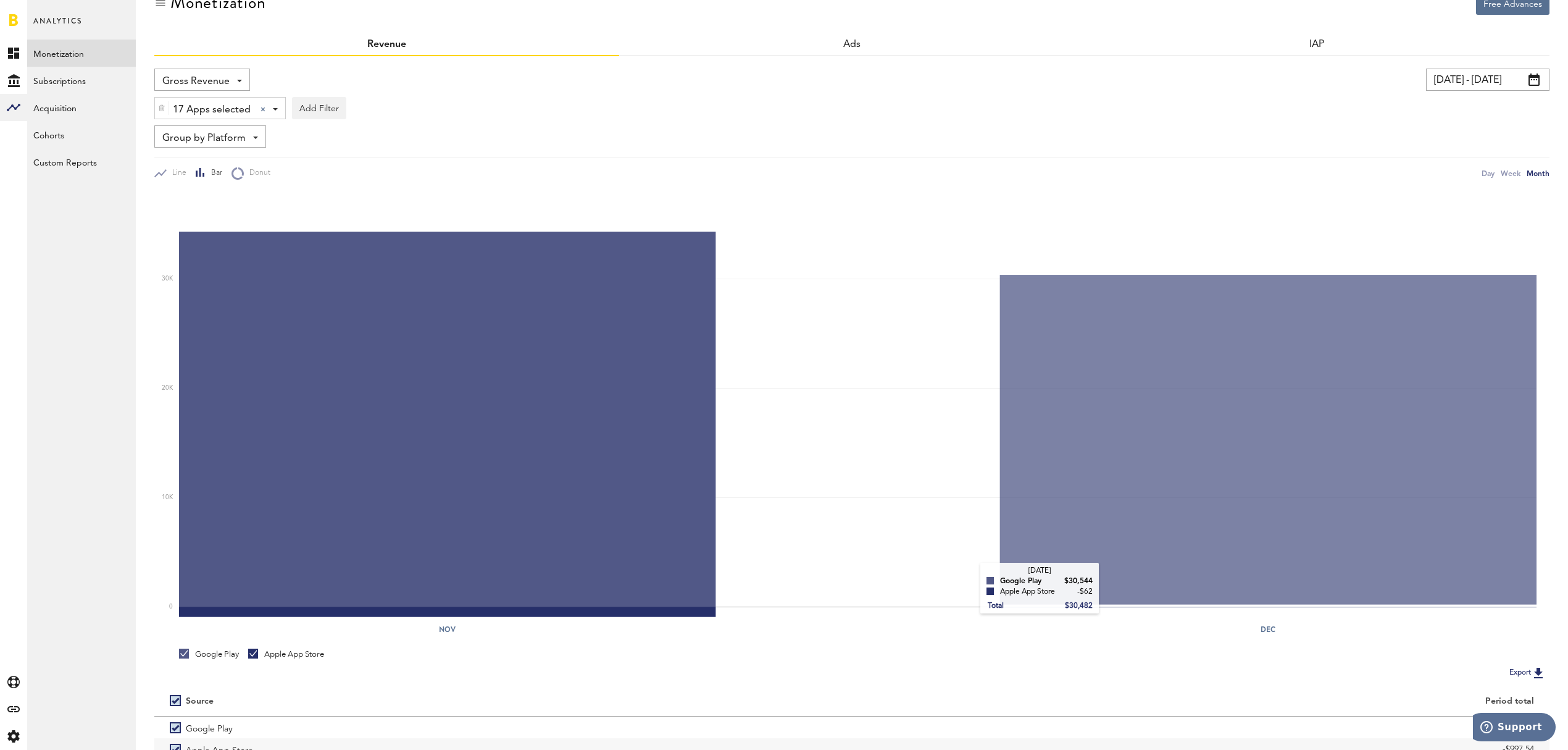
scroll to position [0, 0]
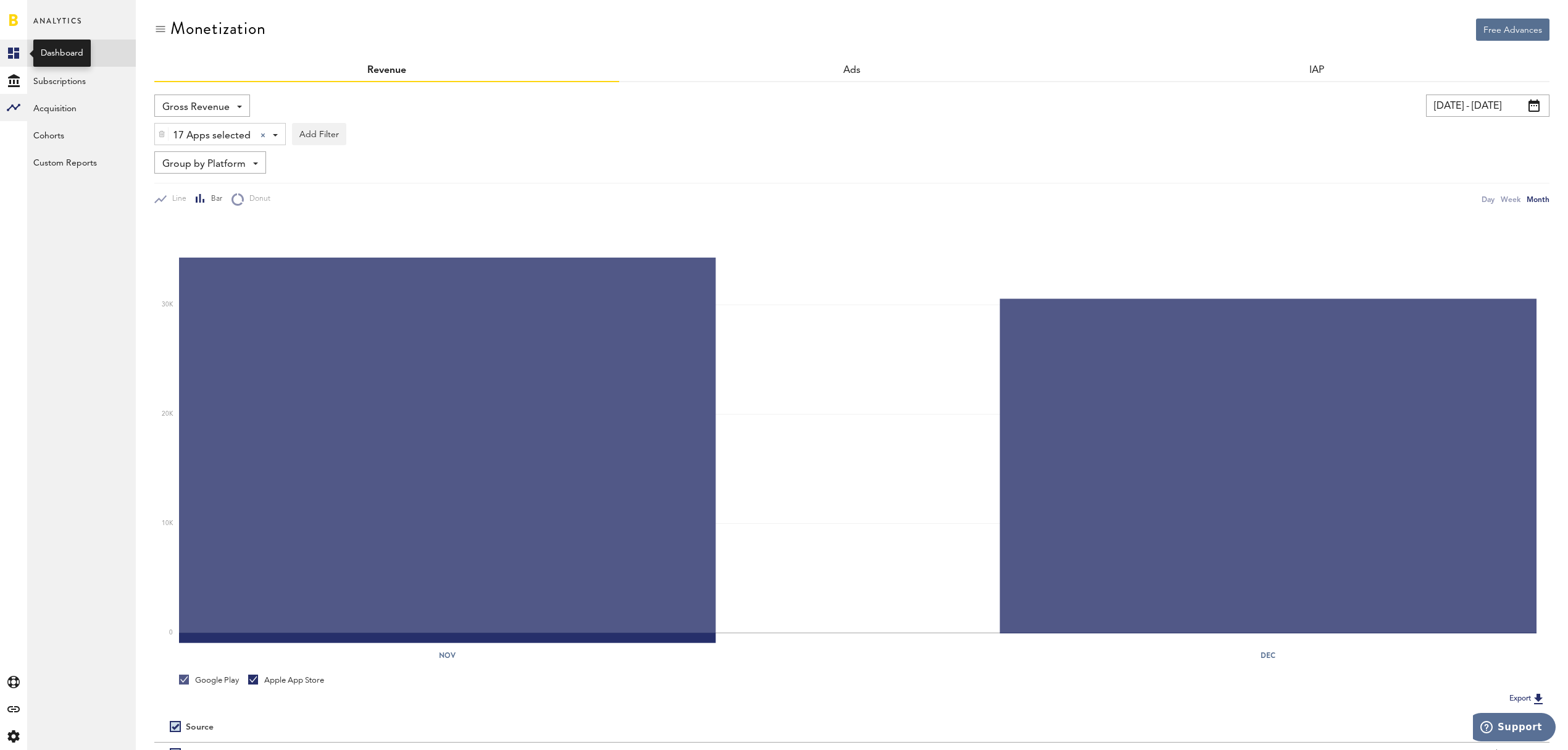
click at [20, 50] on link "Created with Sketch." at bounding box center [13, 52] width 27 height 27
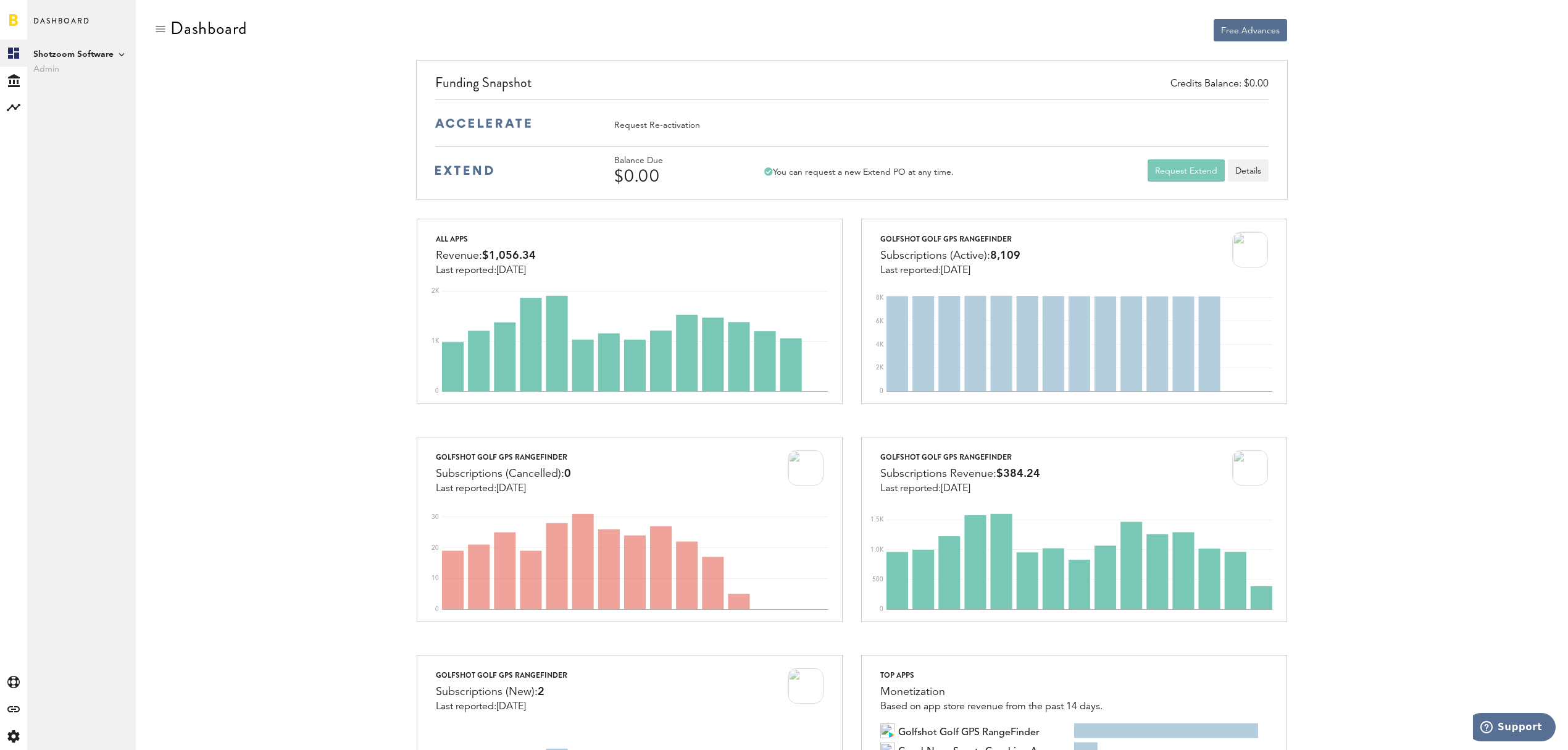
click at [15, 18] on link at bounding box center [14, 20] width 9 height 12
click at [124, 55] on icon at bounding box center [122, 54] width 6 height 6
click at [17, 47] on rect at bounding box center [13, 53] width 15 height 15
click at [122, 55] on icon at bounding box center [122, 54] width 6 height 6
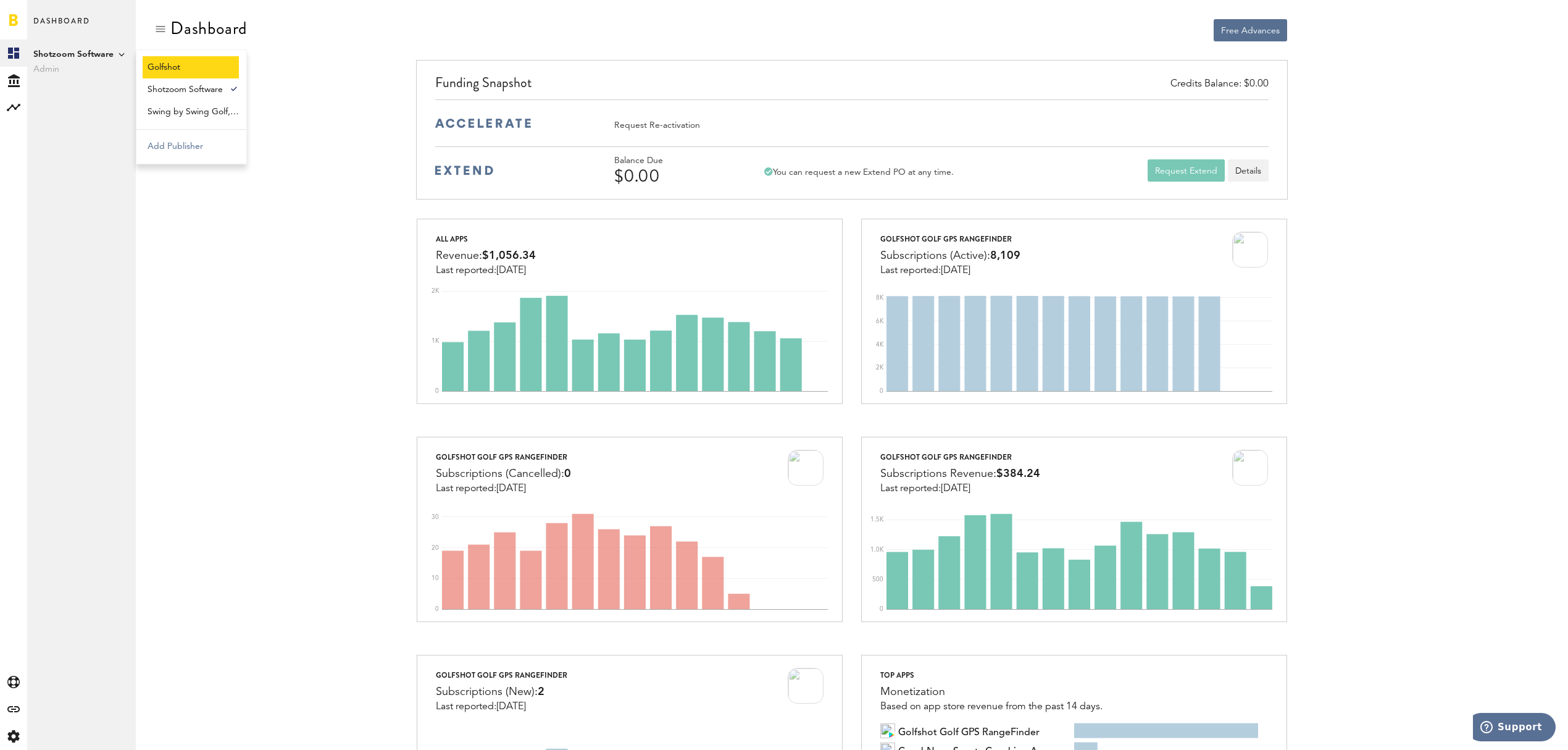
click at [185, 75] on link "Golfshot" at bounding box center [191, 67] width 96 height 23
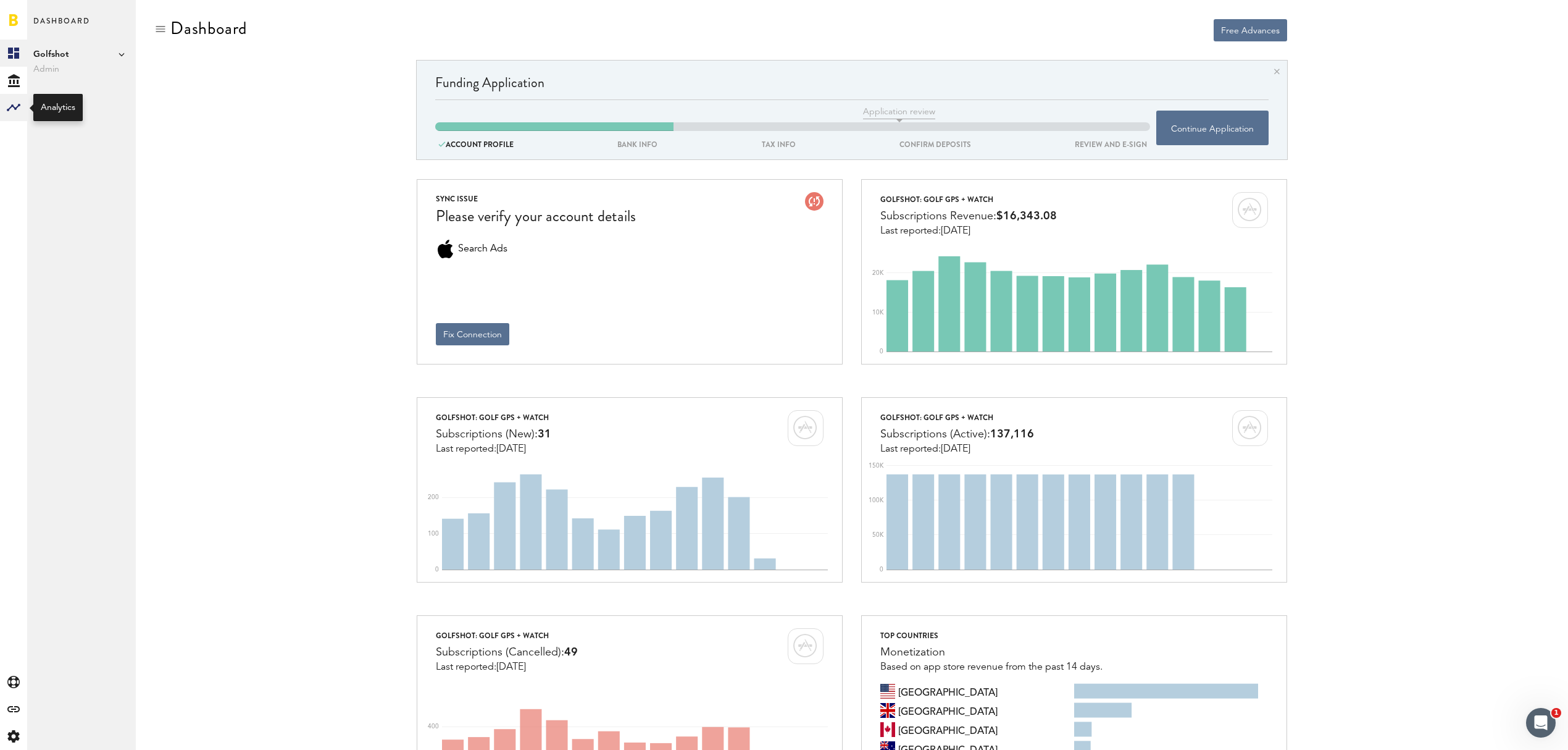
click at [13, 105] on icon at bounding box center [13, 107] width 14 height 7
click at [58, 50] on link "Monetization" at bounding box center [81, 52] width 108 height 27
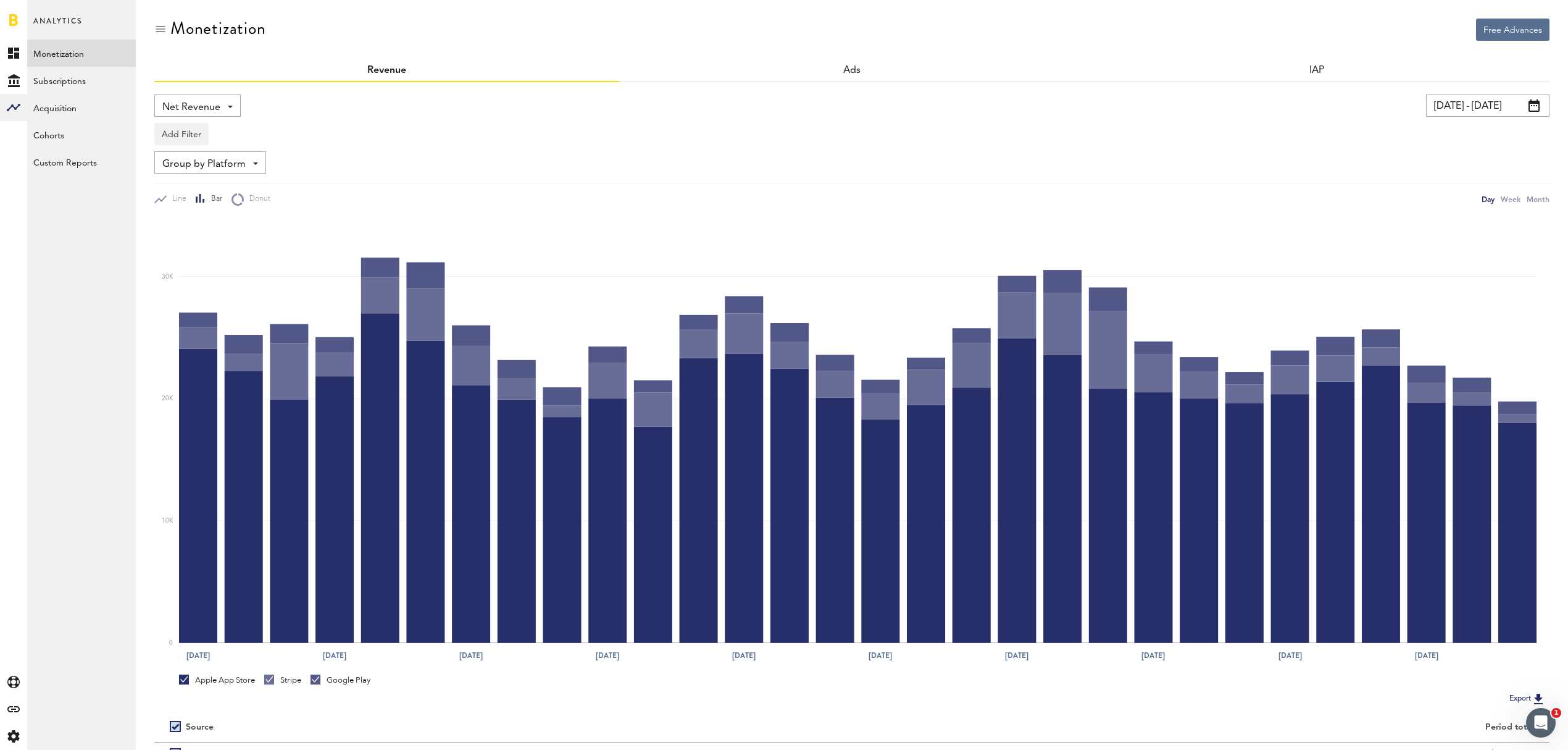
click at [1532, 108] on span at bounding box center [1534, 106] width 11 height 12
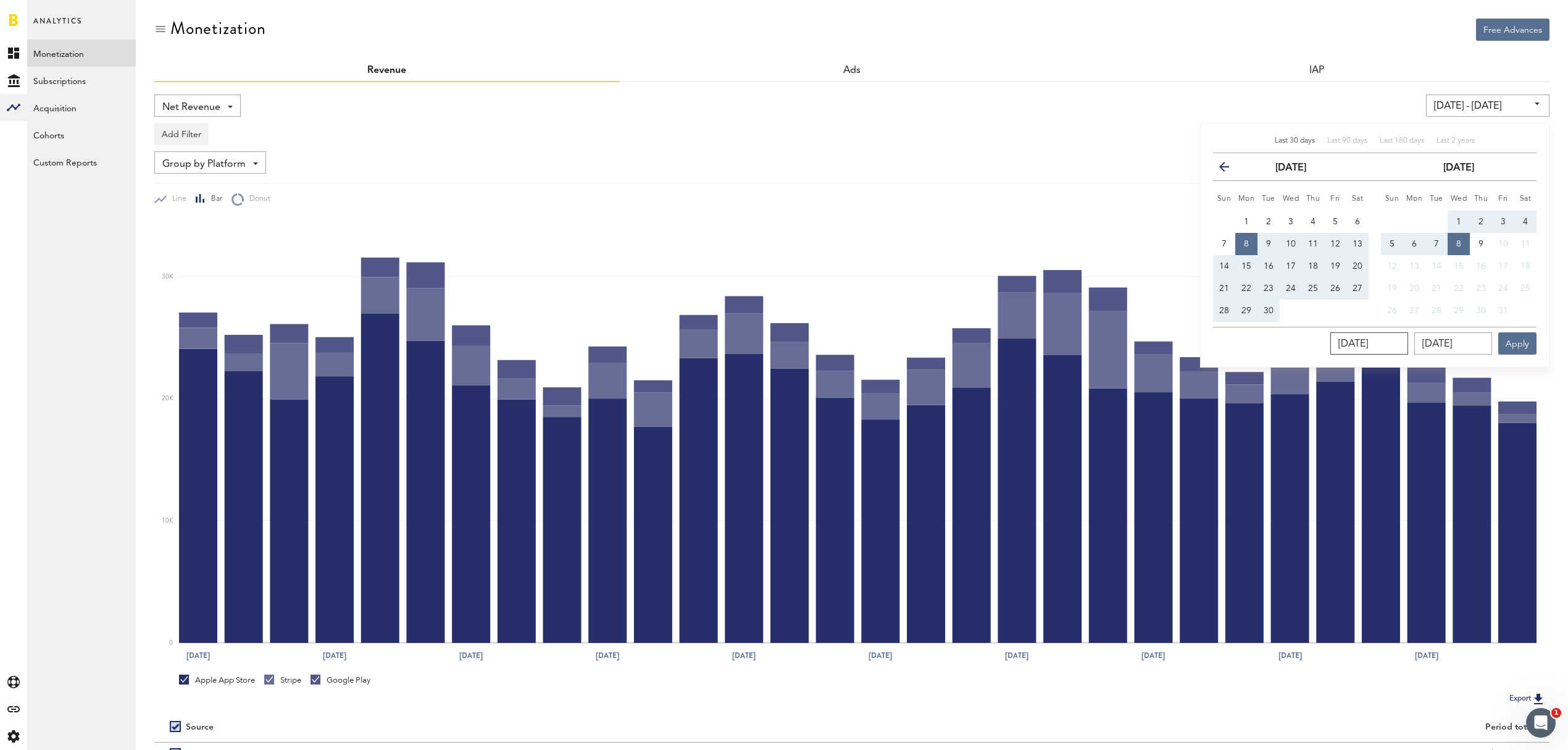
drag, startPoint x: 1406, startPoint y: 344, endPoint x: 1326, endPoint y: 330, distance: 81.2
click at [1326, 330] on div "[DATE] [DATE] Apply" at bounding box center [1374, 341] width 323 height 28
type input "[DATE]"
type input "[DATE] - [DATE]"
type input "[DATE]"
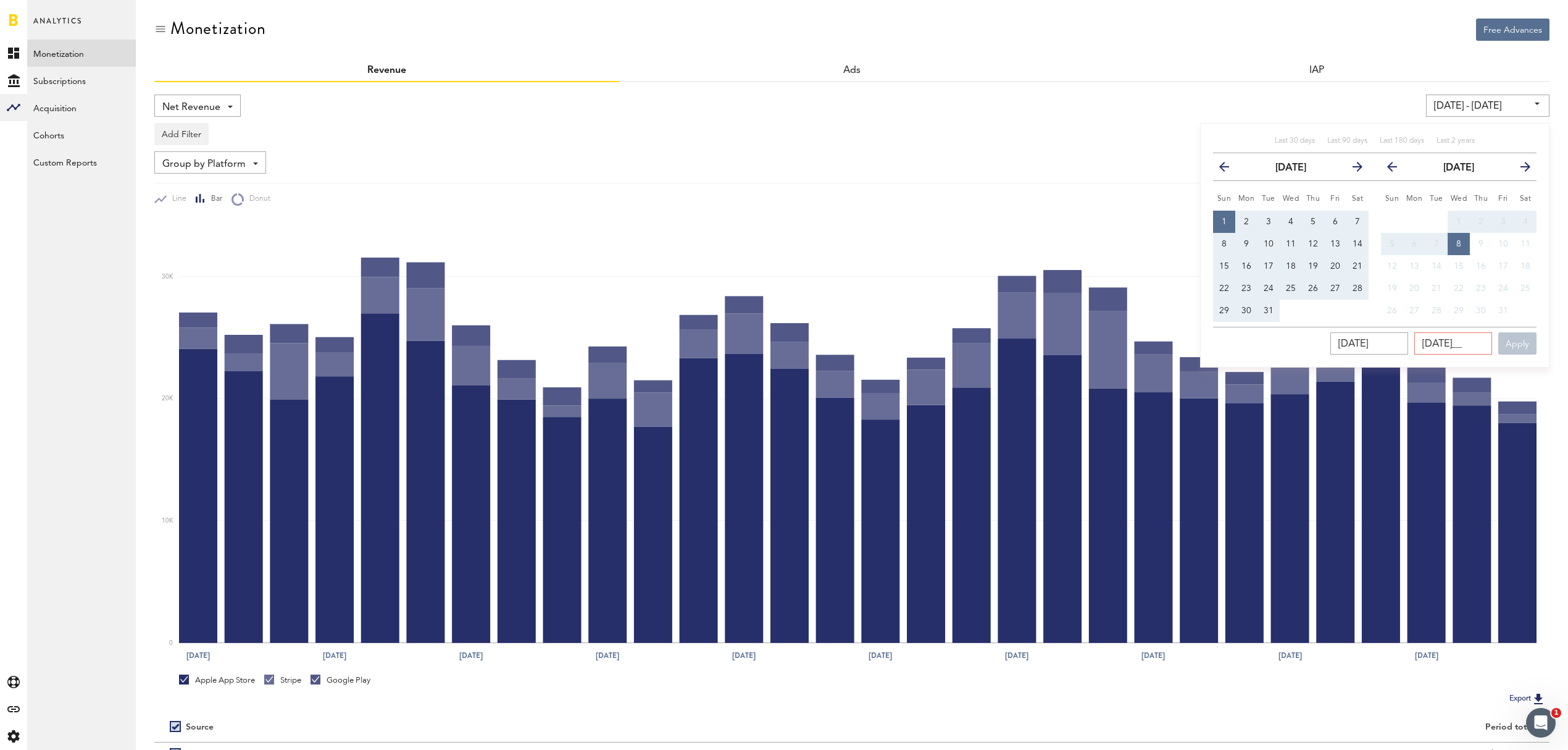
type input "01/31/202_"
type input "[DATE] - [DATE]"
drag, startPoint x: 1484, startPoint y: 346, endPoint x: 1342, endPoint y: 326, distance: 143.4
click at [1342, 326] on div "Last 30 days Last 90 days Last 180 days Last 2 years previous [DATE] next Sun M…" at bounding box center [1375, 245] width 349 height 245
type input "[DATE]"
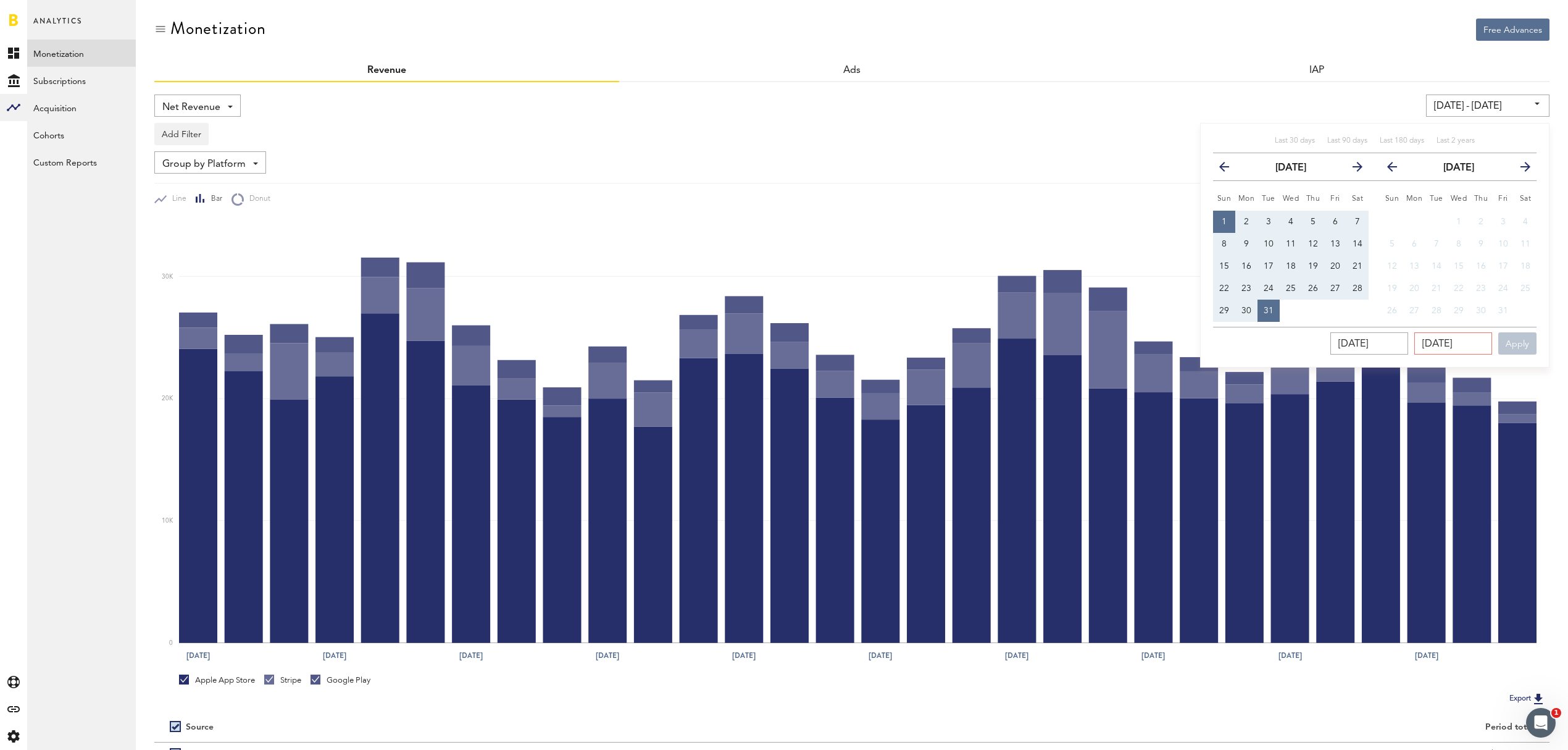
type input "[DATE] - [DATE]"
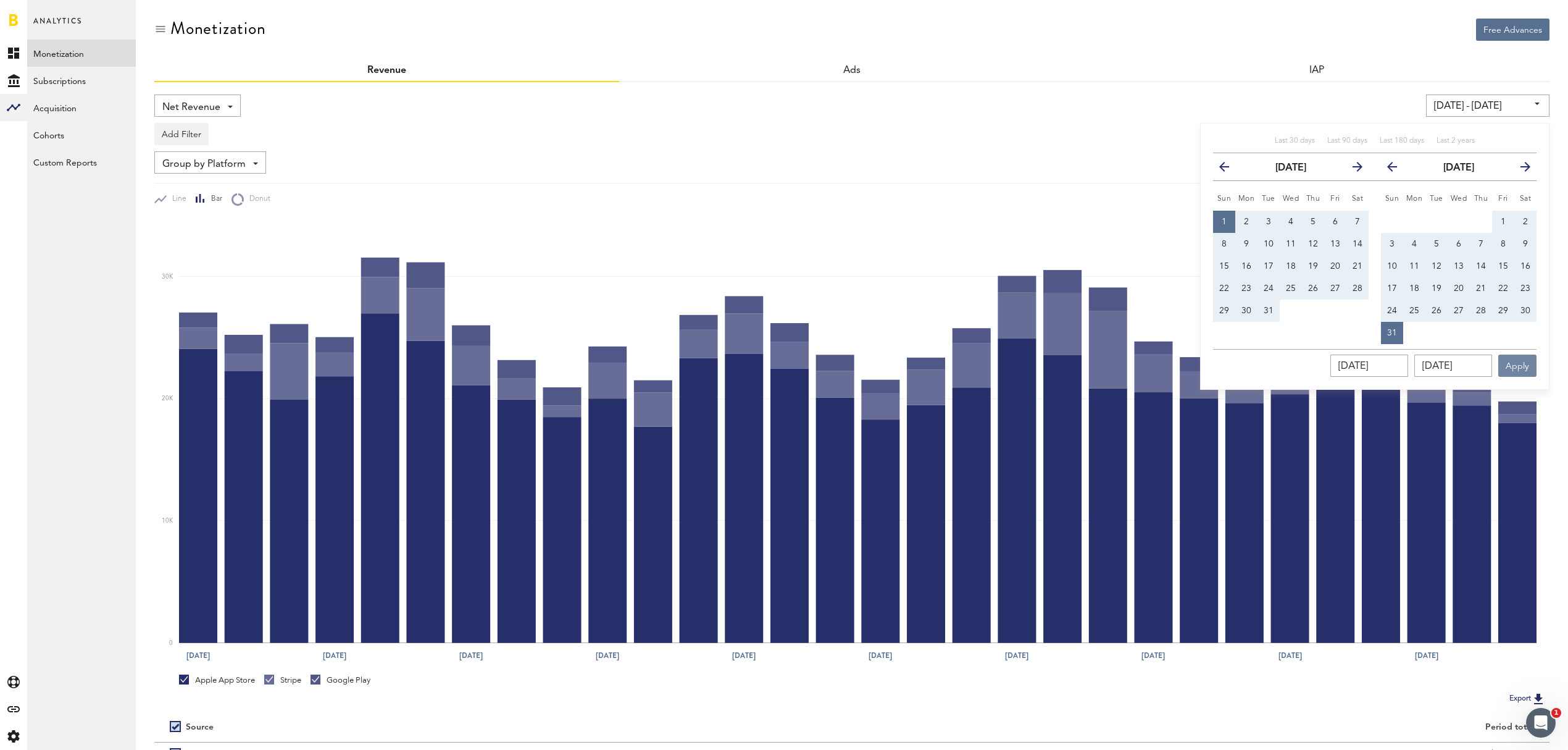
click at [1525, 364] on button "Apply" at bounding box center [1517, 366] width 39 height 23
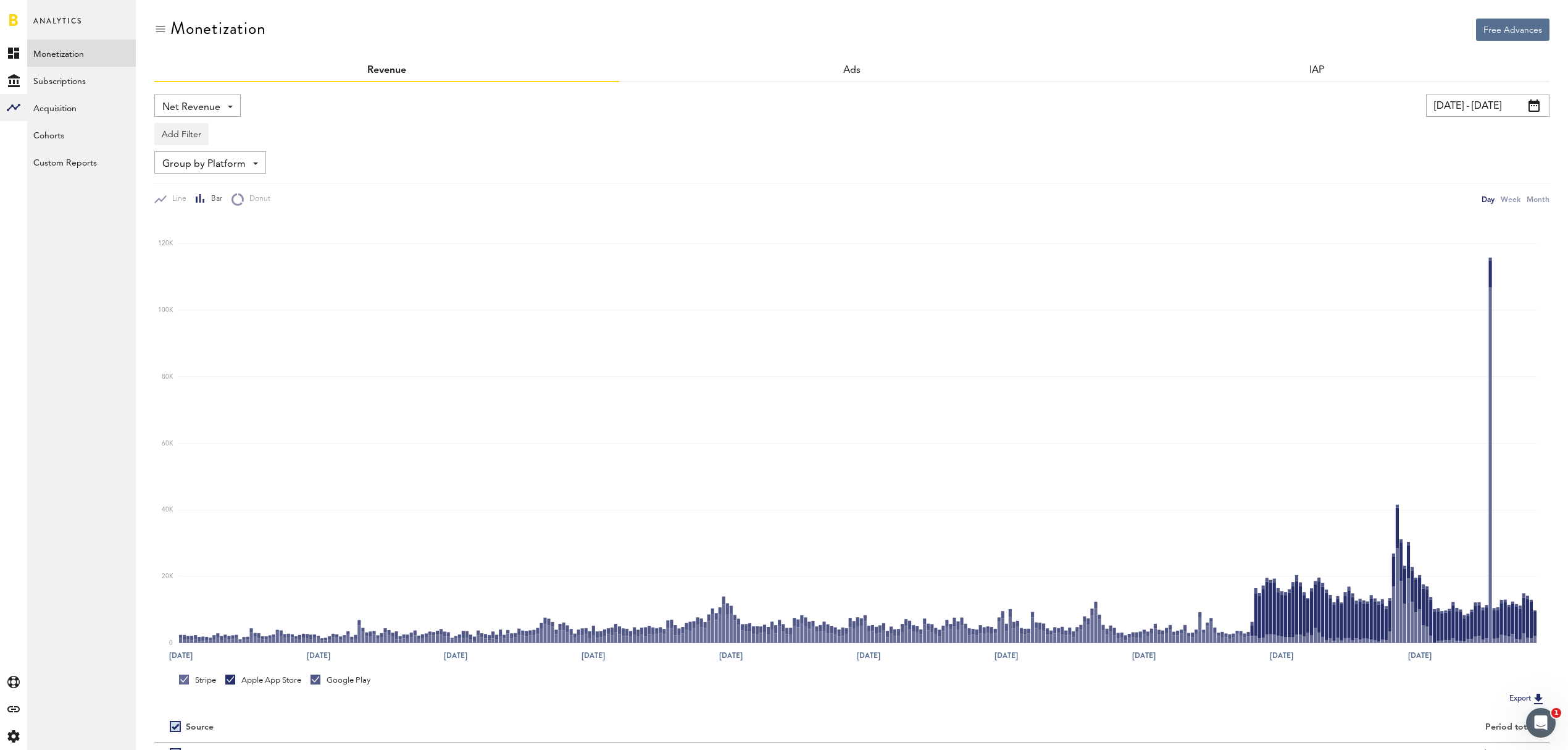
click at [231, 108] on div "Net Revenue Net Revenue Gross Revenue Profit" at bounding box center [197, 106] width 87 height 23
click at [218, 151] on span "Gross Revenue" at bounding box center [197, 157] width 62 height 21
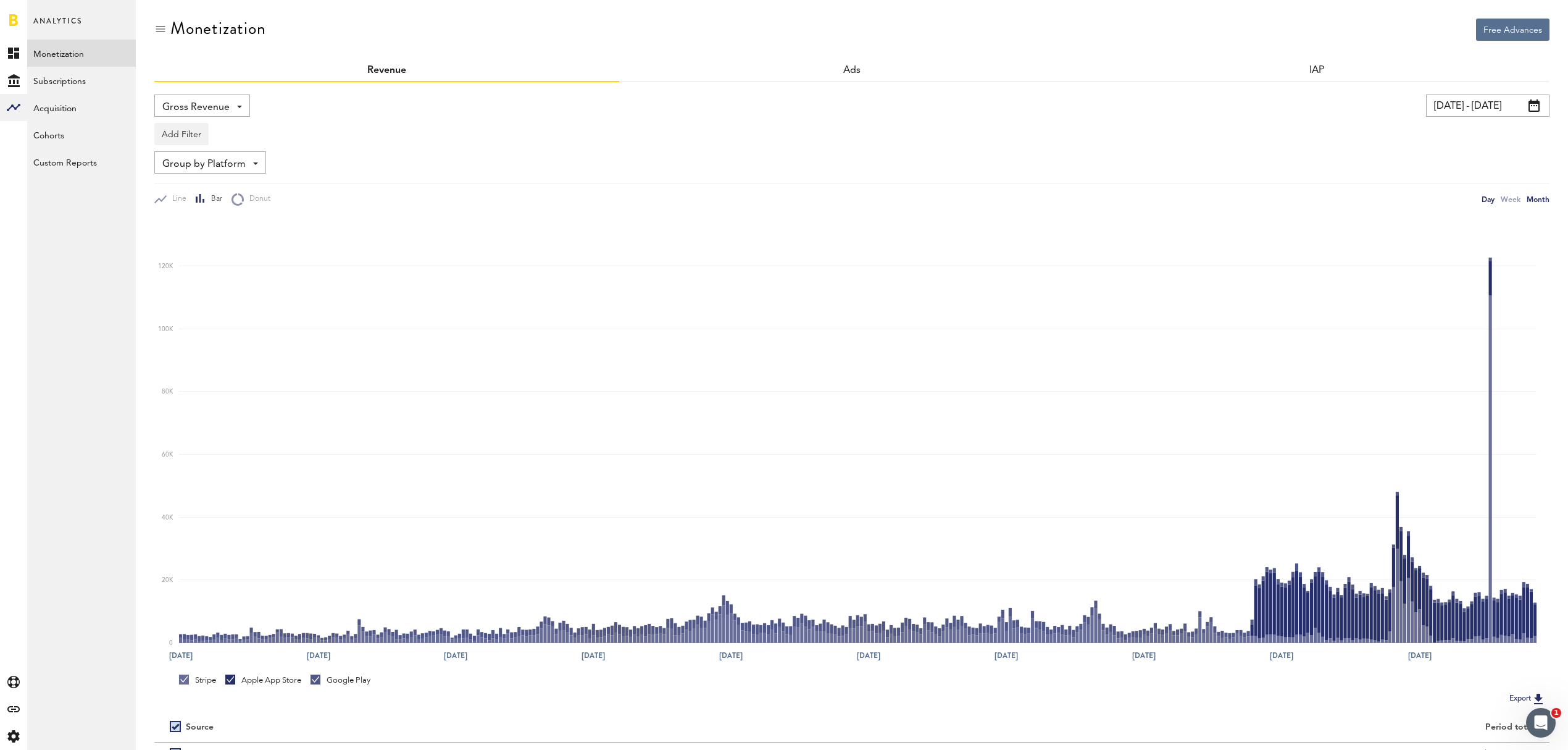
click at [1537, 198] on div "Month" at bounding box center [1537, 200] width 23 height 13
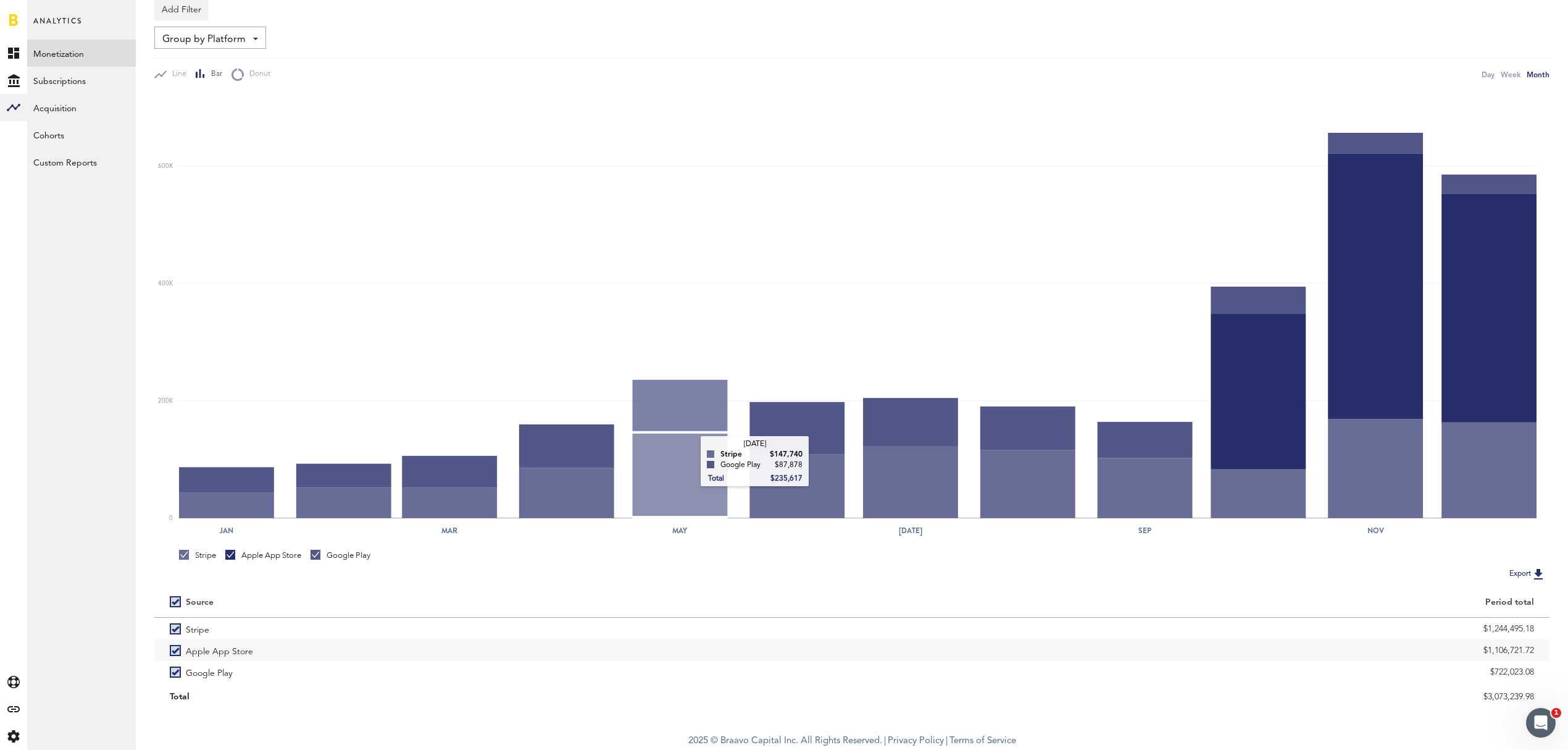
scroll to position [43, 0]
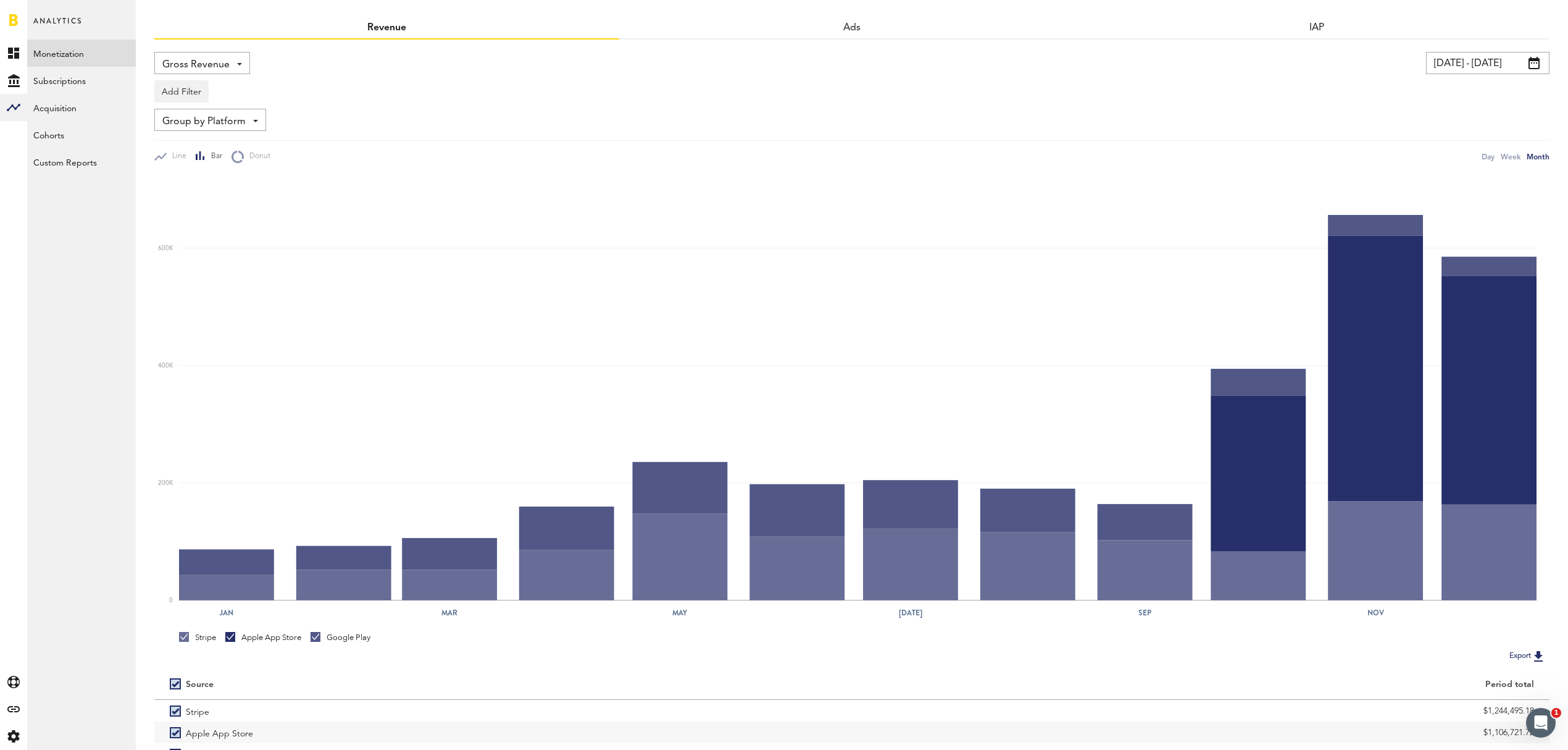
click at [1534, 64] on span at bounding box center [1534, 63] width 11 height 12
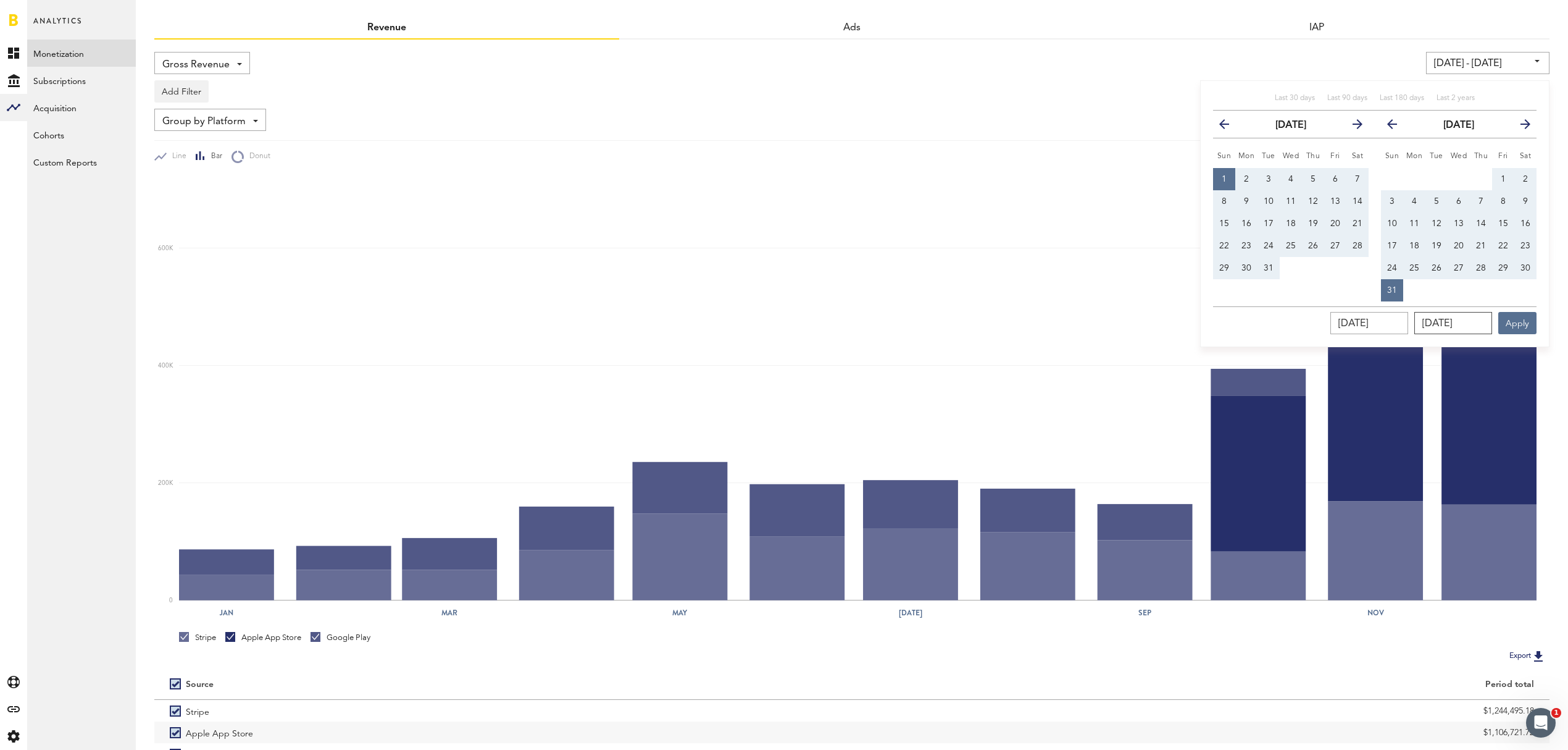
drag, startPoint x: 1481, startPoint y: 325, endPoint x: 1380, endPoint y: 317, distance: 101.3
click at [1380, 317] on div "[DATE] [DATE] Apply" at bounding box center [1374, 320] width 323 height 28
type input "09/30/202_"
type input "[DATE] - [DATE]"
type input "[DATE]"
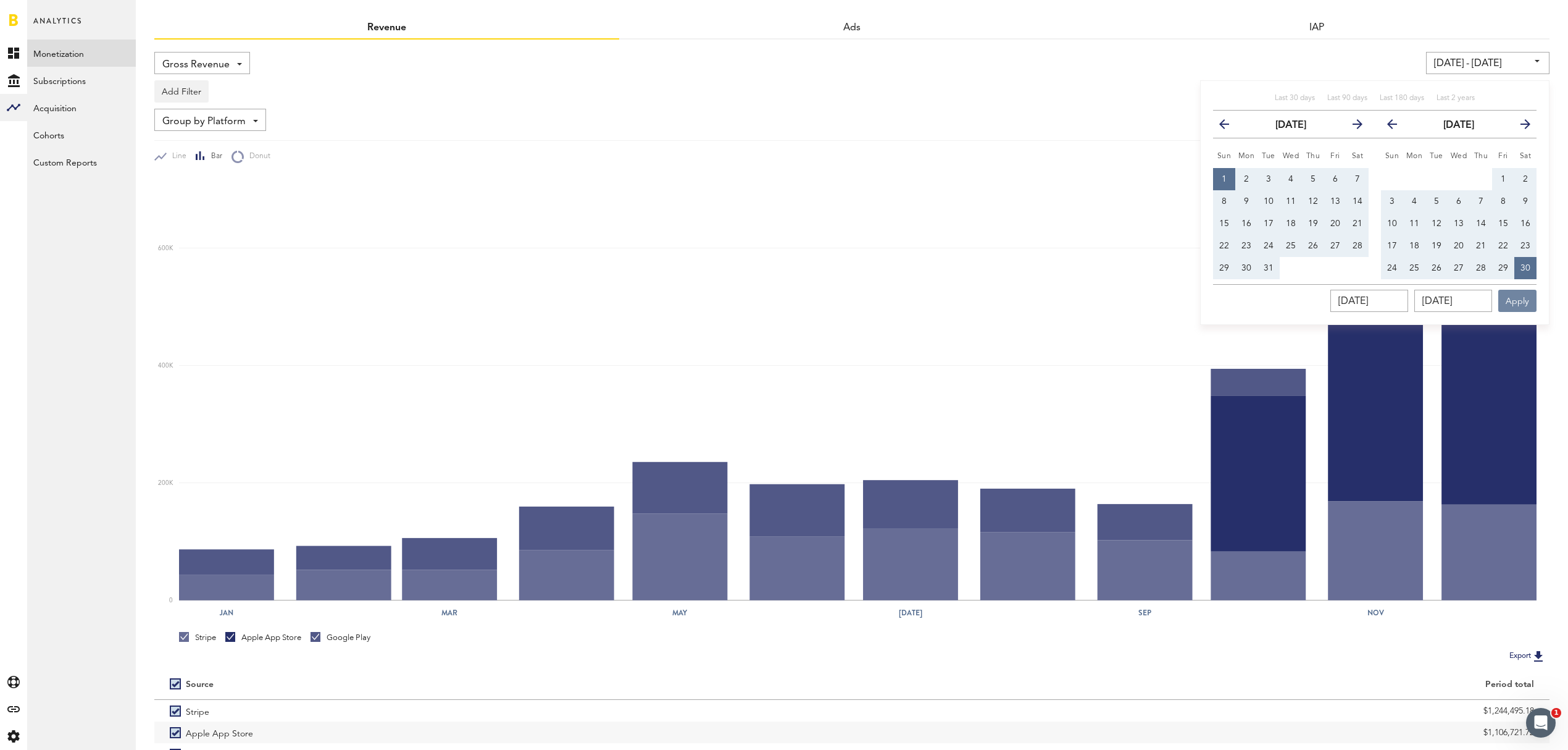
click at [1518, 295] on button "Apply" at bounding box center [1517, 301] width 39 height 23
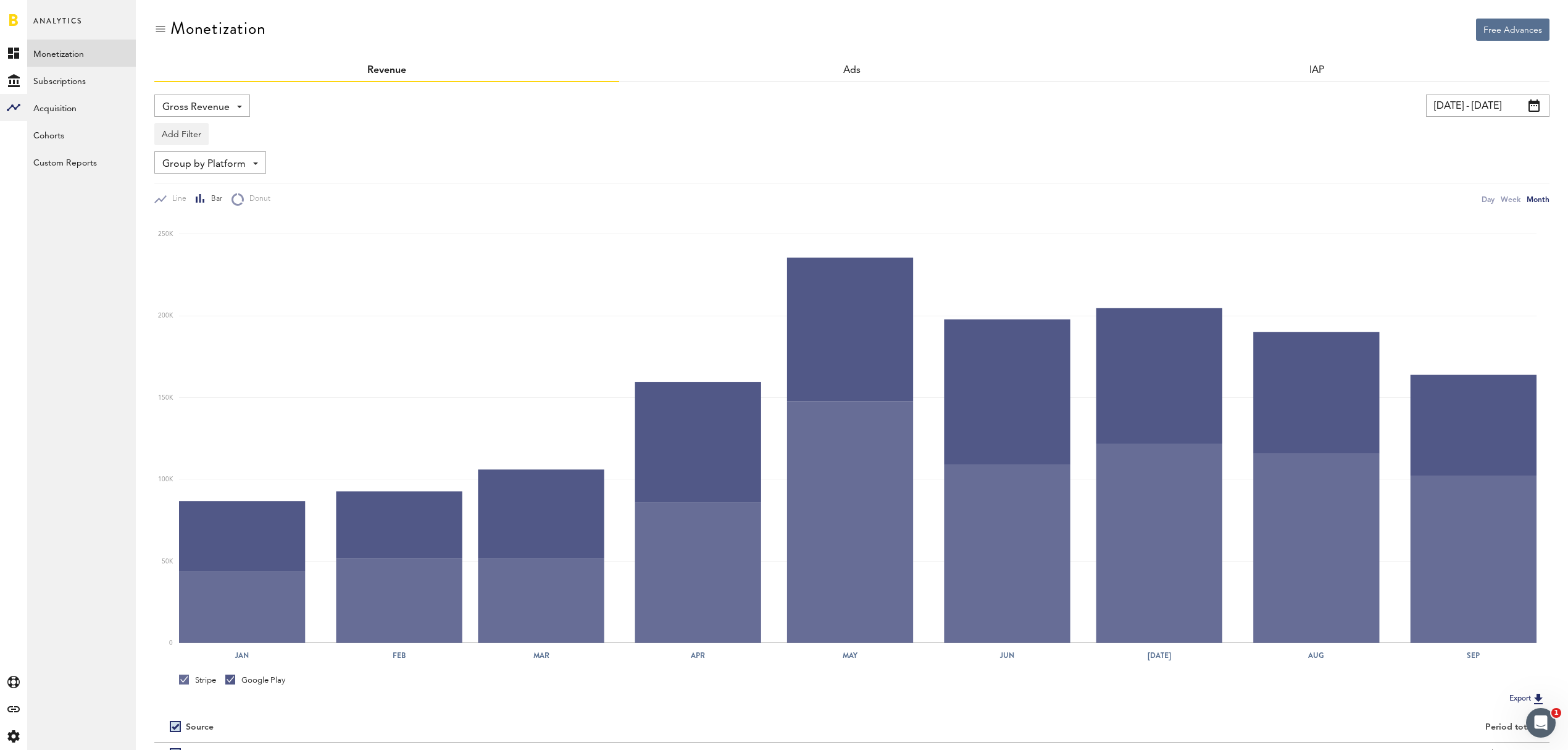
click at [245, 108] on div "Gross Revenue Net Revenue Gross Revenue Profit" at bounding box center [202, 106] width 95 height 23
click at [9, 51] on icon at bounding box center [13, 52] width 11 height 11
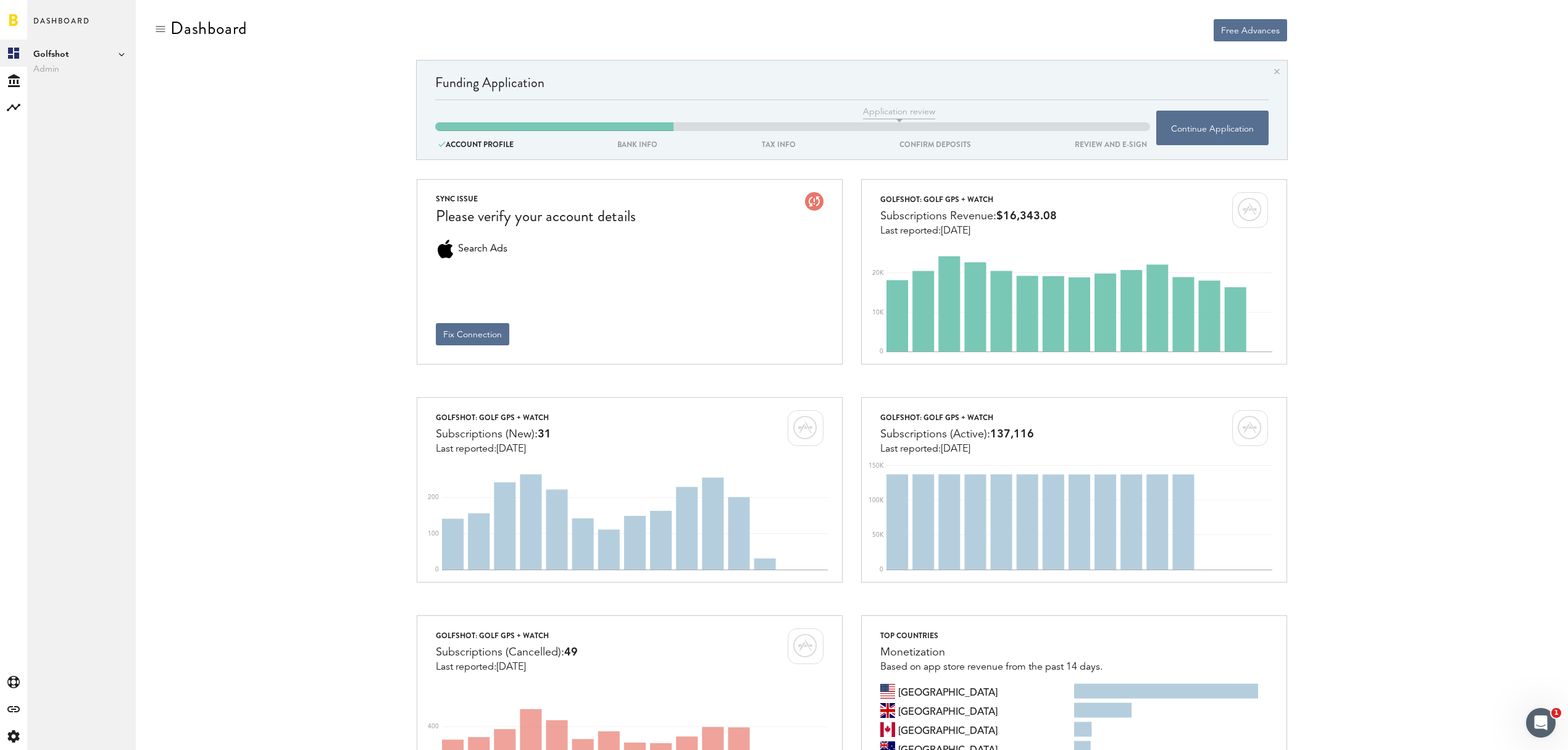
click at [15, 14] on link at bounding box center [14, 20] width 9 height 12
click at [122, 55] on icon at bounding box center [122, 54] width 6 height 6
click at [153, 63] on span "Golfshot" at bounding box center [191, 67] width 96 height 23
click at [10, 80] on icon at bounding box center [14, 81] width 12 height 13
click at [17, 53] on icon at bounding box center [13, 52] width 11 height 11
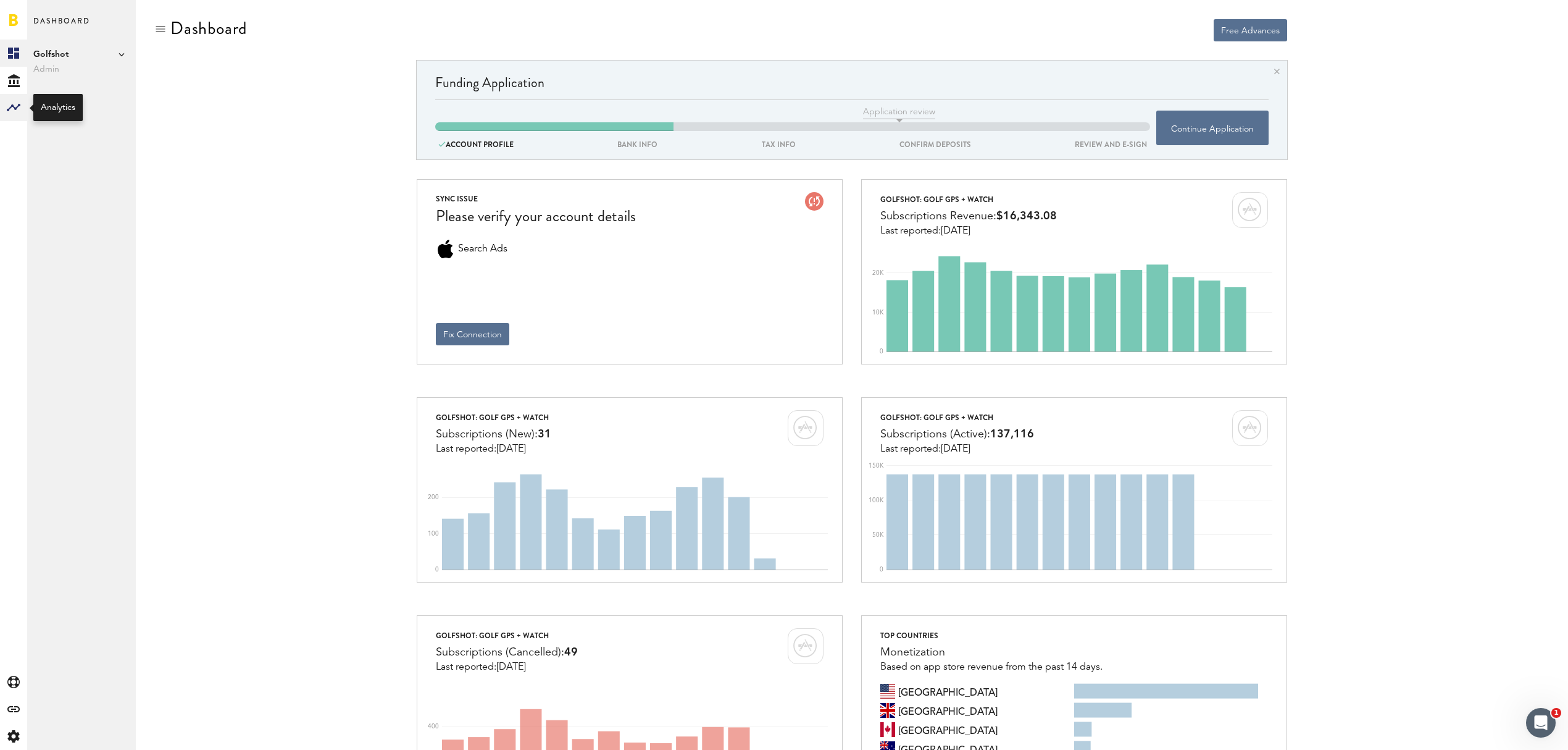
click at [17, 108] on rect at bounding box center [13, 107] width 15 height 15
click at [69, 52] on link "Monetization" at bounding box center [81, 52] width 108 height 27
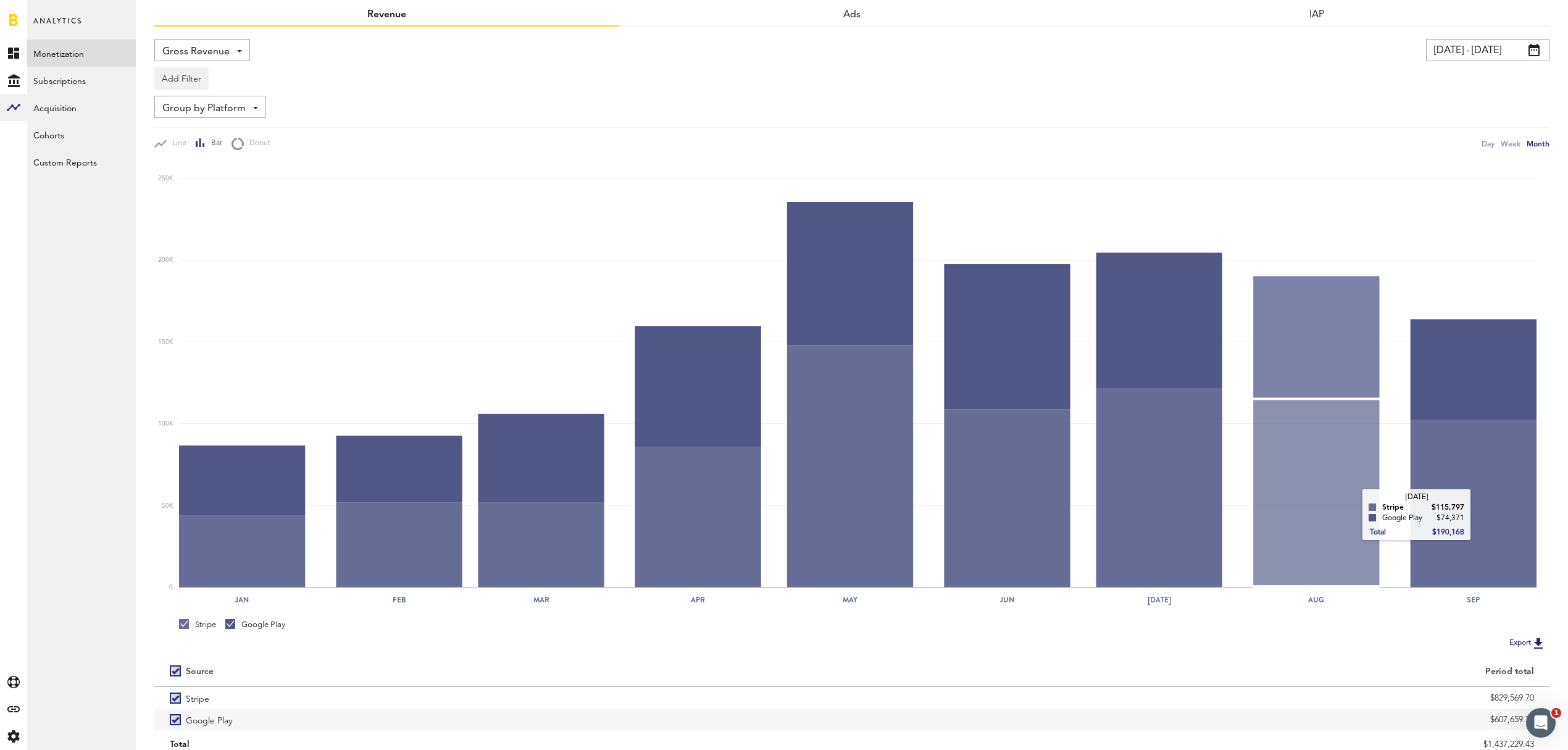
scroll to position [82, 0]
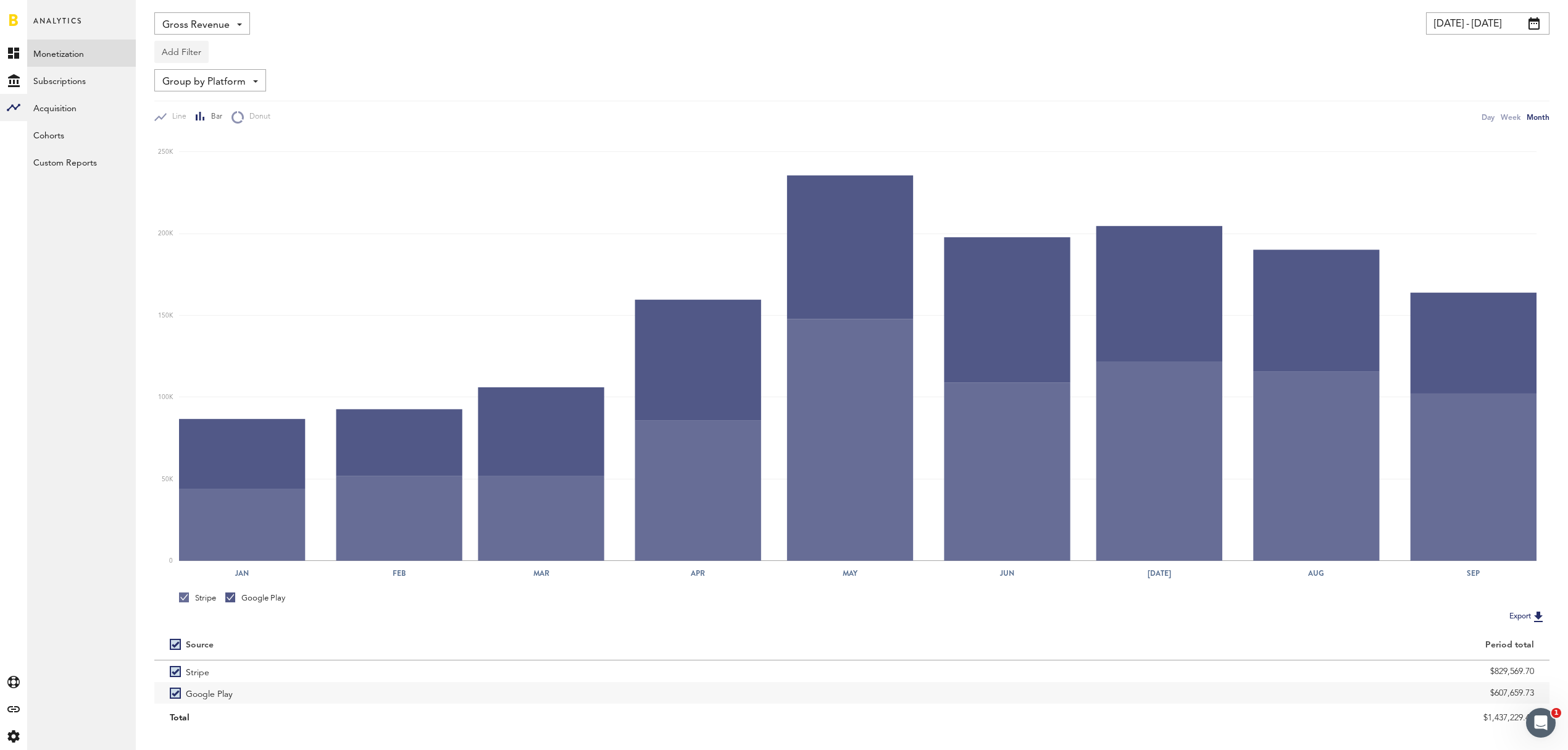
click at [177, 46] on button "Add Filter" at bounding box center [181, 52] width 55 height 23
click at [206, 105] on li "Apps" at bounding box center [200, 106] width 79 height 23
click at [247, 57] on div "Apps - All Active Inactive CoachNow: Skill Coaching App CoachNow: Sports Coachi…" at bounding box center [205, 52] width 99 height 23
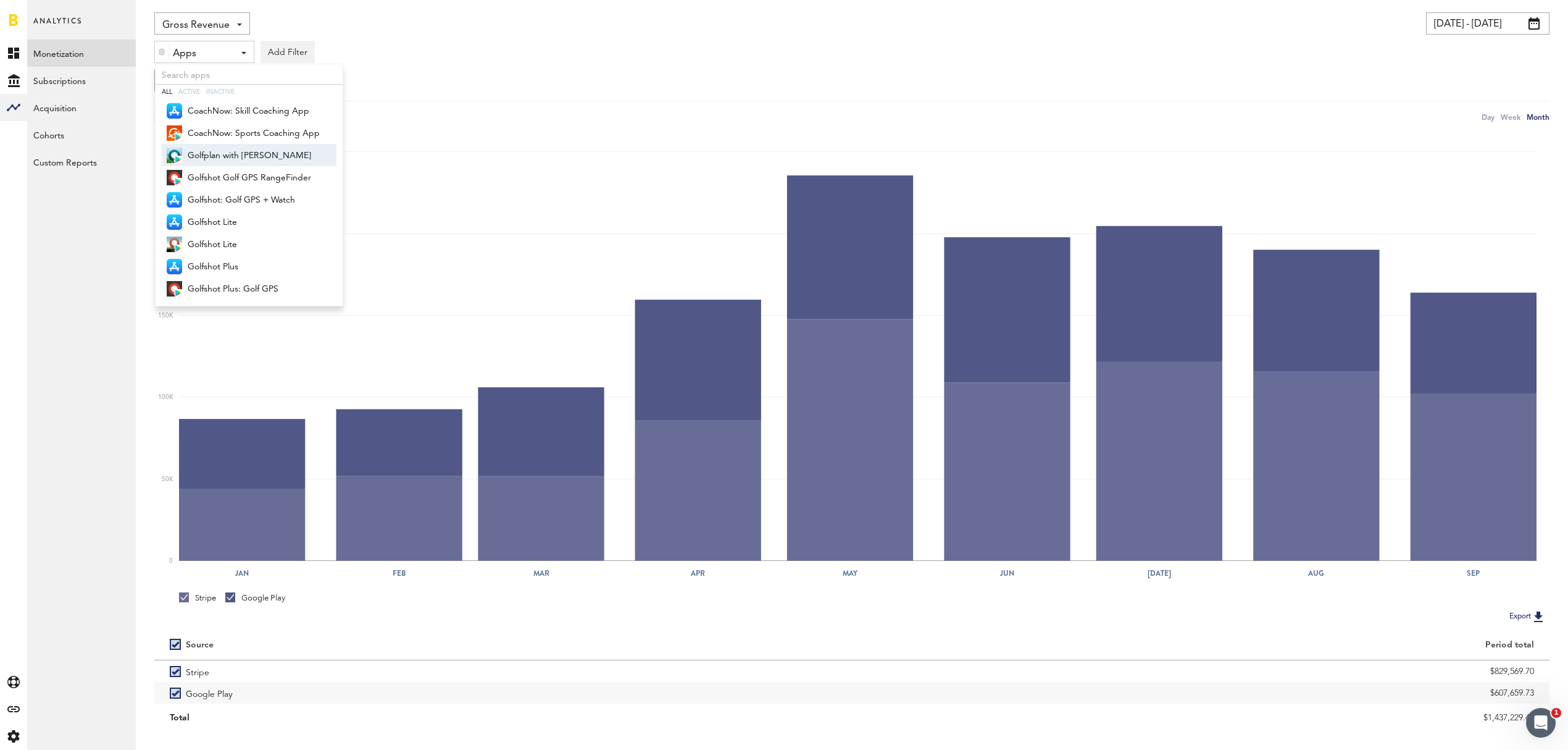
click at [257, 157] on span "Golfplan with [PERSON_NAME]" at bounding box center [253, 155] width 132 height 21
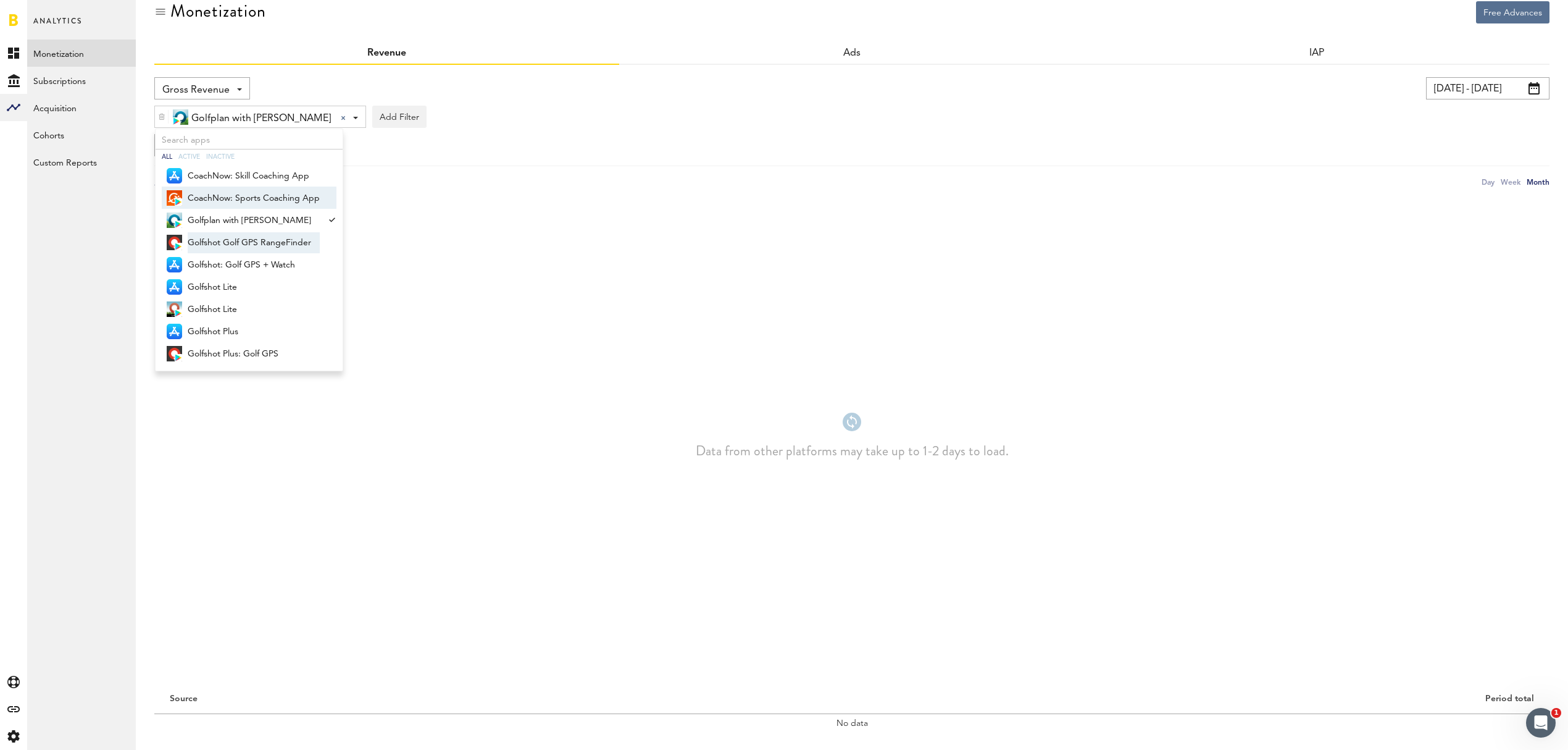
scroll to position [43, 0]
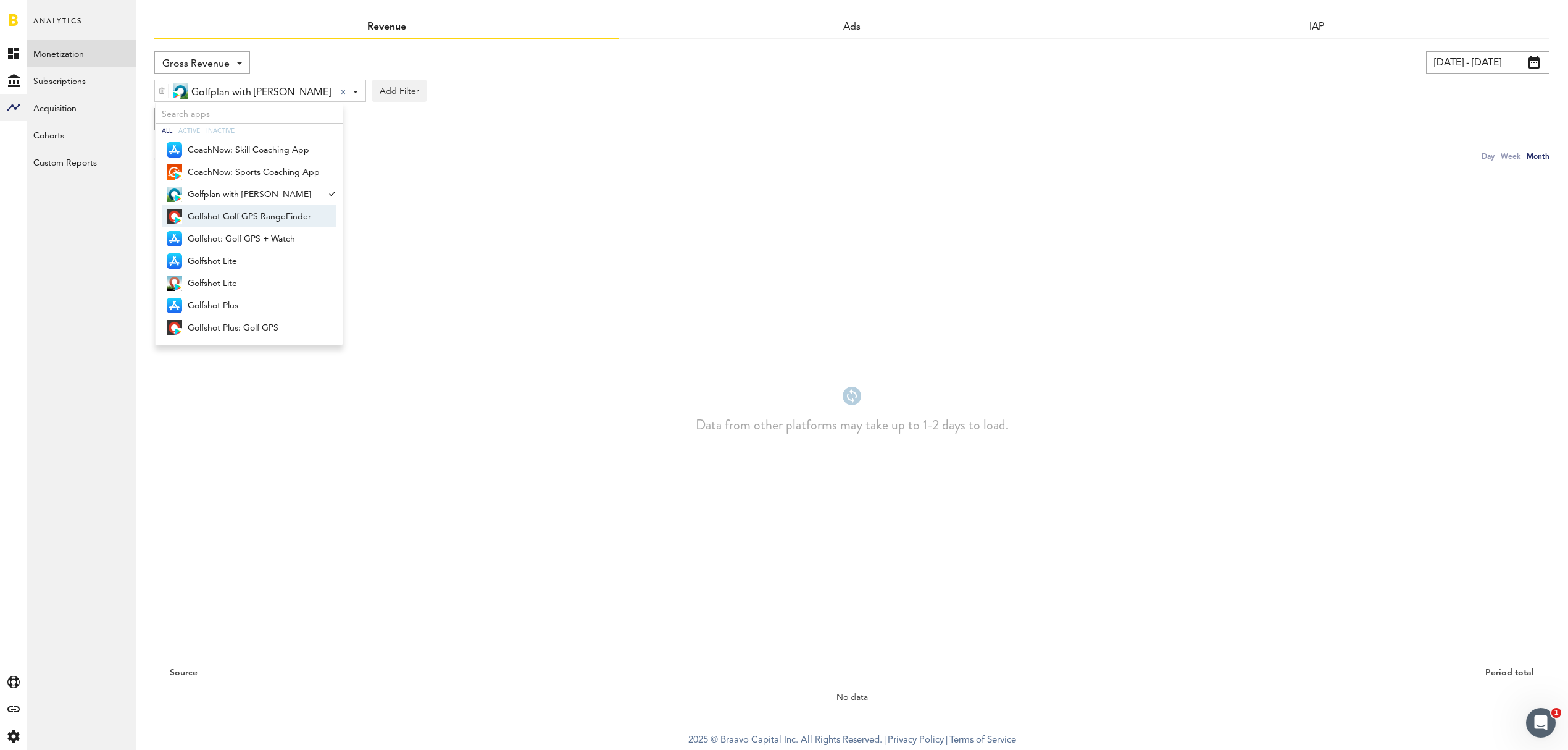
click at [262, 218] on span "Golfshot Golf GPS RangeFinder" at bounding box center [253, 216] width 132 height 21
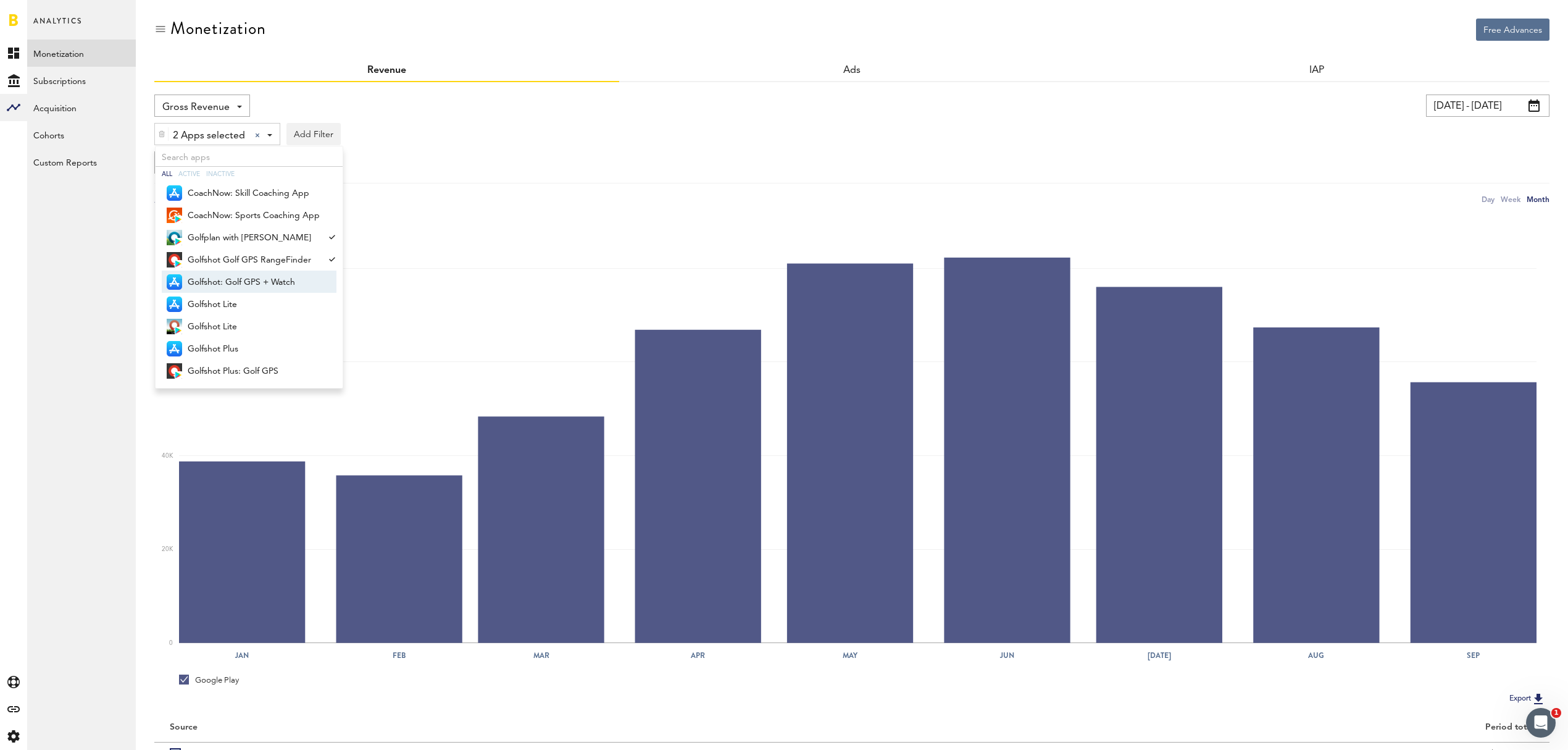
click at [257, 277] on span "Golfshot: Golf GPS + Watch" at bounding box center [253, 282] width 132 height 21
click at [254, 307] on span "Golfshot Lite" at bounding box center [253, 304] width 132 height 21
click at [254, 331] on span "Golfshot Lite" at bounding box center [253, 326] width 132 height 21
click at [253, 352] on span "Golfshot Plus" at bounding box center [253, 349] width 132 height 21
click at [254, 376] on span "Golfshot Plus: Golf GPS" at bounding box center [253, 371] width 132 height 21
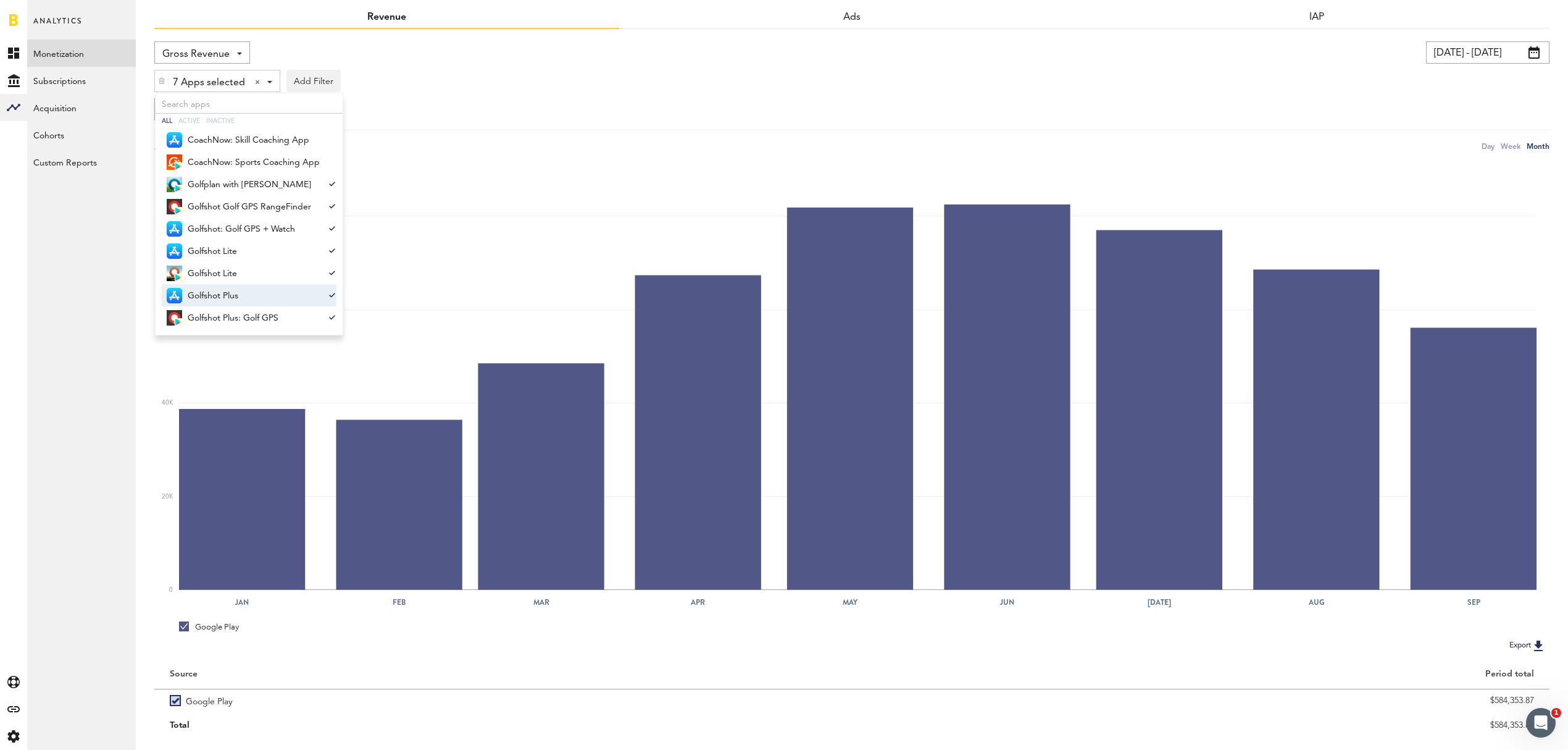
scroll to position [82, 0]
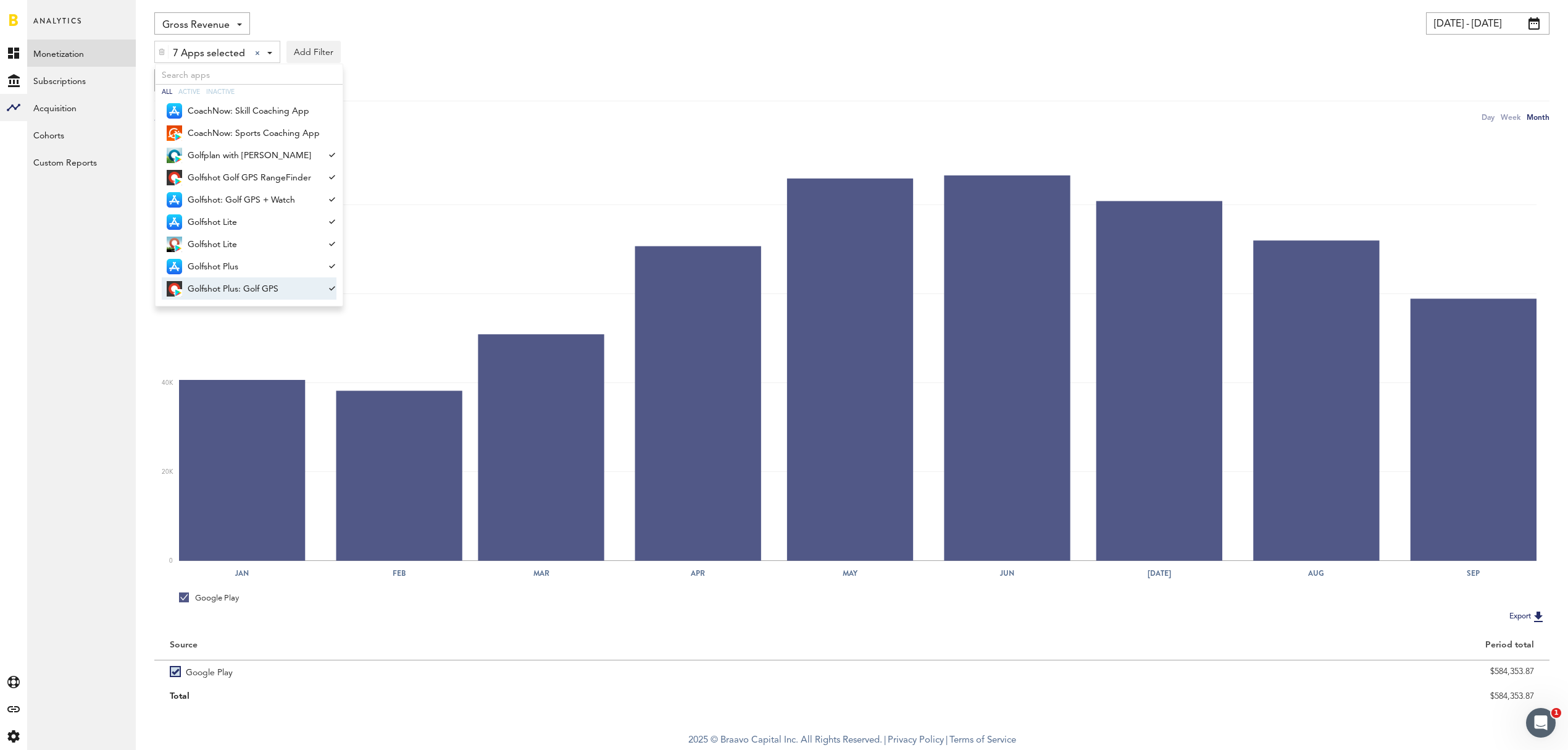
click at [1094, 67] on div "Gross Revenue Net Revenue Gross Revenue Profit [DATE] - [DATE] Last 30 days Las…" at bounding box center [852, 68] width 1395 height 111
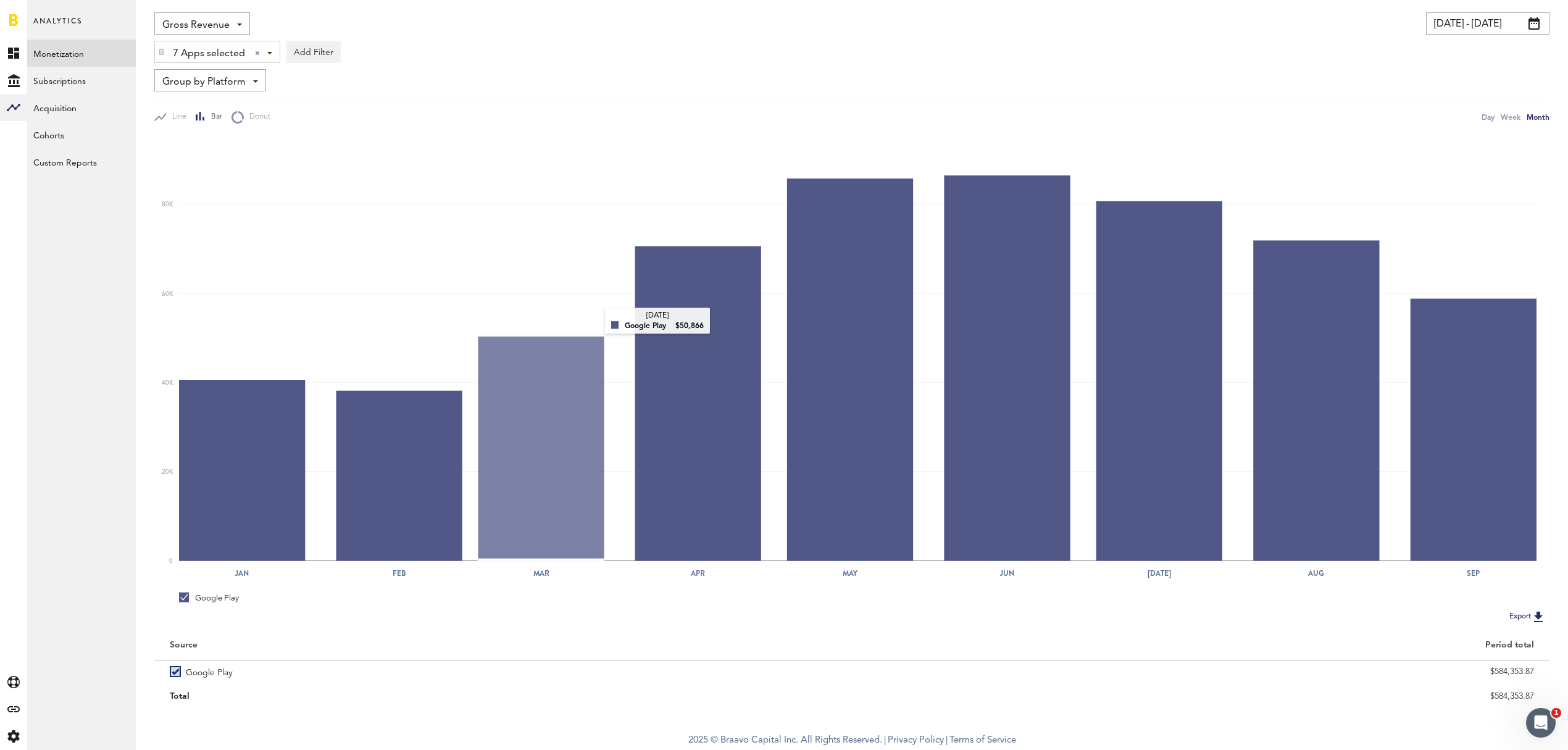
scroll to position [0, 0]
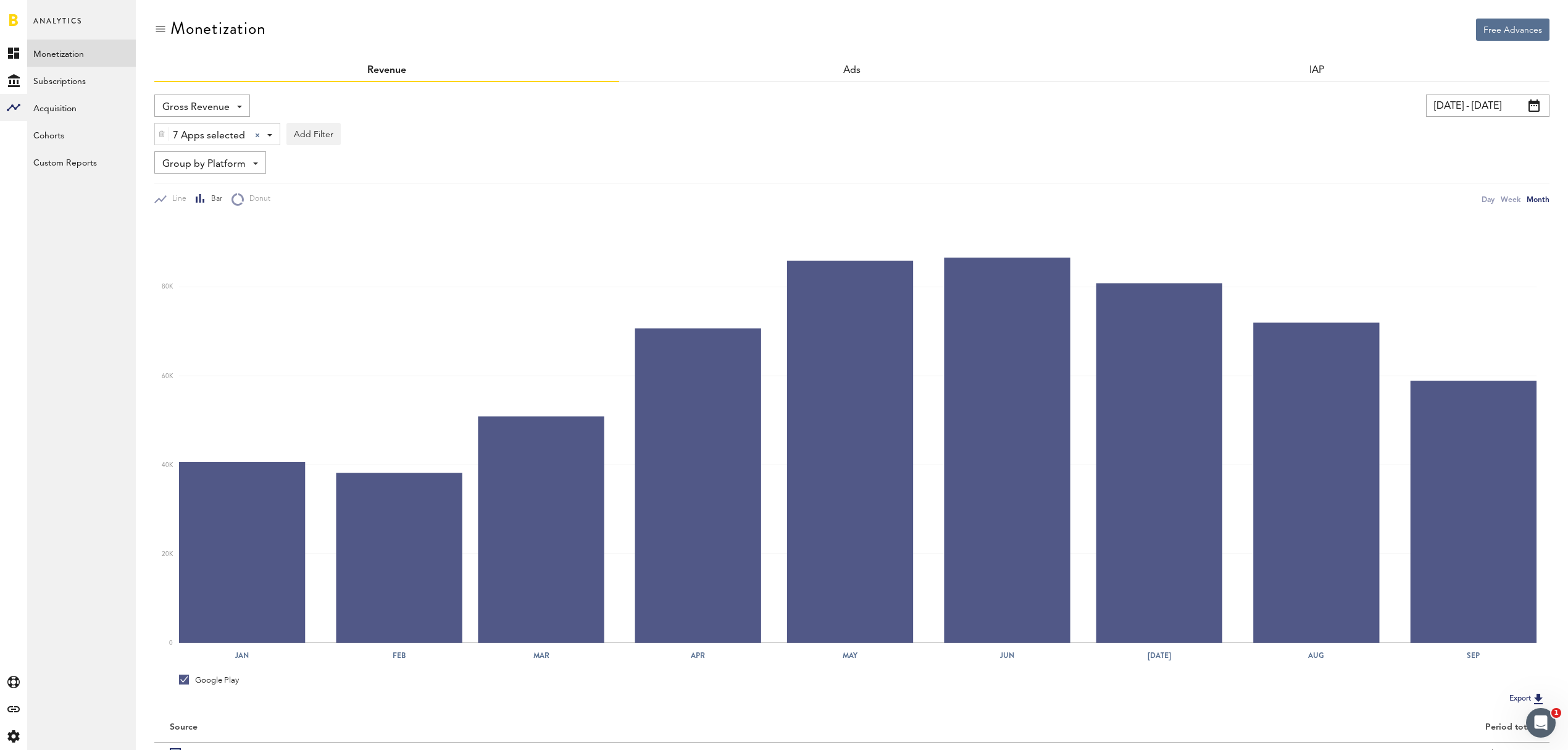
click at [1534, 106] on span at bounding box center [1534, 106] width 11 height 12
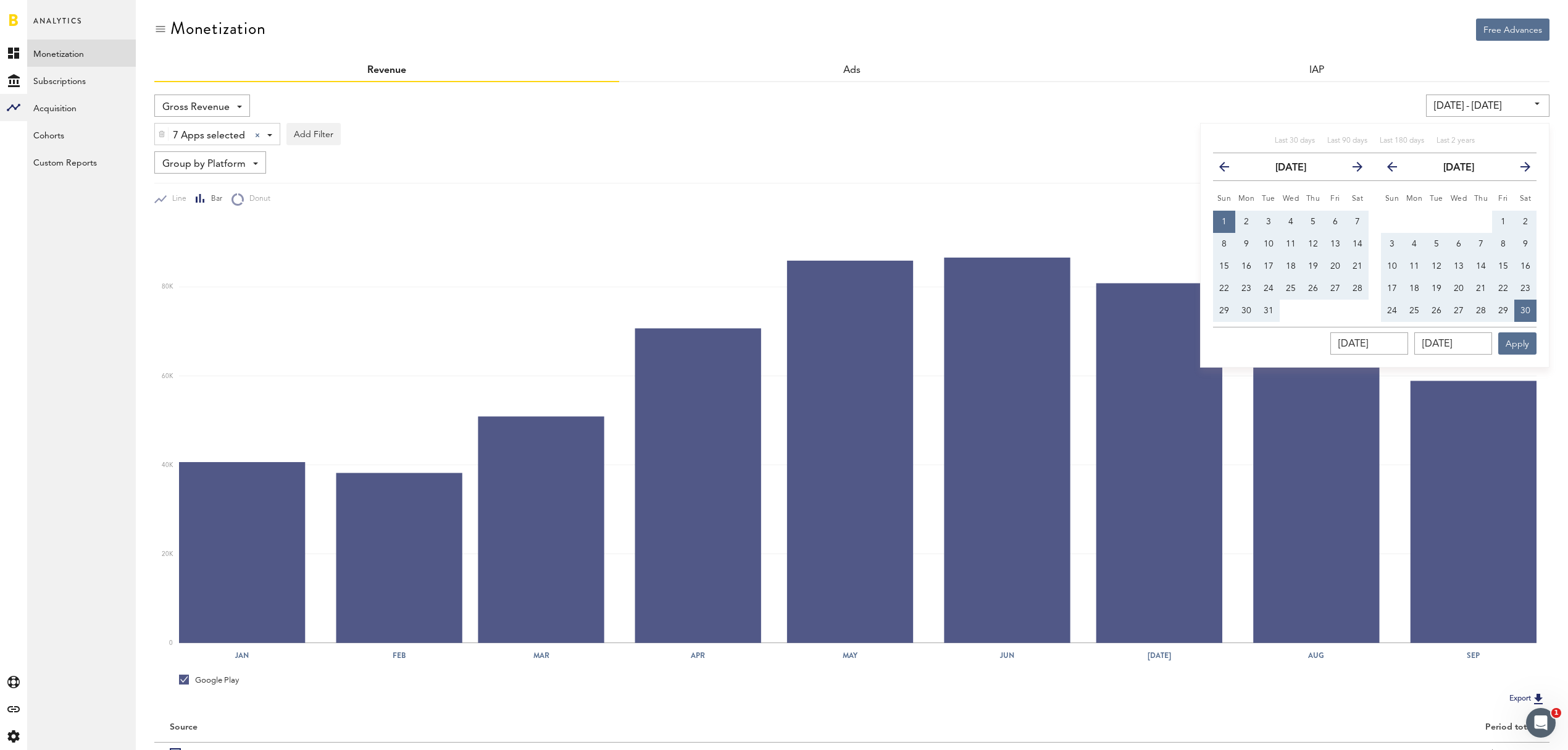
click at [1521, 169] on icon "button" at bounding box center [1521, 169] width 0 height 0
drag, startPoint x: 1403, startPoint y: 341, endPoint x: 1332, endPoint y: 332, distance: 71.6
click at [1332, 332] on div "[DATE] [DATE] Apply" at bounding box center [1374, 341] width 323 height 28
click at [1395, 224] on button "1" at bounding box center [1392, 221] width 23 height 23
type input "[DATE] - [DATE]"
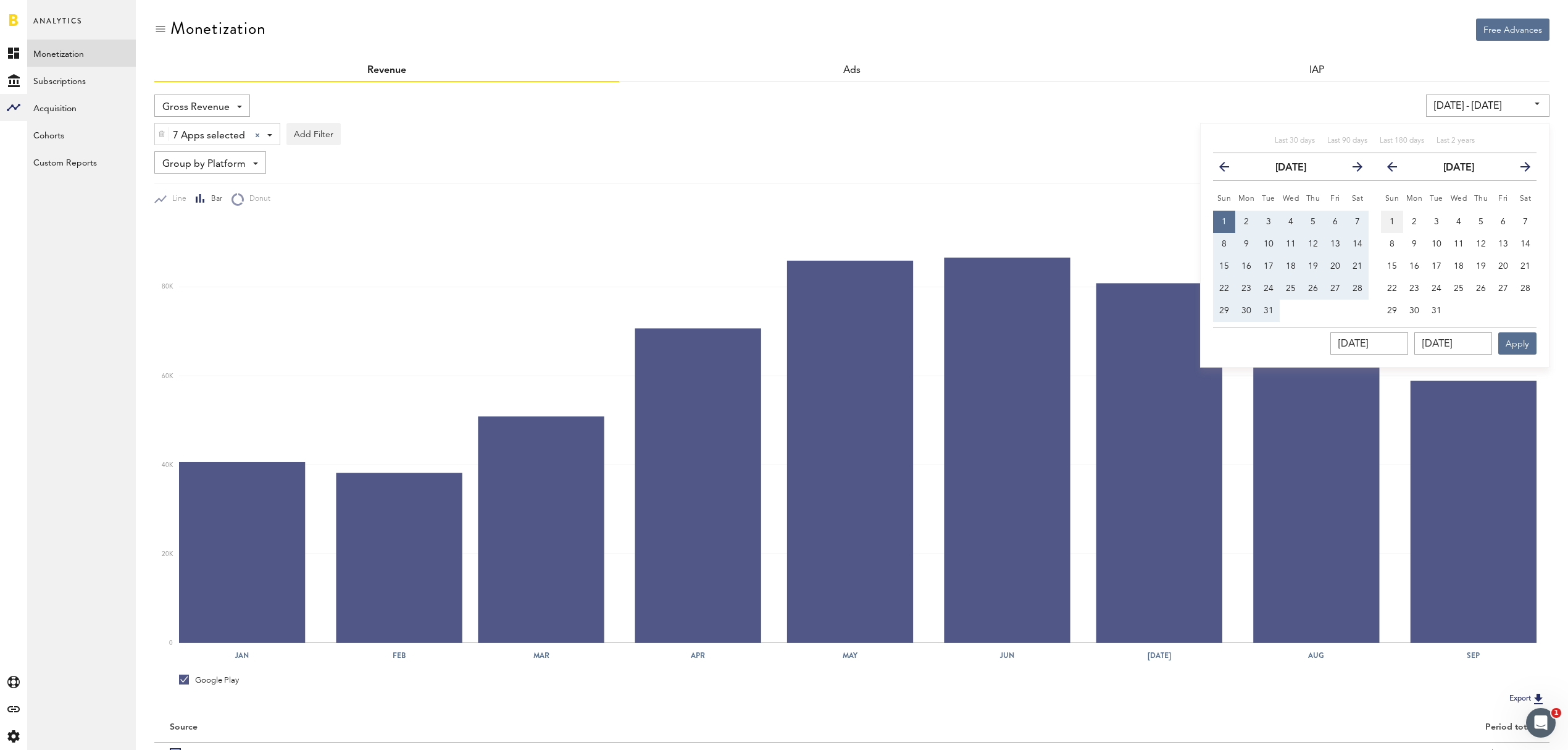
type input "[DATE]"
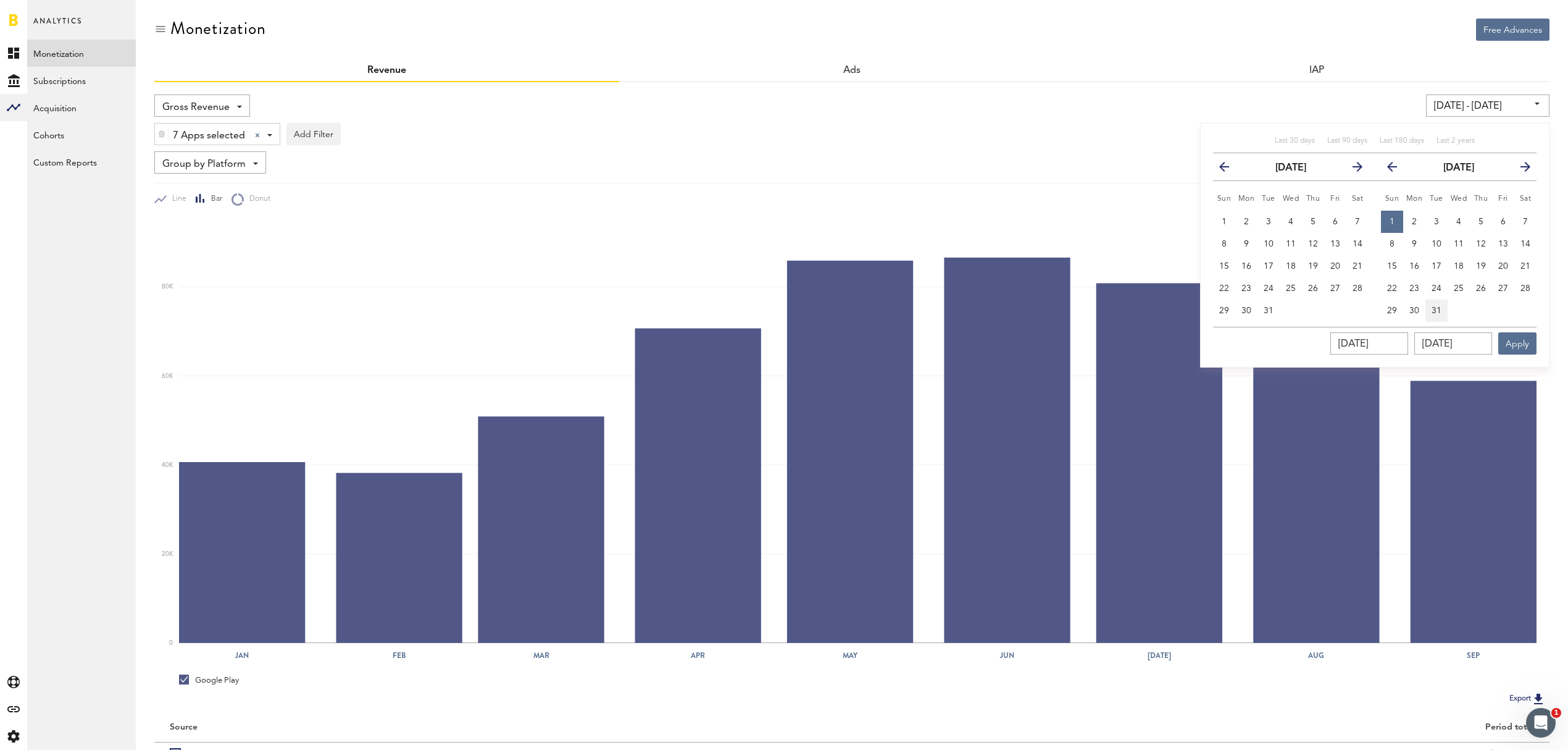
click at [1441, 310] on span "31" at bounding box center [1437, 311] width 10 height 9
type input "[DATE] - [DATE]"
type input "[DATE]"
click at [1517, 347] on button "Apply" at bounding box center [1517, 343] width 39 height 23
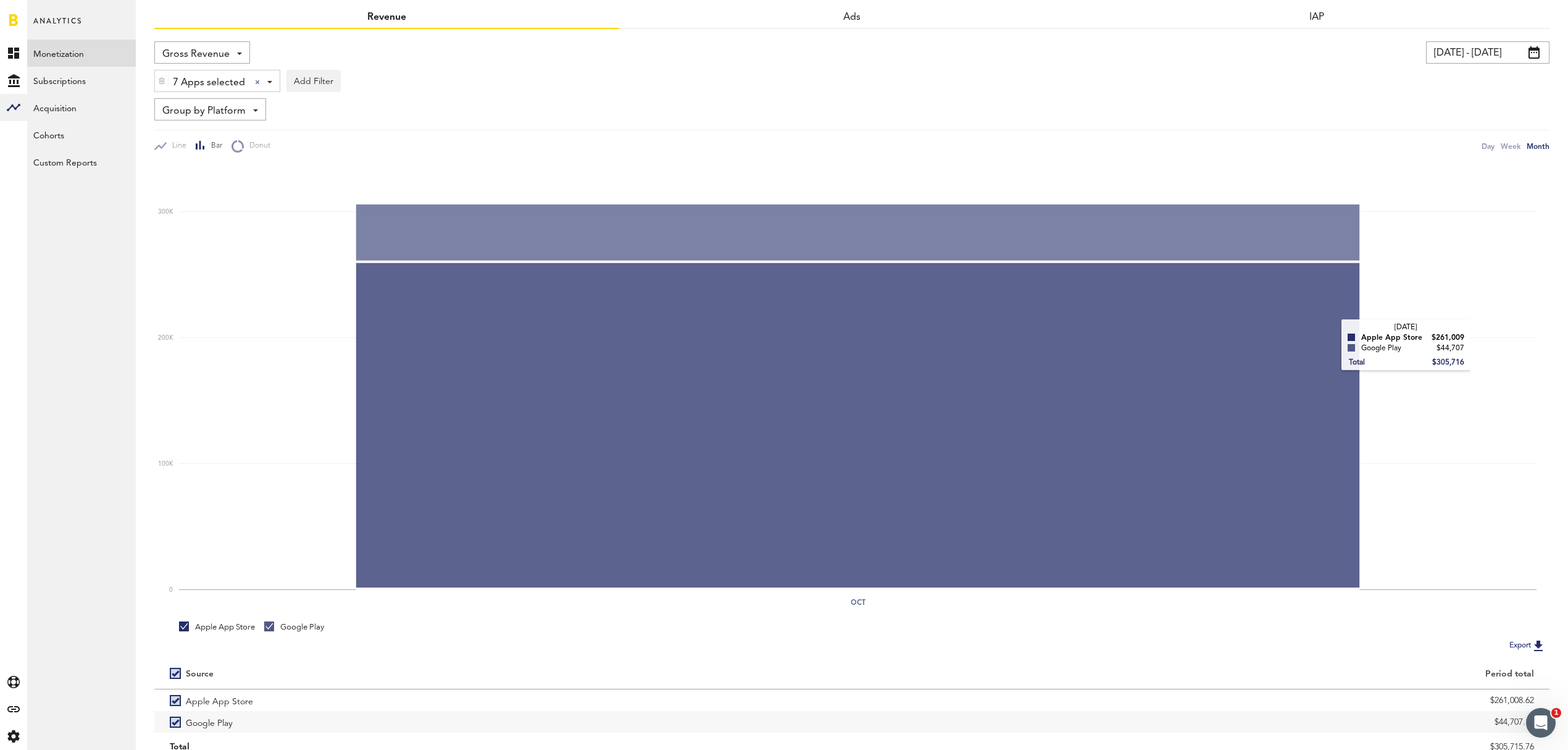
scroll to position [82, 0]
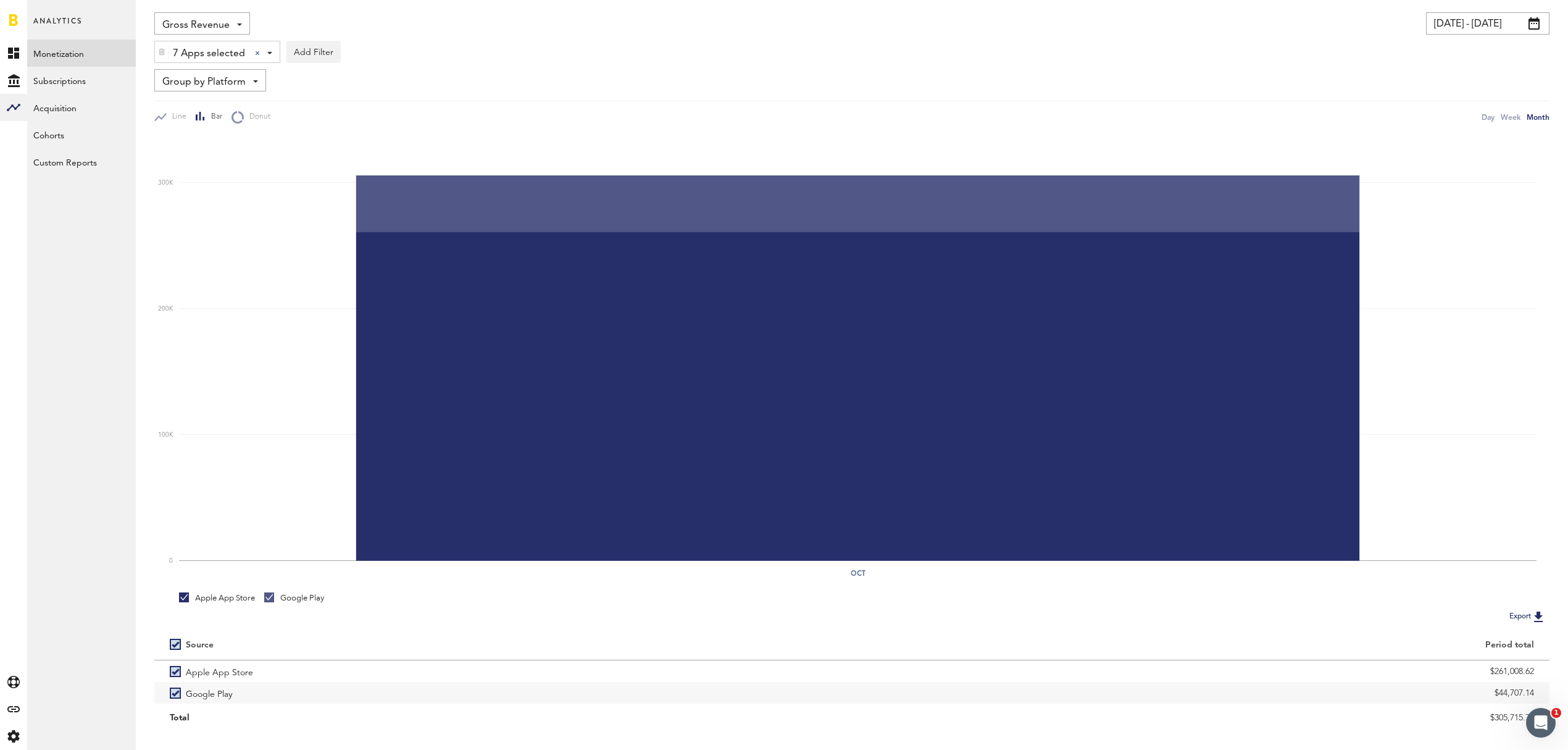
click at [267, 52] on span at bounding box center [269, 52] width 5 height 2
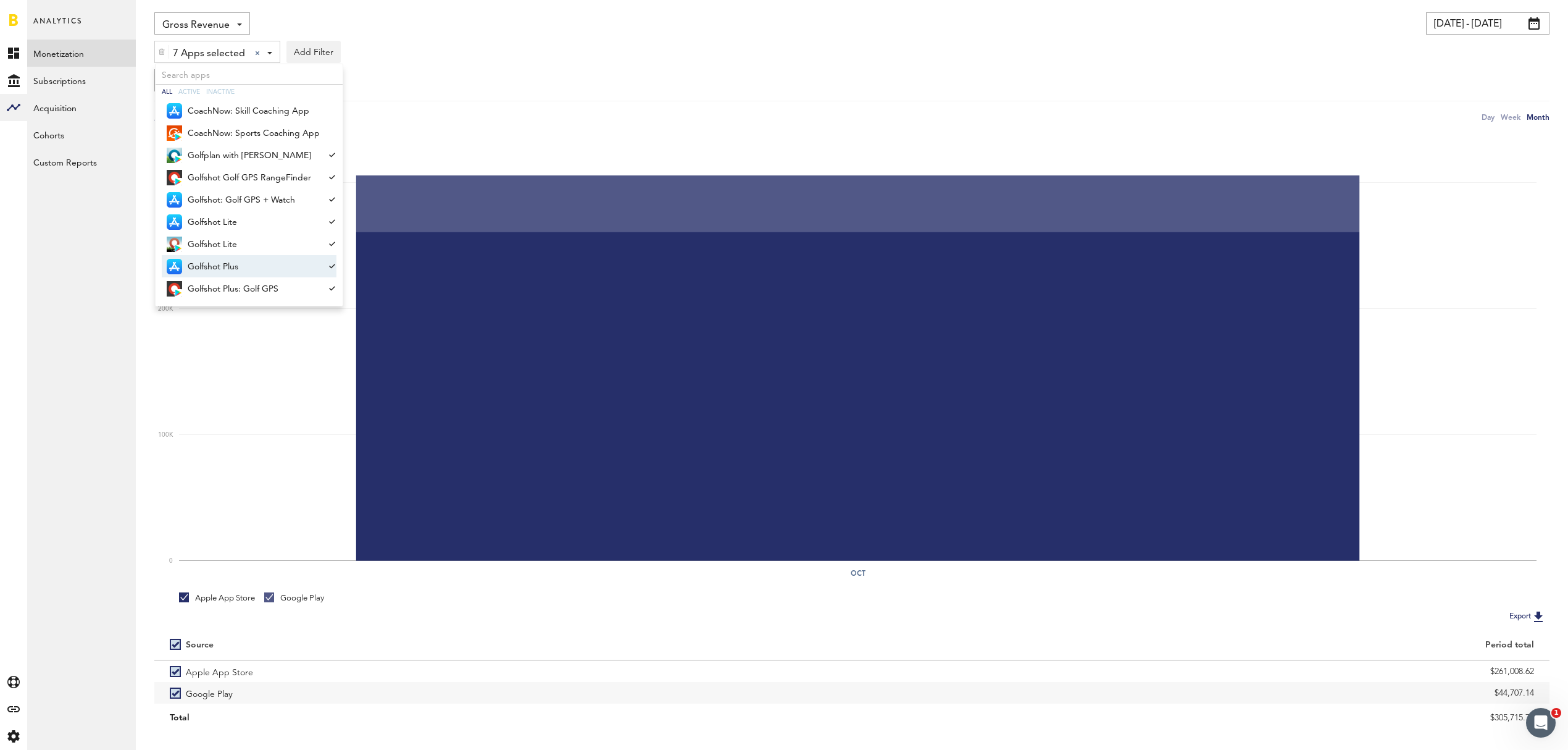
scroll to position [103, 0]
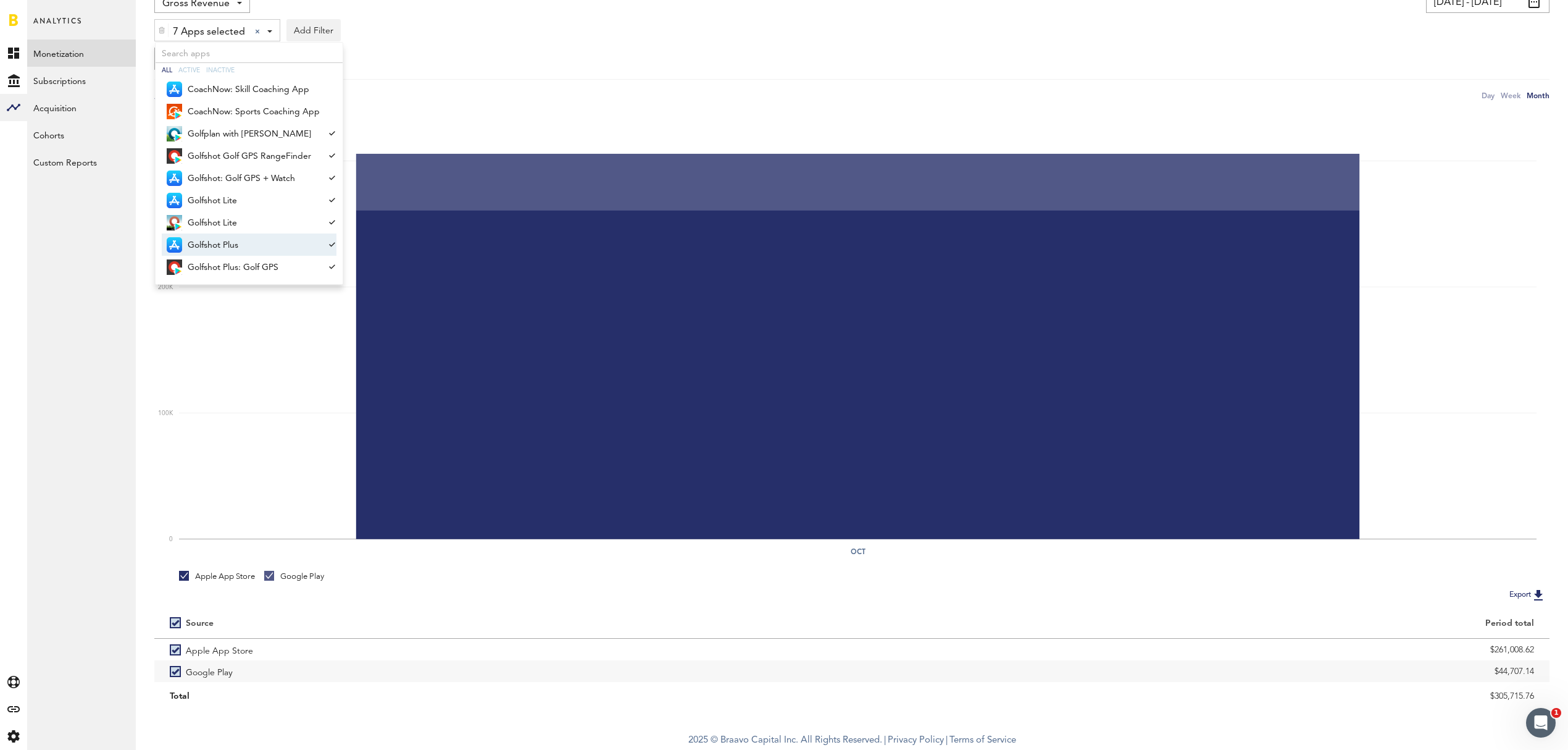
click at [544, 92] on div "Line Bar Donut" at bounding box center [515, 95] width 721 height 13
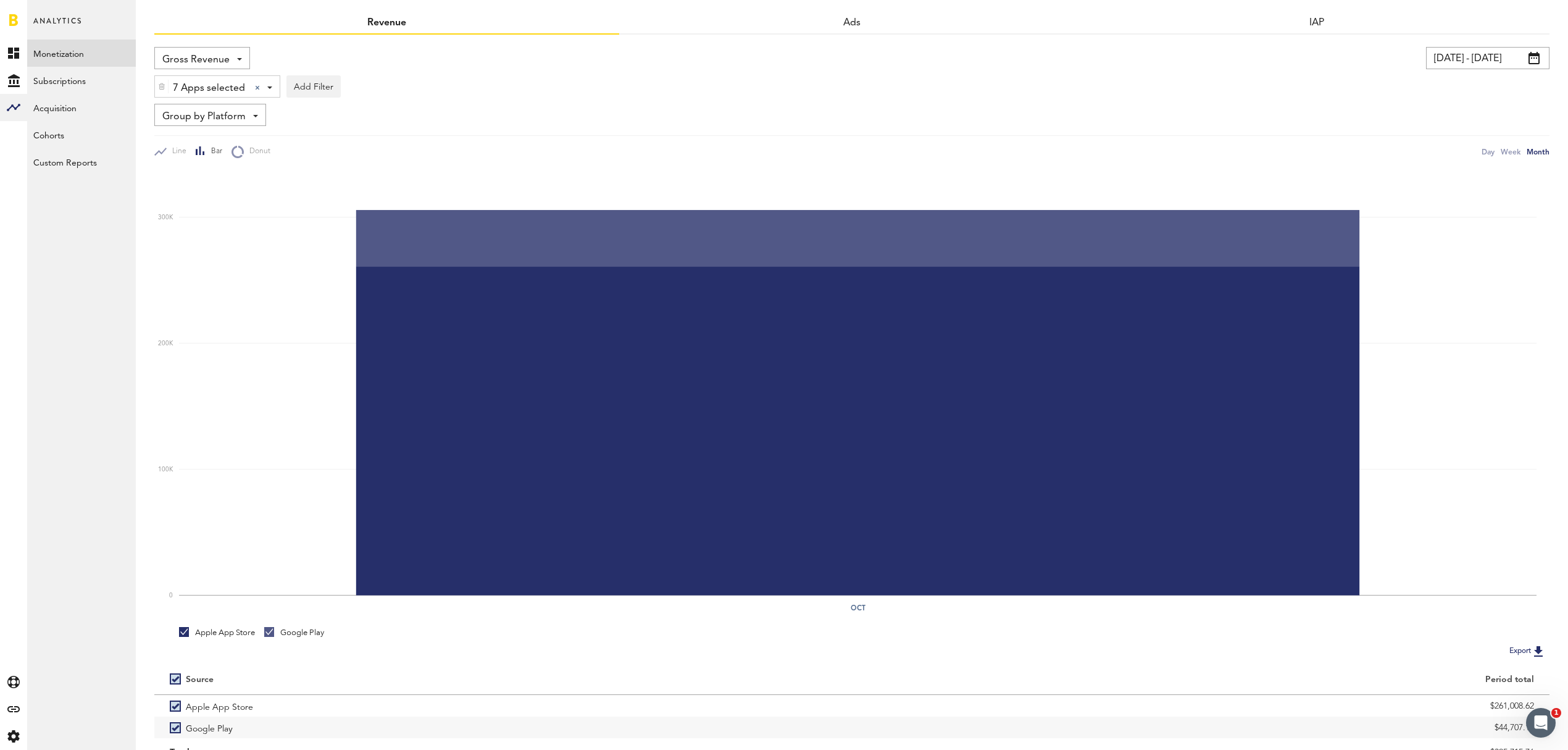
scroll to position [21, 0]
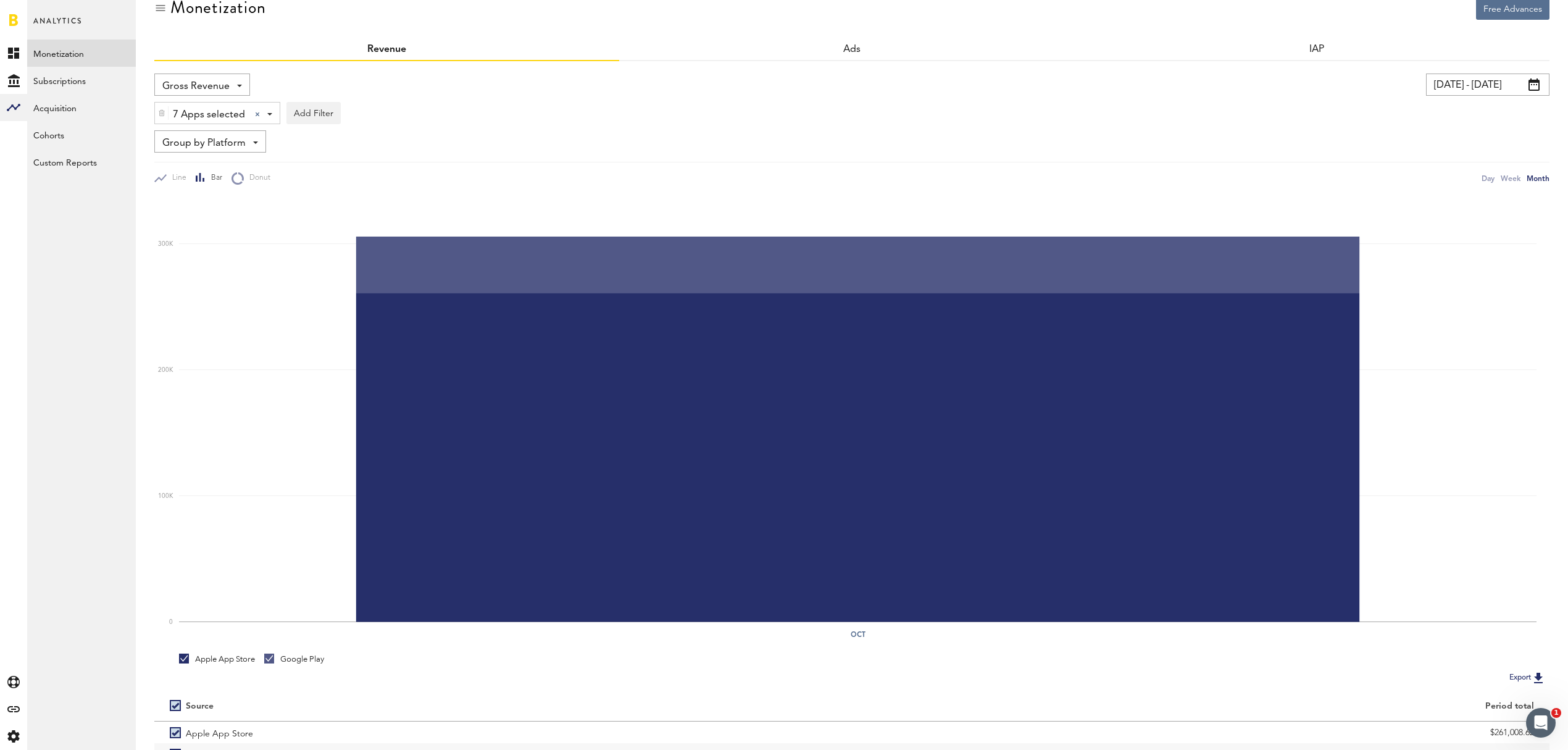
click at [1536, 80] on span at bounding box center [1534, 84] width 11 height 12
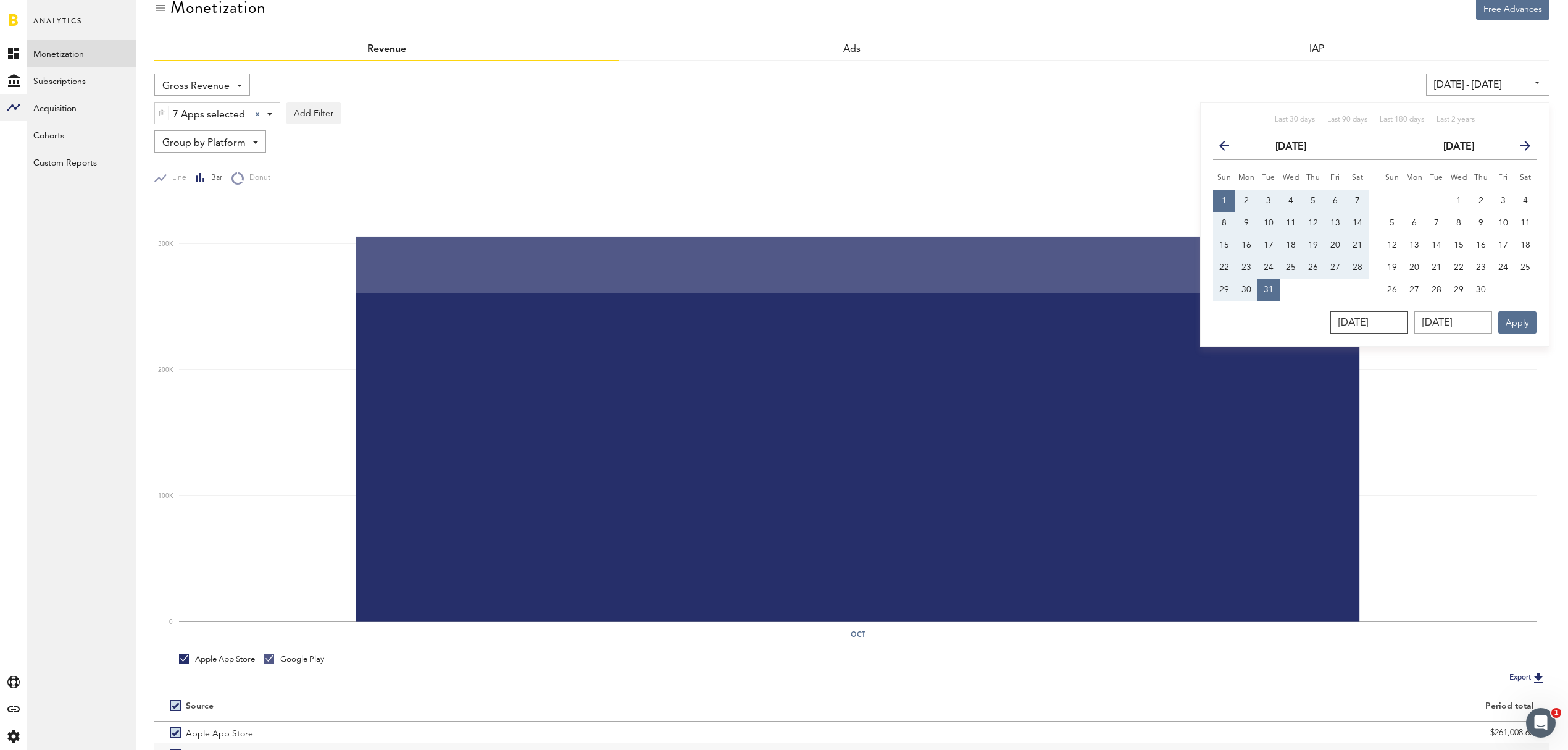
drag, startPoint x: 1405, startPoint y: 326, endPoint x: 1331, endPoint y: 293, distance: 81.0
click at [1273, 307] on div "[DATE] [DATE] Apply" at bounding box center [1374, 320] width 323 height 28
click at [1462, 201] on button "1" at bounding box center [1459, 200] width 23 height 23
type input "[DATE] - [DATE]"
type input "[DATE]"
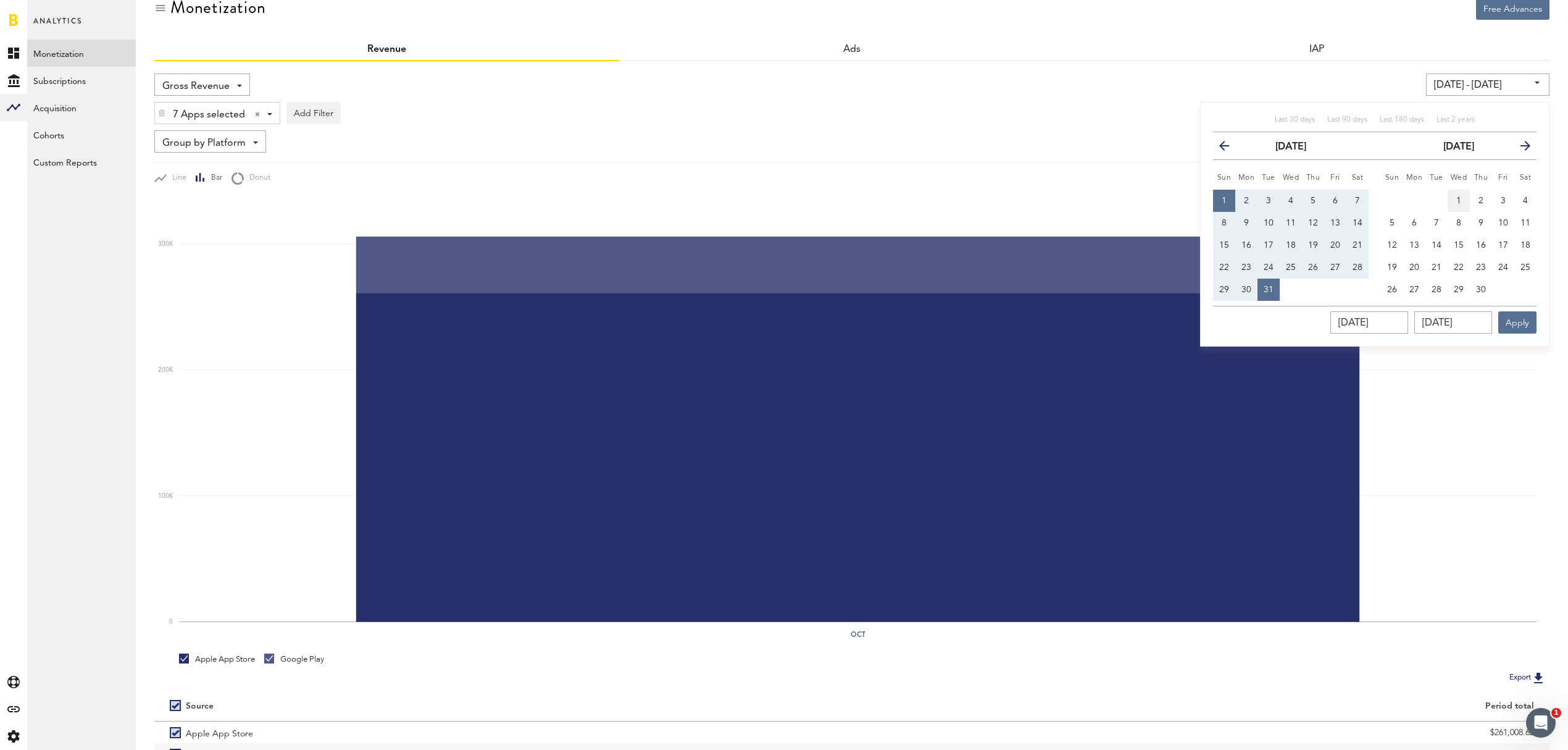
type input "[DATE]"
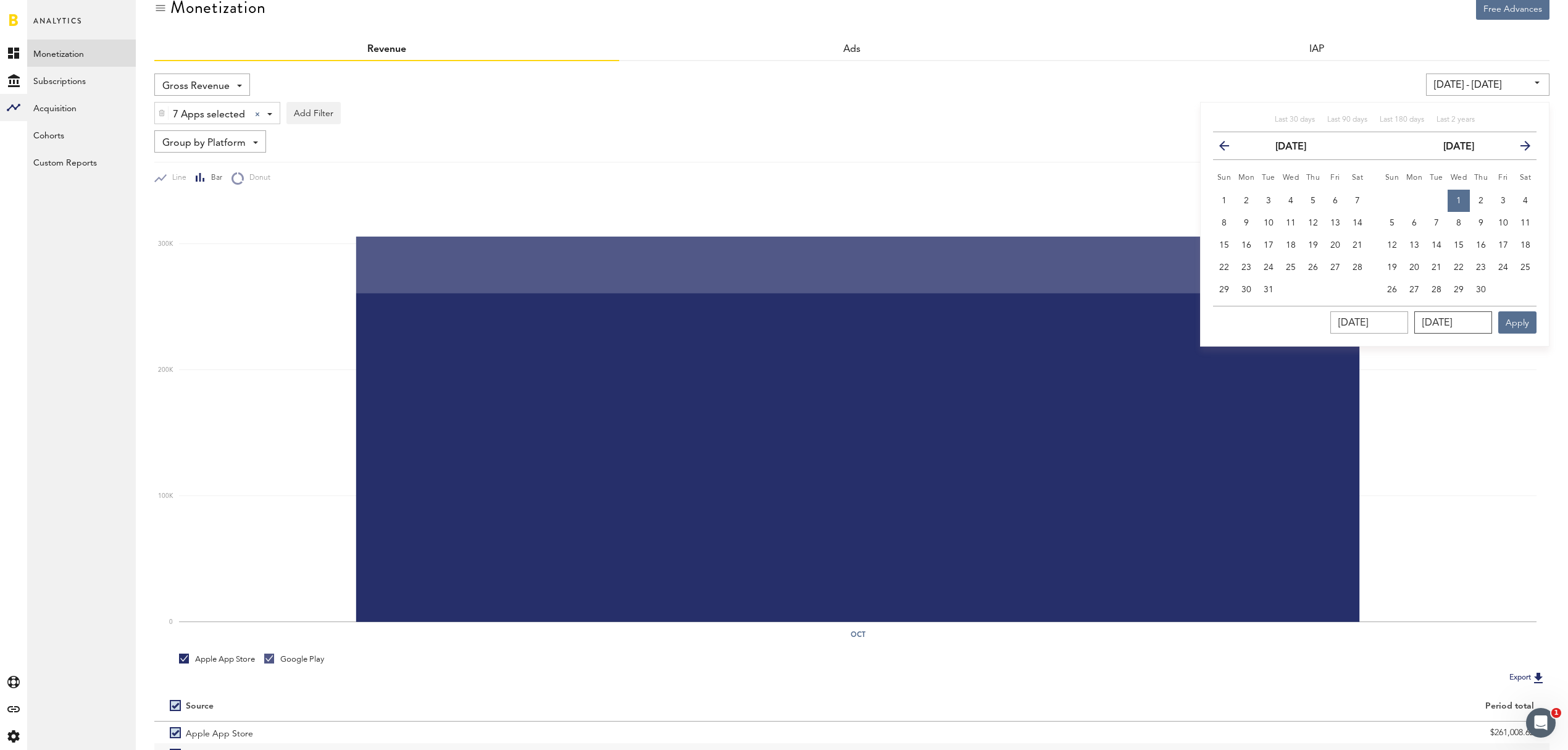
drag, startPoint x: 1484, startPoint y: 321, endPoint x: 1419, endPoint y: 317, distance: 65.1
click at [1419, 317] on div "[DATE] [DATE] Apply" at bounding box center [1374, 320] width 323 height 28
click at [1521, 149] on icon "button" at bounding box center [1521, 149] width 0 height 0
click at [1389, 307] on span "31" at bounding box center [1393, 312] width 10 height 9
type input "[DATE] - [DATE]"
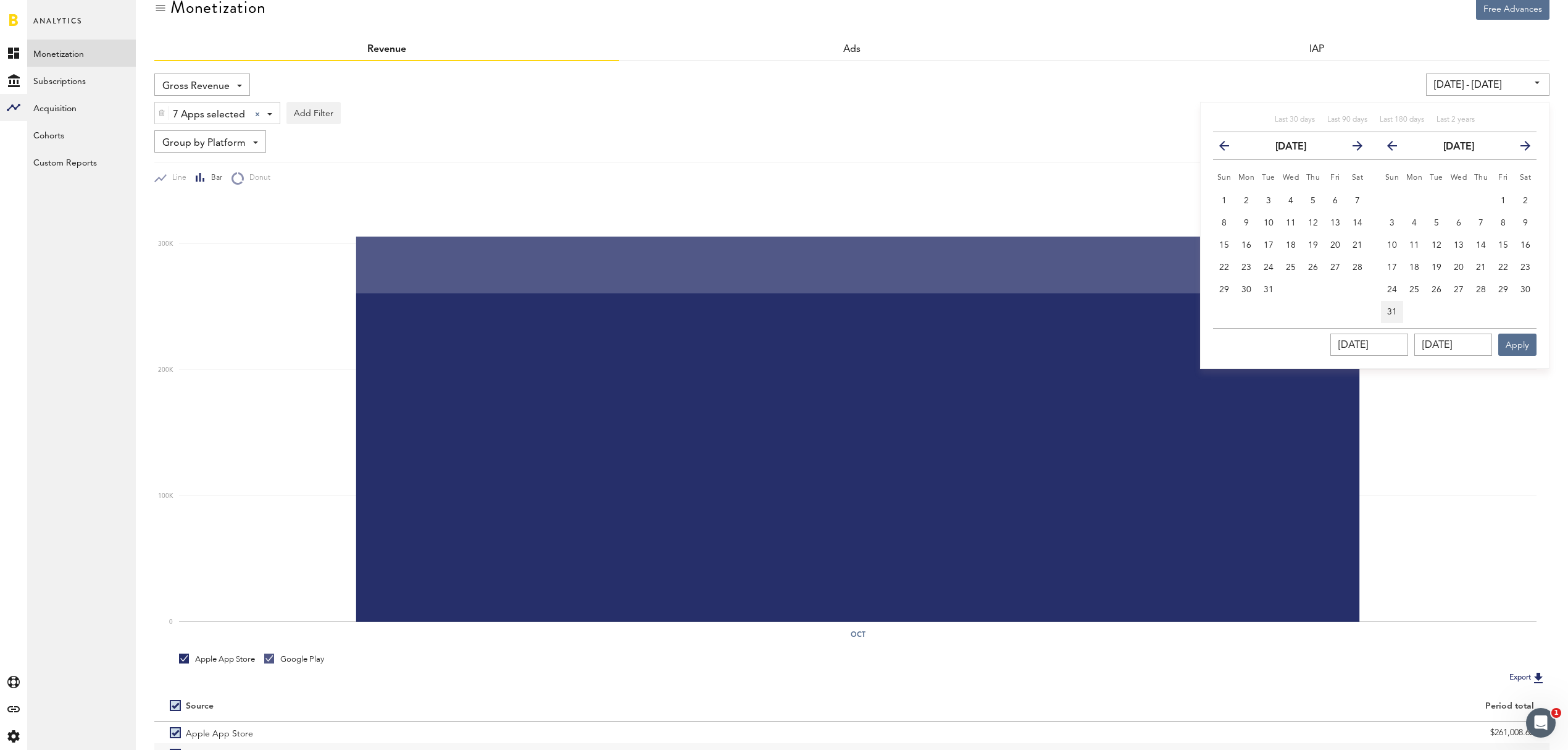
type input "[DATE]"
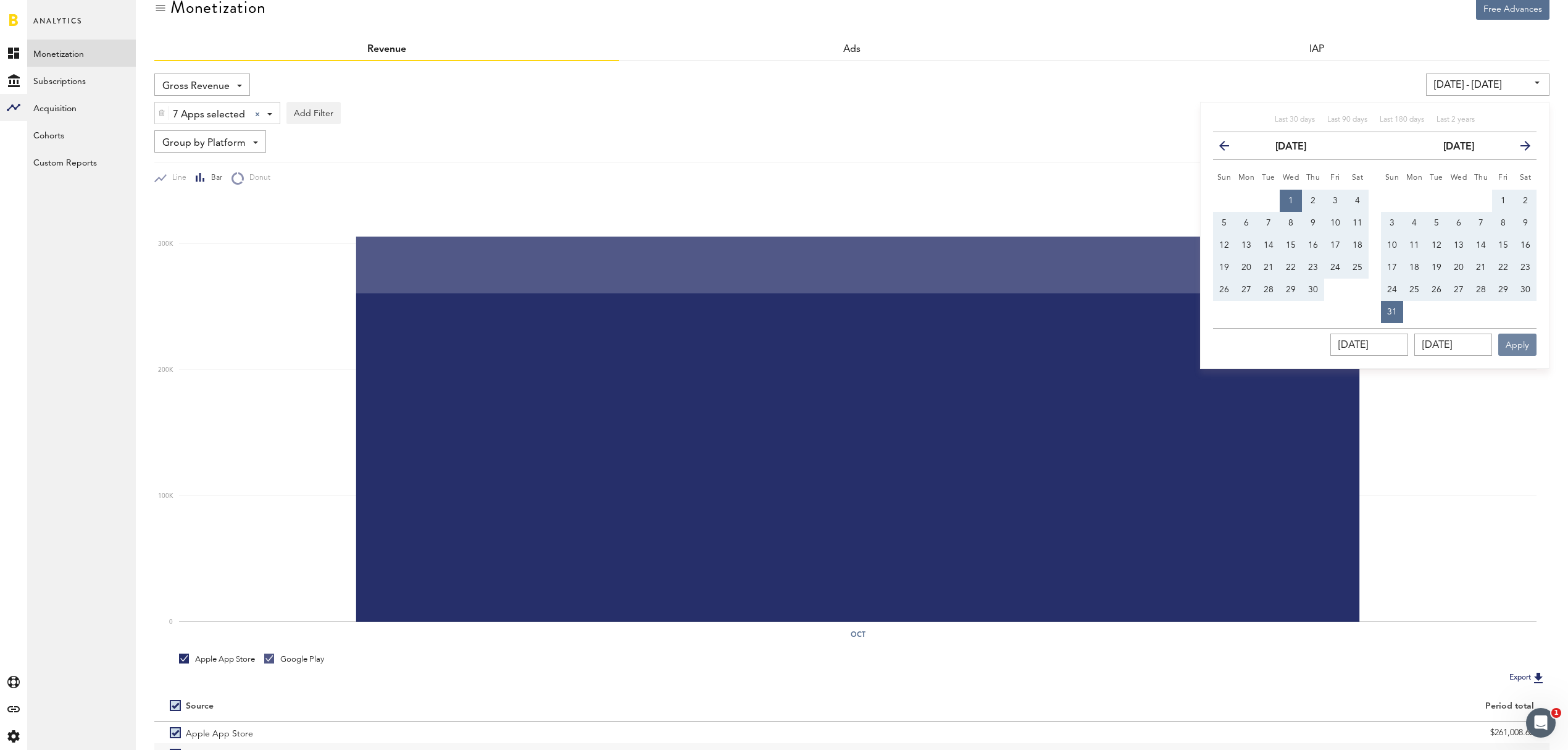
click at [1518, 344] on button "Apply" at bounding box center [1517, 344] width 39 height 23
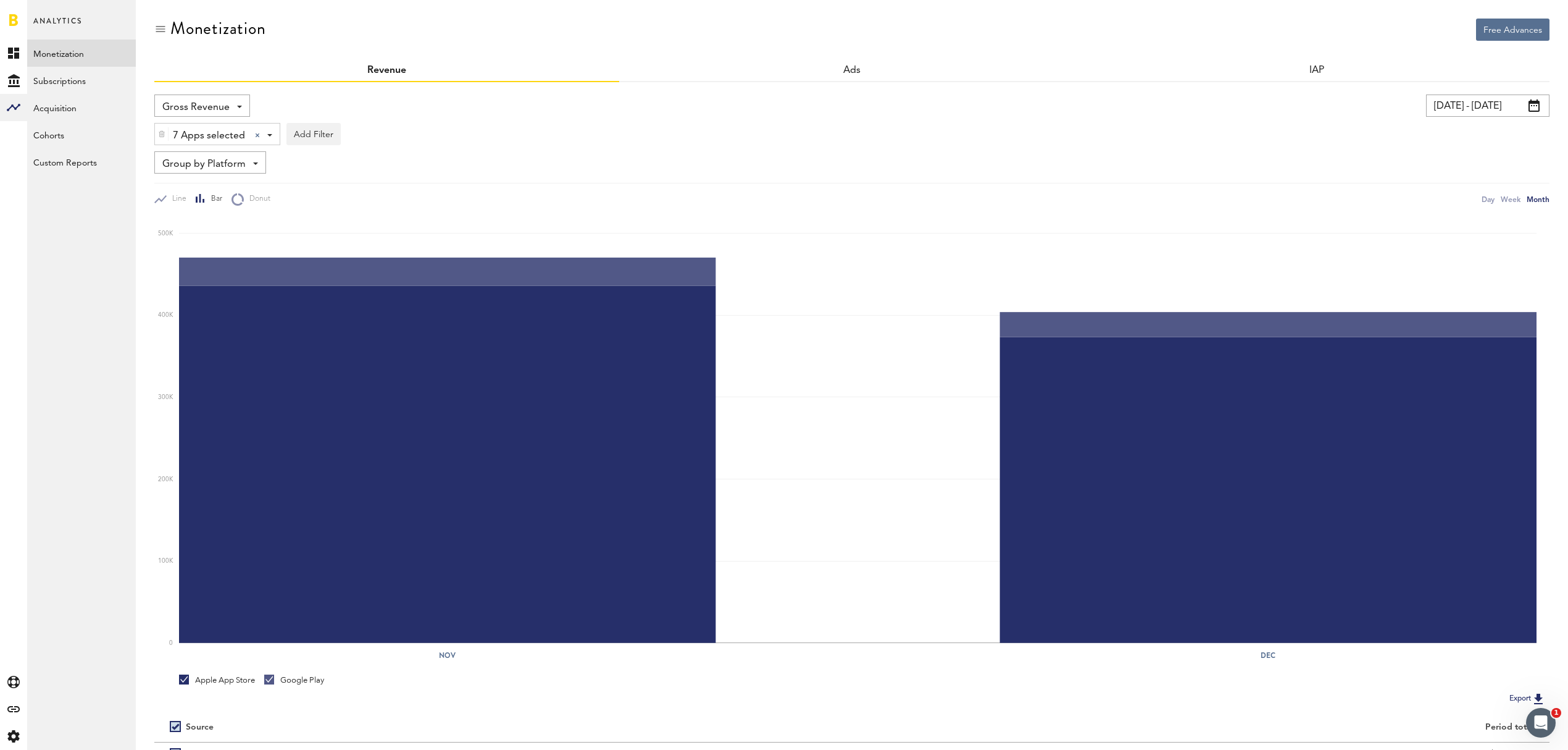
click at [268, 137] on div "7 Apps selected 7 Apps selected All Active Inactive CoachNow: Skill Coaching Ap…" at bounding box center [217, 135] width 124 height 23
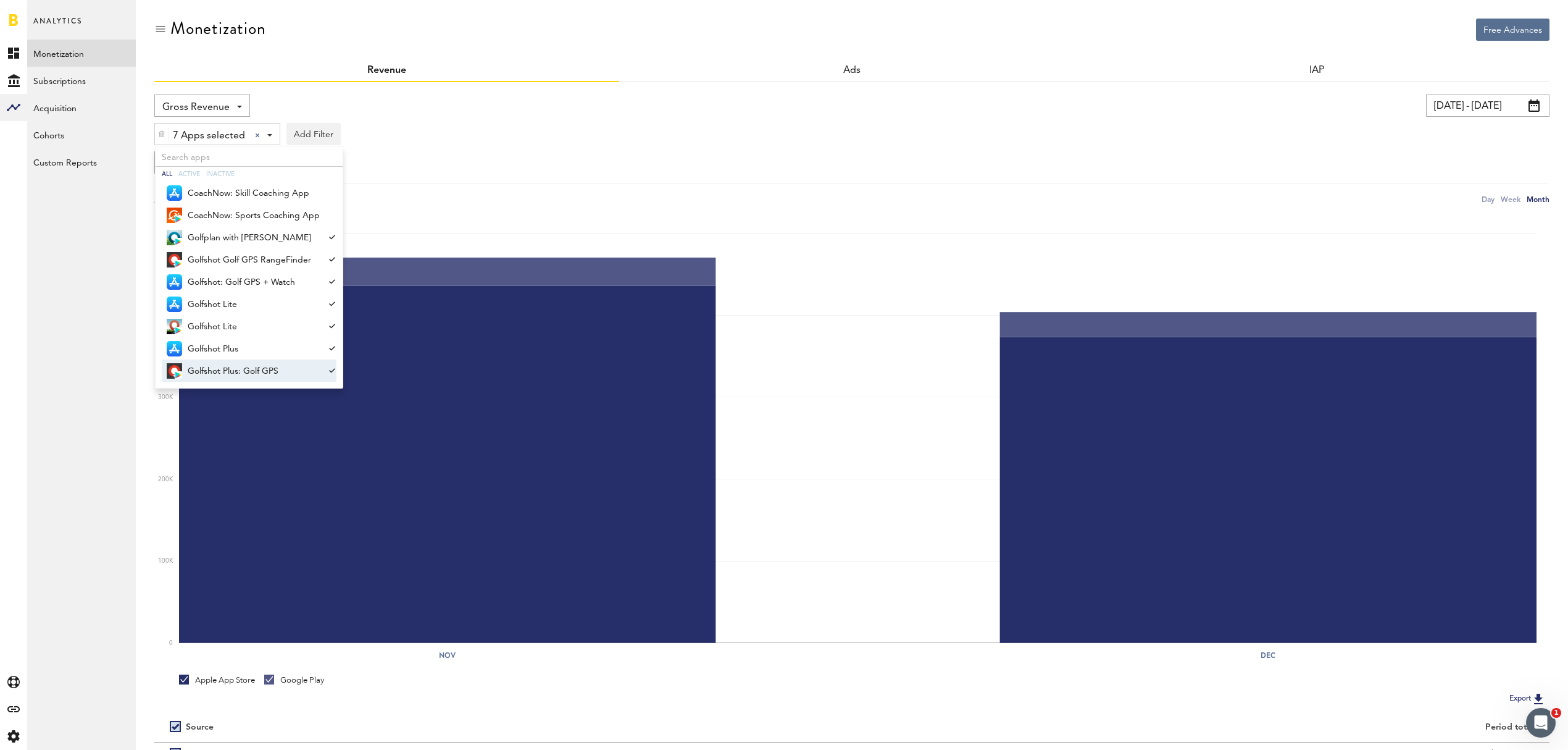
click at [801, 188] on div "Line Bar Donut Day Week Month" at bounding box center [852, 194] width 1395 height 23
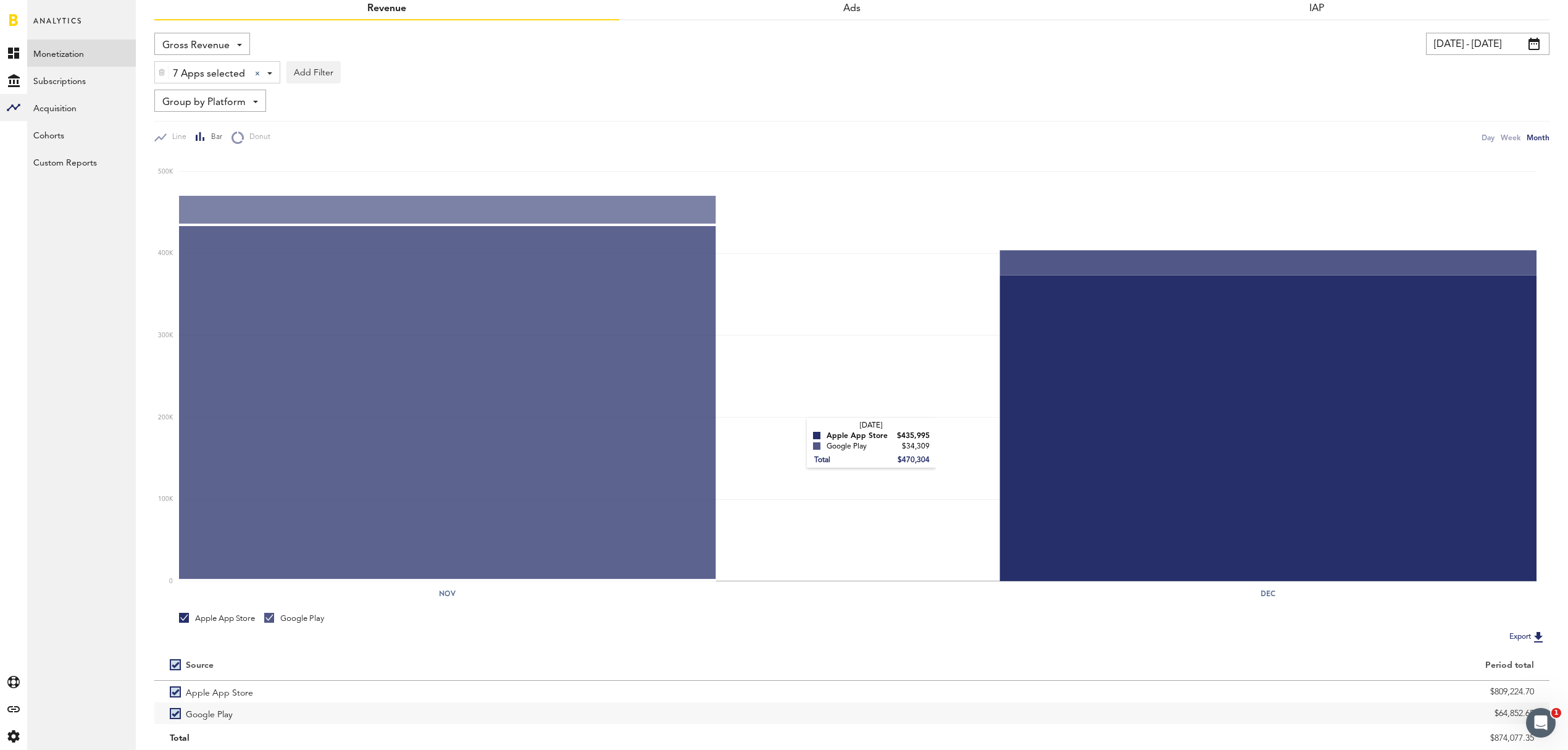
scroll to position [21, 0]
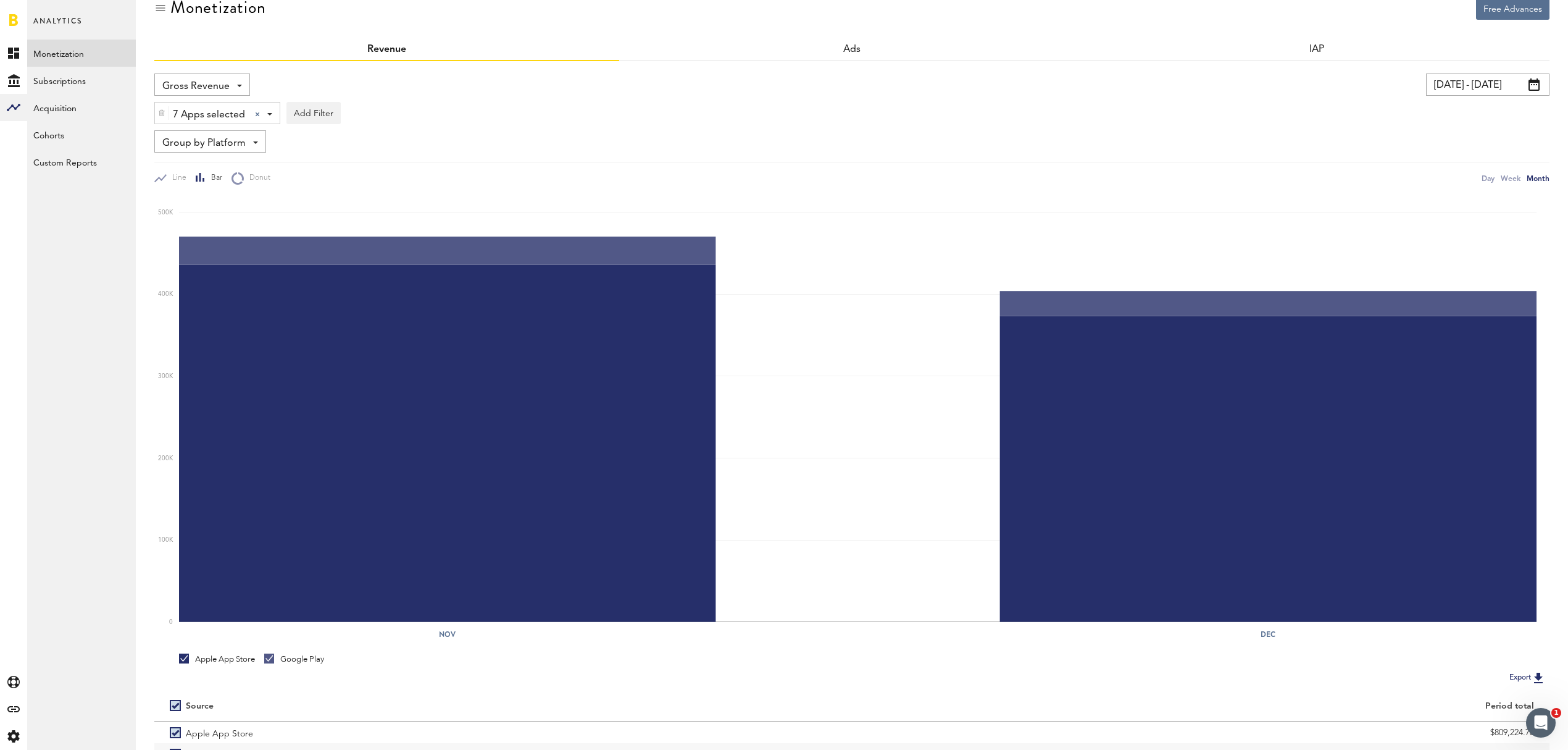
click at [159, 114] on img at bounding box center [162, 113] width 7 height 9
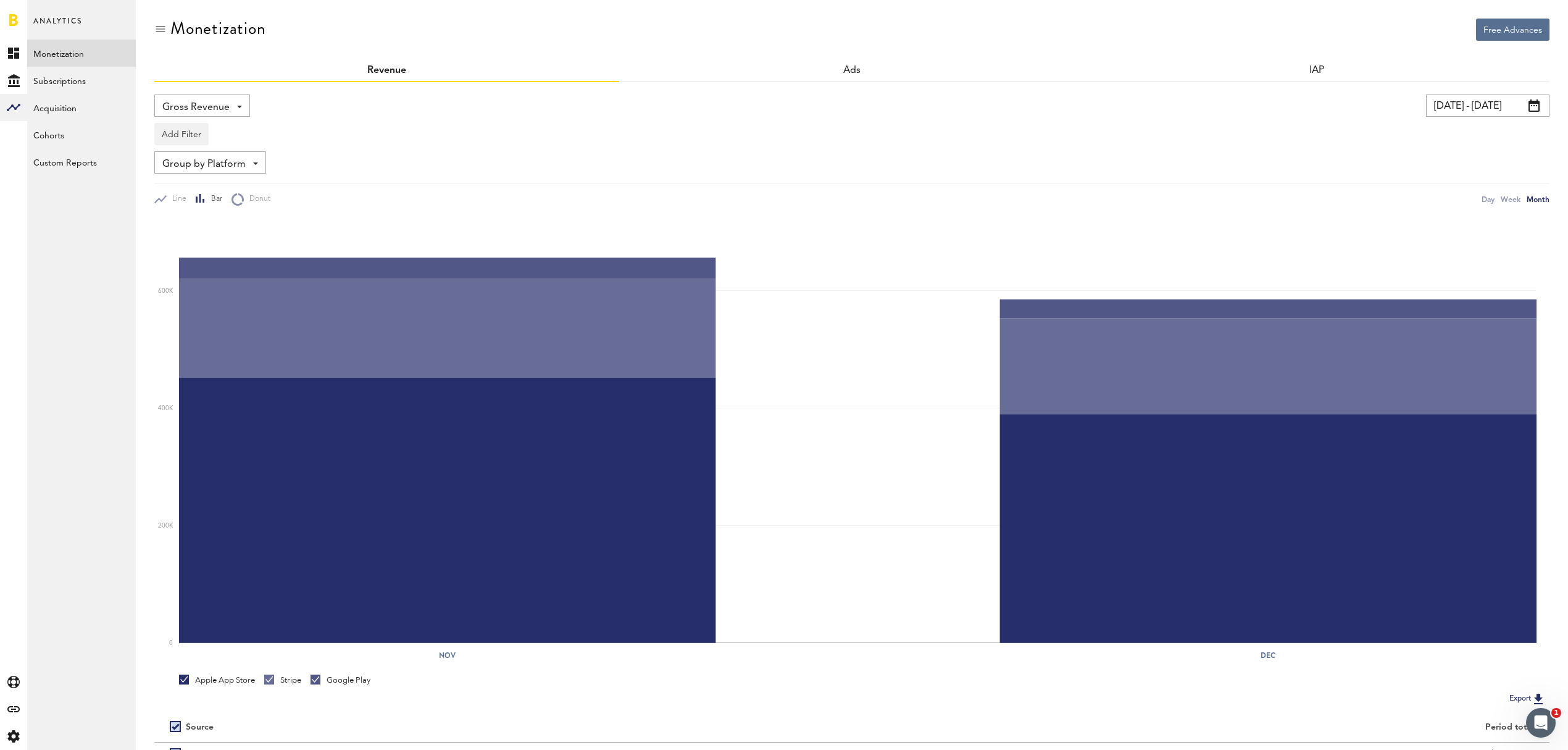
click at [1527, 99] on input "[DATE] - [DATE]" at bounding box center [1488, 106] width 124 height 23
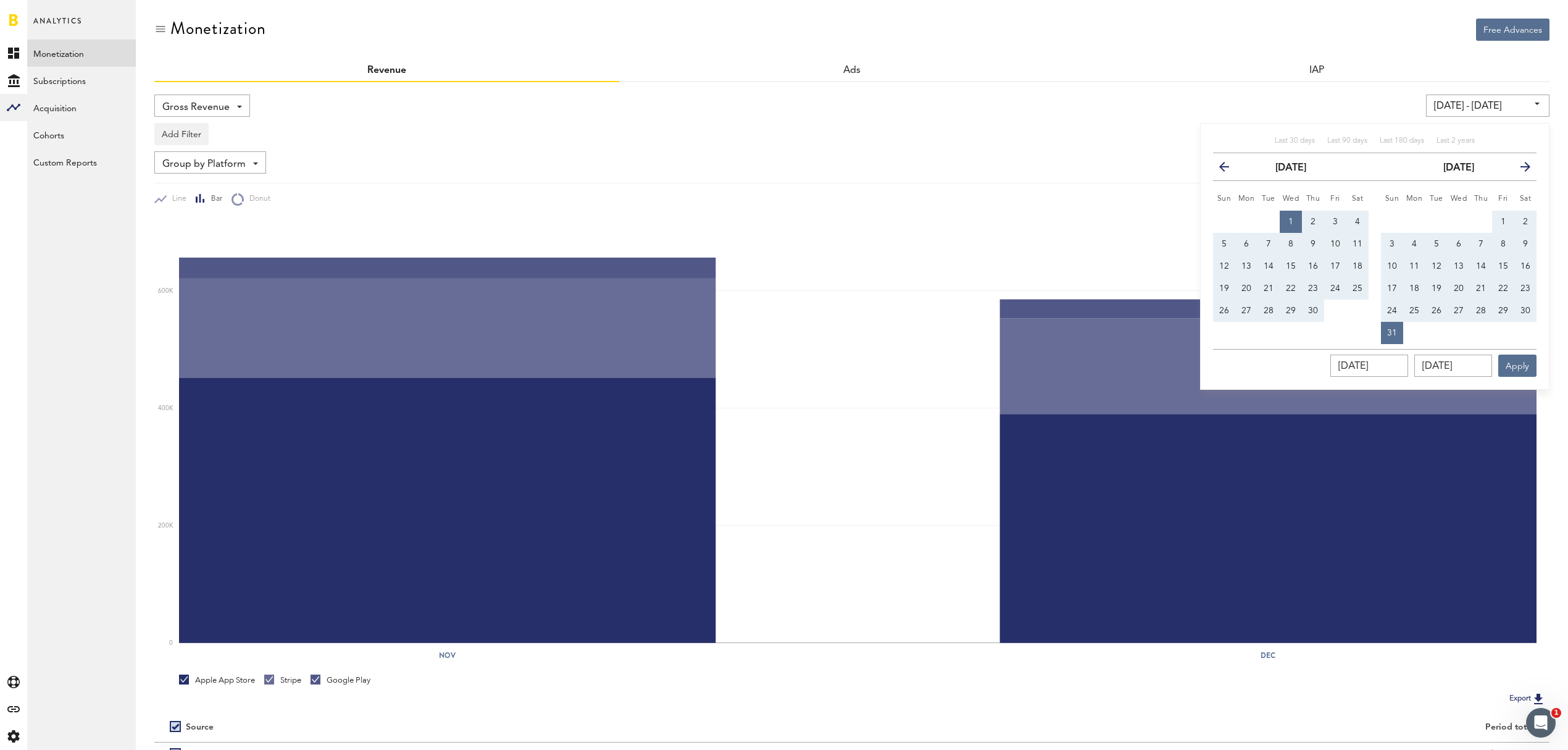
click at [1230, 165] on button "previous" at bounding box center [1229, 167] width 23 height 17
click at [1216, 213] on button "1" at bounding box center [1224, 221] width 23 height 23
type input "[DATE] - [DATE]"
type input "[DATE]"
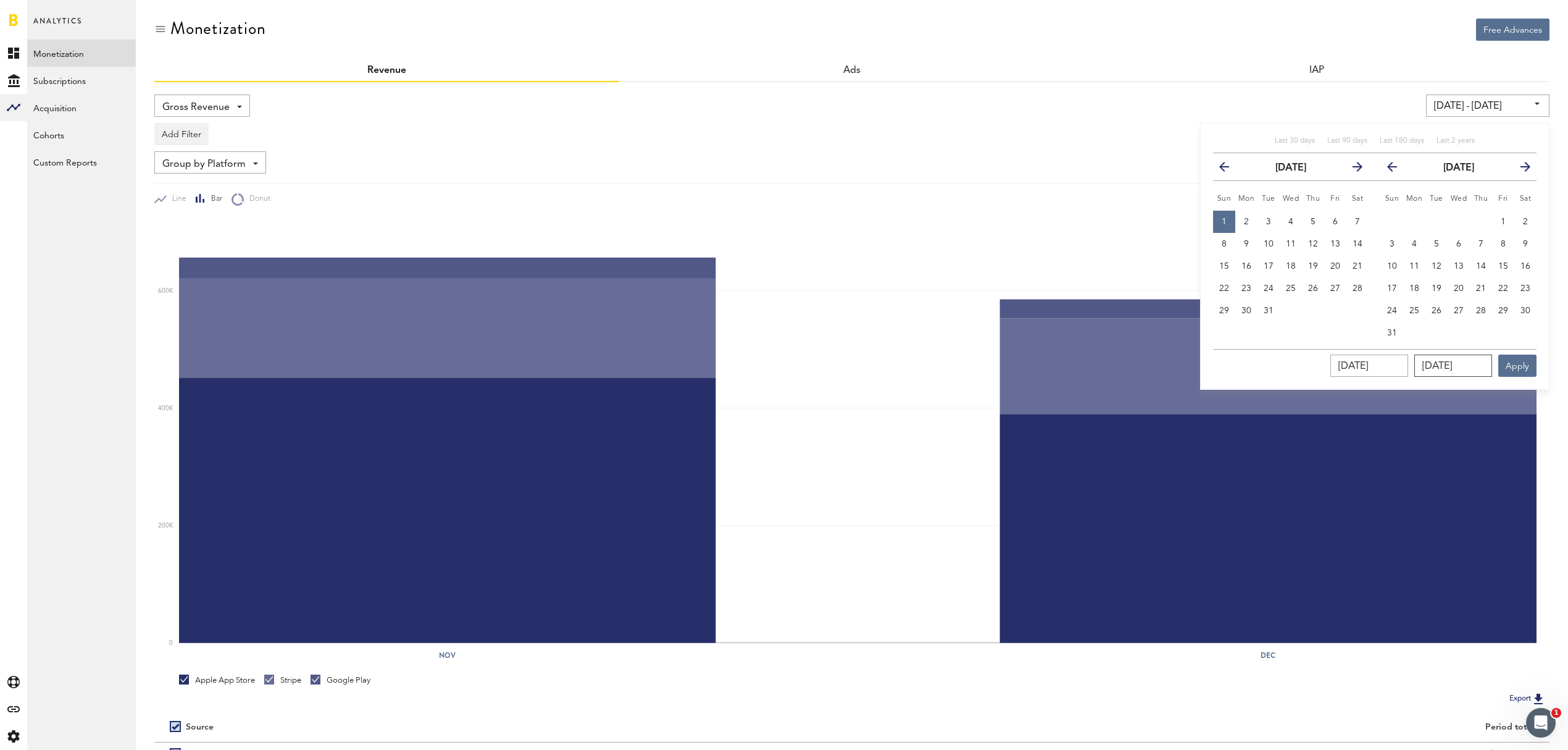
drag, startPoint x: 1483, startPoint y: 367, endPoint x: 1246, endPoint y: 336, distance: 239.0
click at [1246, 337] on div "Last 30 days Last 90 days Last 180 days Last 2 years previous [DATE] next Sun M…" at bounding box center [1375, 256] width 349 height 267
click at [1266, 309] on span "31" at bounding box center [1269, 311] width 10 height 9
type input "[DATE] - [DATE]"
type input "[DATE]"
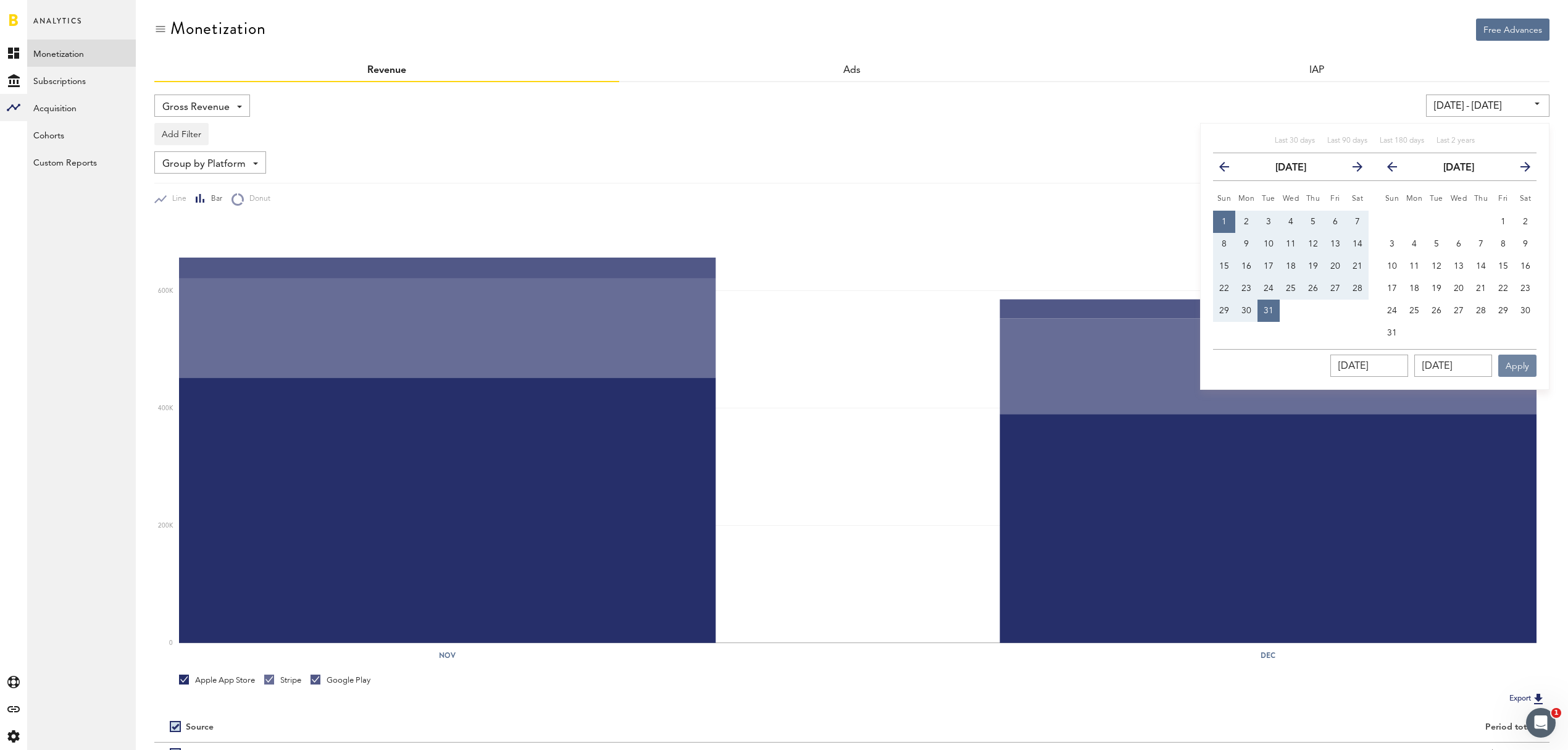
click at [1521, 366] on button "Apply" at bounding box center [1517, 366] width 39 height 23
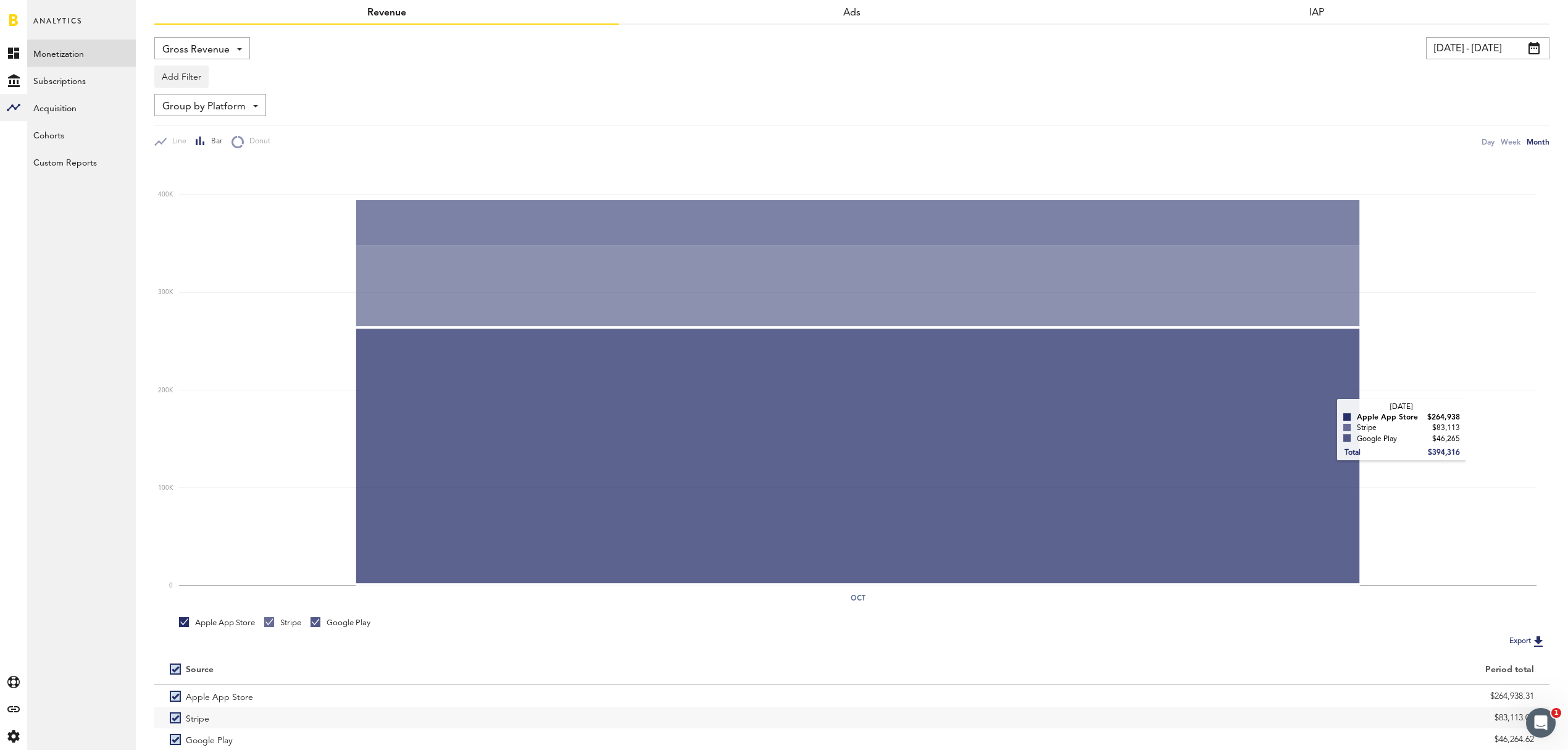
scroll to position [125, 0]
